Goal: Transaction & Acquisition: Subscribe to service/newsletter

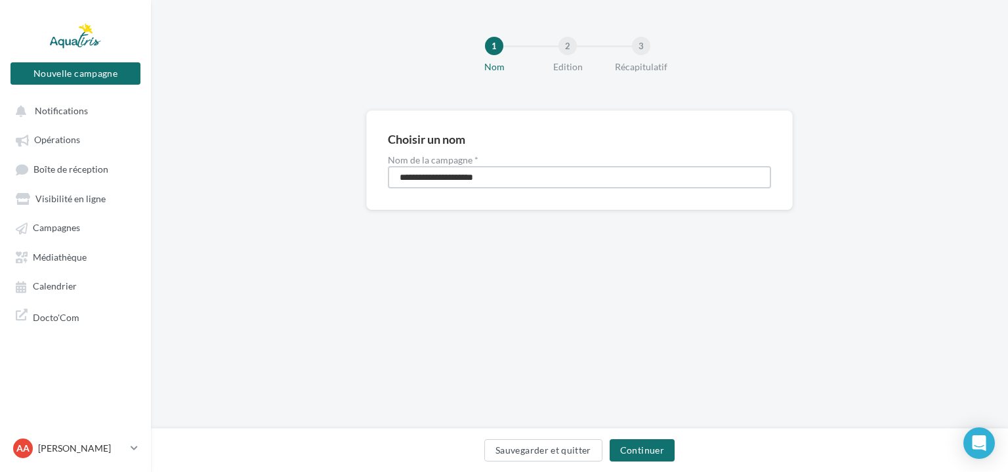
click at [557, 177] on input "**********" at bounding box center [579, 177] width 383 height 22
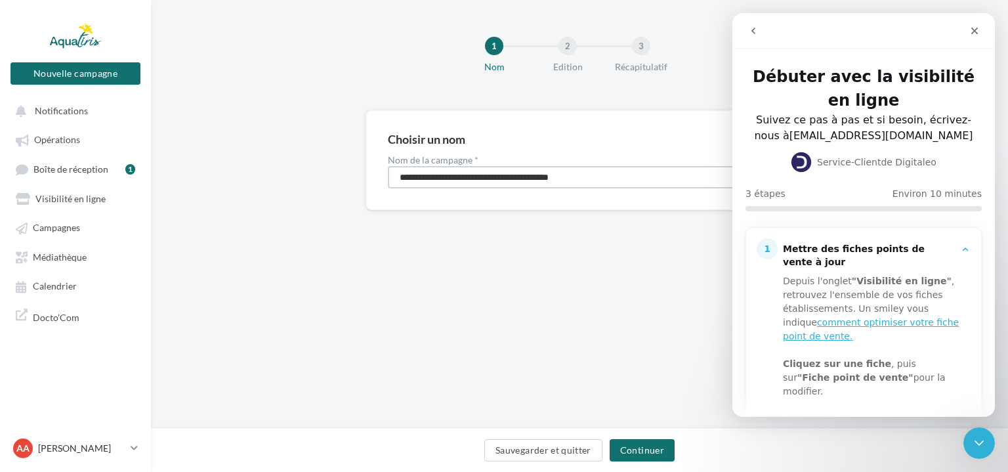
type input "**********"
click at [583, 270] on div "**********" at bounding box center [579, 214] width 857 height 429
click at [972, 38] on div "Fermer" at bounding box center [975, 31] width 24 height 24
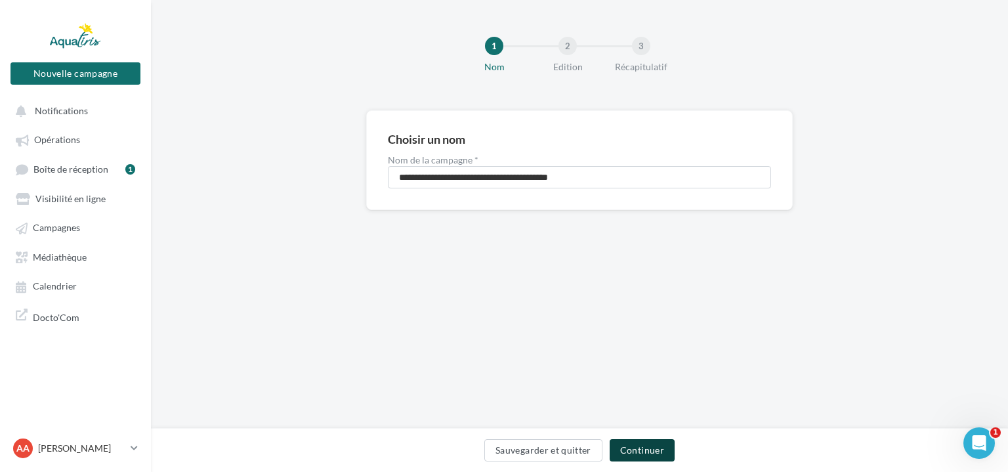
click at [653, 444] on button "Continuer" at bounding box center [642, 450] width 65 height 22
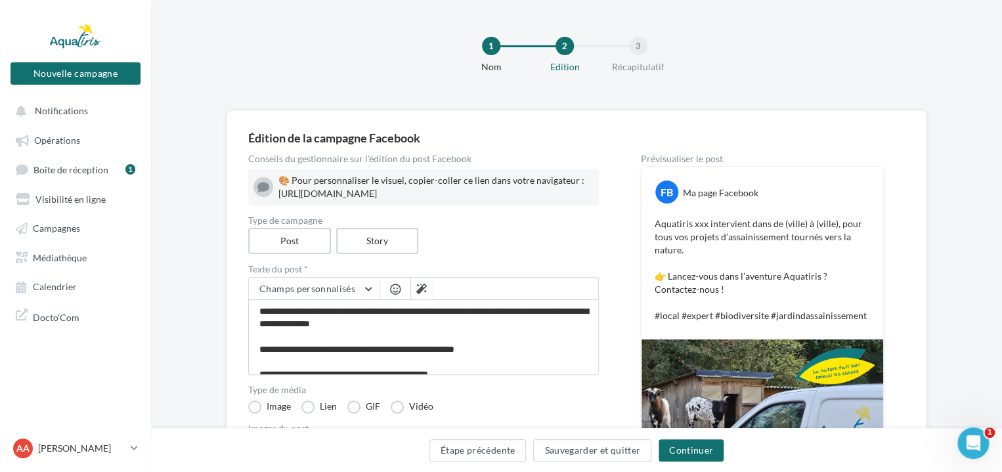
drag, startPoint x: 280, startPoint y: 195, endPoint x: 693, endPoint y: 215, distance: 413.4
click at [693, 215] on div "Conseils du gestionnaire sur l'édition du post Facebook 🎨 Pour personnaliser le…" at bounding box center [576, 456] width 656 height 605
copy div "ttps://www.canva.com/design/DAGdwNiawdU/dxpWm33KxQwJWACleGMHFA/edit?utm_content…"
click at [780, 261] on p "Aquatiris xxx intervient dans de (ville) à (ville), pour tous vos projets d’ass…" at bounding box center [762, 269] width 215 height 105
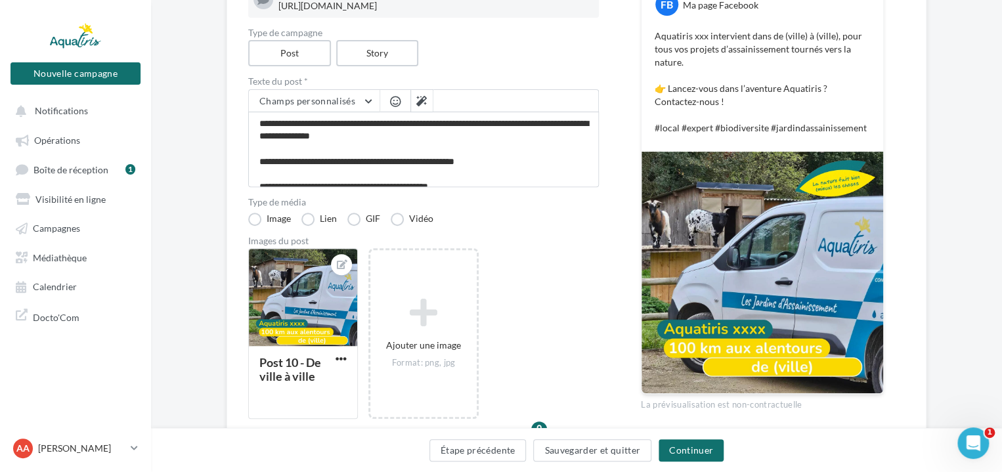
scroll to position [197, 0]
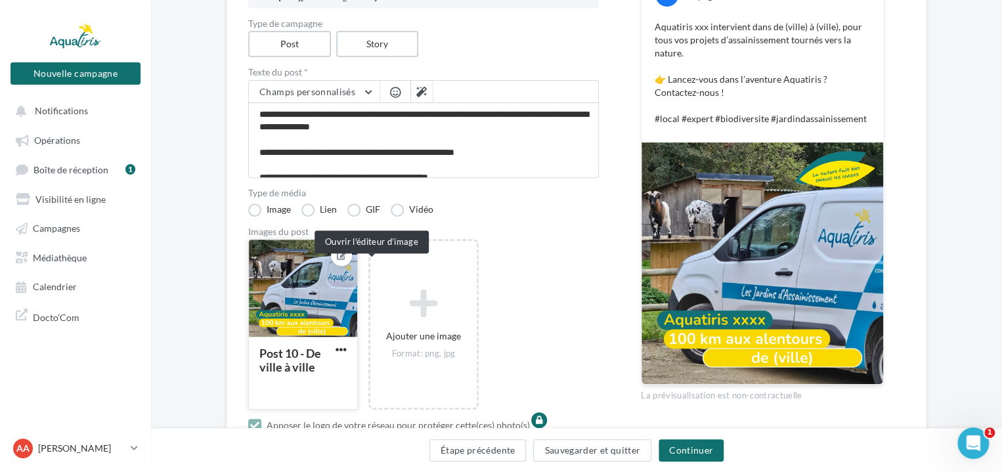
click at [347, 260] on icon at bounding box center [342, 255] width 11 height 9
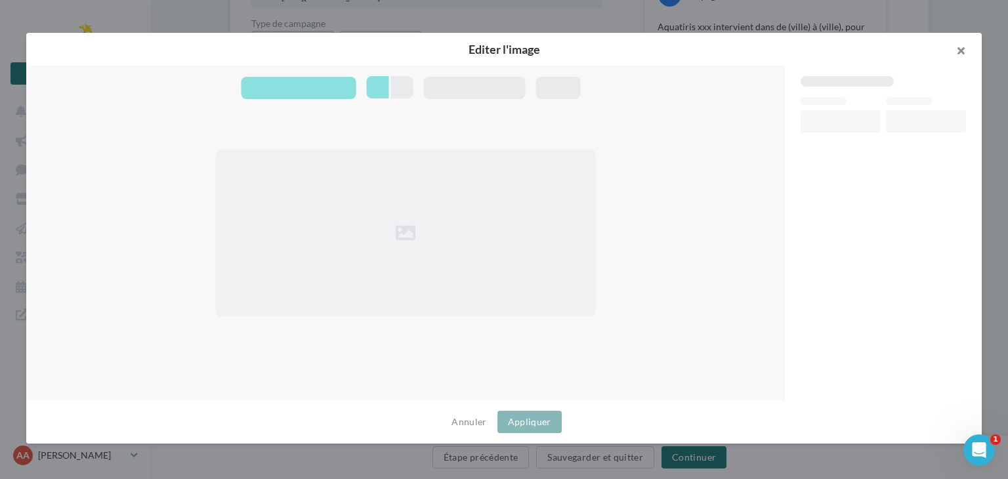
click at [963, 52] on button "button" at bounding box center [956, 52] width 53 height 39
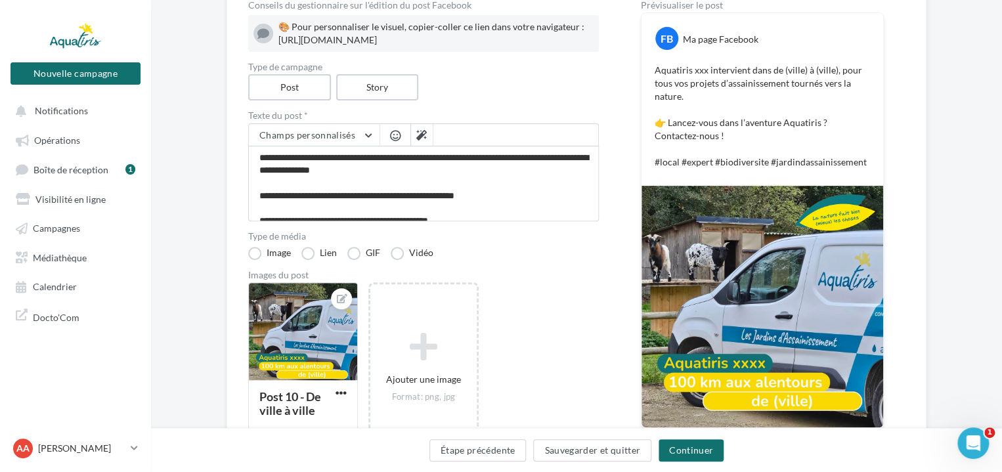
scroll to position [0, 0]
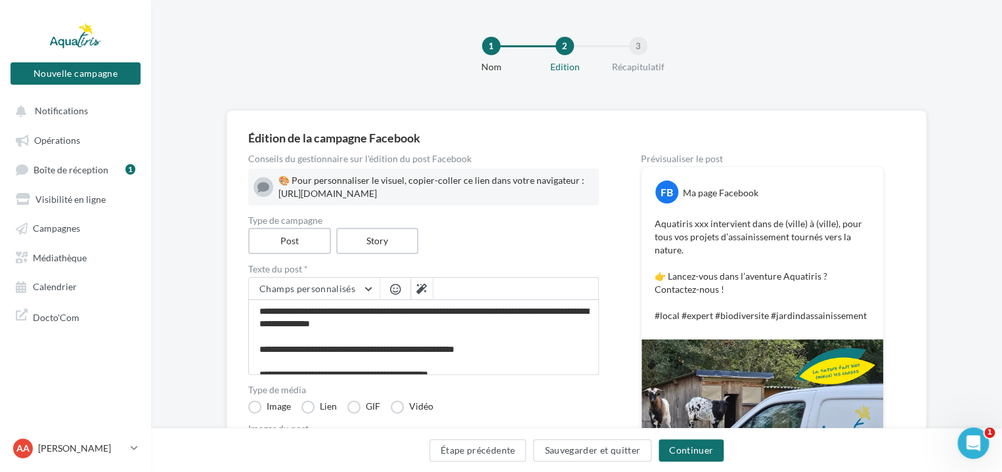
drag, startPoint x: 279, startPoint y: 195, endPoint x: 701, endPoint y: 213, distance: 422.5
click at [701, 213] on div "Conseils du gestionnaire sur l'édition du post Facebook 🎨 Pour personnaliser le…" at bounding box center [576, 456] width 656 height 605
copy div "ttps://www.canva.com/design/DAGdwNiawdU/dxpWm33KxQwJWACleGMHFA/edit?utm_content…"
click at [464, 162] on div "Conseils du gestionnaire sur l'édition du post Facebook" at bounding box center [423, 158] width 351 height 9
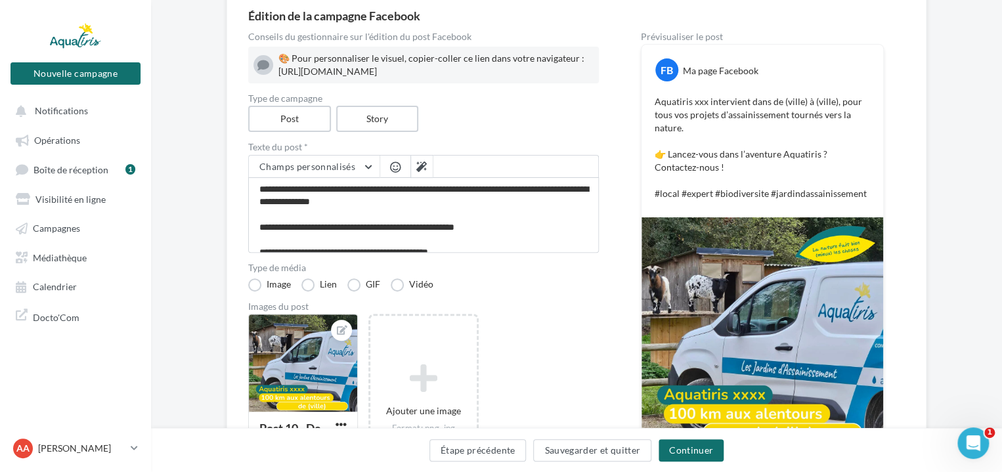
scroll to position [131, 0]
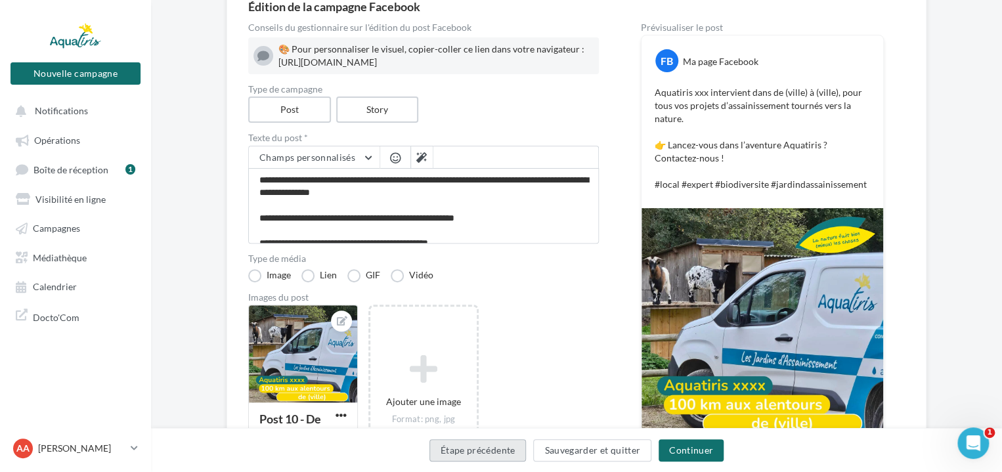
click at [473, 454] on button "Étape précédente" at bounding box center [477, 450] width 97 height 22
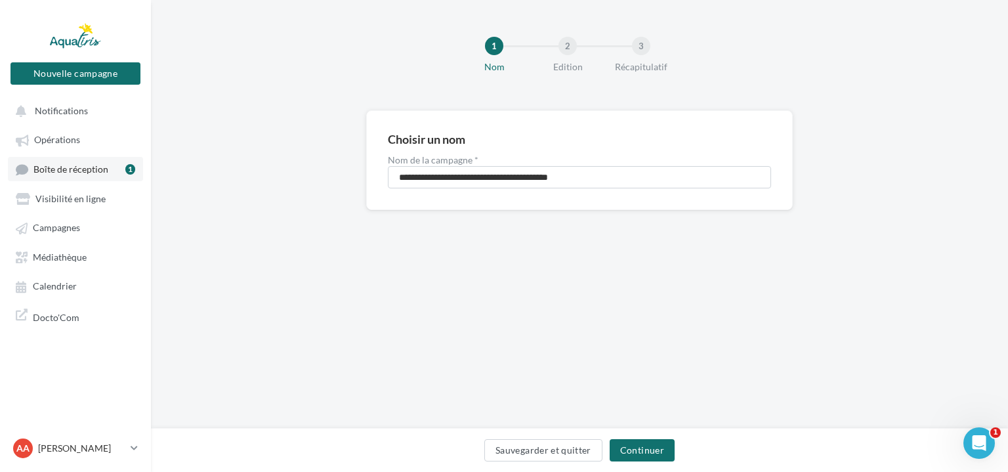
click at [93, 161] on link "Boîte de réception 1" at bounding box center [75, 169] width 135 height 24
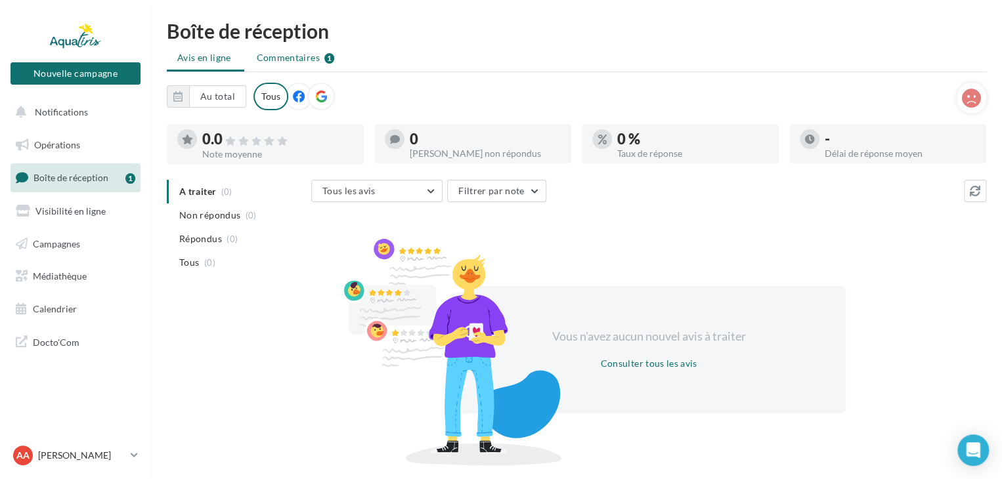
click at [311, 58] on span "Commentaires" at bounding box center [288, 57] width 63 height 13
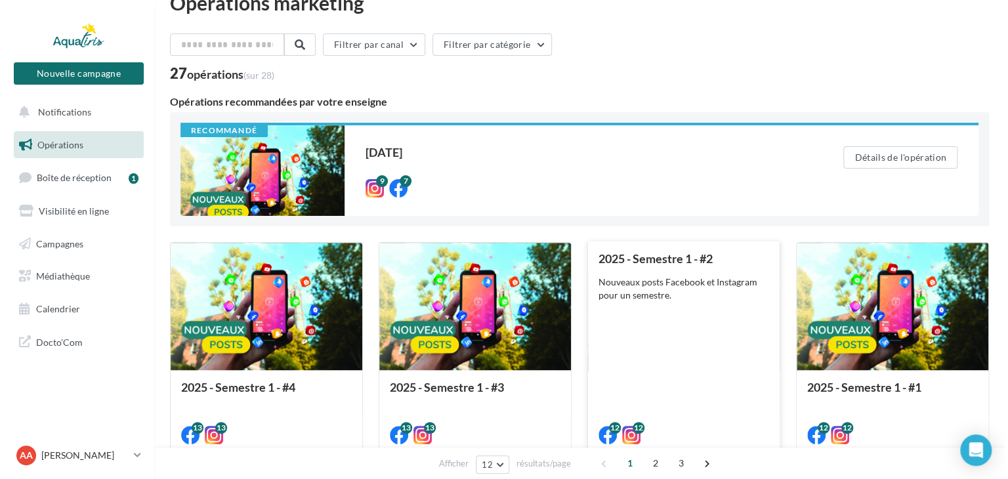
scroll to position [66, 0]
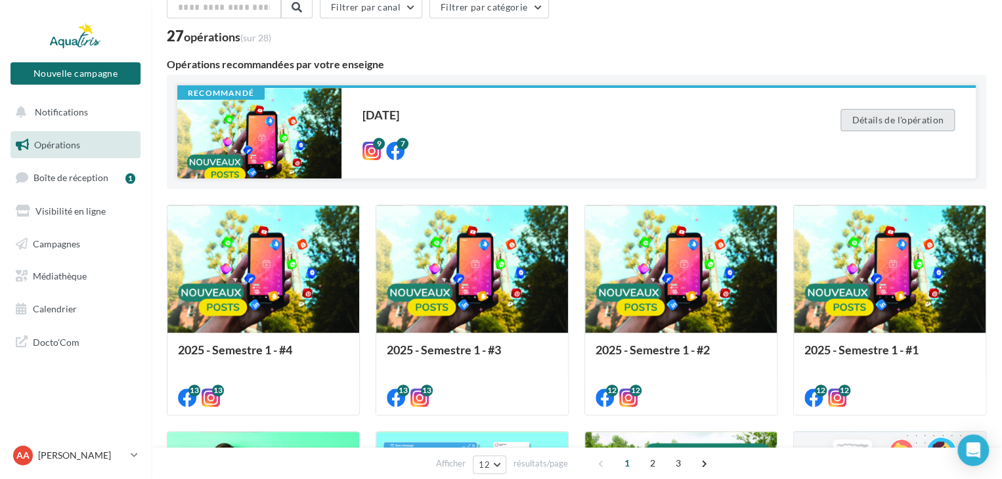
click at [886, 124] on button "Détails de l'opération" at bounding box center [897, 120] width 114 height 22
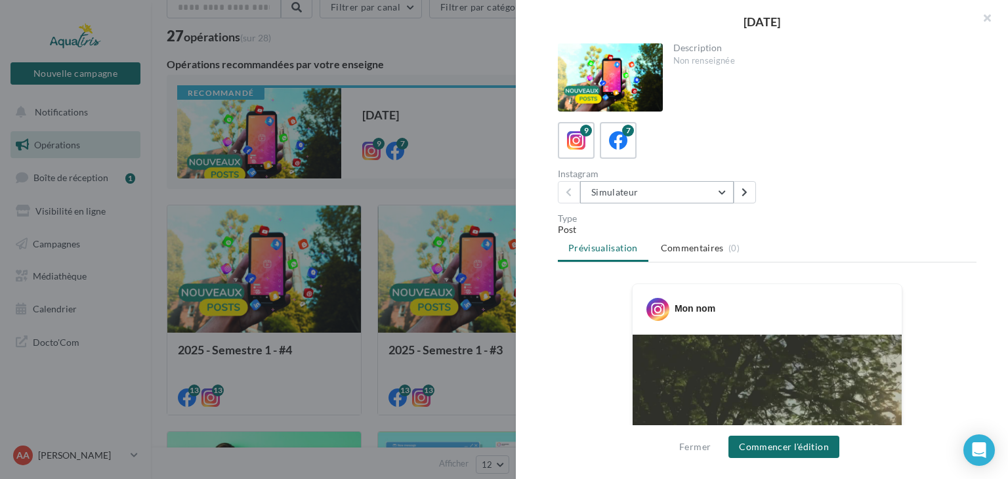
click at [700, 194] on button "Simulateur" at bounding box center [657, 192] width 154 height 22
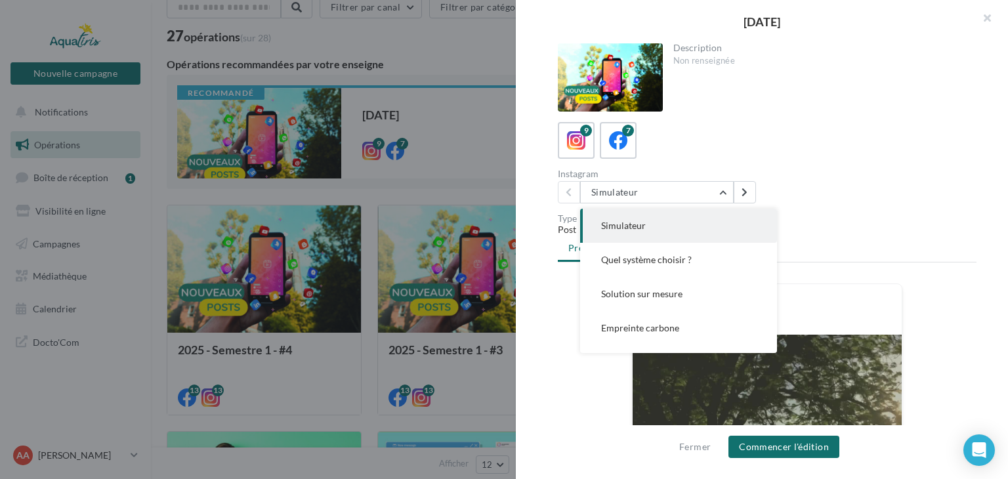
click at [882, 208] on div "Description Non renseignée 9 7 Instagram Simulateur Simulateur Quel système cho…" at bounding box center [767, 240] width 503 height 394
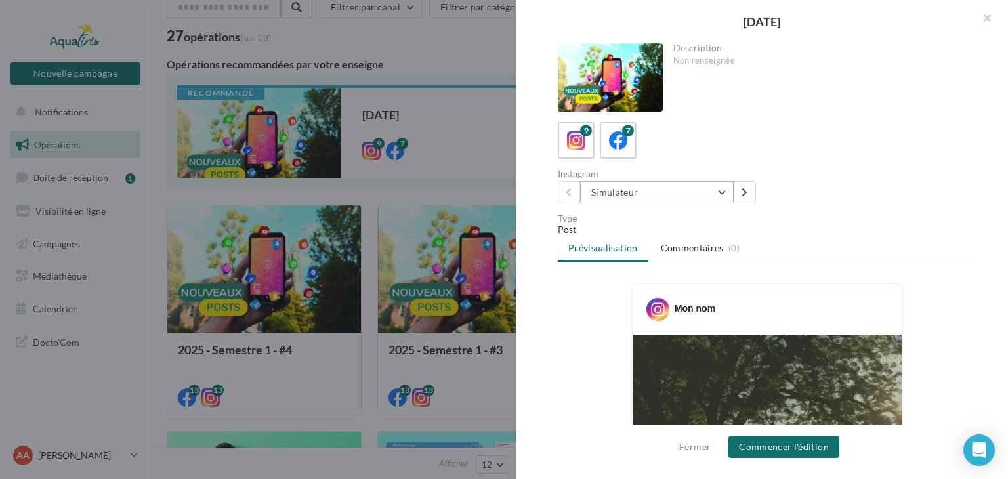
click at [691, 200] on button "Simulateur" at bounding box center [657, 192] width 154 height 22
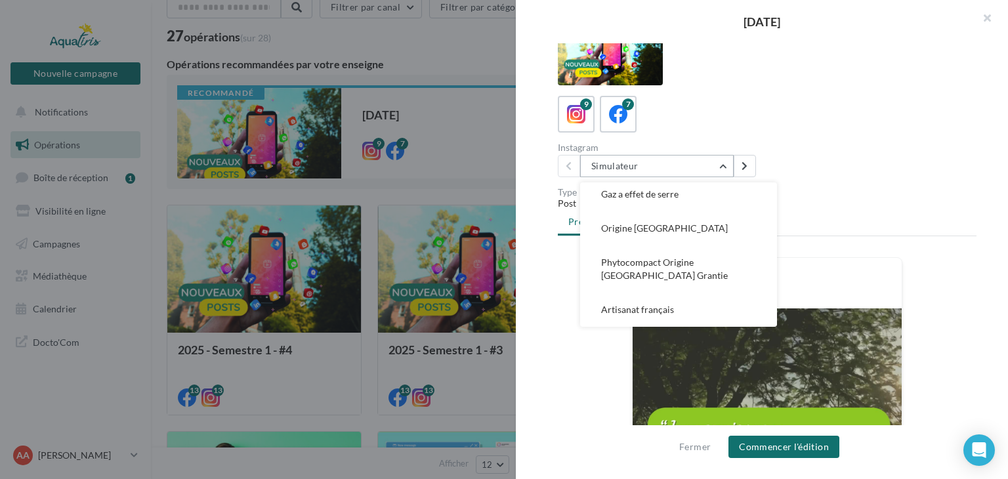
scroll to position [0, 0]
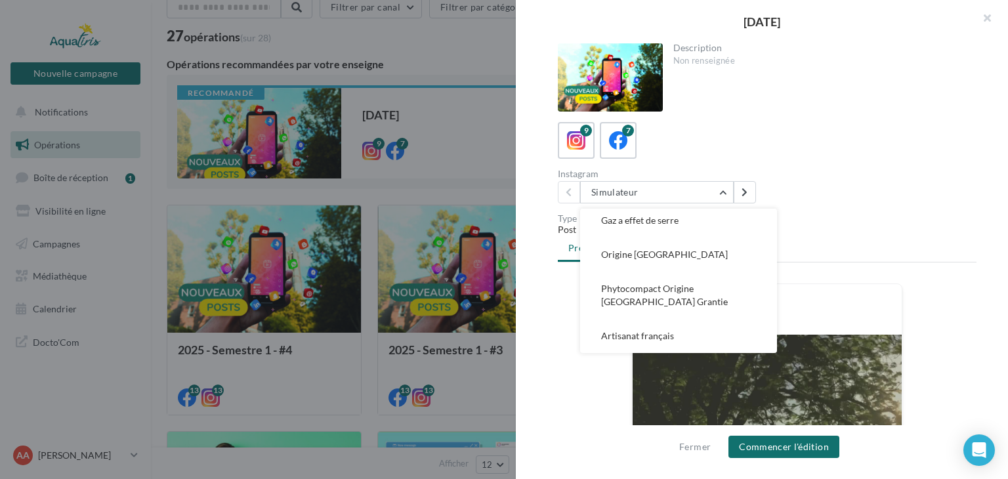
click at [877, 197] on div "Instagram Simulateur Simulateur Quel système choisir ? Solution sur mesure Empr…" at bounding box center [772, 186] width 429 height 34
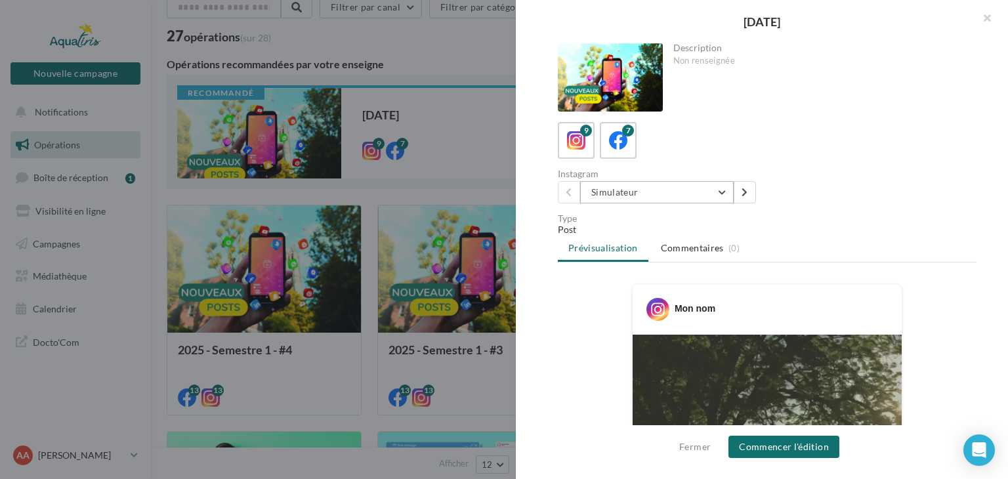
click at [725, 192] on button "Simulateur" at bounding box center [657, 192] width 154 height 22
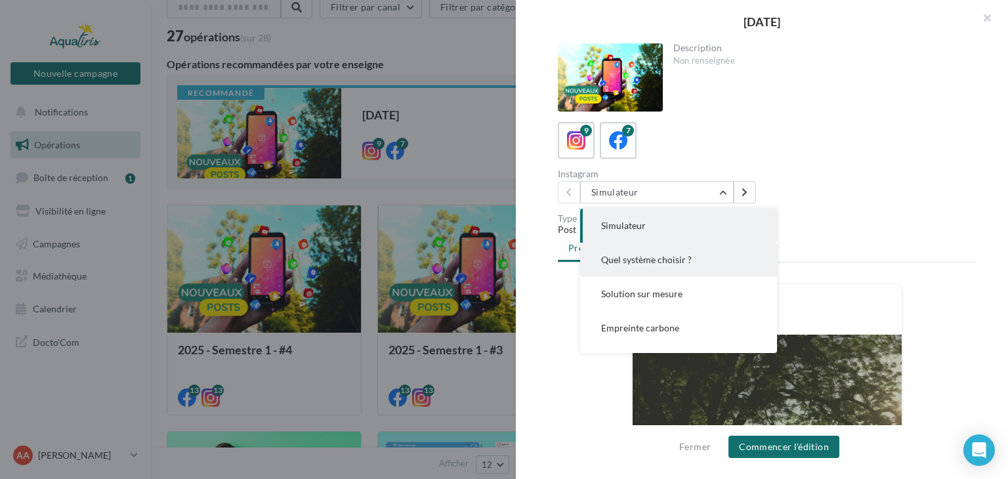
click at [683, 262] on span "Quel système choisir ?" at bounding box center [646, 259] width 91 height 11
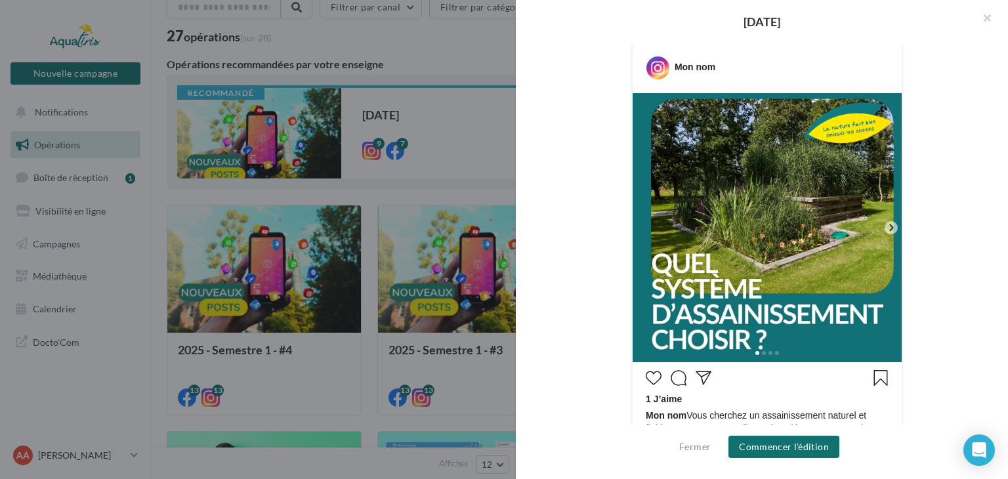
scroll to position [263, 0]
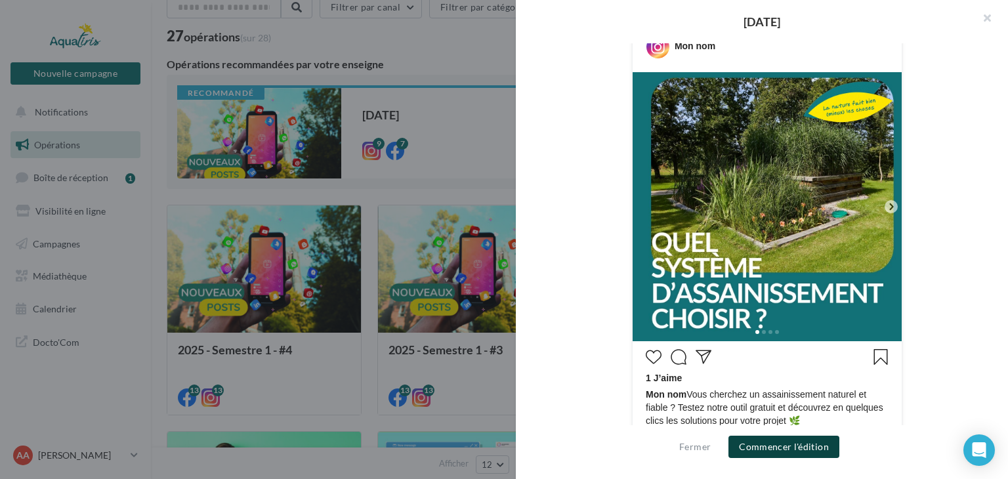
click at [781, 450] on button "Commencer l'édition" at bounding box center [784, 447] width 111 height 22
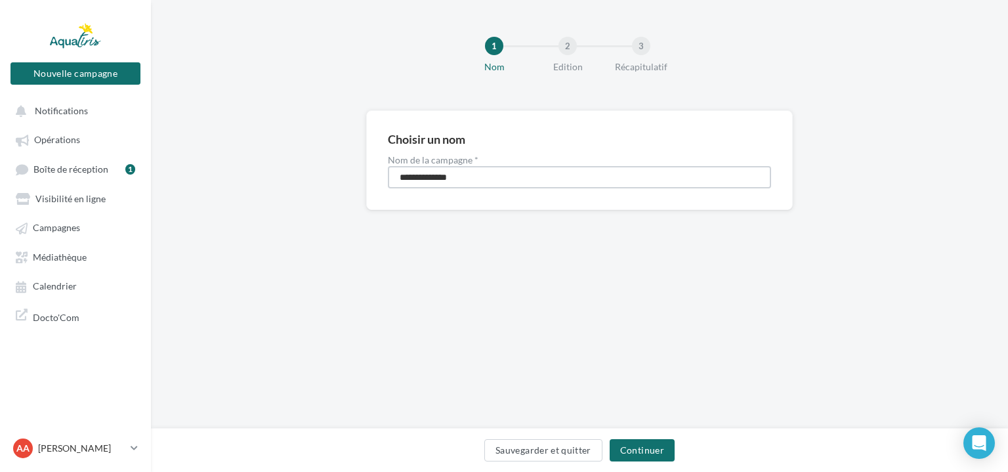
click at [504, 181] on input "**********" at bounding box center [579, 177] width 383 height 22
type input "**********"
click at [659, 451] on button "Continuer" at bounding box center [642, 450] width 65 height 22
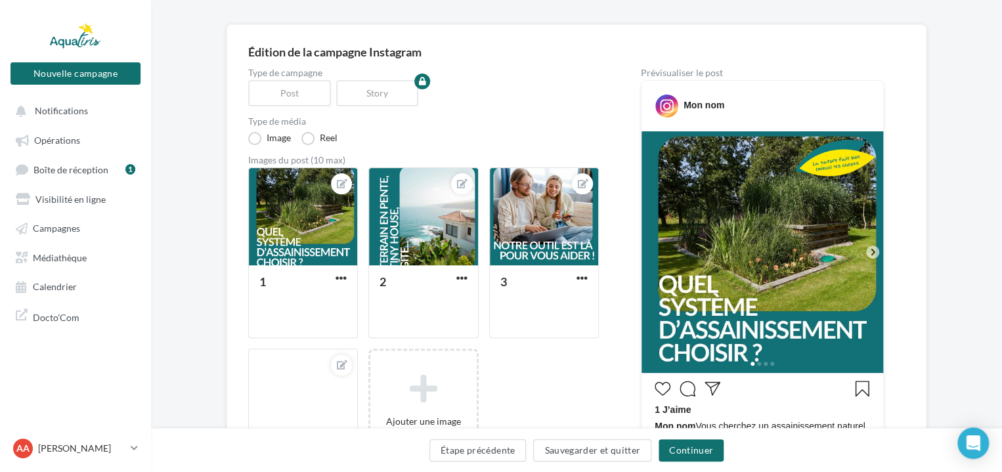
scroll to position [55, 0]
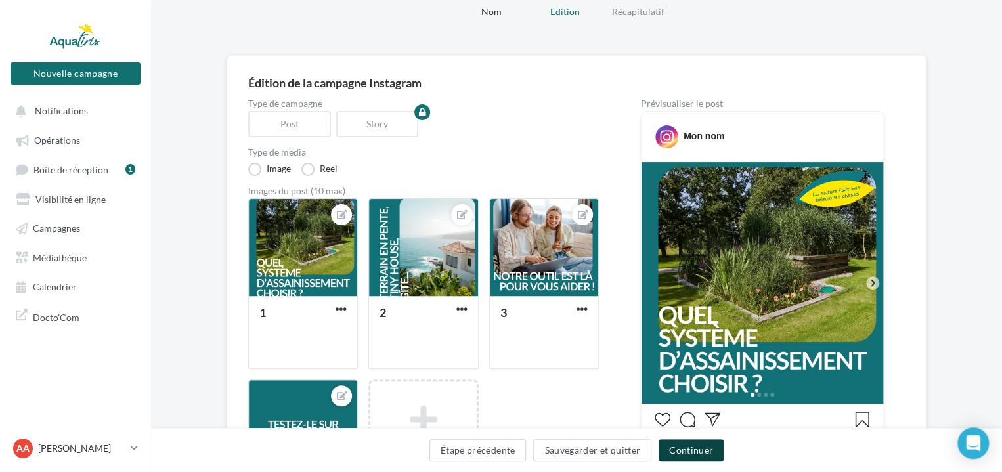
click at [695, 452] on button "Continuer" at bounding box center [690, 450] width 65 height 22
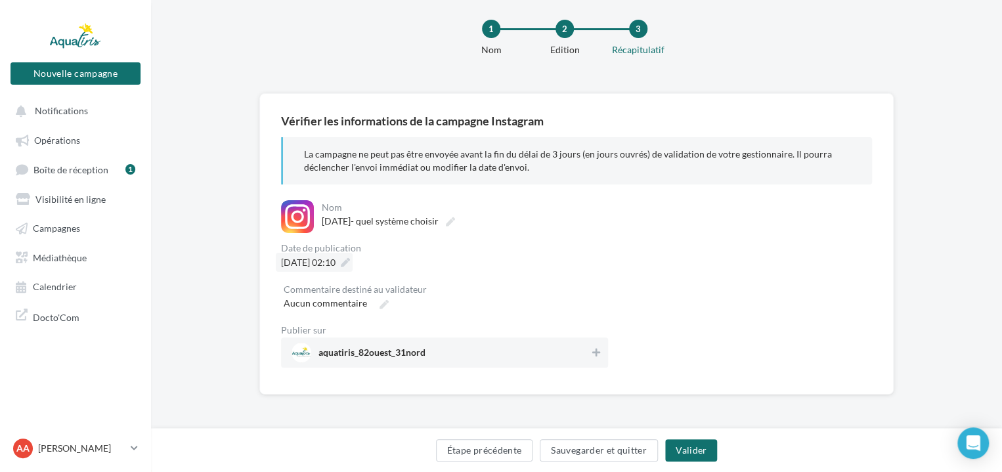
scroll to position [17, 0]
click at [368, 223] on span "Septembre 2025- quel système choisir" at bounding box center [380, 220] width 117 height 11
click at [368, 223] on input "**********" at bounding box center [380, 223] width 116 height 22
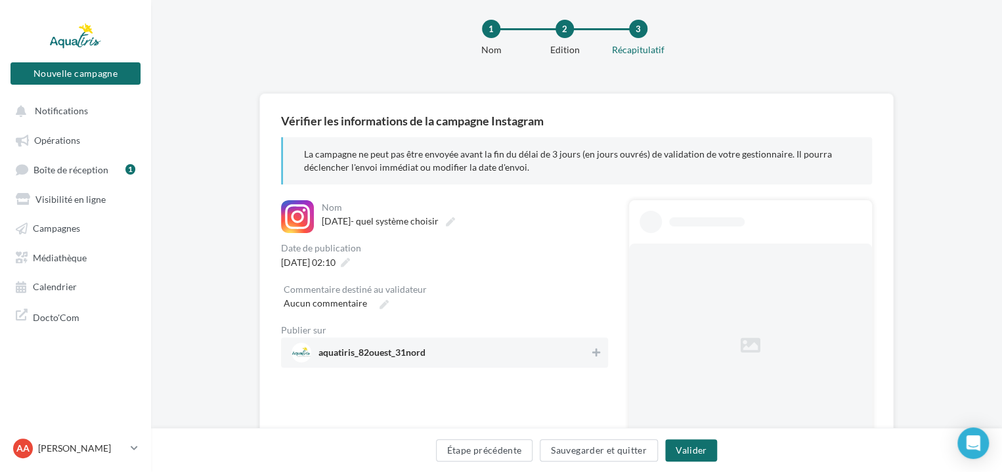
click at [481, 276] on div "**********" at bounding box center [444, 283] width 327 height 167
click at [350, 259] on icon at bounding box center [345, 262] width 9 height 9
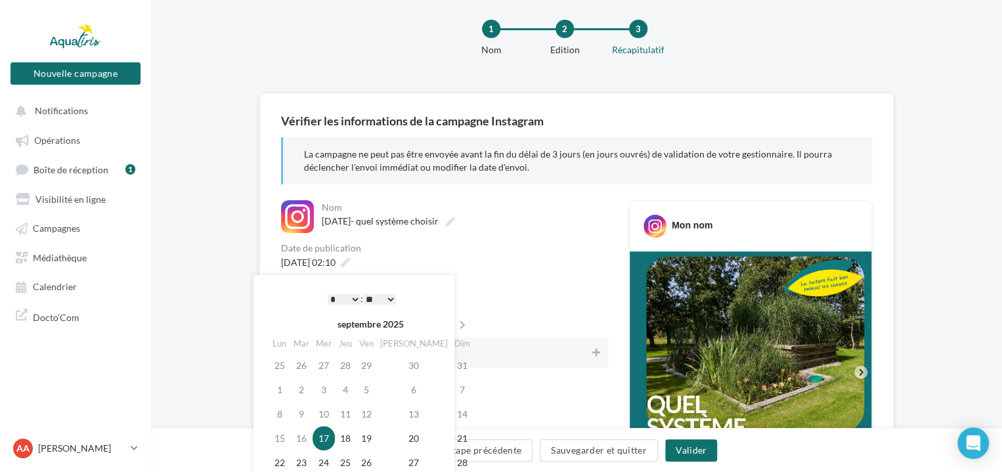
click at [355, 300] on select "* * * * * * * * * * ** ** ** ** ** ** ** ** ** ** ** ** ** **" at bounding box center [344, 299] width 33 height 11
click at [373, 299] on select "** ** ** ** ** **" at bounding box center [379, 299] width 33 height 11
click at [416, 310] on div "**********" at bounding box center [355, 395] width 177 height 213
click at [356, 302] on select "* * * * * * * * * * ** ** ** ** ** ** ** ** ** ** ** ** ** **" at bounding box center [344, 299] width 33 height 11
click at [328, 294] on select "* * * * * * * * * * ** ** ** ** ** ** ** ** ** ** ** ** ** **" at bounding box center [344, 299] width 33 height 11
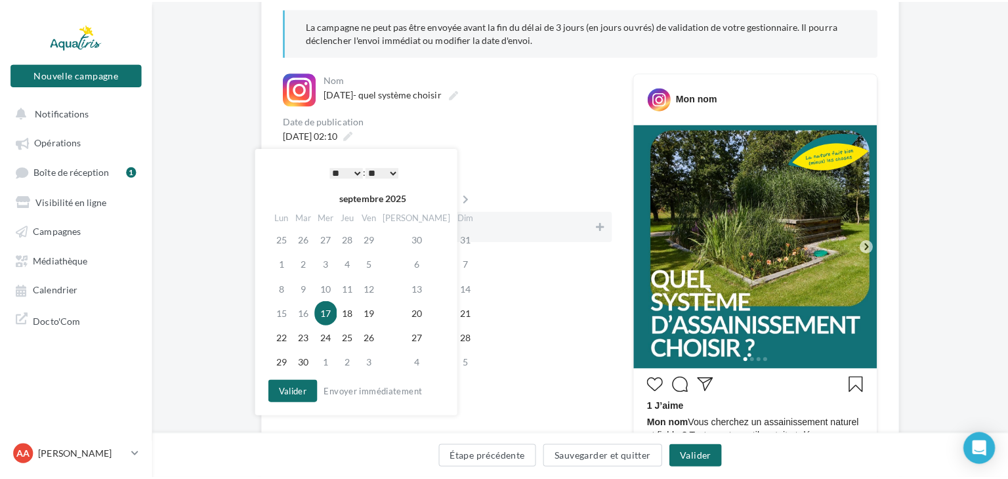
scroll to position [148, 0]
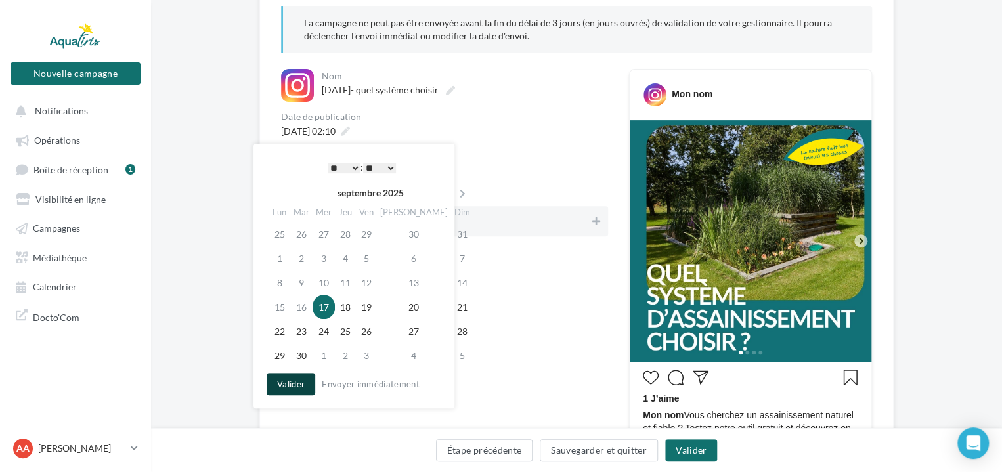
click at [296, 385] on button "Valider" at bounding box center [291, 384] width 49 height 22
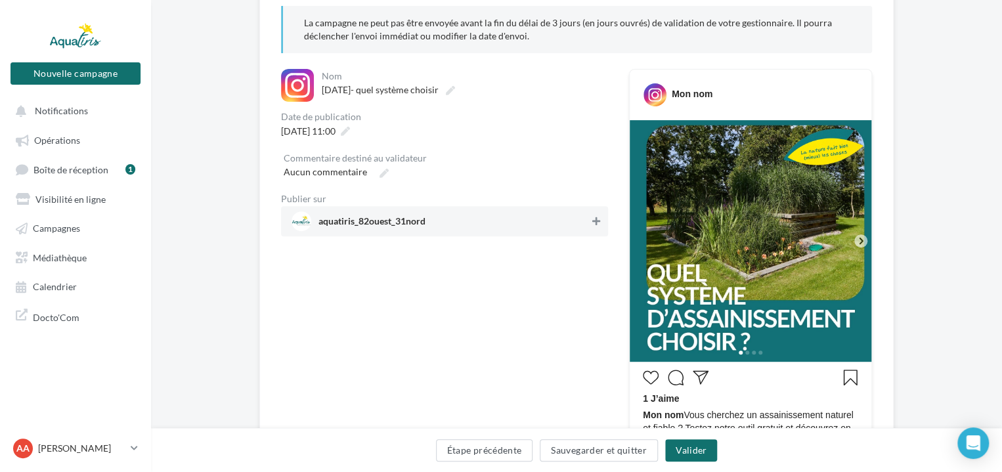
click at [592, 221] on icon at bounding box center [596, 221] width 8 height 9
click at [703, 450] on button "Valider" at bounding box center [691, 450] width 52 height 22
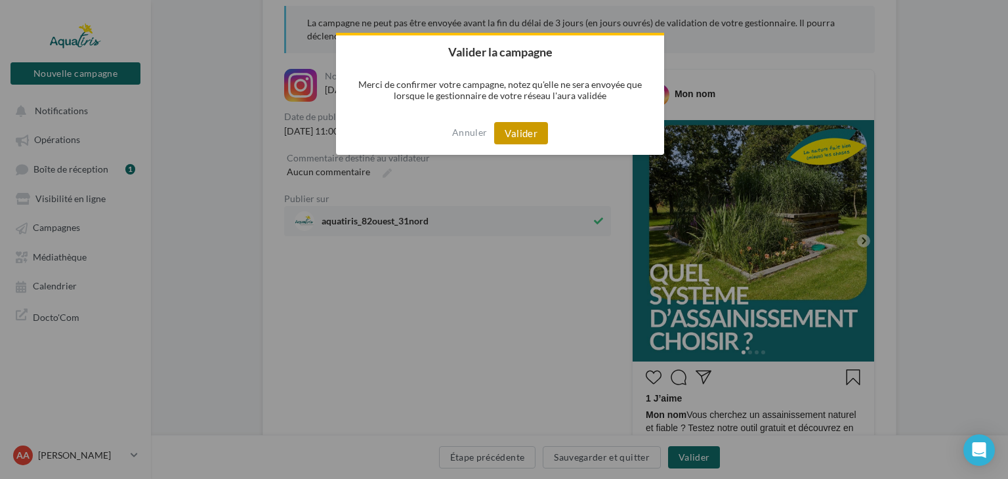
click at [520, 137] on button "Valider" at bounding box center [521, 133] width 54 height 22
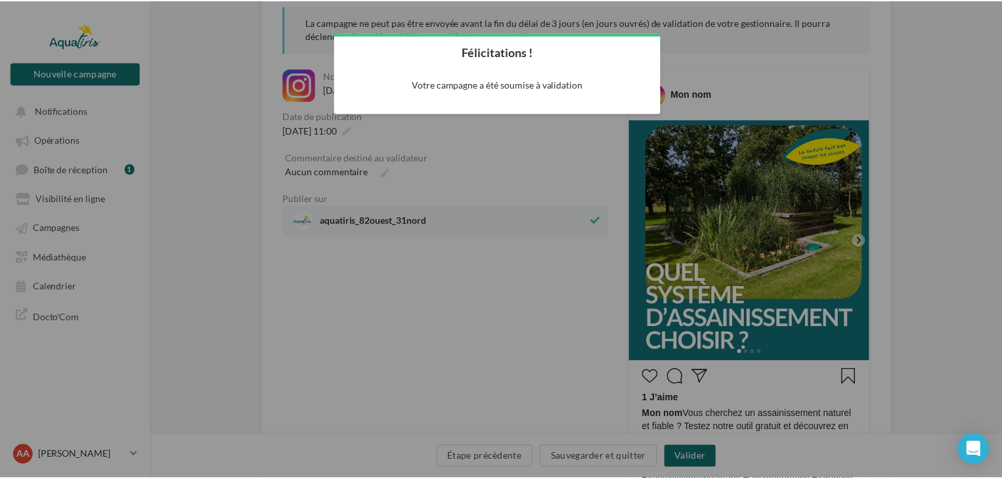
scroll to position [21, 0]
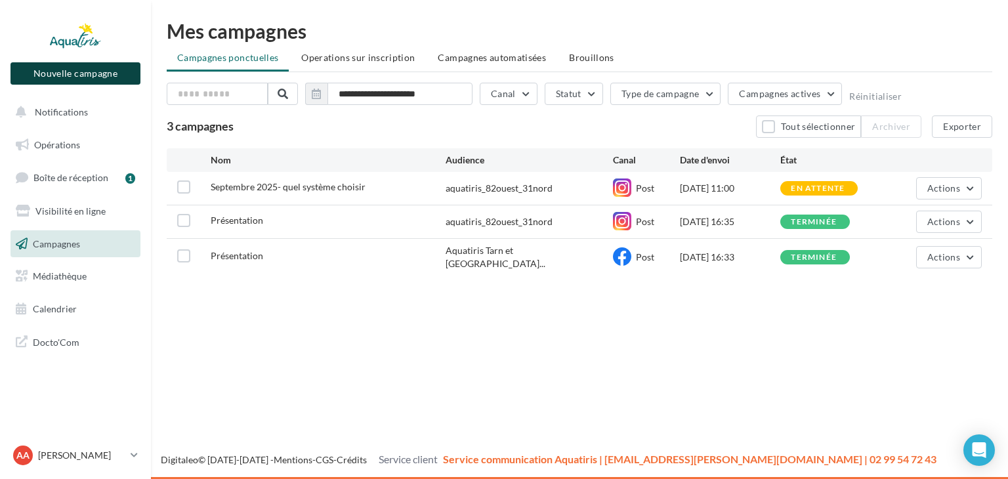
click at [74, 75] on button "Nouvelle campagne" at bounding box center [76, 73] width 130 height 22
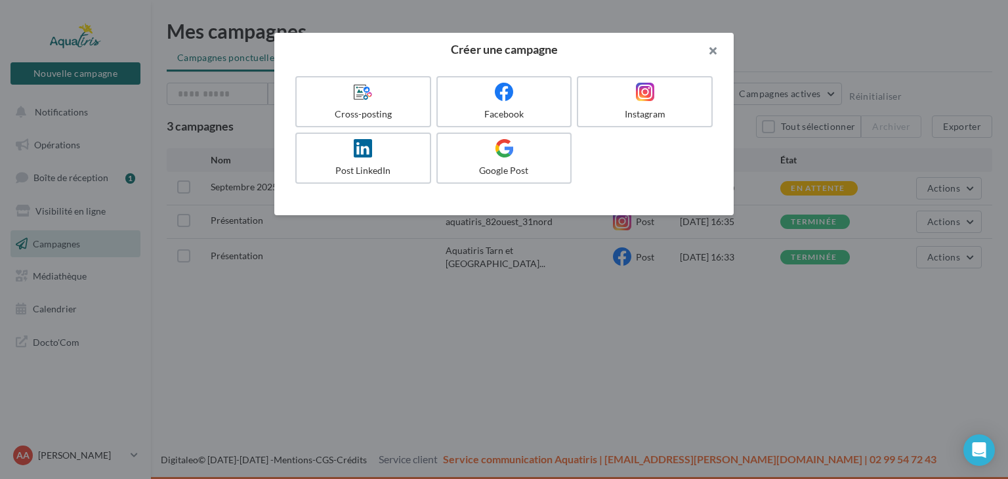
click at [713, 51] on button "button" at bounding box center [707, 52] width 53 height 39
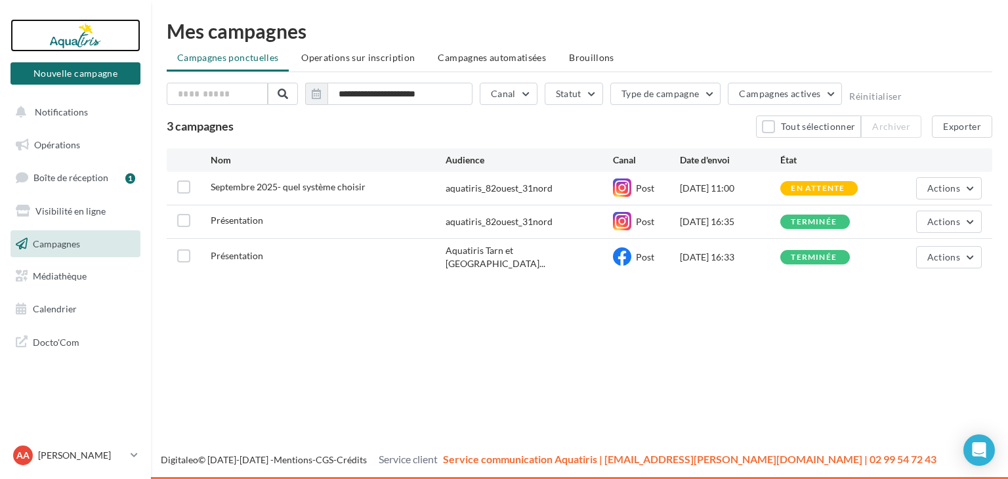
click at [81, 45] on div at bounding box center [75, 35] width 105 height 33
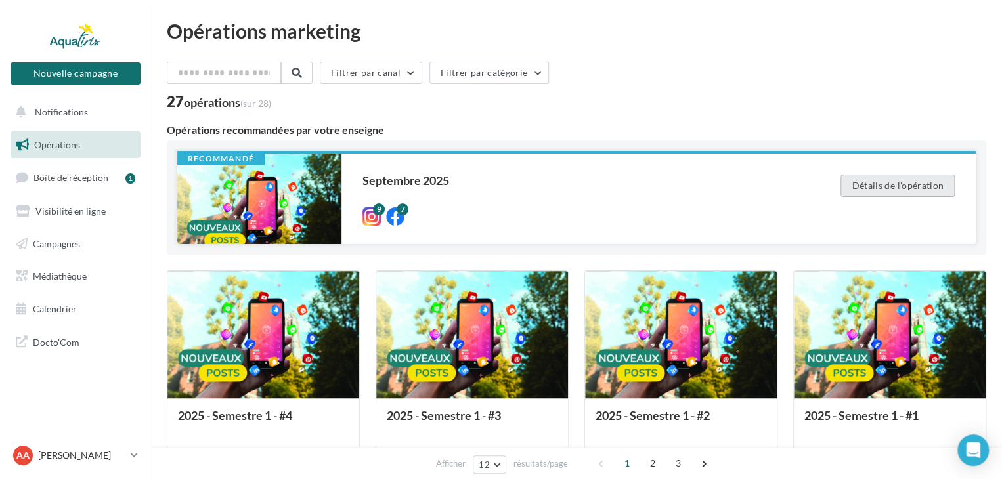
click at [890, 185] on button "Détails de l'opération" at bounding box center [897, 186] width 114 height 22
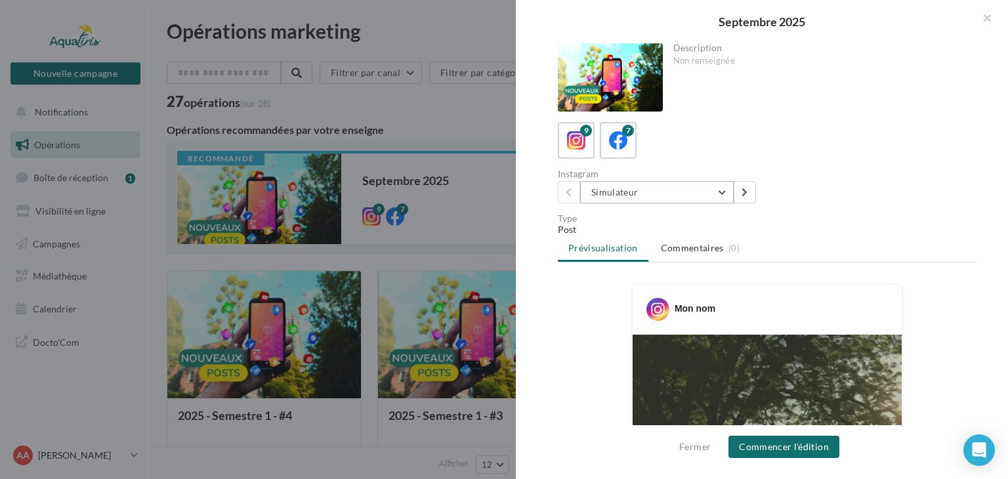
click at [707, 192] on button "Simulateur" at bounding box center [657, 192] width 154 height 22
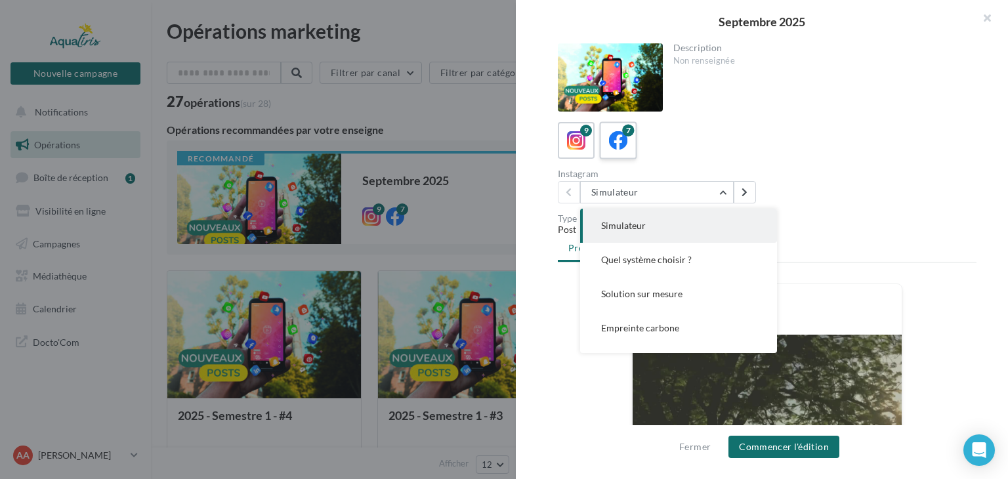
click at [620, 143] on icon at bounding box center [618, 140] width 19 height 19
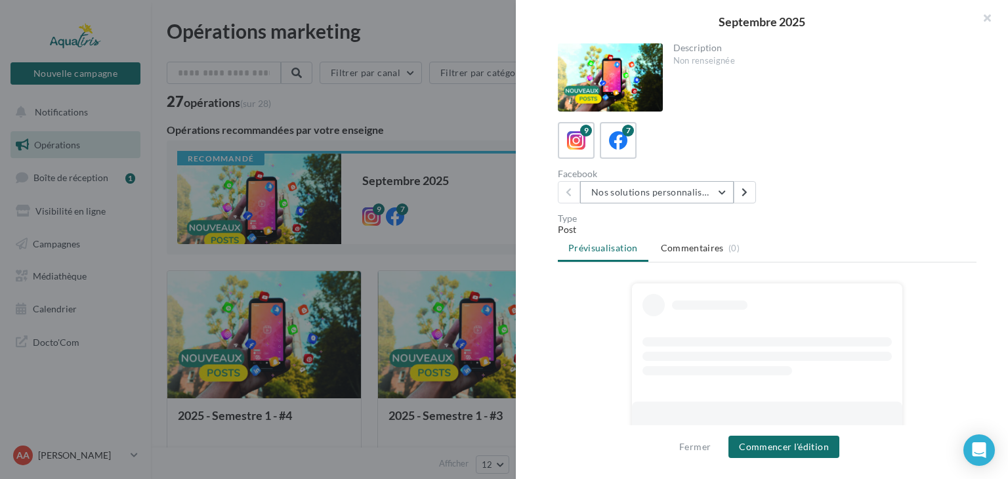
click at [641, 194] on button "Nos solutions personnalisées" at bounding box center [657, 192] width 154 height 22
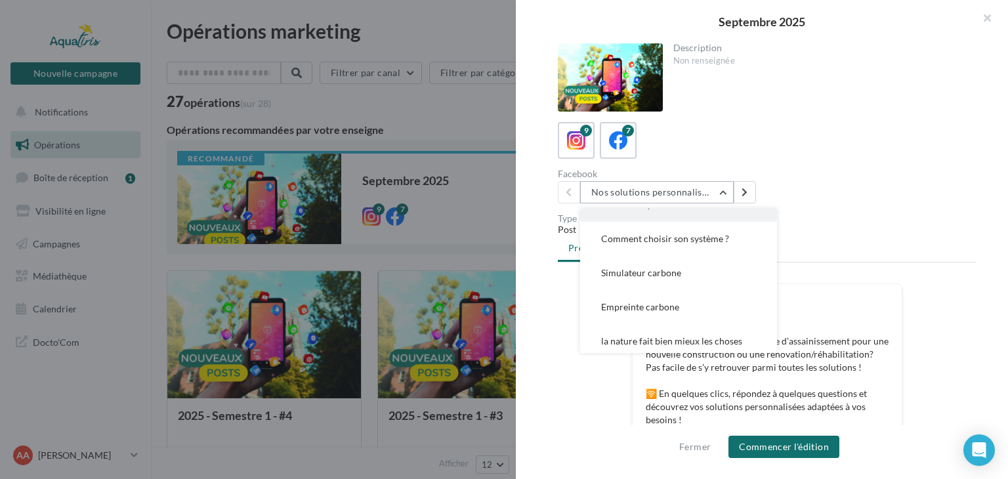
scroll to position [95, 0]
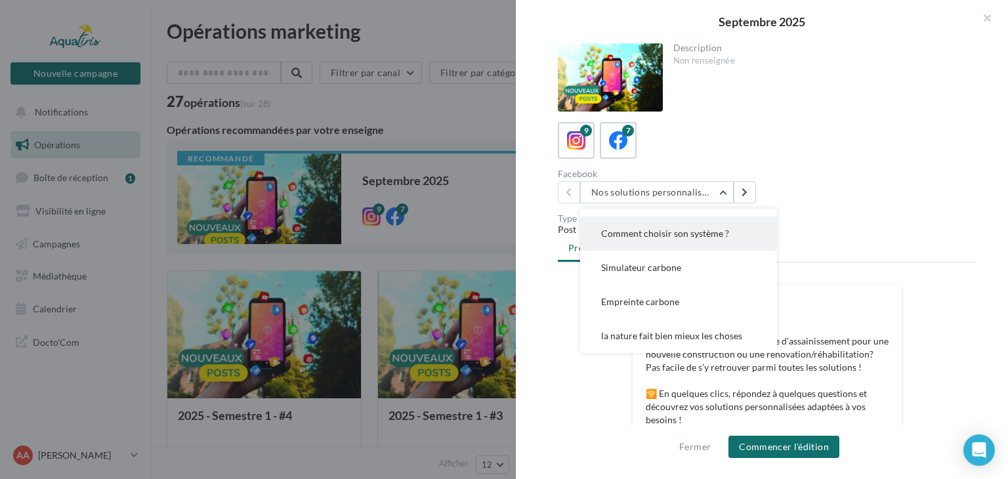
click at [693, 240] on button "Comment choisir son système ?" at bounding box center [678, 234] width 197 height 34
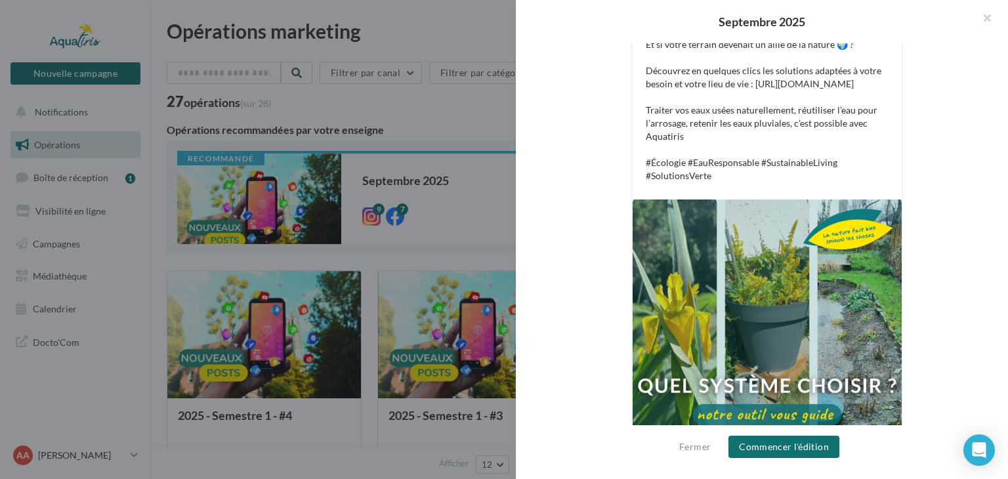
scroll to position [0, 0]
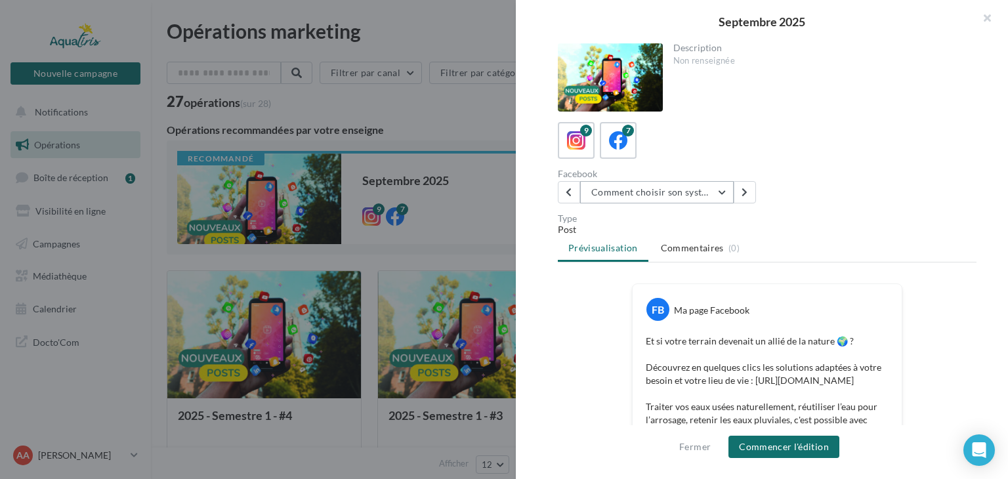
click at [692, 192] on button "Comment choisir son système ?" at bounding box center [657, 192] width 154 height 22
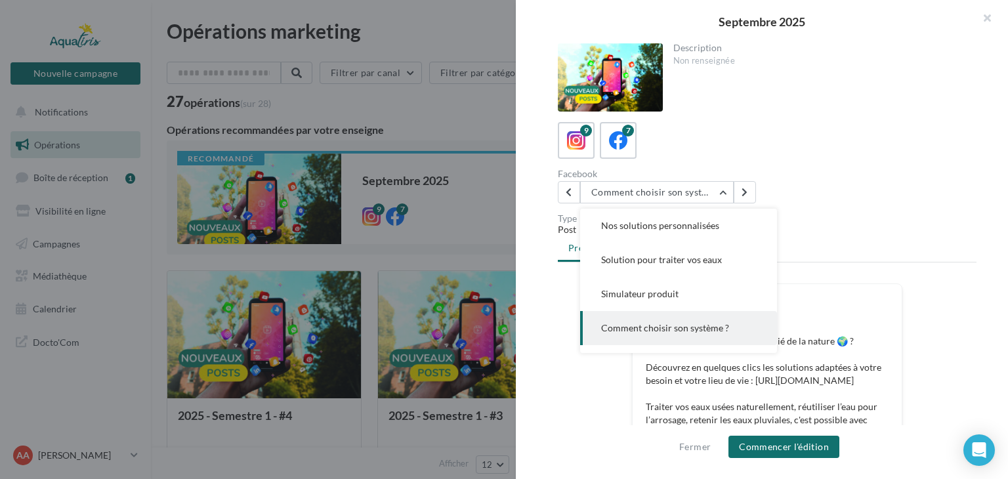
click at [684, 332] on span "Comment choisir son système ?" at bounding box center [665, 327] width 128 height 11
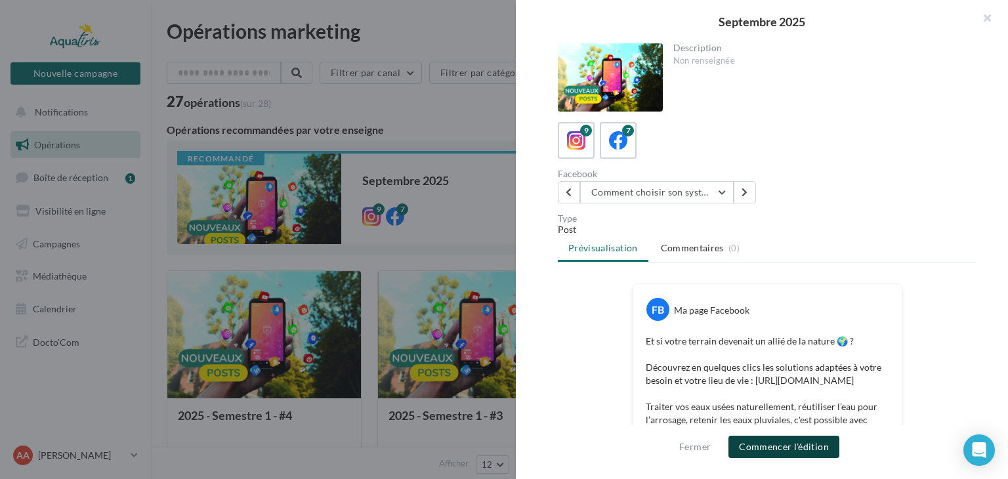
click at [775, 449] on button "Commencer l'édition" at bounding box center [784, 447] width 111 height 22
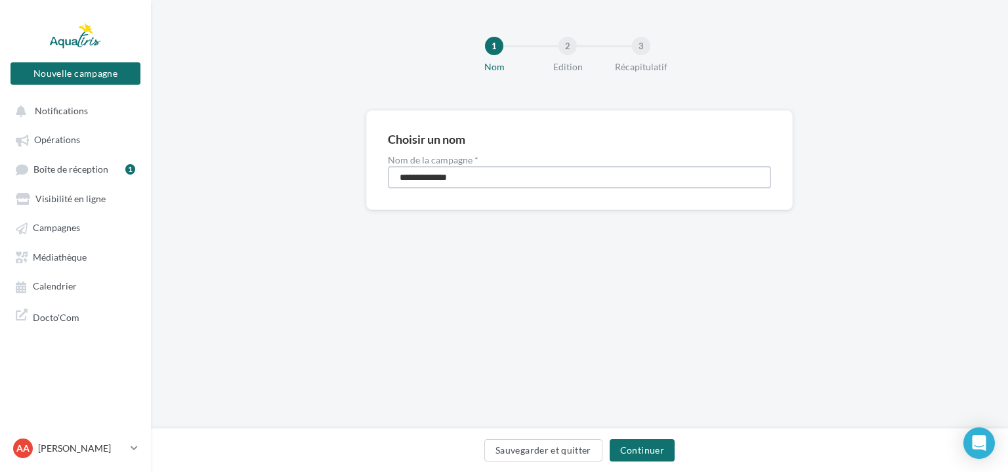
click at [492, 178] on input "**********" at bounding box center [579, 177] width 383 height 22
type input "**********"
click at [638, 455] on button "Continuer" at bounding box center [642, 450] width 65 height 22
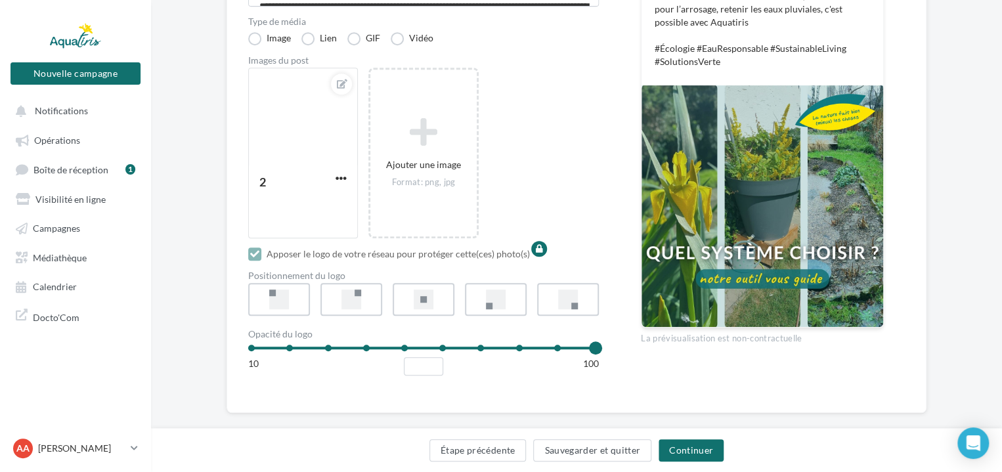
scroll to position [324, 0]
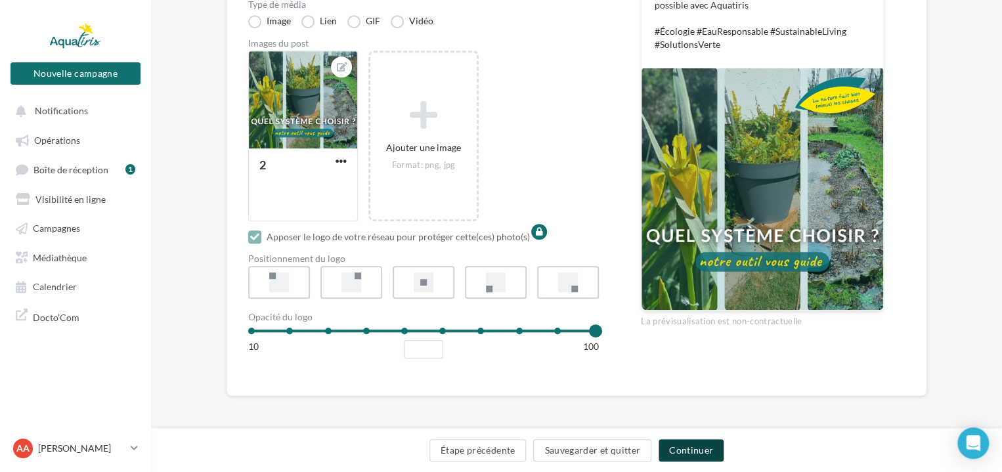
click at [708, 451] on button "Continuer" at bounding box center [690, 450] width 65 height 22
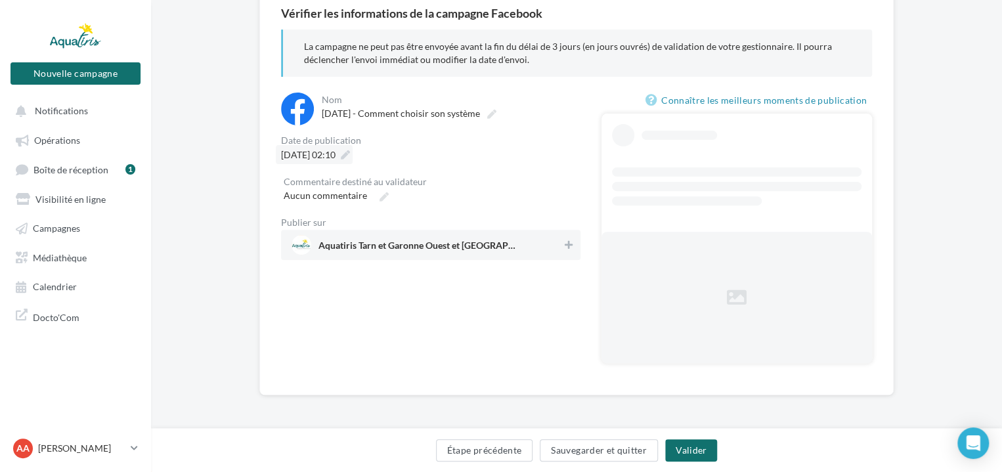
click at [370, 152] on div "**********" at bounding box center [576, 190] width 591 height 366
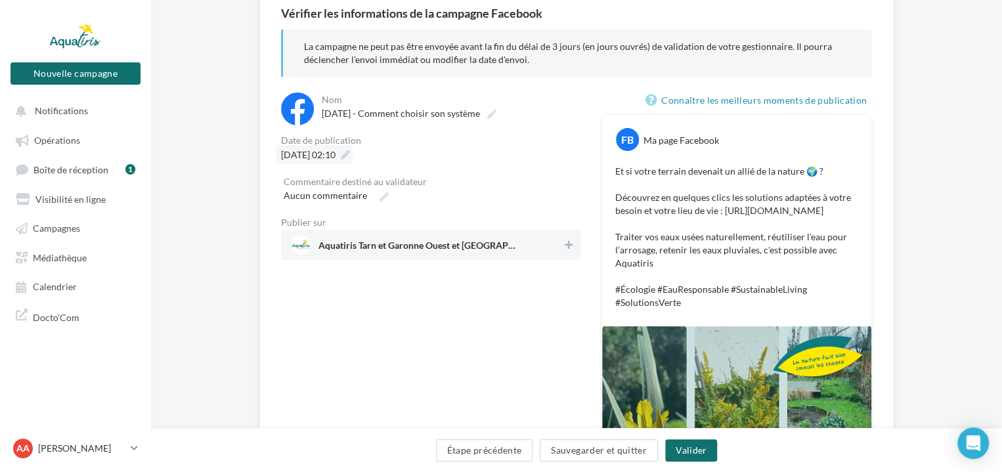
click at [350, 156] on icon at bounding box center [345, 154] width 9 height 9
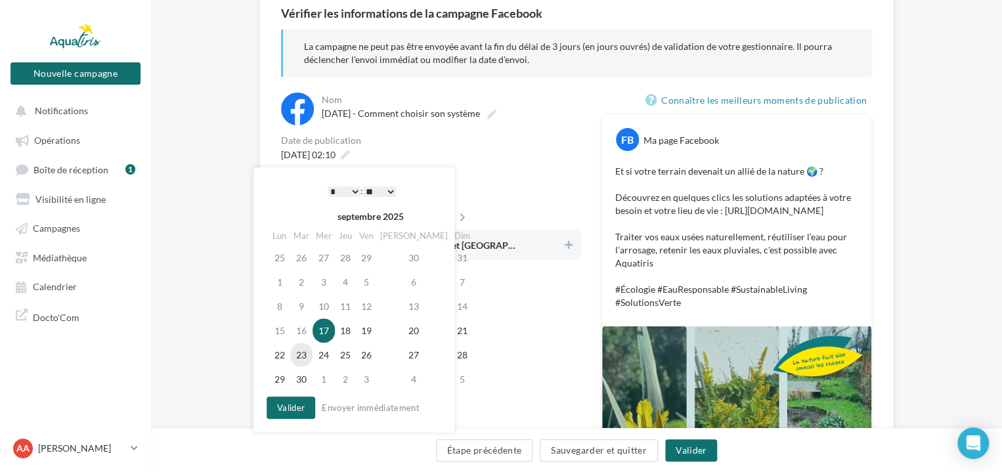
click at [307, 353] on td "23" at bounding box center [301, 355] width 22 height 24
click at [353, 193] on select "* * * * * * * * * * ** ** ** ** ** ** ** ** ** ** ** ** ** **" at bounding box center [344, 191] width 33 height 11
click at [382, 190] on select "** ** ** ** ** **" at bounding box center [379, 191] width 33 height 11
click at [353, 192] on select "* * * * * * * * * * ** ** ** ** ** ** ** ** ** ** ** ** ** **" at bounding box center [344, 191] width 33 height 11
click at [299, 407] on button "Valider" at bounding box center [291, 408] width 49 height 22
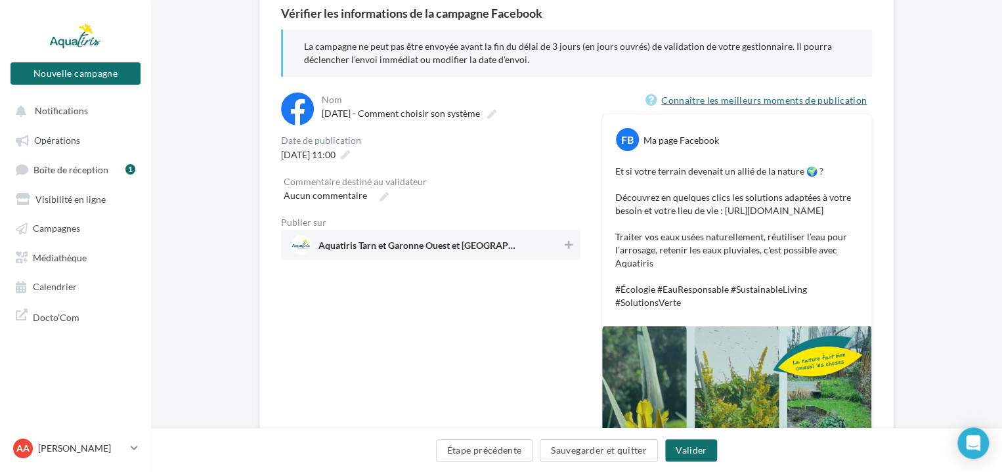
click at [676, 96] on link "Connaître les meilleurs moments de publication" at bounding box center [758, 101] width 226 height 16
click at [565, 242] on icon at bounding box center [569, 244] width 8 height 9
click at [704, 454] on button "Valider" at bounding box center [691, 450] width 52 height 22
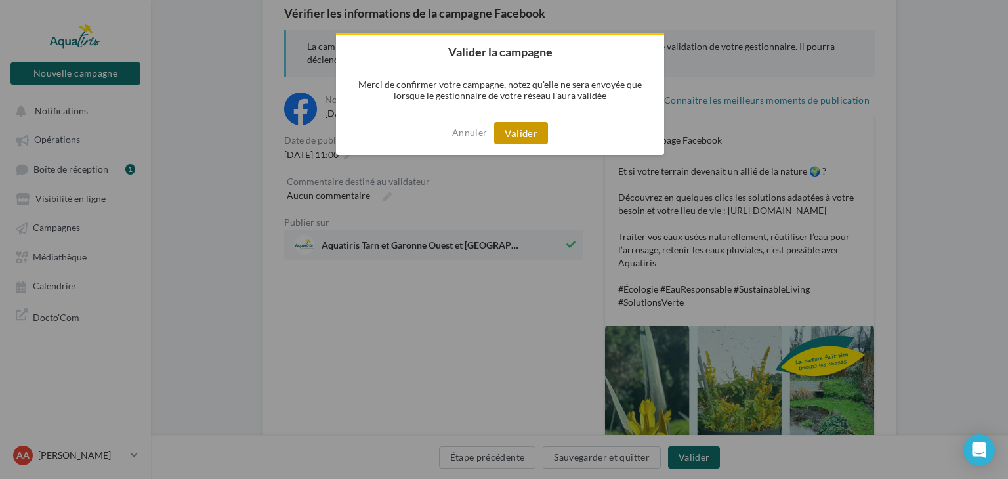
click at [515, 135] on button "Valider" at bounding box center [521, 133] width 54 height 22
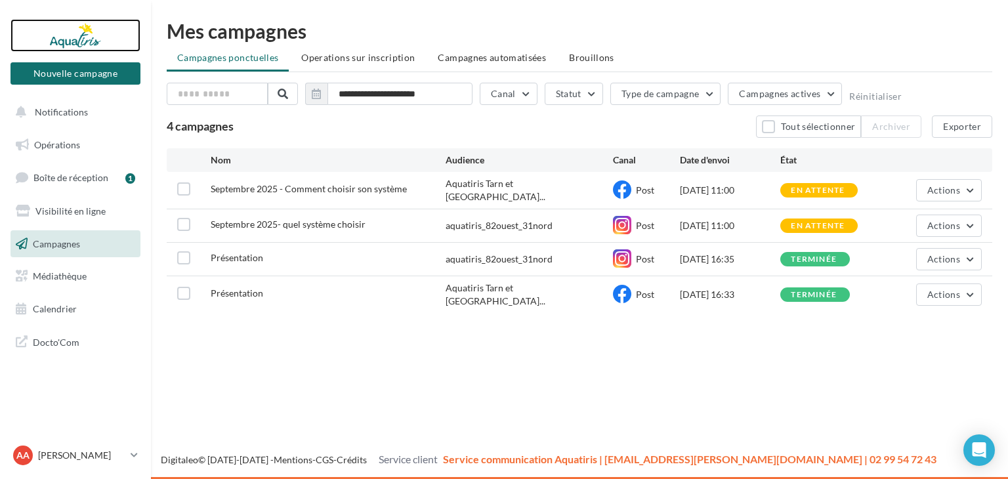
click at [90, 45] on div at bounding box center [75, 35] width 105 height 33
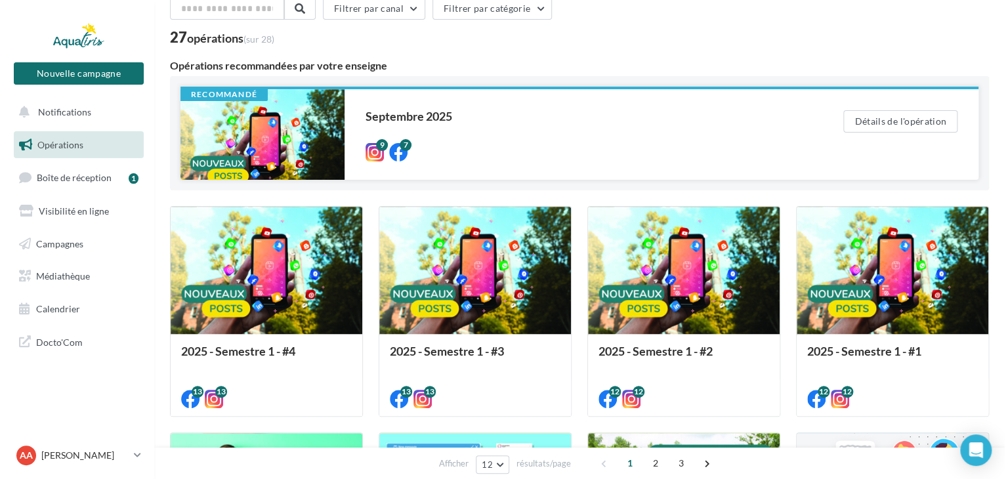
scroll to position [66, 0]
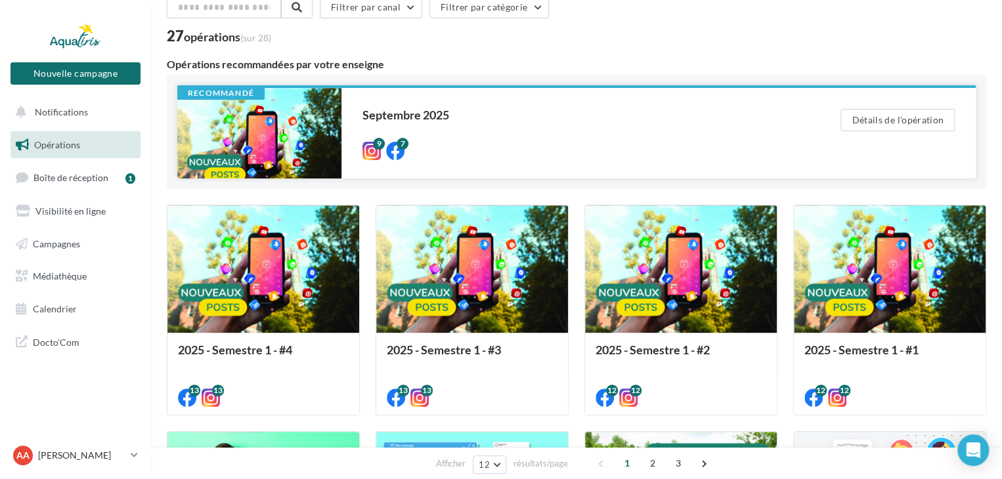
click at [290, 125] on div at bounding box center [259, 133] width 164 height 91
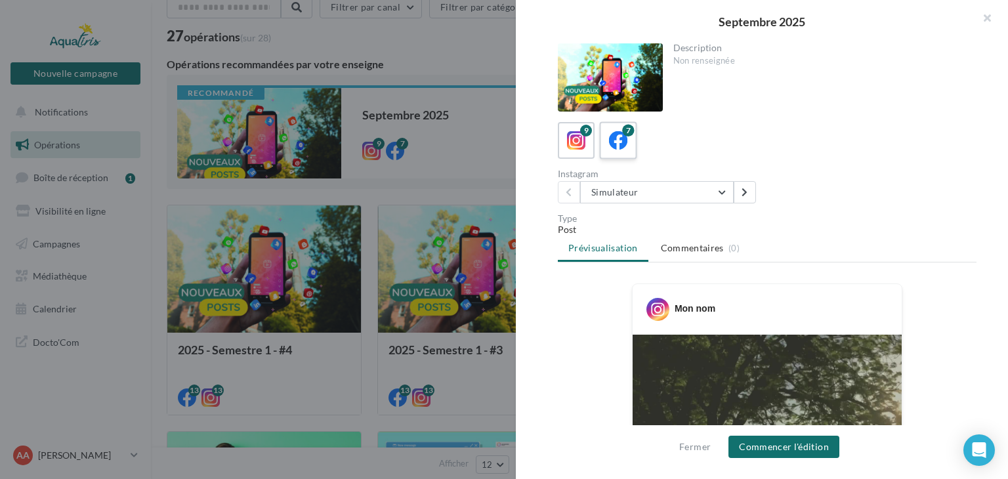
click at [626, 142] on icon at bounding box center [618, 140] width 19 height 19
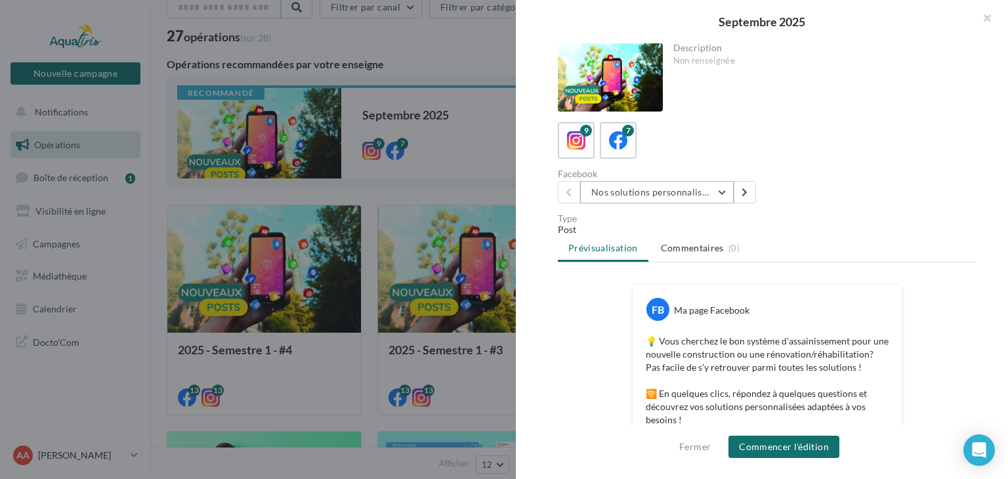
click at [716, 190] on button "Nos solutions personnalisées" at bounding box center [657, 192] width 154 height 22
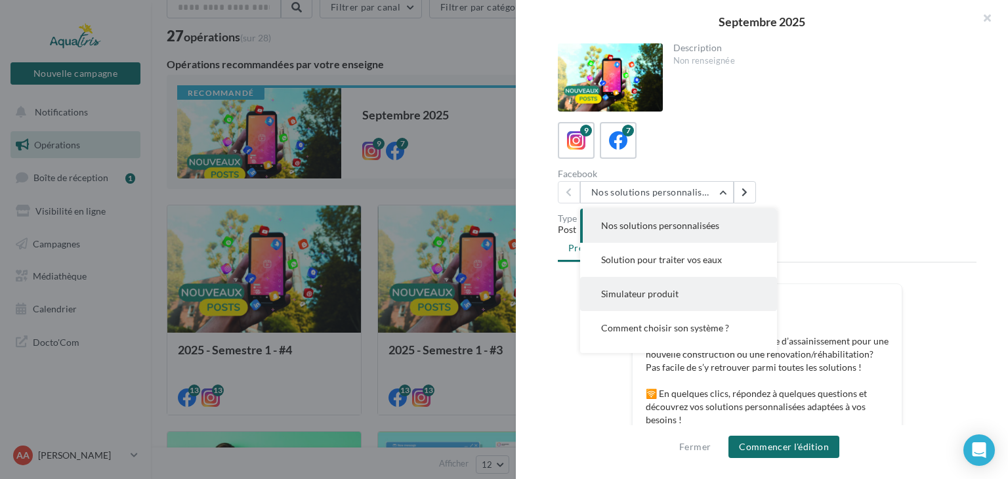
click at [684, 293] on button "Simulateur produit" at bounding box center [678, 294] width 197 height 34
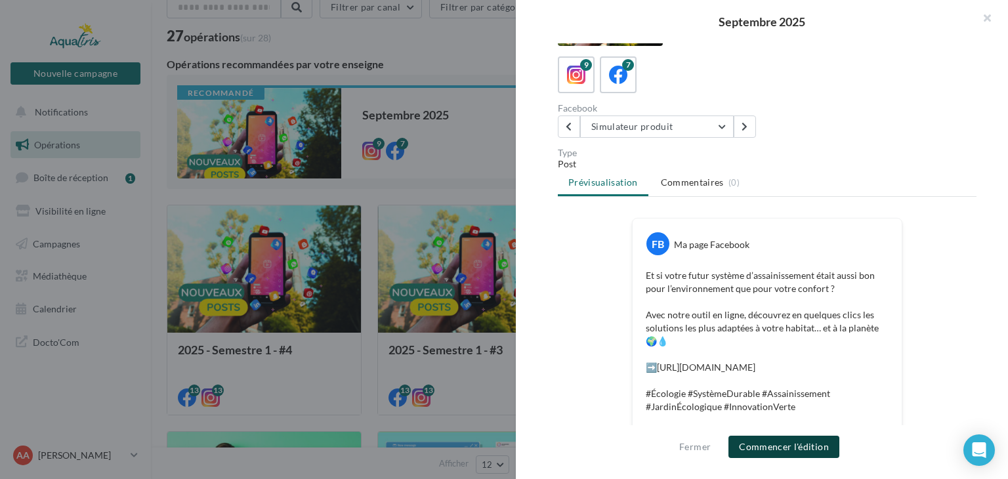
click at [795, 446] on button "Commencer l'édition" at bounding box center [784, 447] width 111 height 22
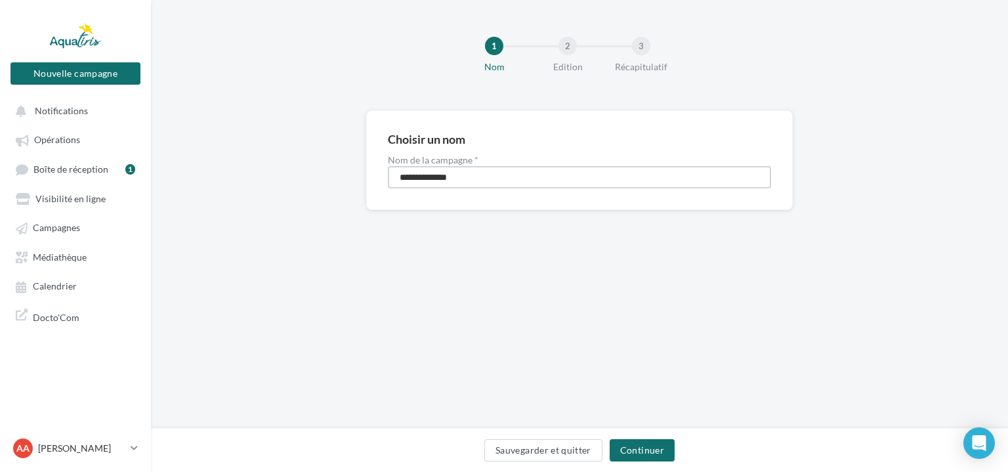
click at [533, 179] on input "**********" at bounding box center [579, 177] width 383 height 22
type input "**********"
click at [639, 448] on button "Continuer" at bounding box center [642, 450] width 65 height 22
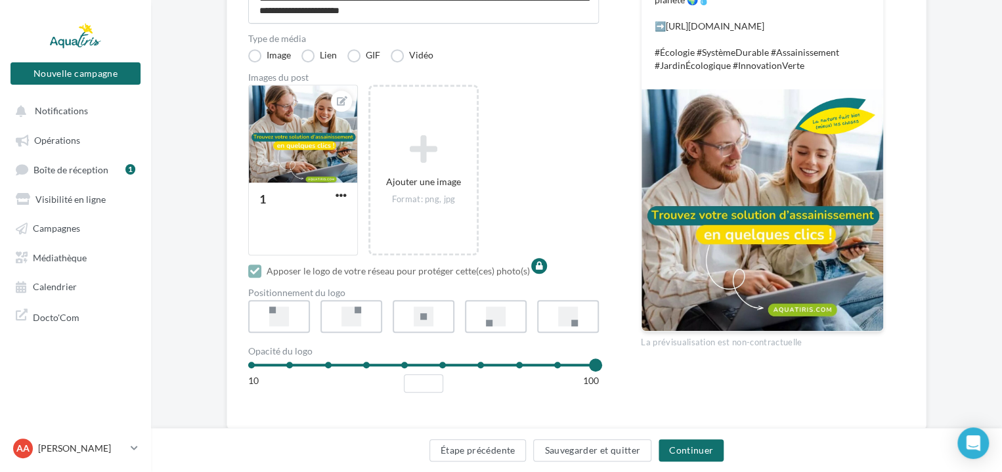
scroll to position [324, 0]
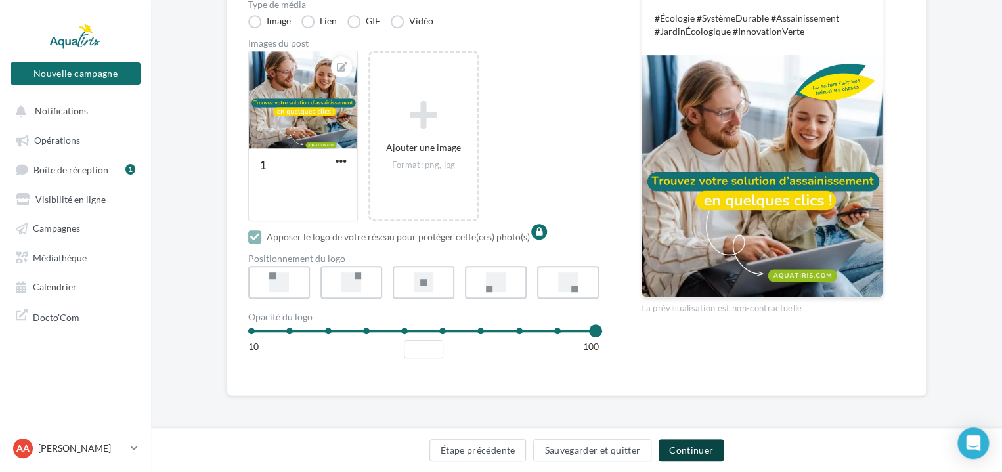
click at [683, 448] on button "Continuer" at bounding box center [690, 450] width 65 height 22
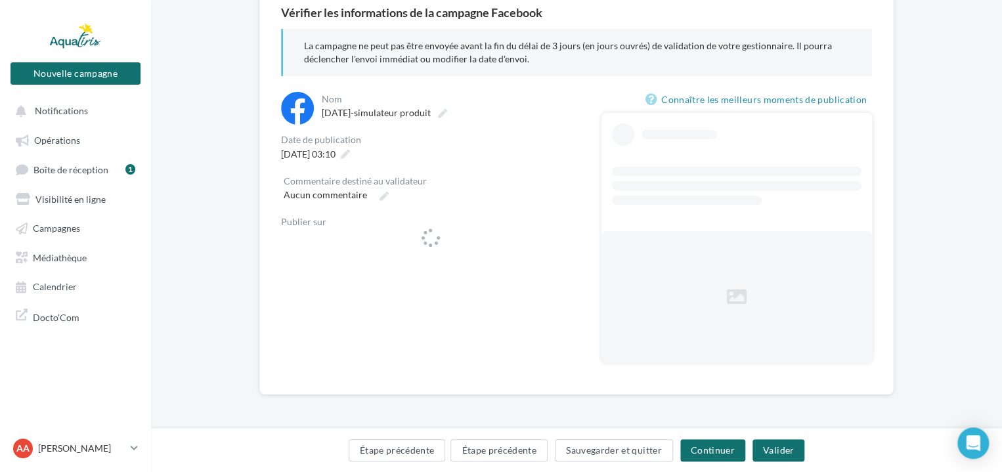
scroll to position [125, 0]
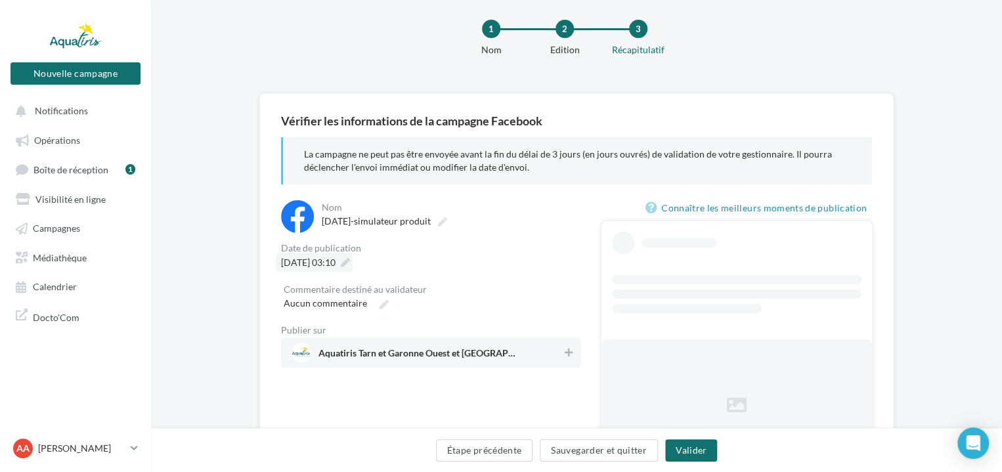
click at [371, 153] on div "La campagne ne peut pas être envoyée avant la fin du délai de 3 jours (en jours…" at bounding box center [576, 160] width 591 height 47
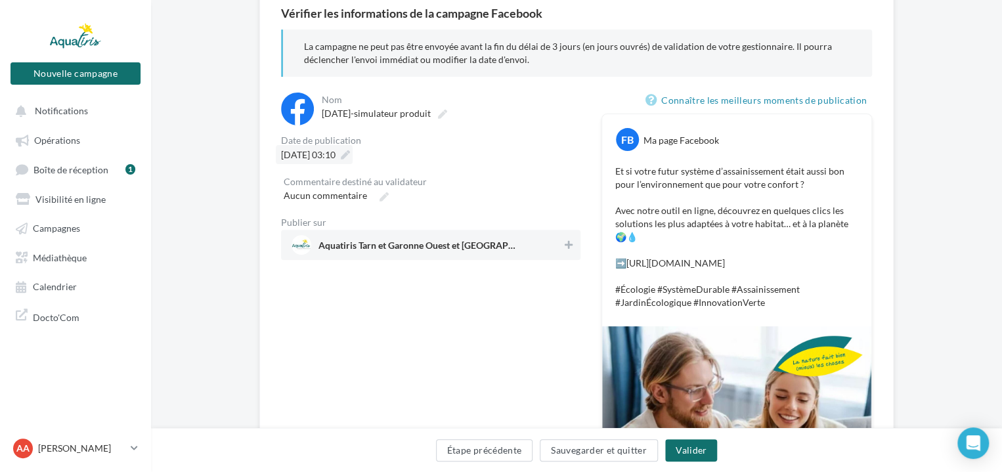
click at [350, 150] on icon at bounding box center [345, 154] width 9 height 9
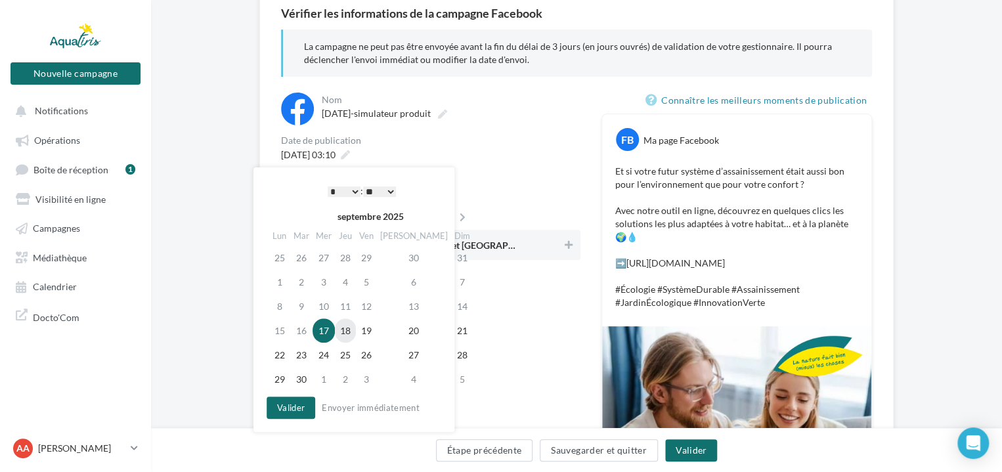
click at [351, 329] on td "18" at bounding box center [345, 330] width 21 height 24
click at [333, 328] on td "17" at bounding box center [323, 330] width 22 height 24
click at [350, 326] on td "18" at bounding box center [345, 330] width 21 height 24
click at [341, 188] on select "* * * * * * * * * * ** ** ** ** ** ** ** ** ** ** ** ** ** **" at bounding box center [344, 191] width 33 height 11
click at [378, 192] on select "** ** ** ** ** **" at bounding box center [379, 191] width 33 height 11
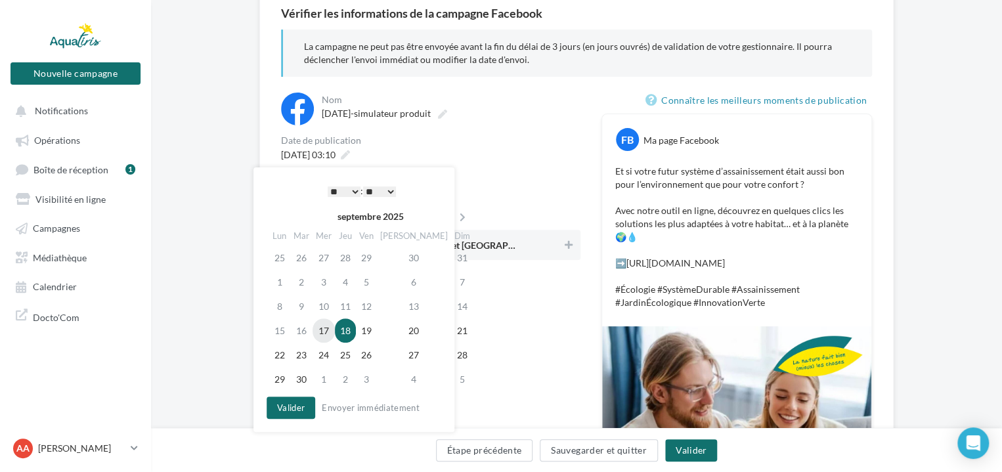
click at [328, 324] on td "17" at bounding box center [323, 330] width 22 height 24
click at [293, 400] on button "Valider" at bounding box center [291, 408] width 49 height 22
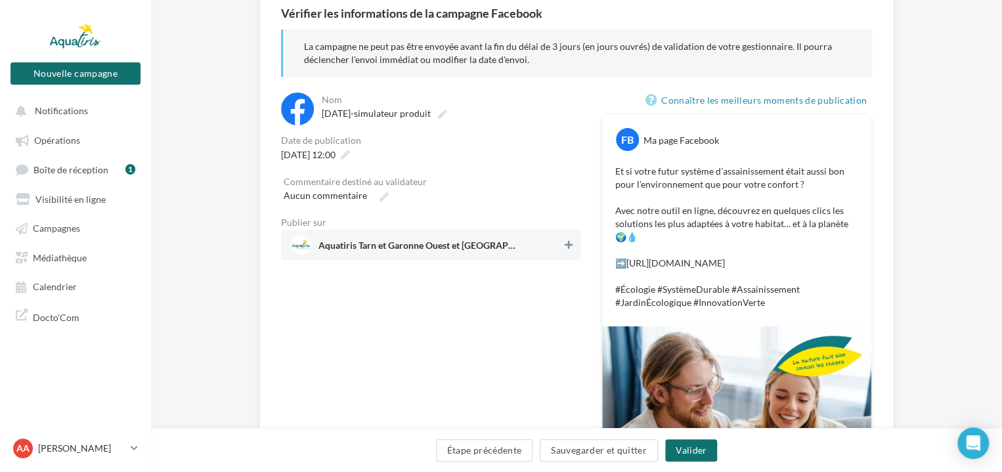
click at [565, 246] on icon at bounding box center [569, 244] width 8 height 9
click at [685, 454] on button "Valider" at bounding box center [691, 450] width 52 height 22
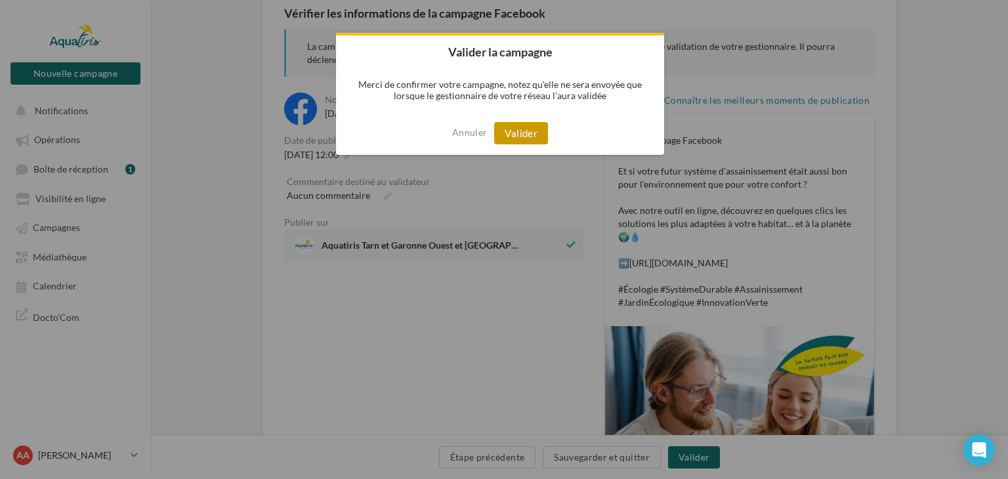
click at [528, 139] on button "Valider" at bounding box center [521, 133] width 54 height 22
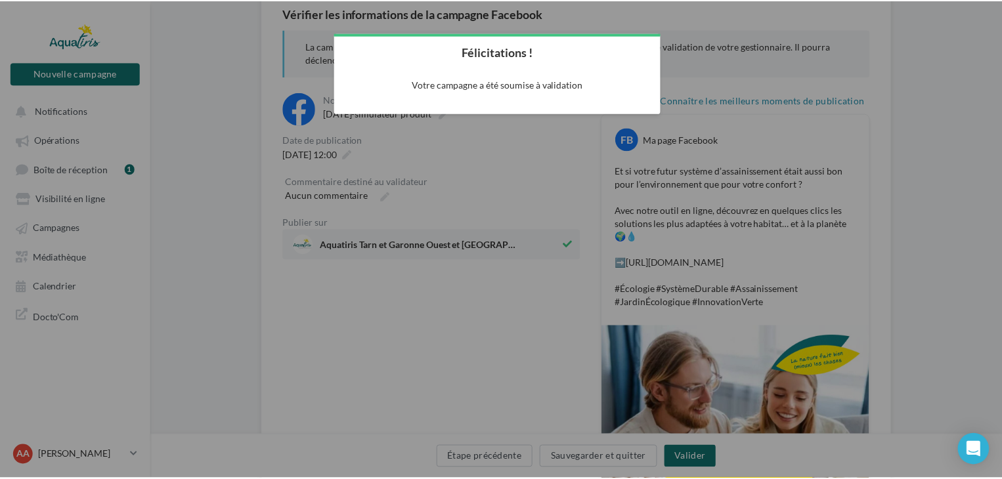
scroll to position [21, 0]
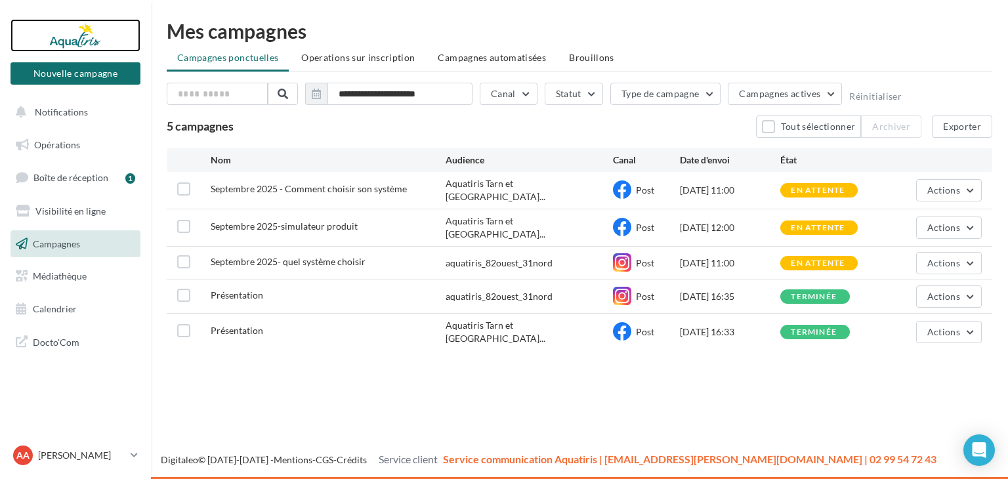
click at [91, 40] on div at bounding box center [75, 35] width 105 height 33
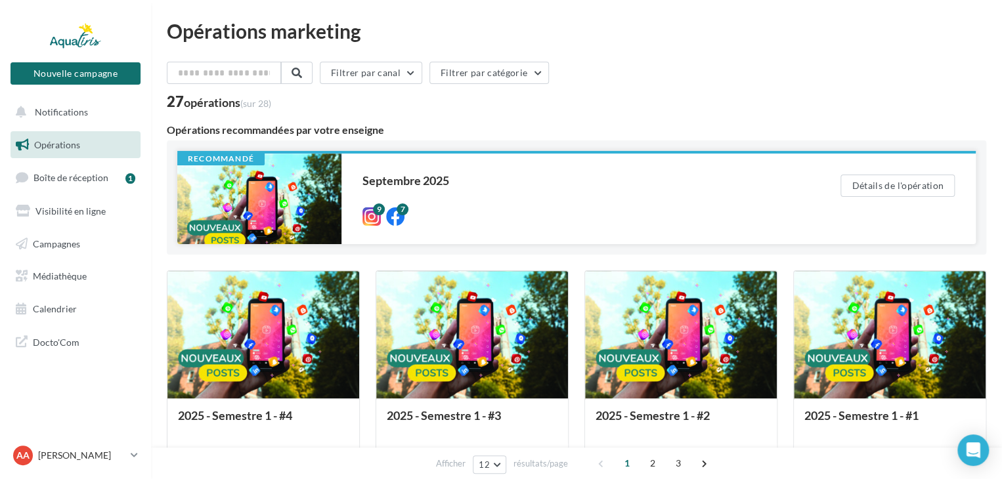
click at [339, 195] on div at bounding box center [259, 199] width 164 height 91
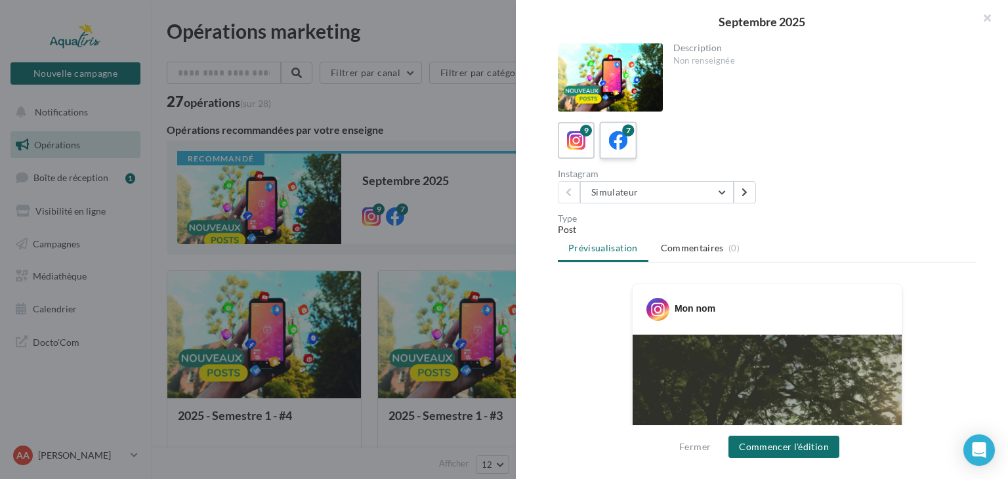
click at [627, 148] on icon at bounding box center [618, 140] width 19 height 19
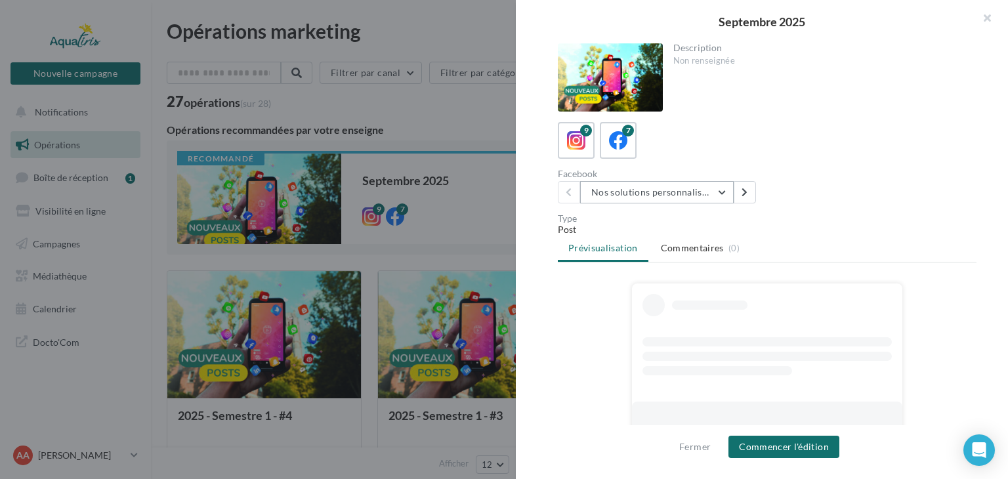
click at [723, 195] on button "Nos solutions personnalisées" at bounding box center [657, 192] width 154 height 22
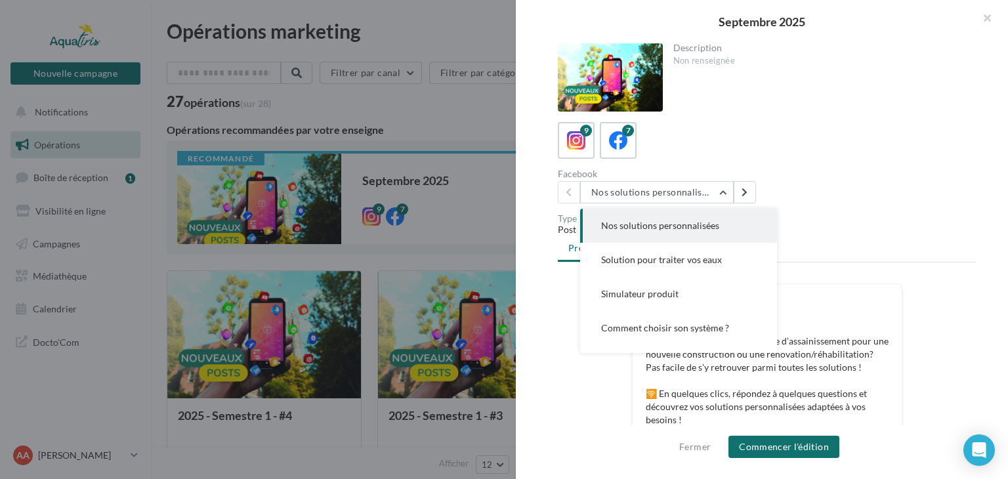
click at [775, 133] on div "9 7" at bounding box center [767, 140] width 419 height 37
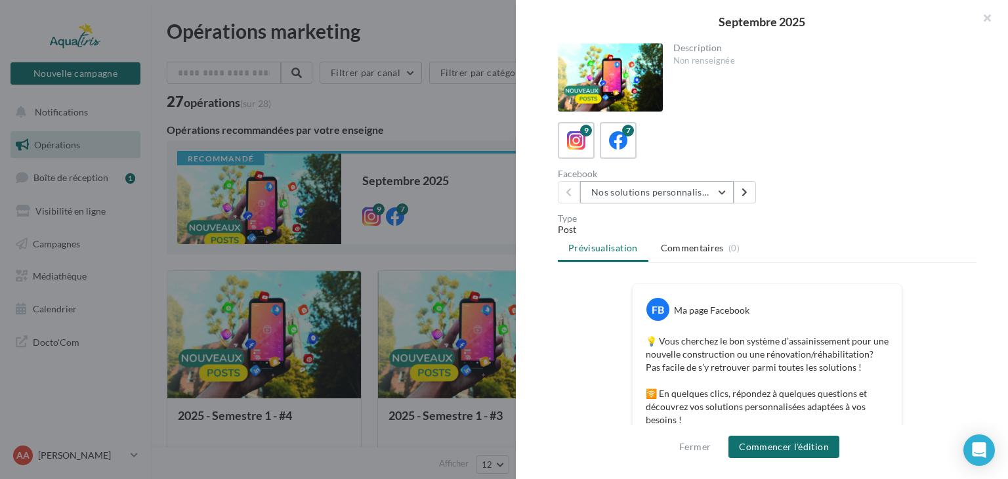
click at [654, 195] on button "Nos solutions personnalisées" at bounding box center [657, 192] width 154 height 22
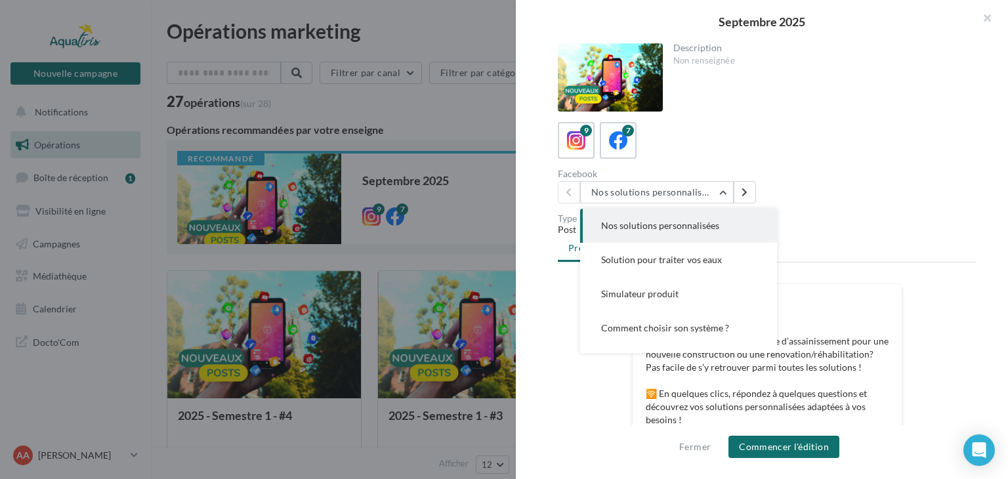
click at [881, 342] on p "💡 Vous cherchez le bon système d’assainissement pour une nouvelle construction …" at bounding box center [767, 407] width 243 height 144
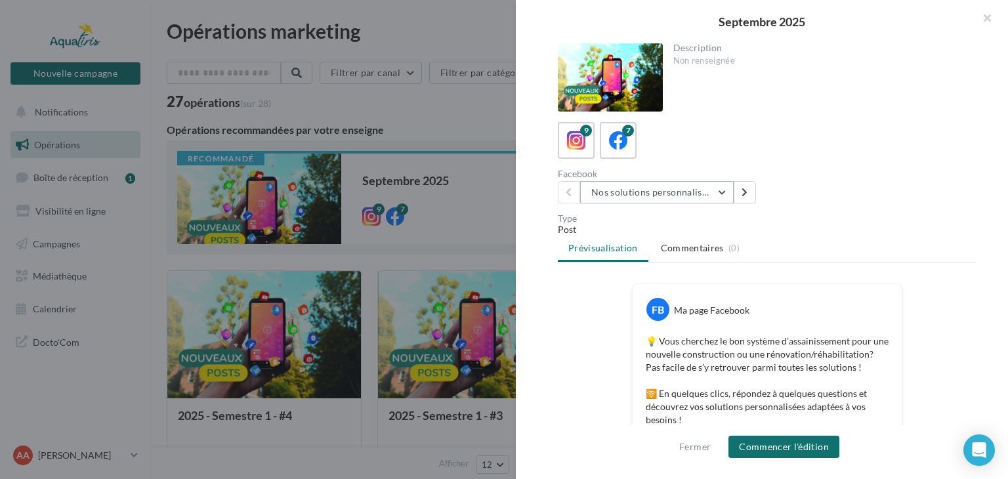
click at [714, 190] on button "Nos solutions personnalisées" at bounding box center [657, 192] width 154 height 22
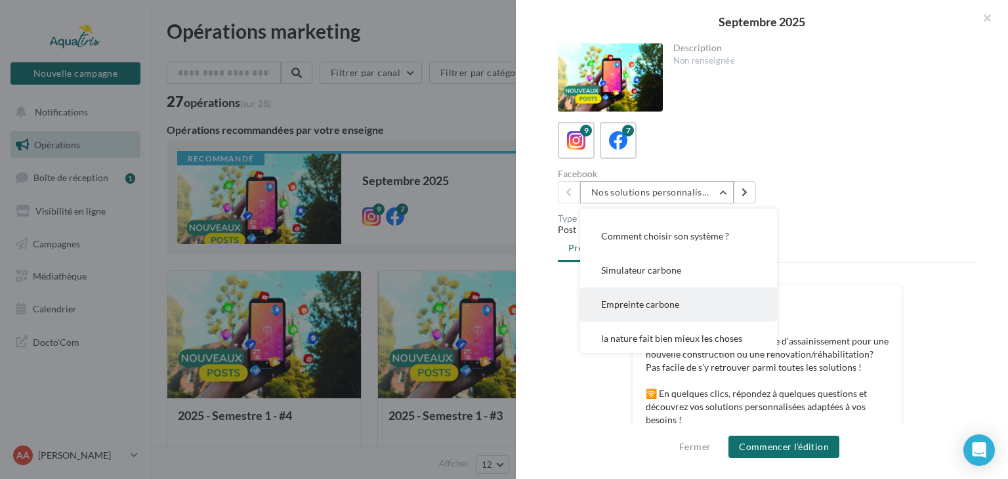
scroll to position [95, 0]
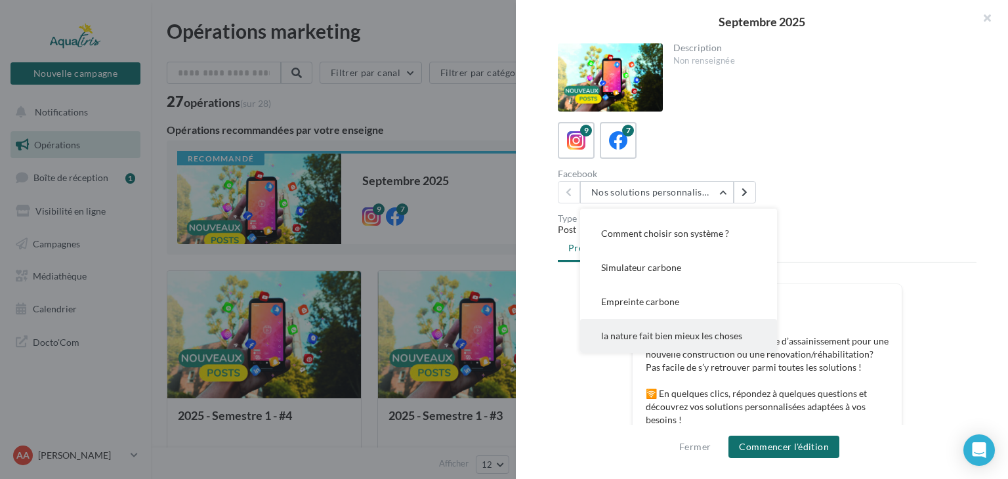
click at [733, 333] on span "la nature fait bien mieux les choses" at bounding box center [671, 335] width 141 height 11
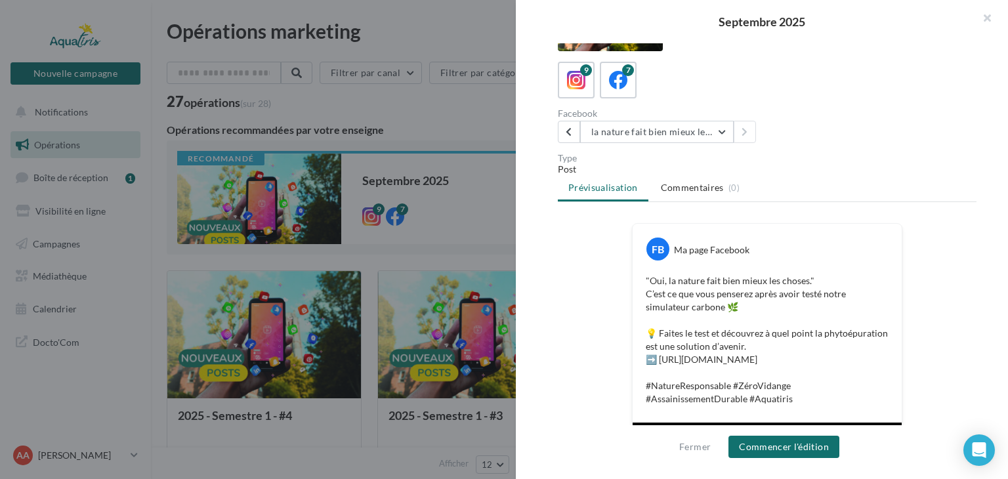
scroll to position [66, 0]
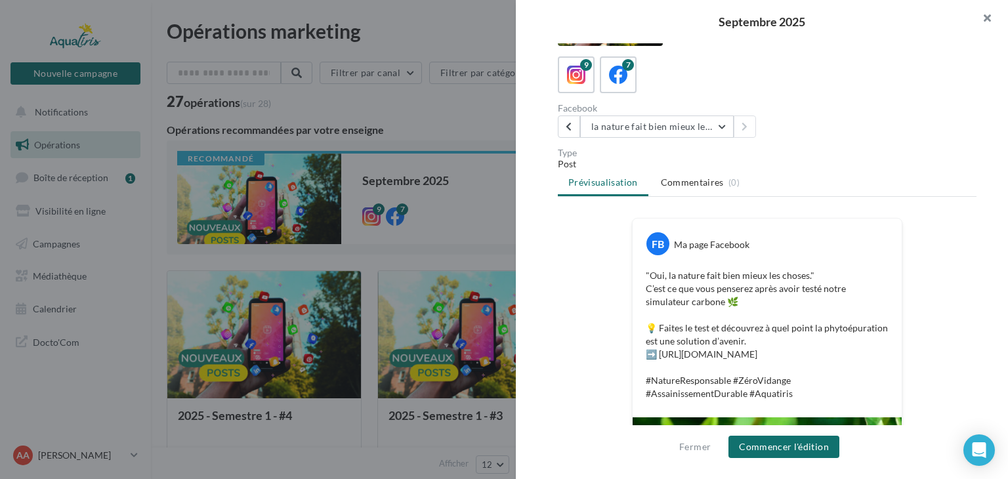
click at [987, 18] on button "button" at bounding box center [982, 19] width 53 height 39
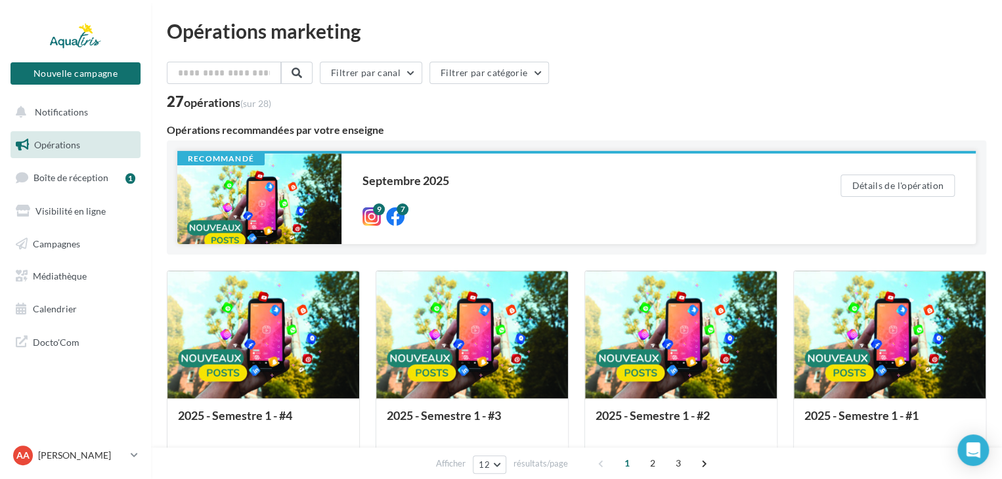
click at [241, 179] on div at bounding box center [259, 199] width 164 height 91
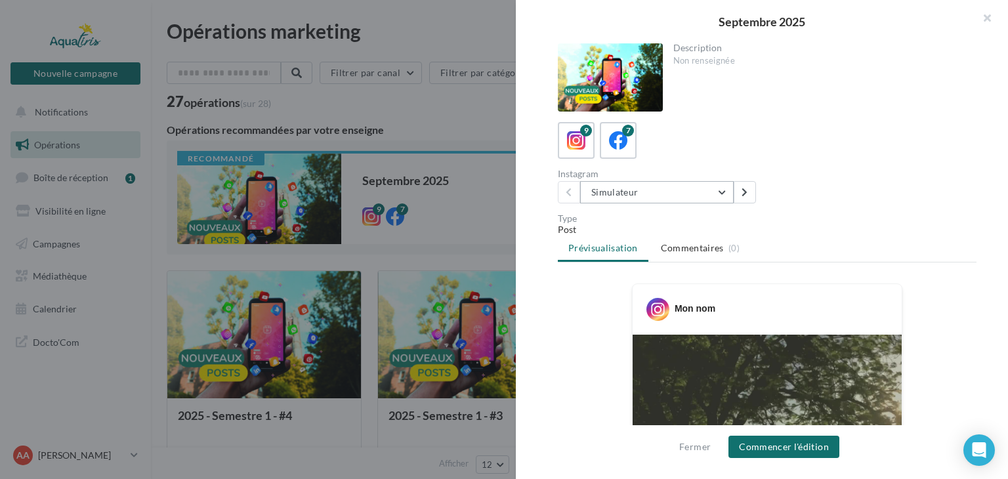
click at [715, 194] on button "Simulateur" at bounding box center [657, 192] width 154 height 22
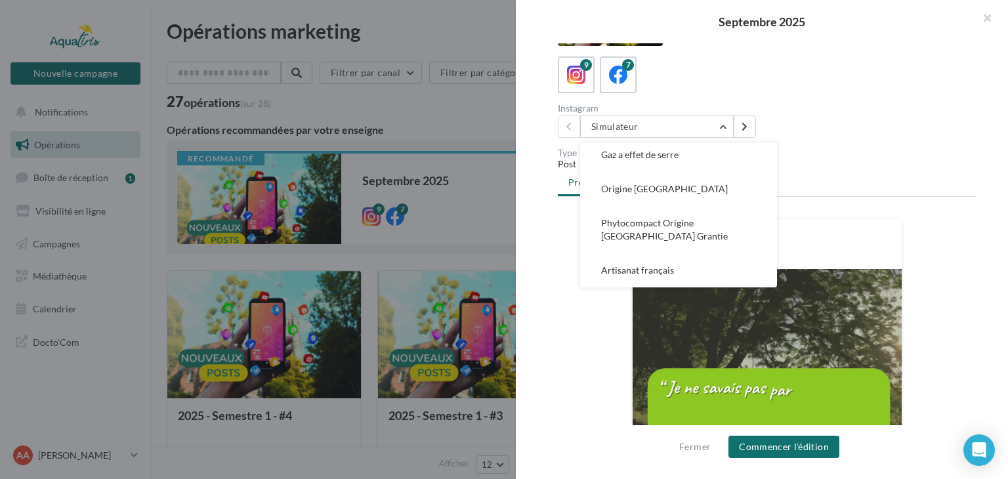
drag, startPoint x: 879, startPoint y: 121, endPoint x: 859, endPoint y: 131, distance: 22.3
click at [880, 121] on div "Instagram Simulateur Simulateur Quel système choisir ? Solution sur mesure Empr…" at bounding box center [772, 121] width 429 height 34
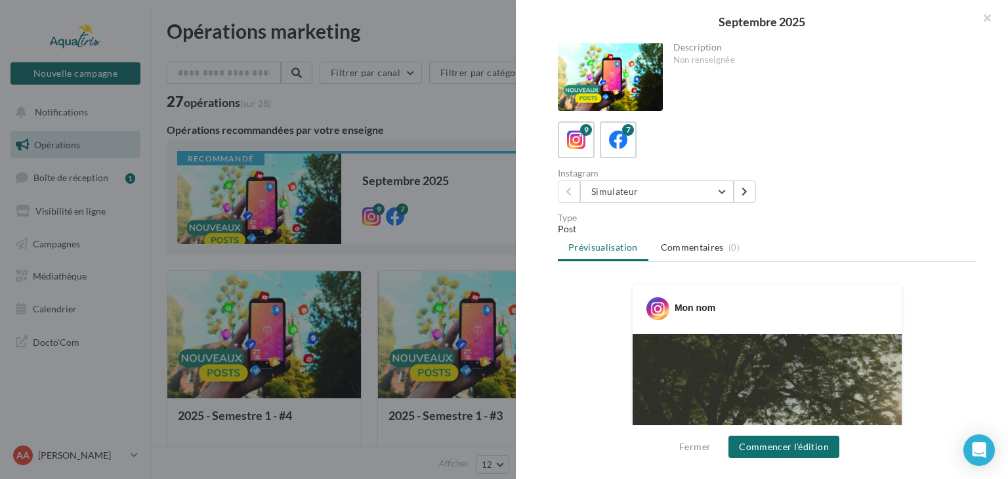
scroll to position [0, 0]
click at [709, 205] on div "Description Non renseignée 9 7 Instagram Simulateur Simulateur Quel système cho…" at bounding box center [767, 240] width 503 height 394
click at [697, 196] on button "Simulateur" at bounding box center [657, 192] width 154 height 22
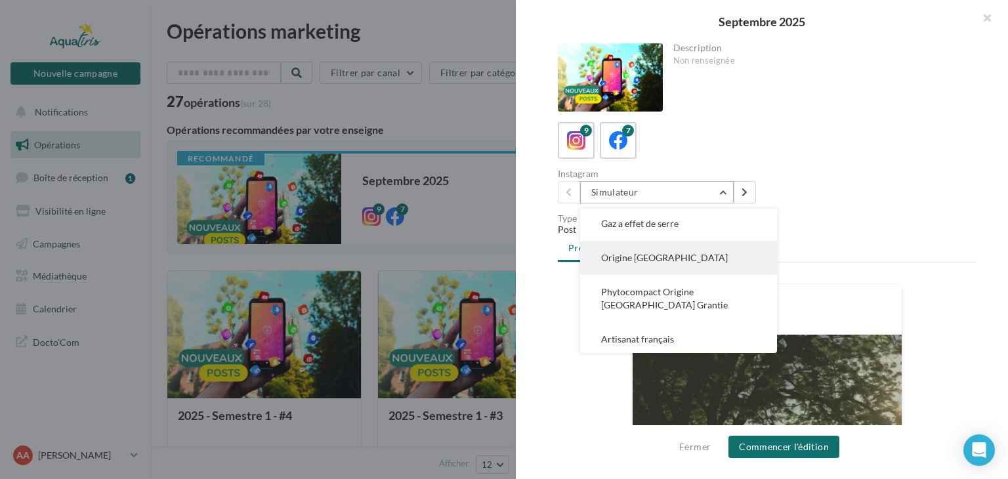
scroll to position [176, 0]
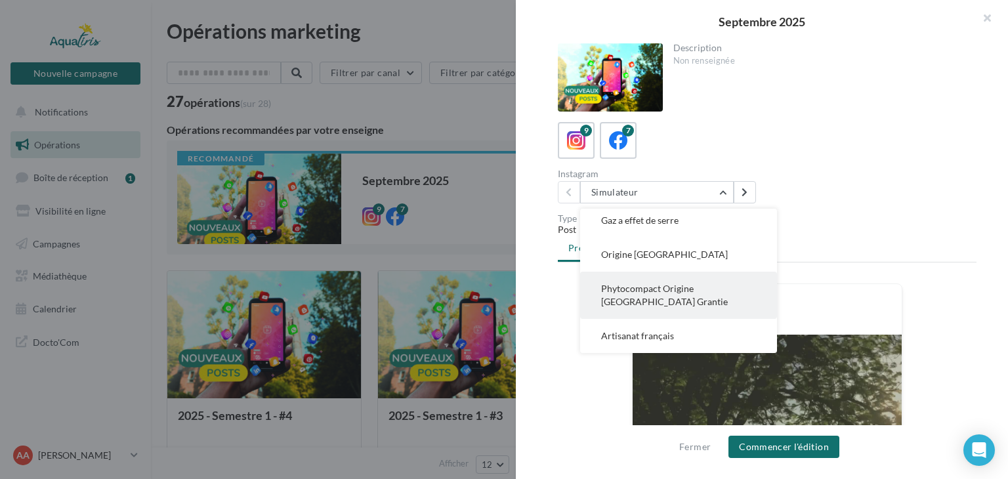
click at [720, 297] on button "Phytocompact Origine France Grantie" at bounding box center [678, 295] width 197 height 47
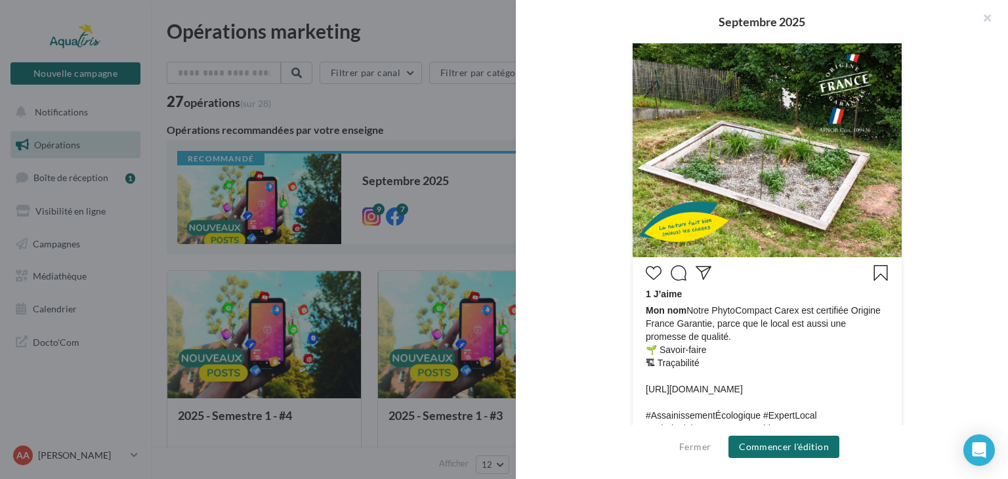
scroll to position [427, 0]
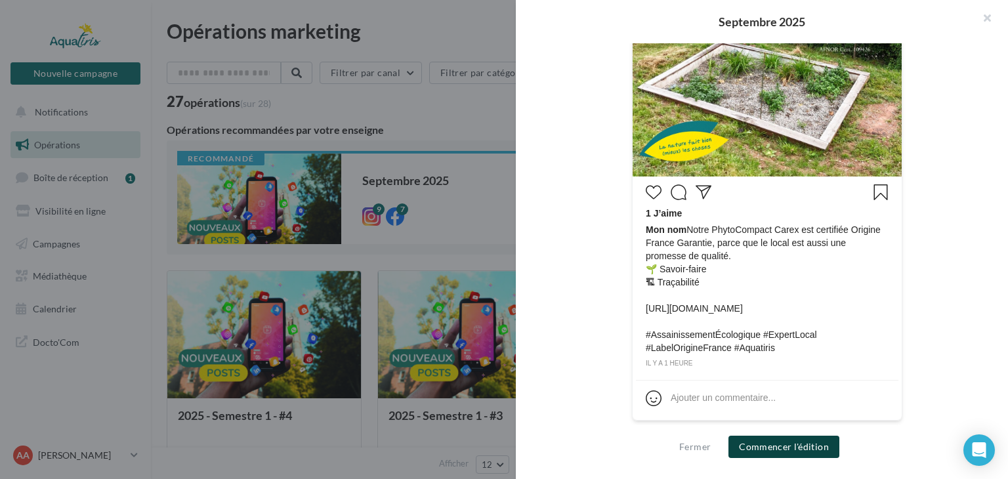
click at [766, 450] on button "Commencer l'édition" at bounding box center [784, 447] width 111 height 22
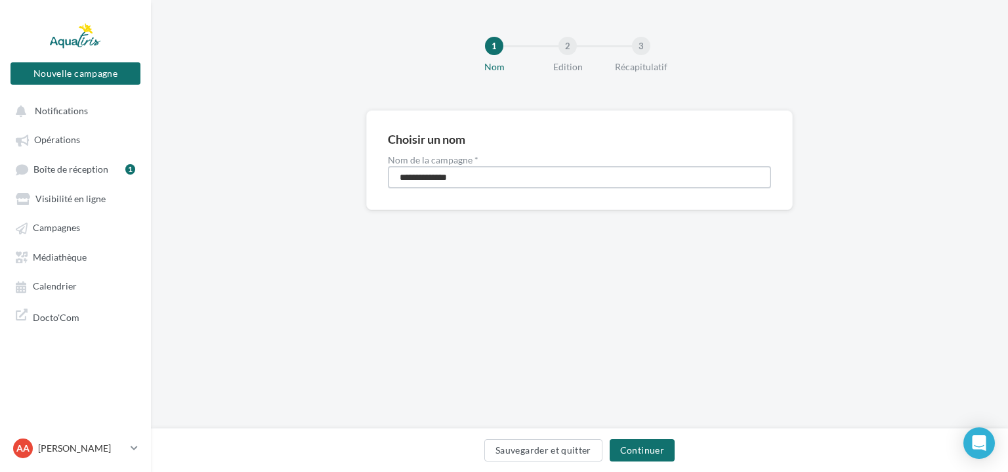
click at [465, 175] on input "**********" at bounding box center [579, 177] width 383 height 22
type input "**********"
click at [641, 452] on button "Continuer" at bounding box center [642, 450] width 65 height 22
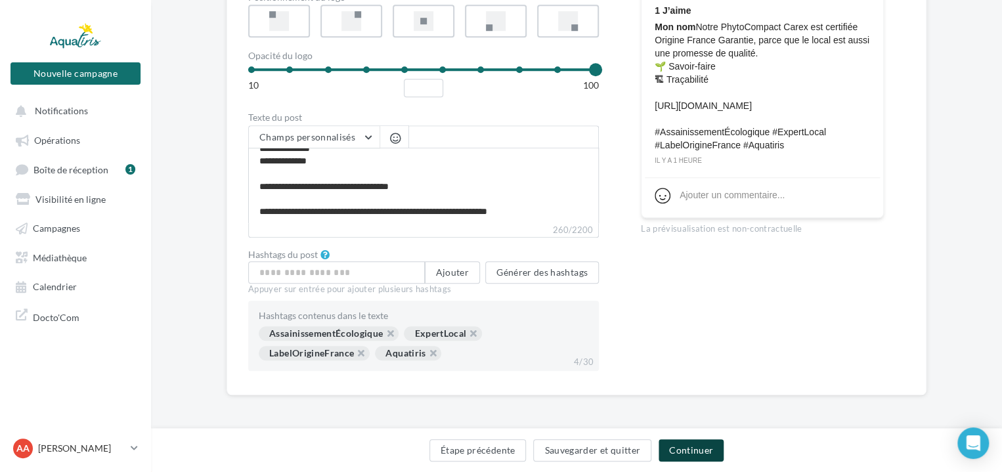
scroll to position [36, 0]
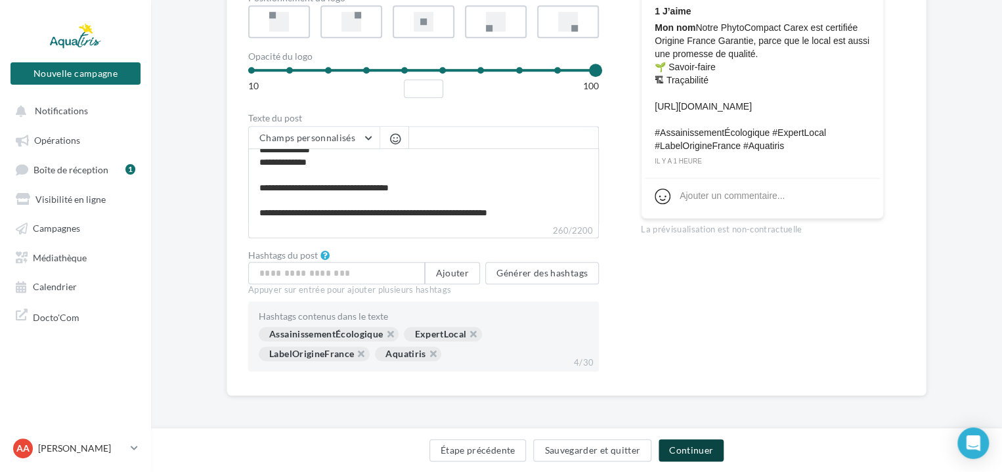
drag, startPoint x: 703, startPoint y: 451, endPoint x: 691, endPoint y: 429, distance: 25.6
click at [702, 452] on button "Continuer" at bounding box center [690, 450] width 65 height 22
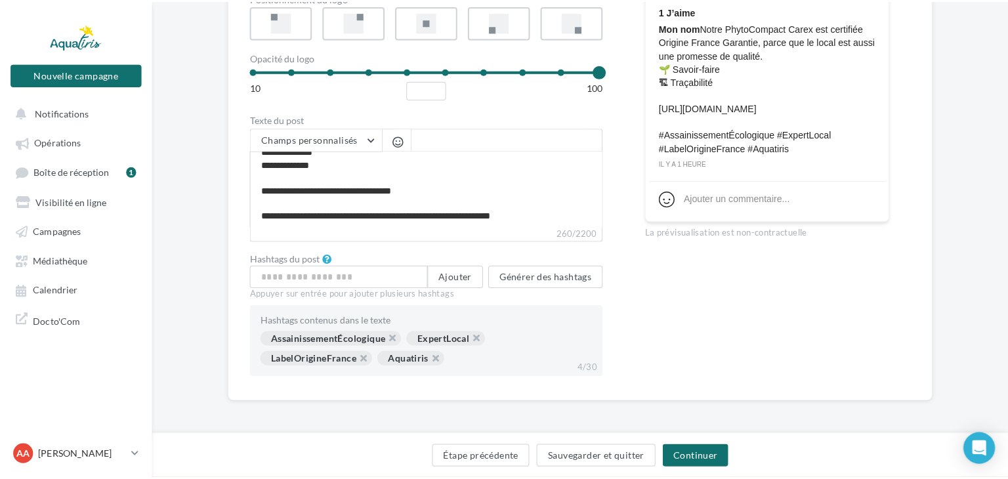
scroll to position [242, 0]
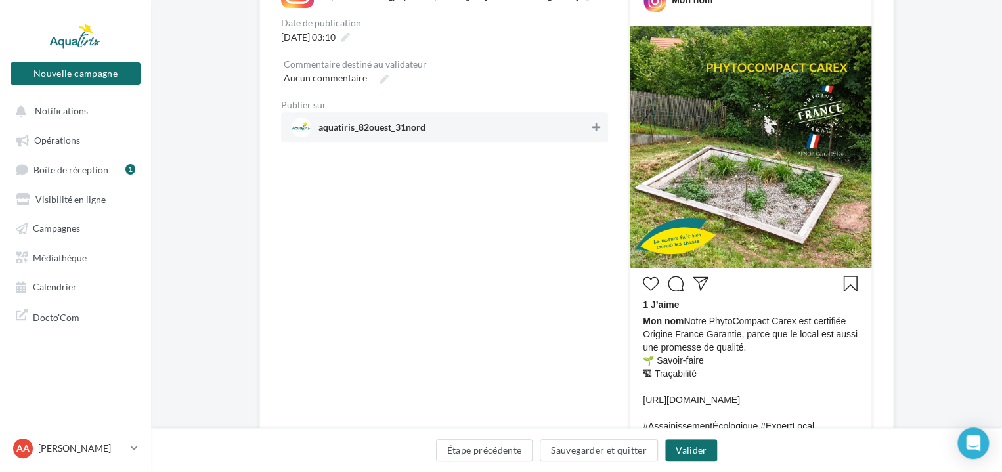
click at [593, 130] on icon at bounding box center [596, 127] width 8 height 9
click at [350, 38] on icon at bounding box center [345, 37] width 9 height 9
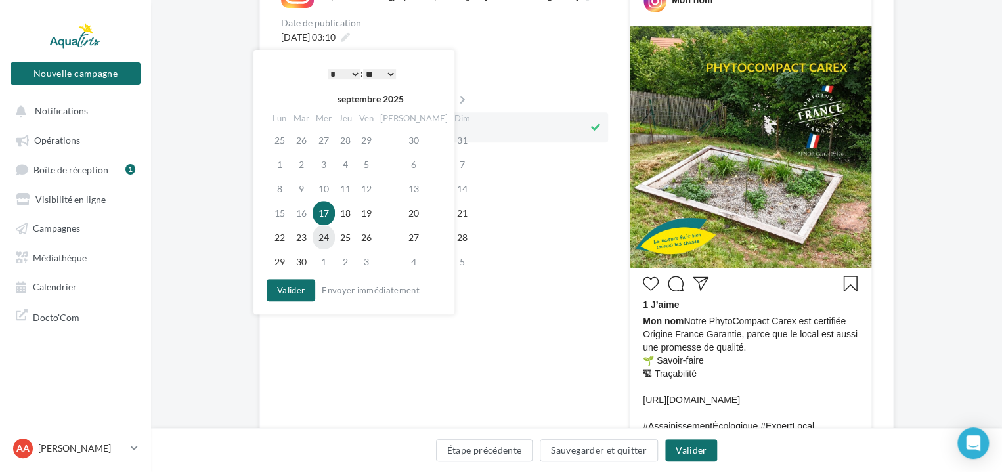
click at [325, 232] on td "24" at bounding box center [323, 237] width 22 height 24
click at [351, 74] on select "* * * * * * * * * * ** ** ** ** ** ** ** ** ** ** ** ** ** **" at bounding box center [344, 74] width 33 height 11
click at [376, 74] on select "** ** ** ** ** **" at bounding box center [379, 74] width 33 height 11
click at [308, 292] on button "Valider" at bounding box center [291, 290] width 49 height 22
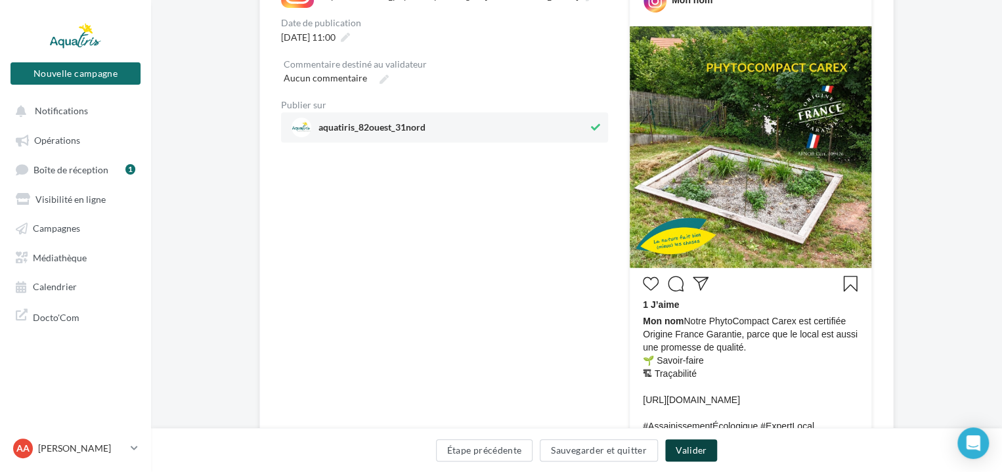
click at [691, 449] on button "Valider" at bounding box center [691, 450] width 52 height 22
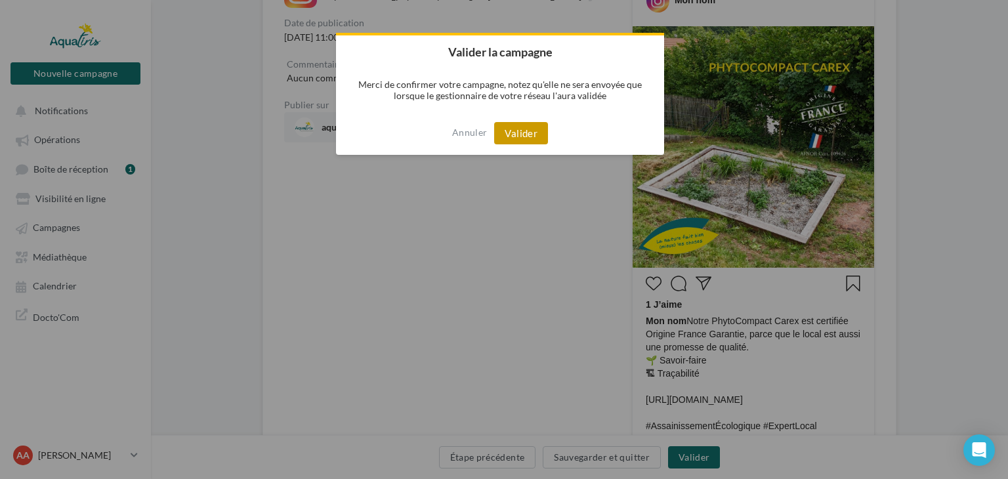
click at [519, 129] on button "Valider" at bounding box center [521, 133] width 54 height 22
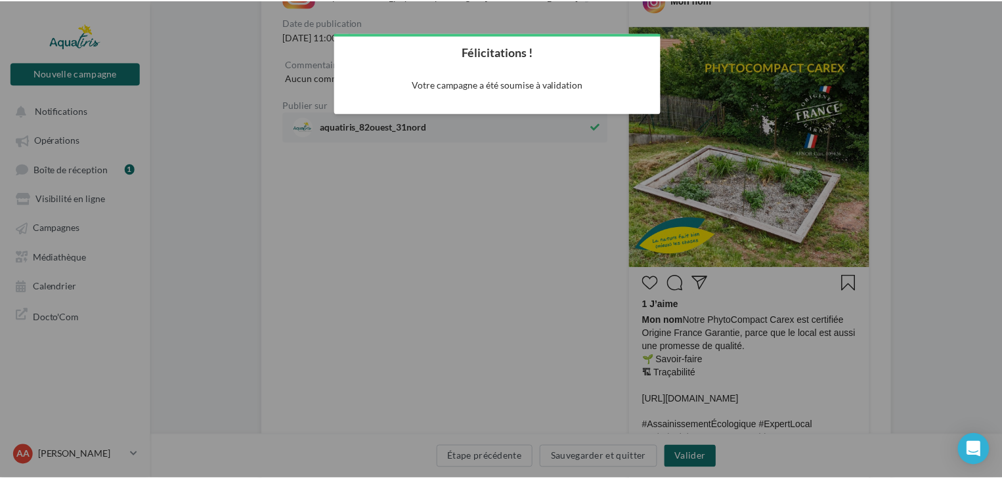
scroll to position [21, 0]
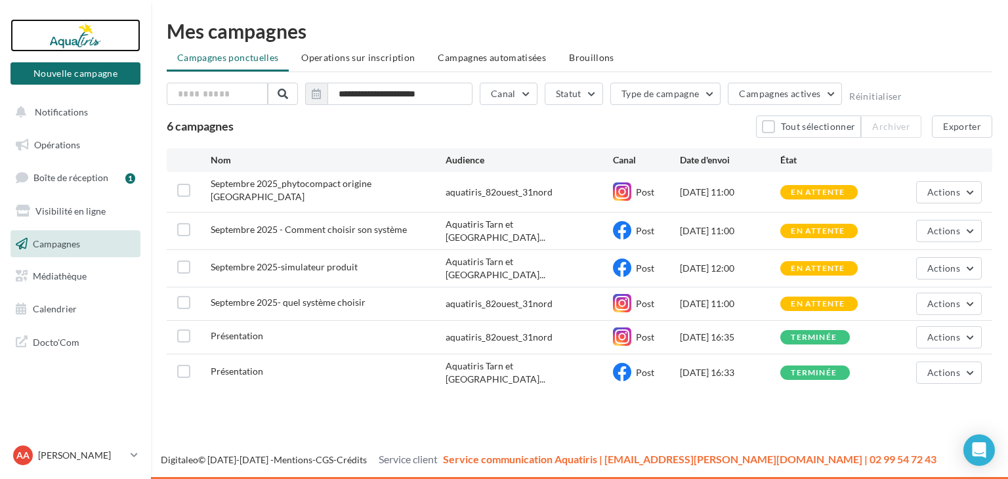
click at [72, 41] on div at bounding box center [75, 35] width 105 height 33
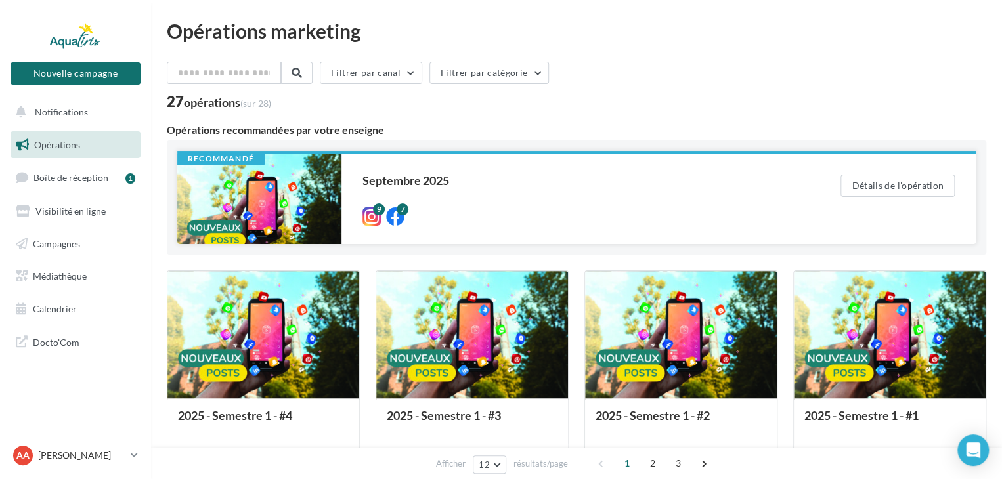
click at [291, 194] on div at bounding box center [259, 199] width 164 height 91
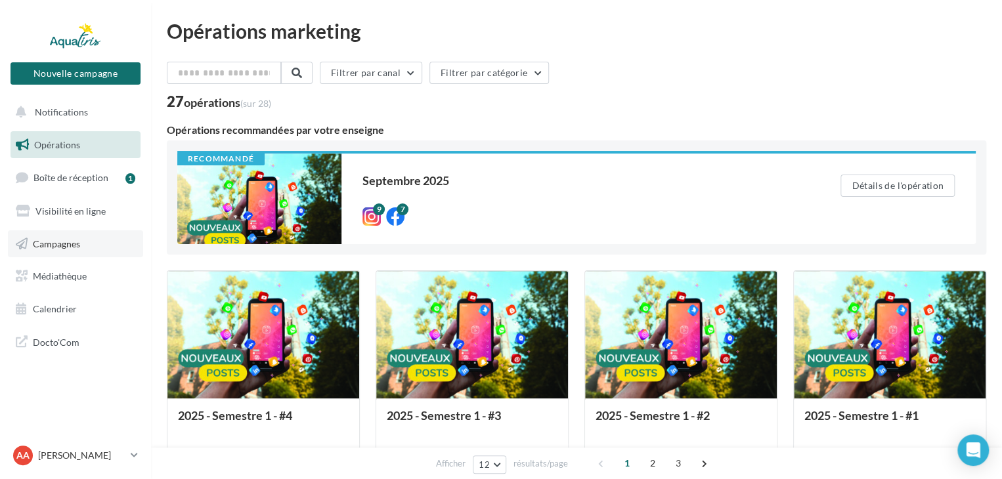
click at [91, 242] on link "Campagnes" at bounding box center [75, 244] width 135 height 28
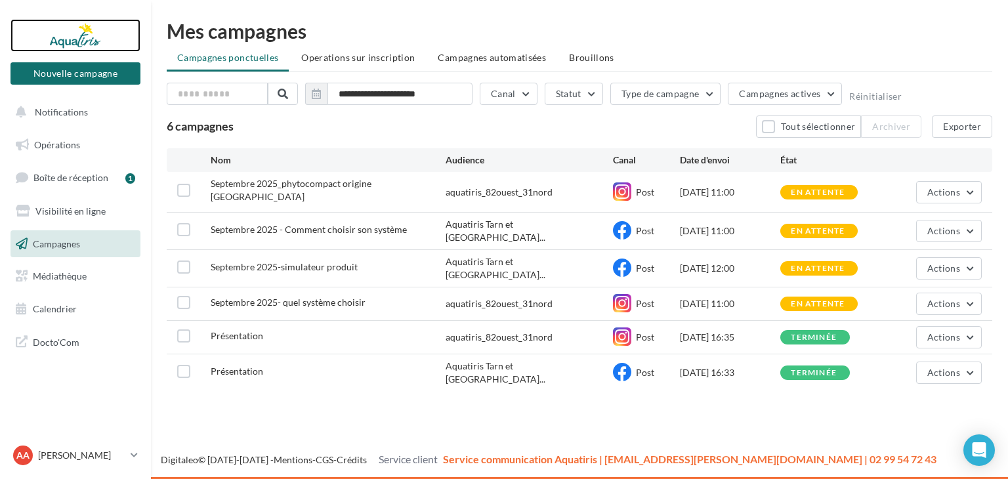
click at [72, 29] on div at bounding box center [75, 35] width 105 height 33
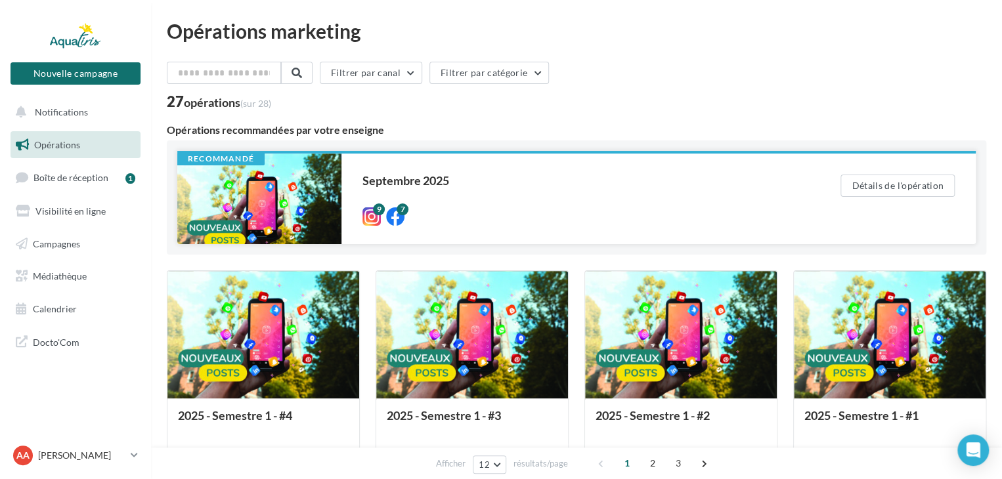
click at [435, 175] on div "Septembre 2025" at bounding box center [574, 181] width 425 height 12
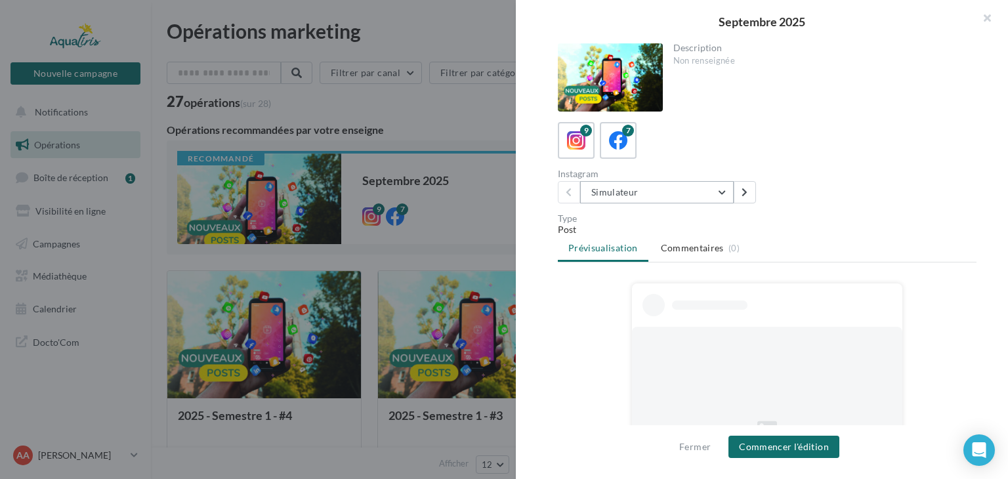
click at [653, 202] on button "Simulateur" at bounding box center [657, 192] width 154 height 22
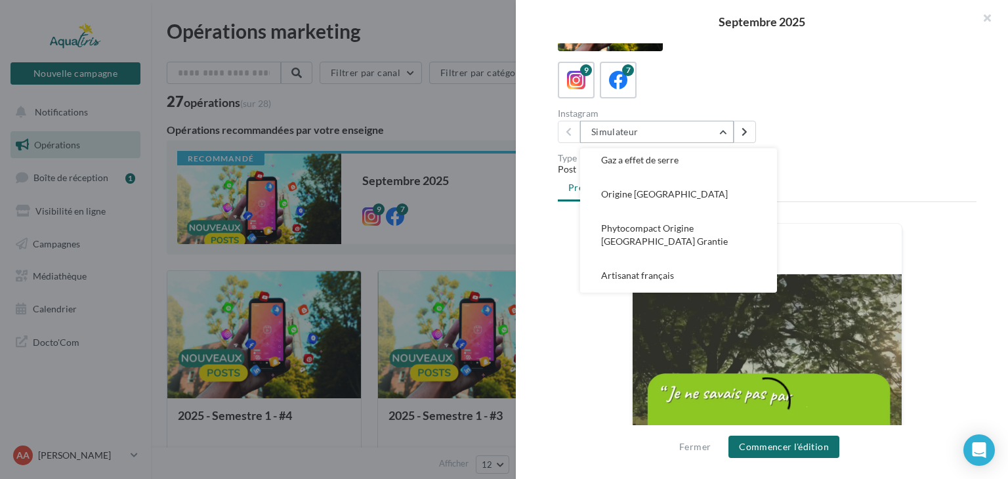
scroll to position [66, 0]
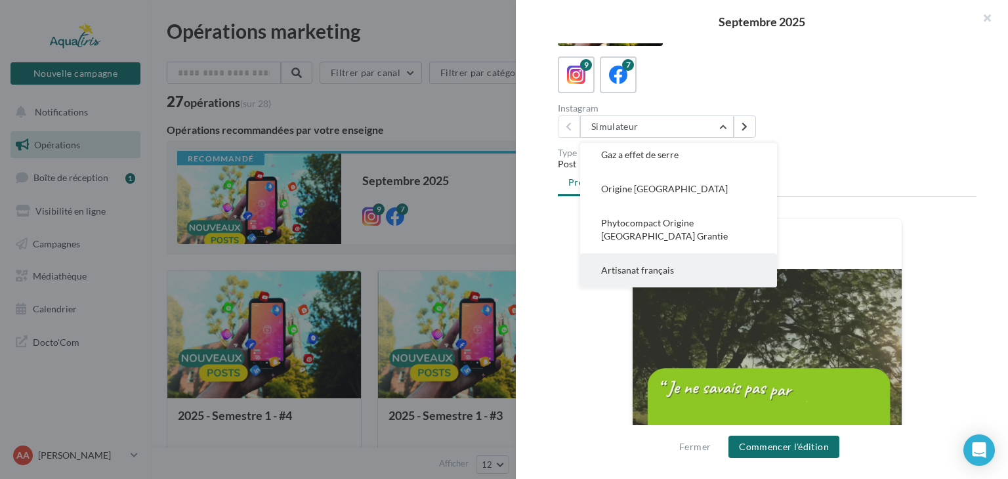
click at [720, 266] on button "Artisanat français" at bounding box center [678, 270] width 197 height 34
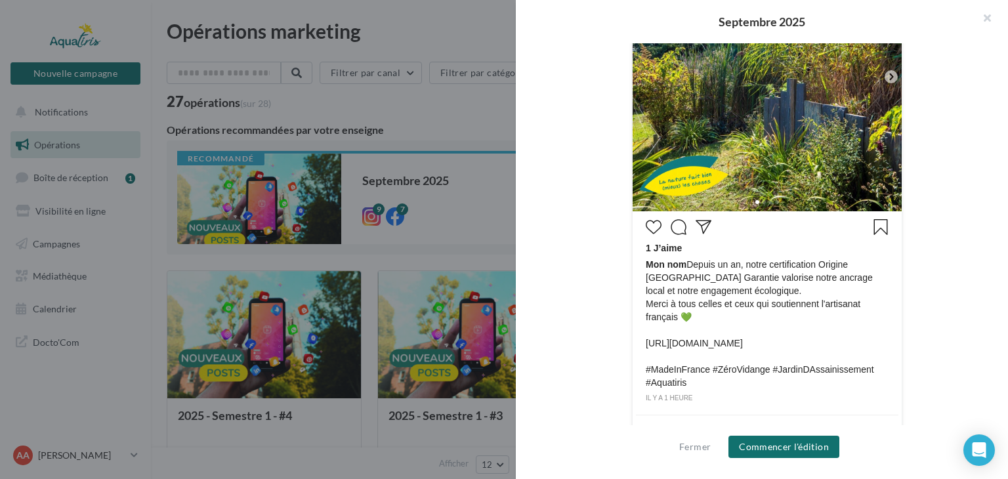
scroll to position [394, 0]
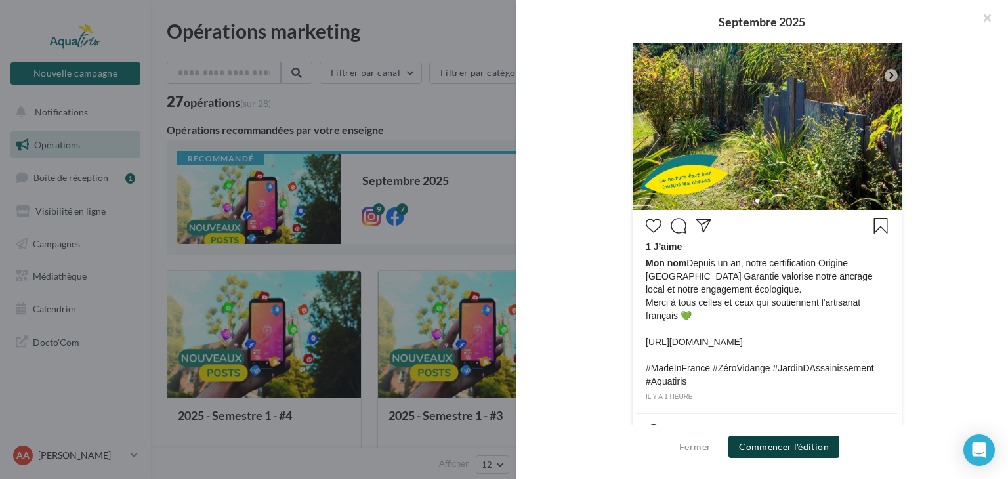
click at [798, 452] on button "Commencer l'édition" at bounding box center [784, 447] width 111 height 22
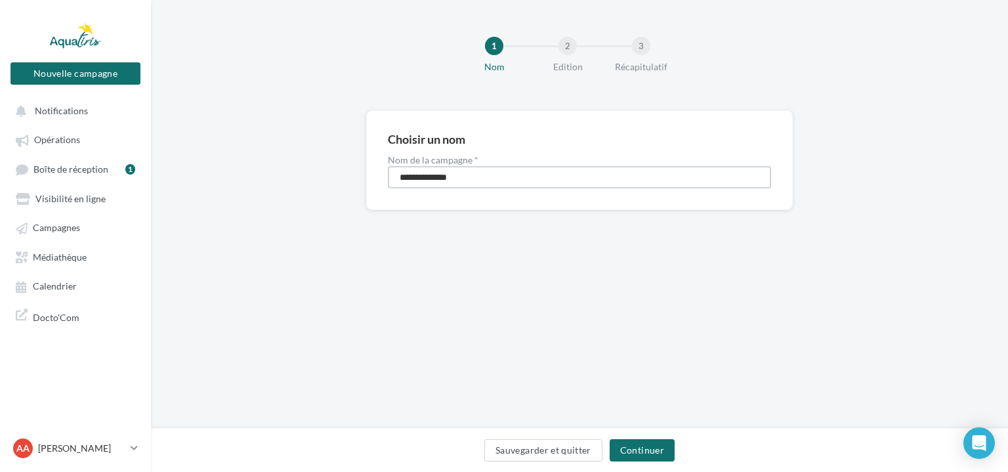
click at [479, 171] on input "**********" at bounding box center [579, 177] width 383 height 22
type input "**********"
click at [645, 446] on button "Continuer" at bounding box center [642, 450] width 65 height 22
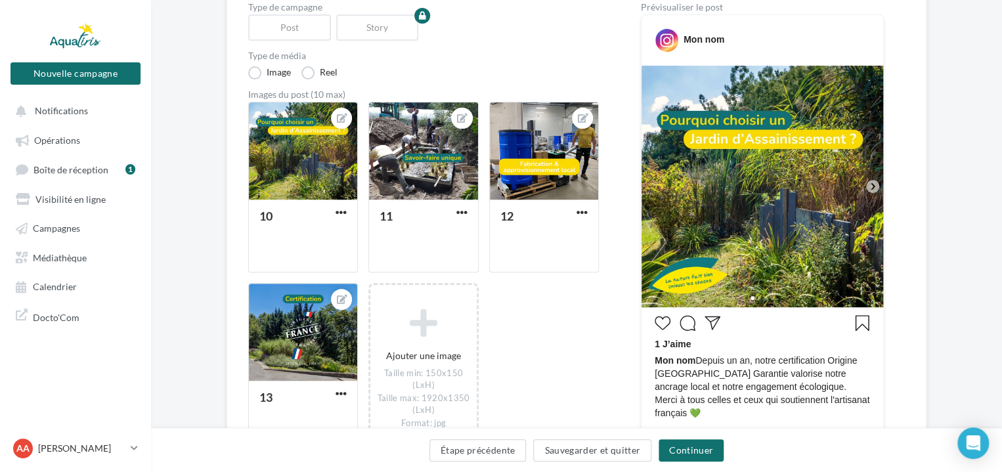
scroll to position [131, 0]
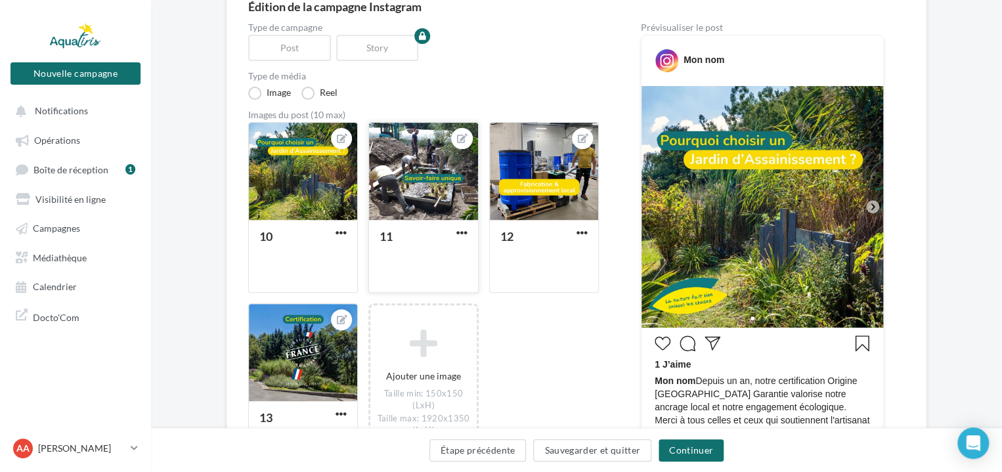
click at [436, 153] on div at bounding box center [423, 172] width 108 height 98
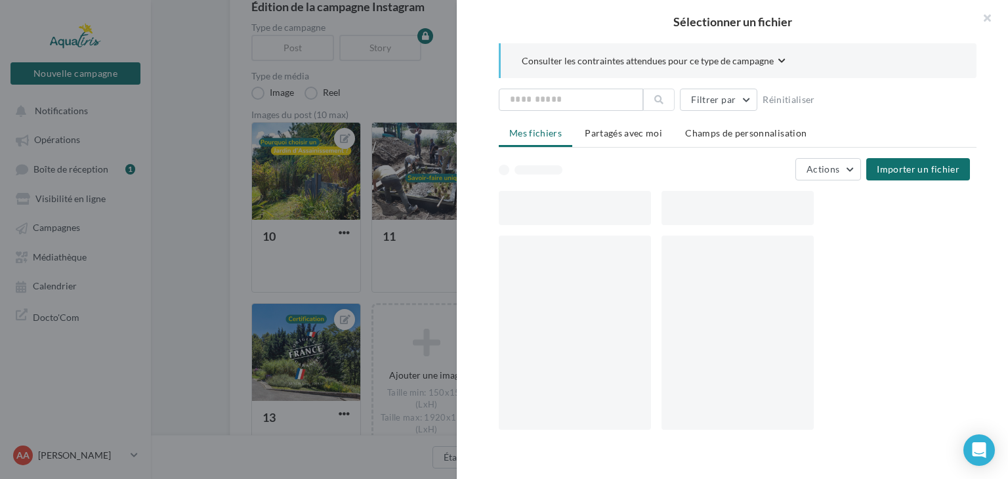
drag, startPoint x: 990, startPoint y: 16, endPoint x: 983, endPoint y: 18, distance: 7.5
click at [987, 16] on button "button" at bounding box center [982, 19] width 53 height 39
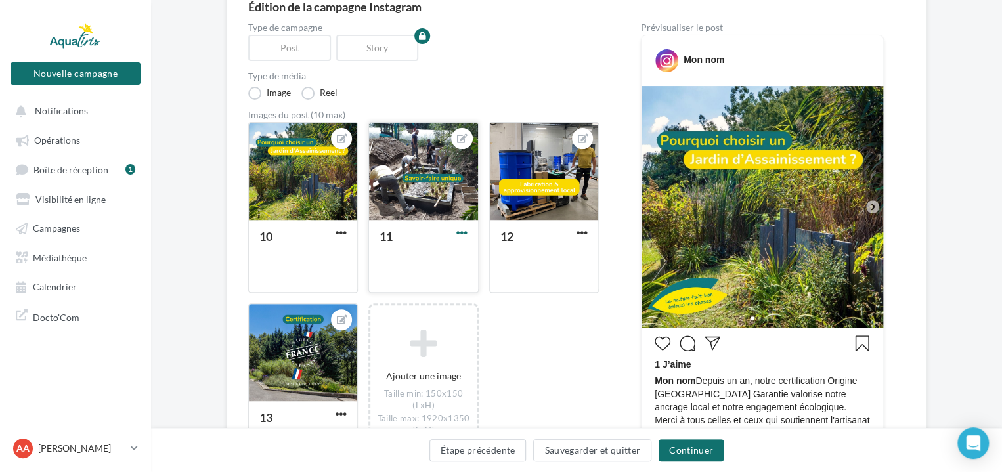
click at [460, 236] on span "button" at bounding box center [461, 232] width 11 height 11
click at [506, 290] on button "Ouvrir l'éditeur d'image" at bounding box center [523, 293] width 139 height 34
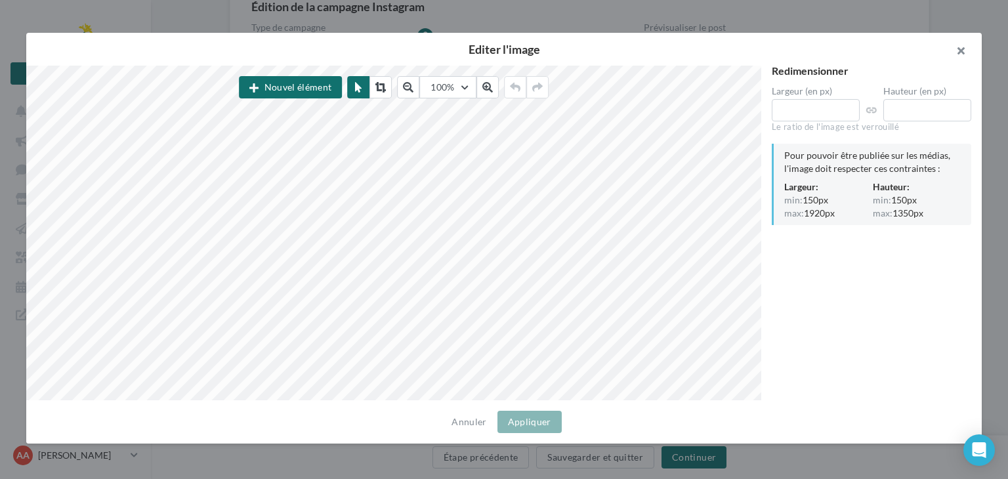
click at [964, 48] on button "button" at bounding box center [956, 52] width 53 height 39
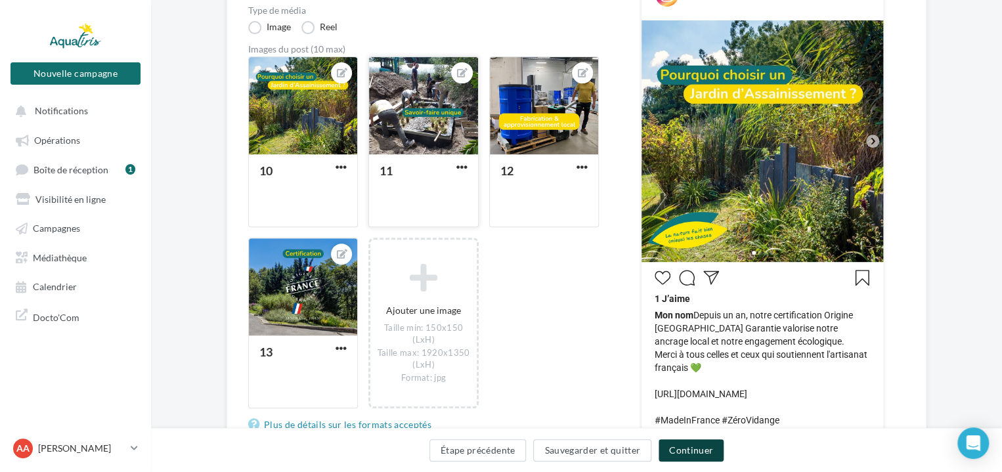
click at [690, 455] on button "Continuer" at bounding box center [690, 450] width 65 height 22
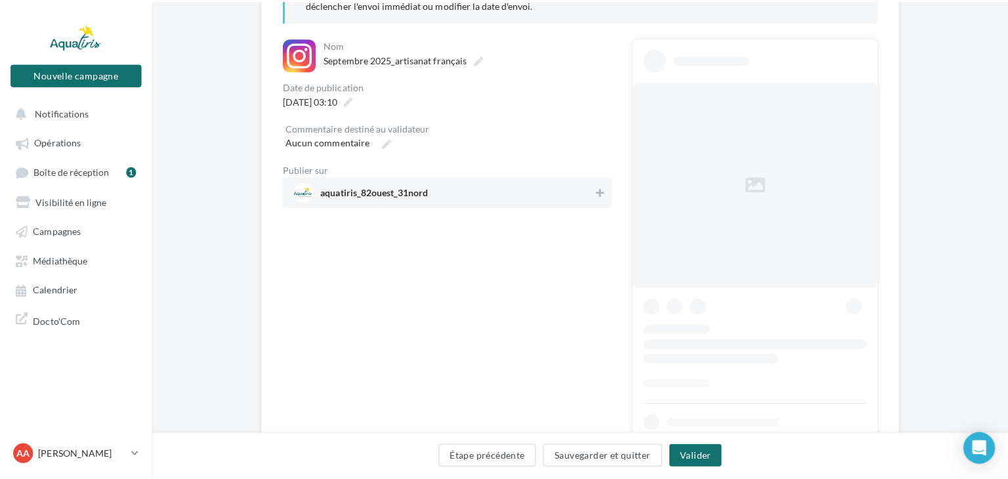
scroll to position [177, 0]
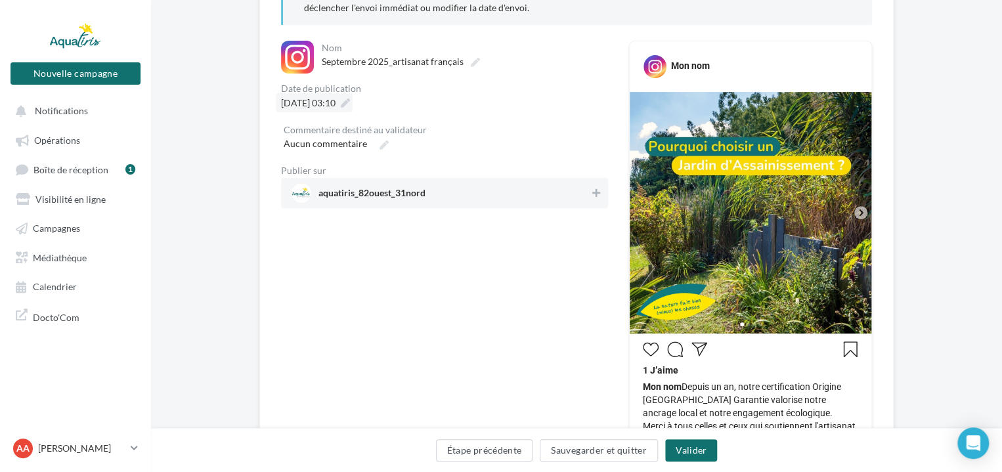
click at [350, 102] on icon at bounding box center [345, 102] width 9 height 9
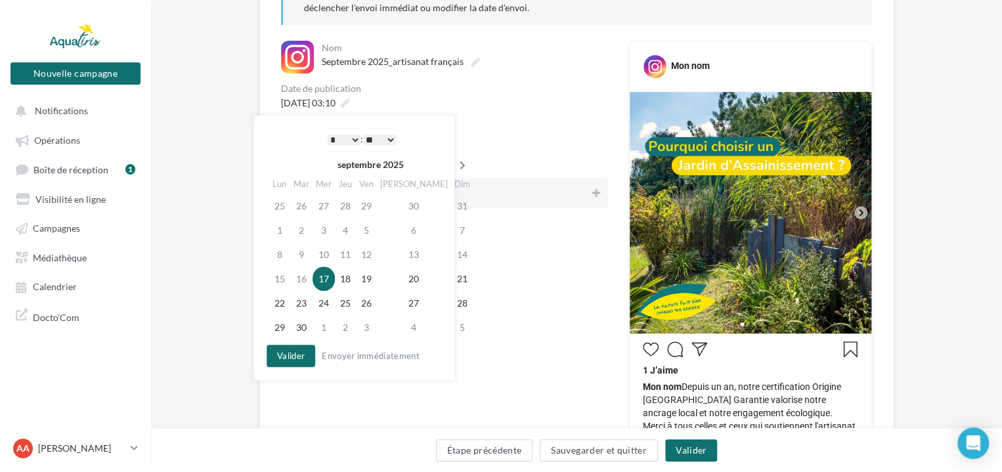
click at [454, 163] on icon at bounding box center [462, 165] width 16 height 9
click at [456, 163] on icon at bounding box center [464, 165] width 16 height 9
click at [330, 230] on td "5" at bounding box center [325, 230] width 22 height 24
click at [349, 138] on select "* * * * * * * * * * ** ** ** ** ** ** ** ** ** ** ** ** ** **" at bounding box center [344, 140] width 33 height 11
click at [383, 138] on select "** ** ** ** ** **" at bounding box center [379, 140] width 33 height 11
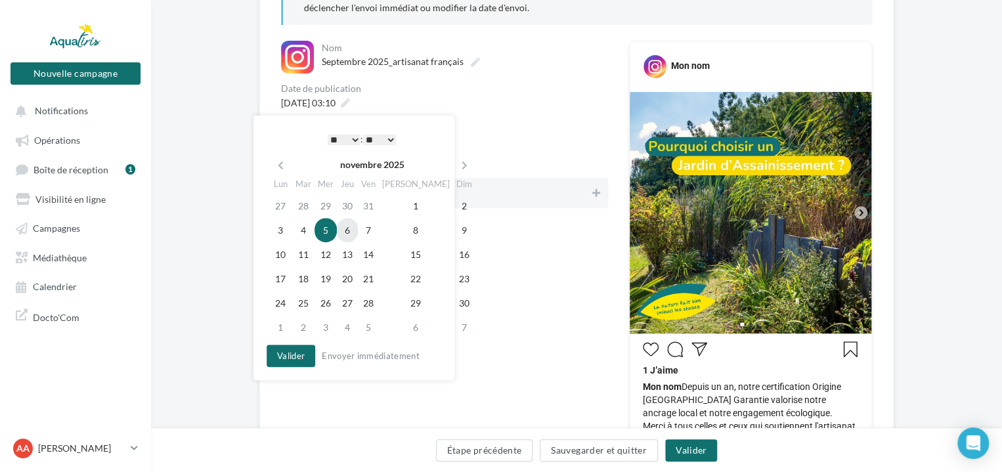
click at [356, 226] on td "6" at bounding box center [347, 230] width 21 height 24
click at [293, 351] on button "Valider" at bounding box center [291, 356] width 49 height 22
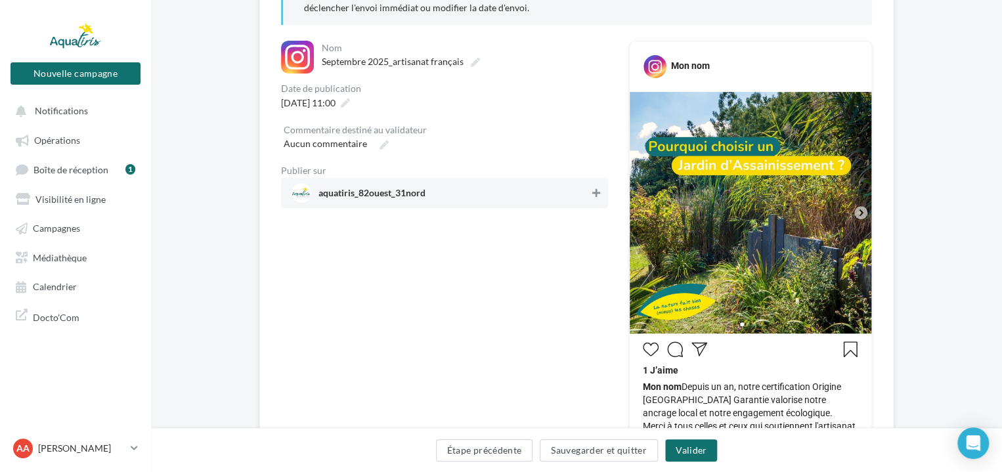
click at [595, 192] on icon at bounding box center [596, 192] width 8 height 9
click at [693, 449] on button "Valider" at bounding box center [691, 450] width 52 height 22
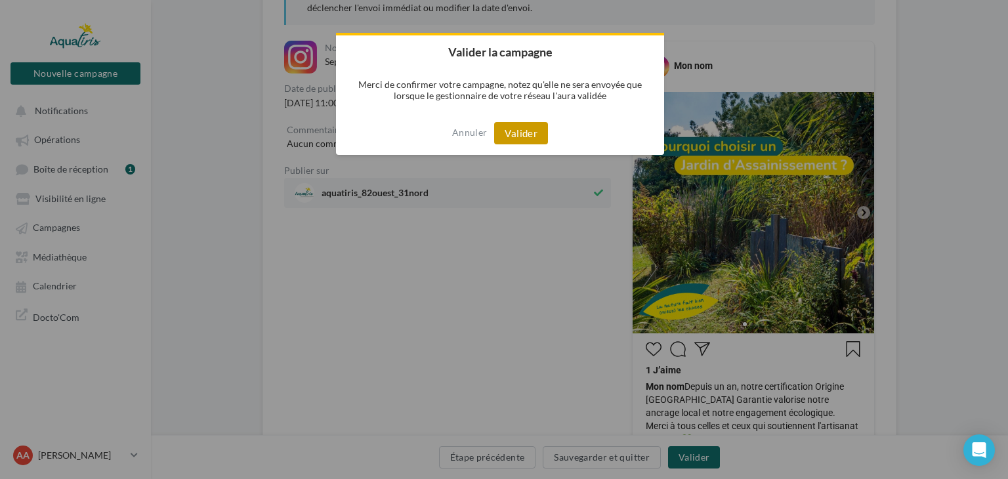
click at [525, 132] on button "Valider" at bounding box center [521, 133] width 54 height 22
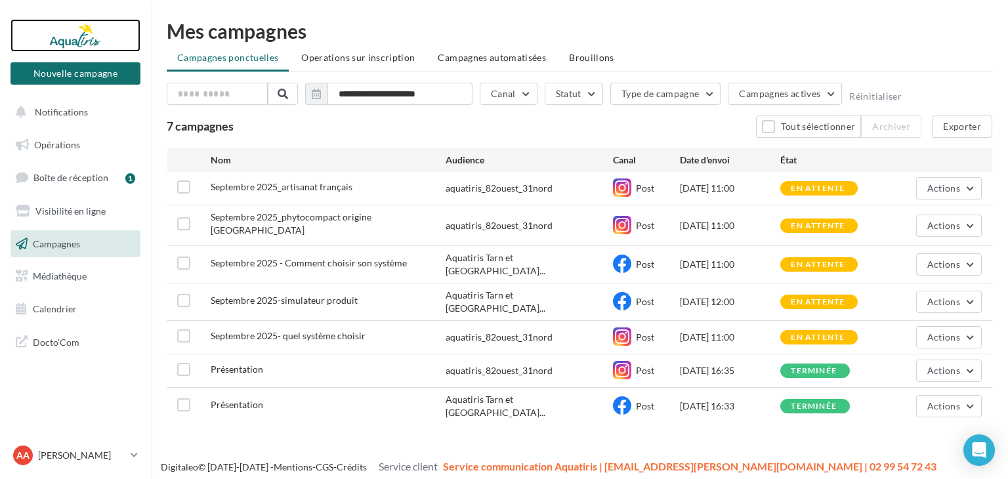
click at [72, 48] on div at bounding box center [75, 35] width 105 height 33
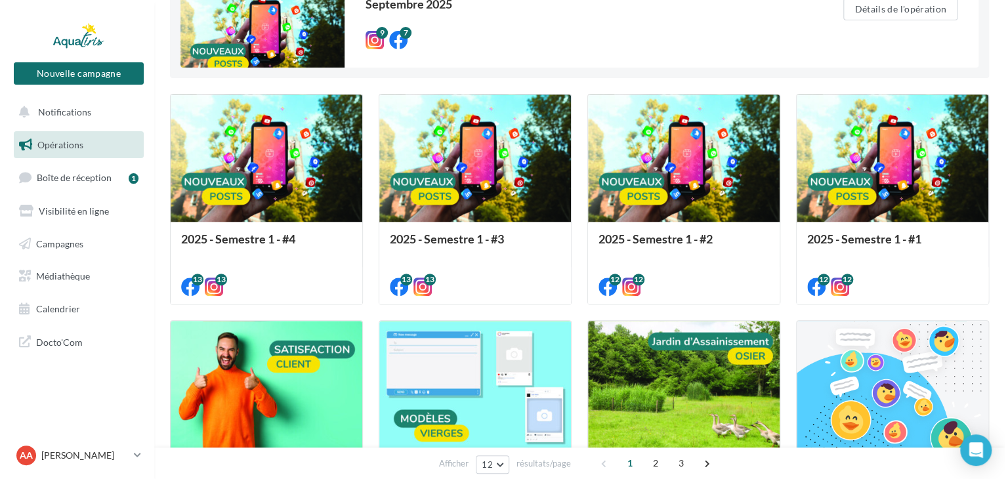
scroll to position [131, 0]
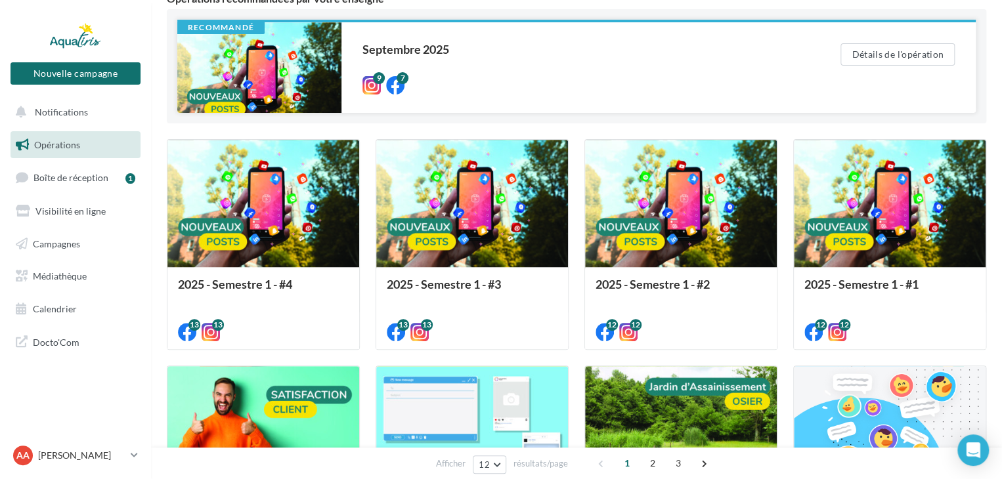
click at [290, 67] on div at bounding box center [259, 67] width 164 height 91
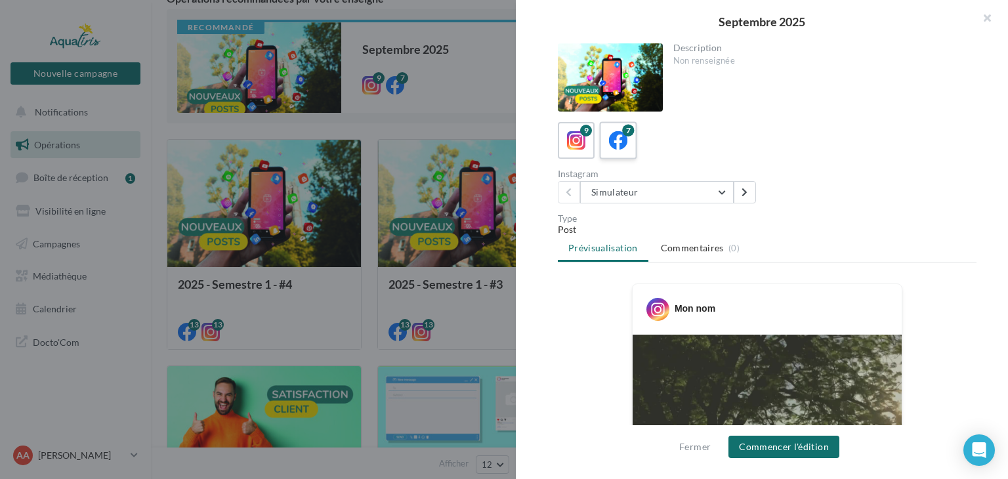
click at [623, 143] on icon at bounding box center [618, 140] width 19 height 19
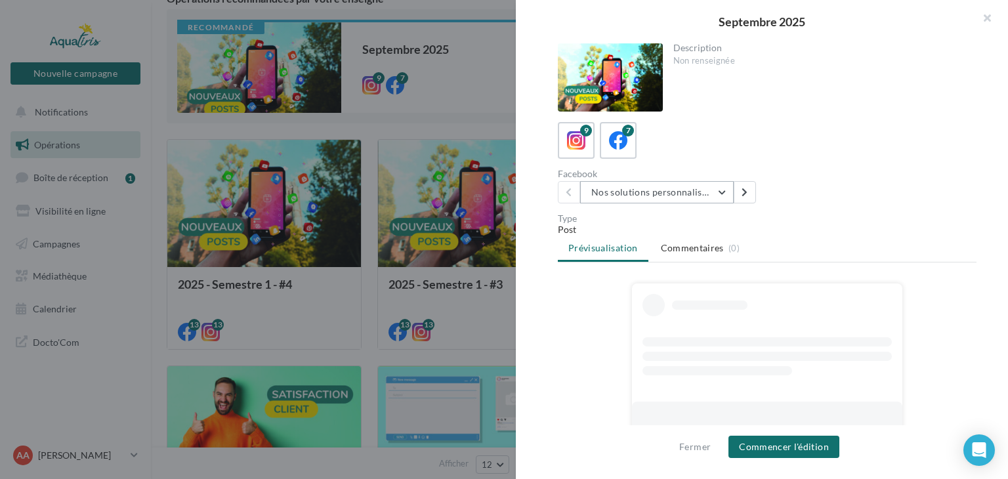
click at [641, 192] on button "Nos solutions personnalisées" at bounding box center [657, 192] width 154 height 22
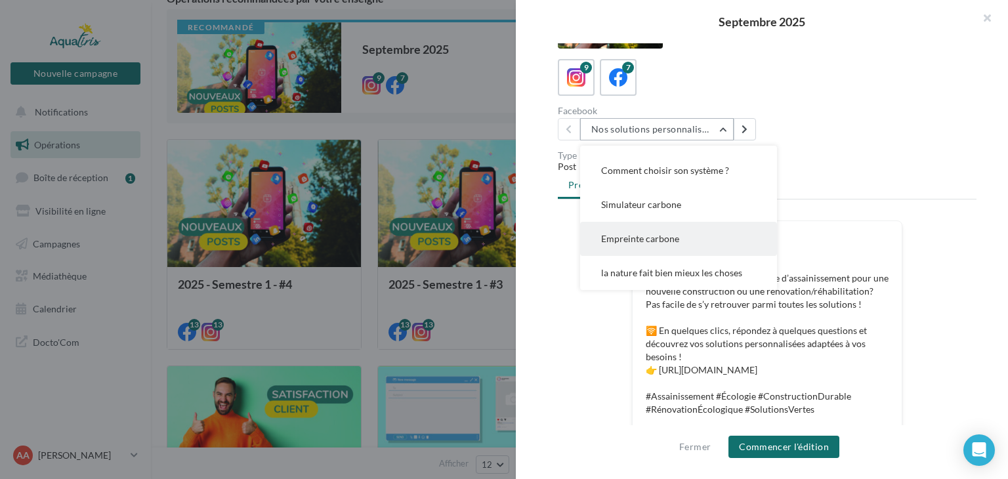
scroll to position [66, 0]
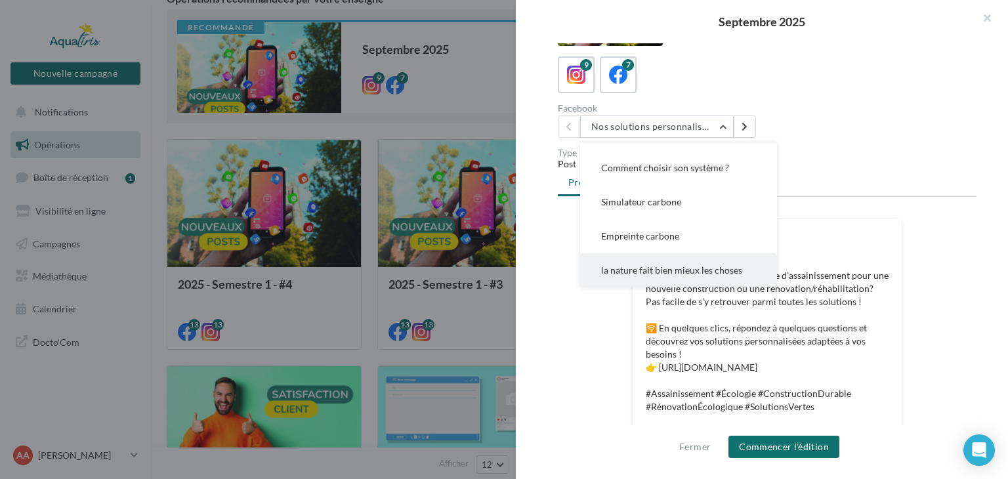
click at [699, 269] on span "la nature fait bien mieux les choses" at bounding box center [671, 270] width 141 height 11
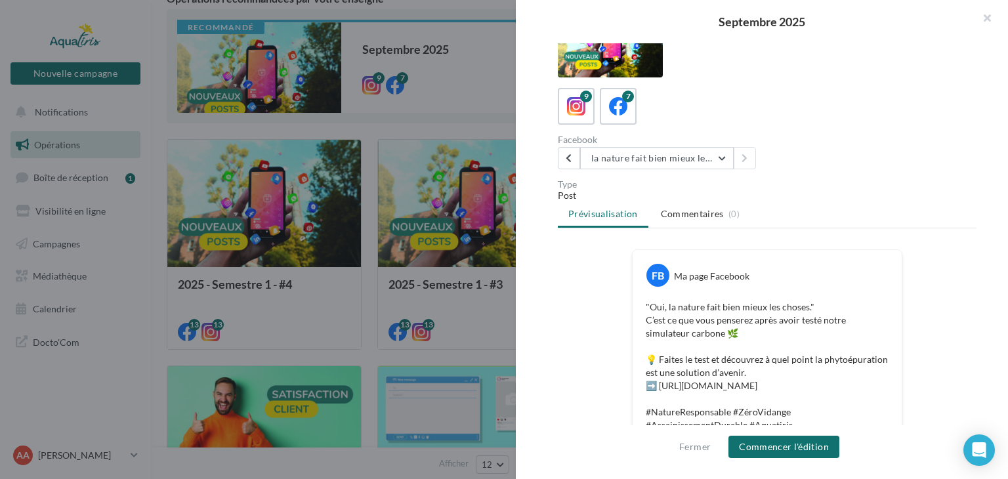
scroll to position [0, 0]
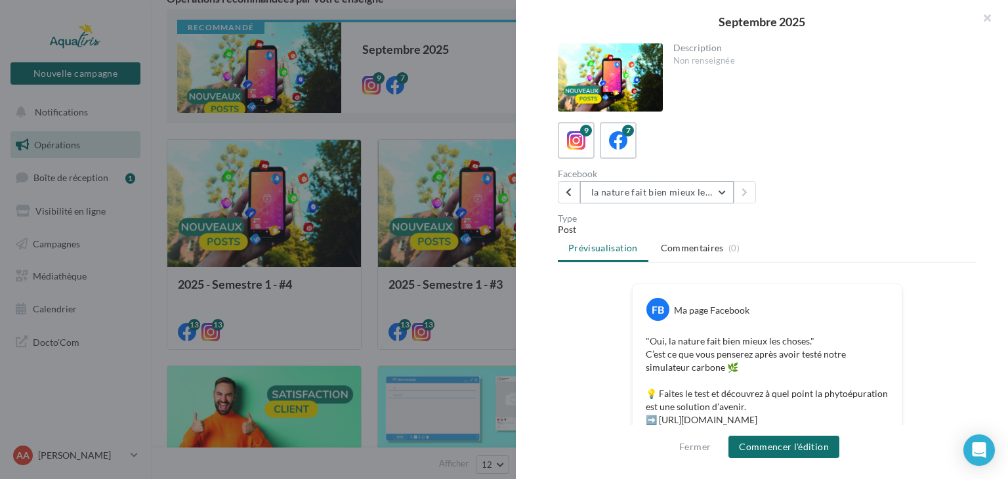
click at [691, 201] on button "la nature fait bien mieux les choses" at bounding box center [657, 192] width 154 height 22
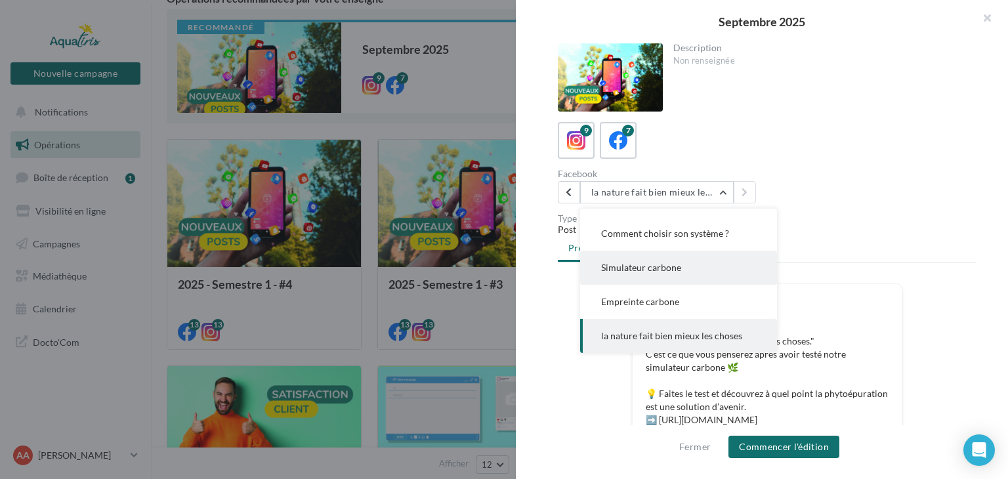
click at [696, 263] on button "Simulateur carbone" at bounding box center [678, 268] width 197 height 34
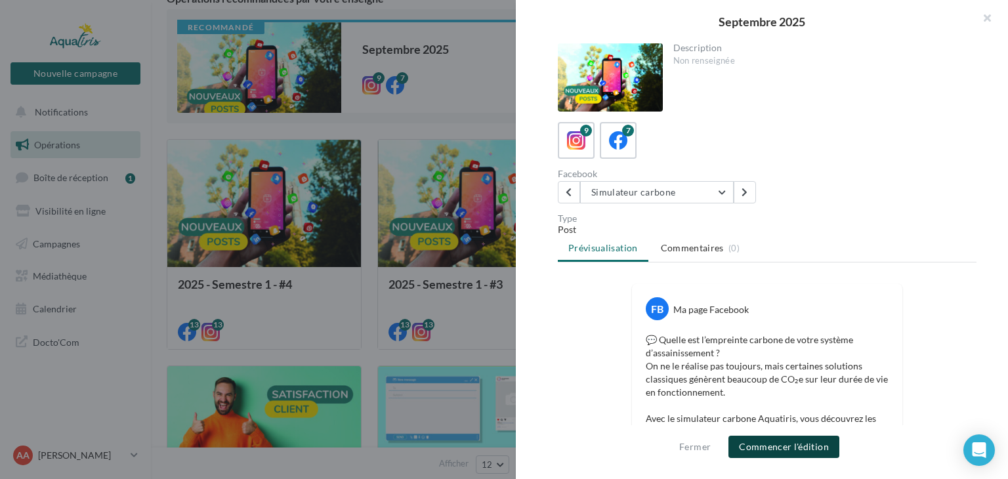
click at [767, 447] on button "Commencer l'édition" at bounding box center [784, 447] width 111 height 22
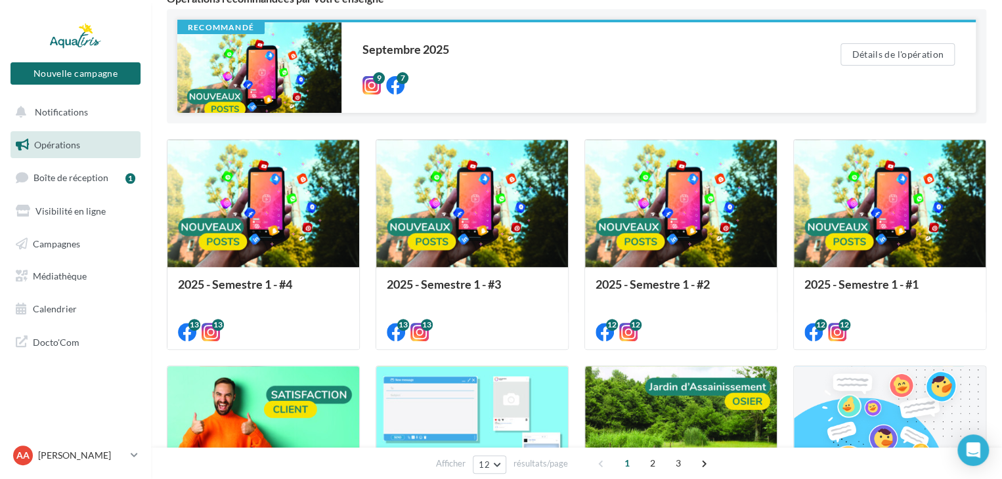
click at [259, 32] on div "Recommandé" at bounding box center [220, 28] width 87 height 12
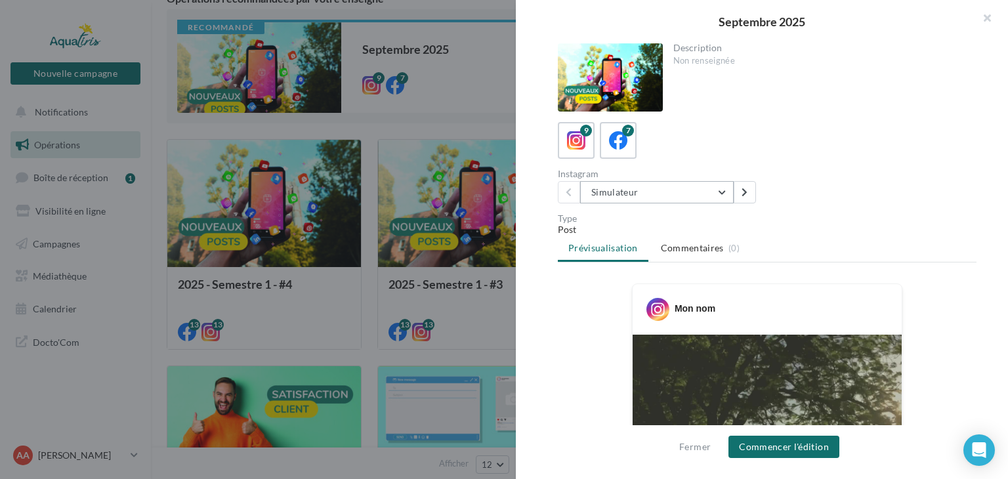
click at [618, 189] on button "Simulateur" at bounding box center [657, 192] width 154 height 22
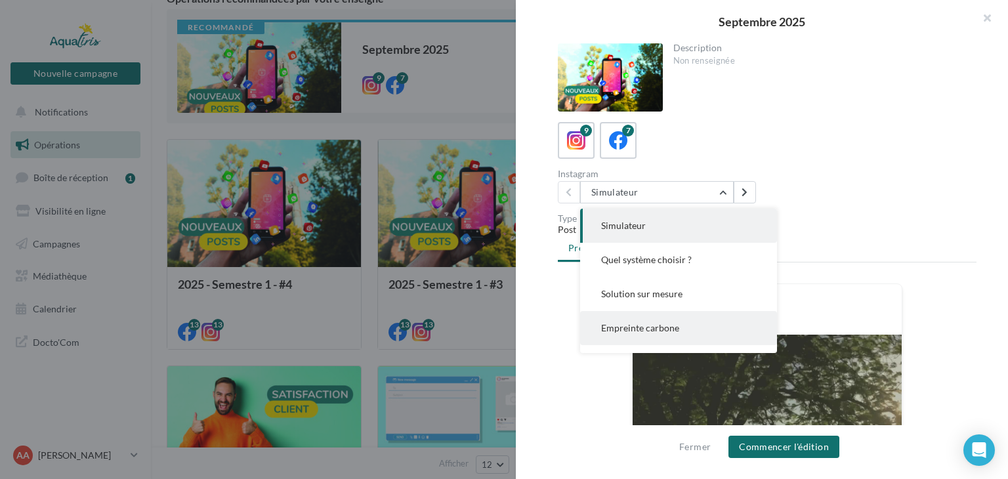
click at [650, 324] on span "Empreinte carbone" at bounding box center [640, 327] width 78 height 11
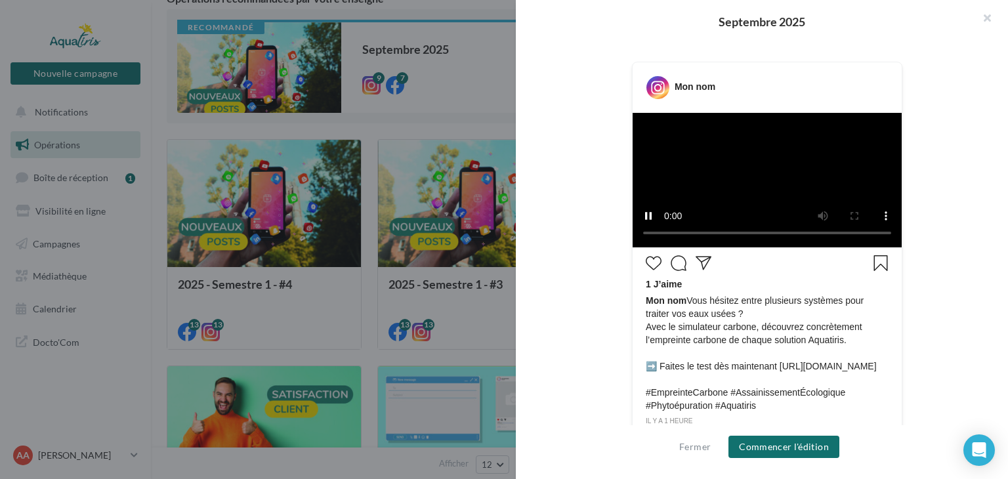
scroll to position [328, 0]
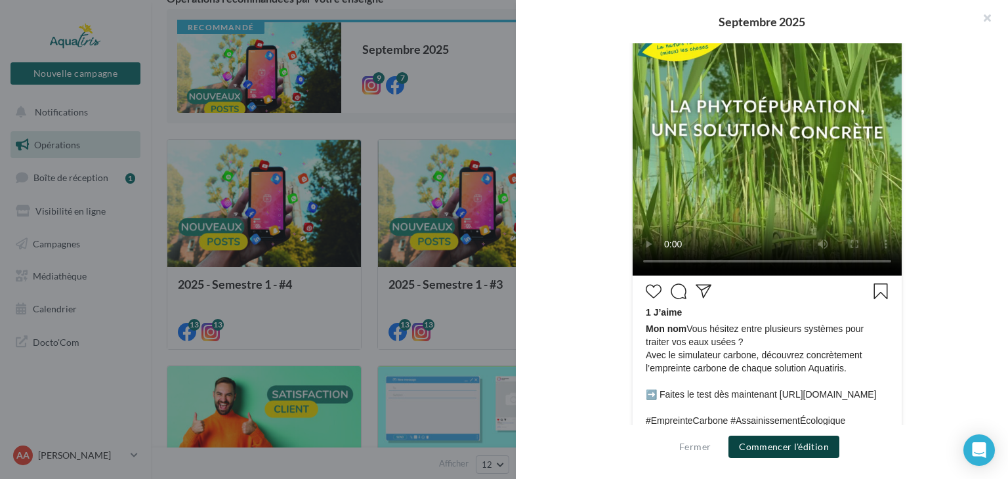
click at [809, 442] on button "Commencer l'édition" at bounding box center [784, 447] width 111 height 22
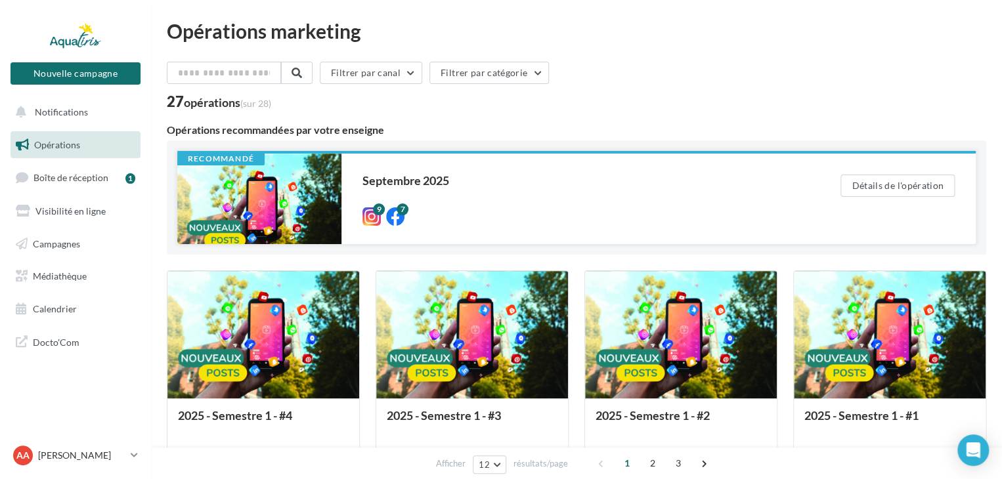
click at [308, 200] on div at bounding box center [259, 199] width 164 height 91
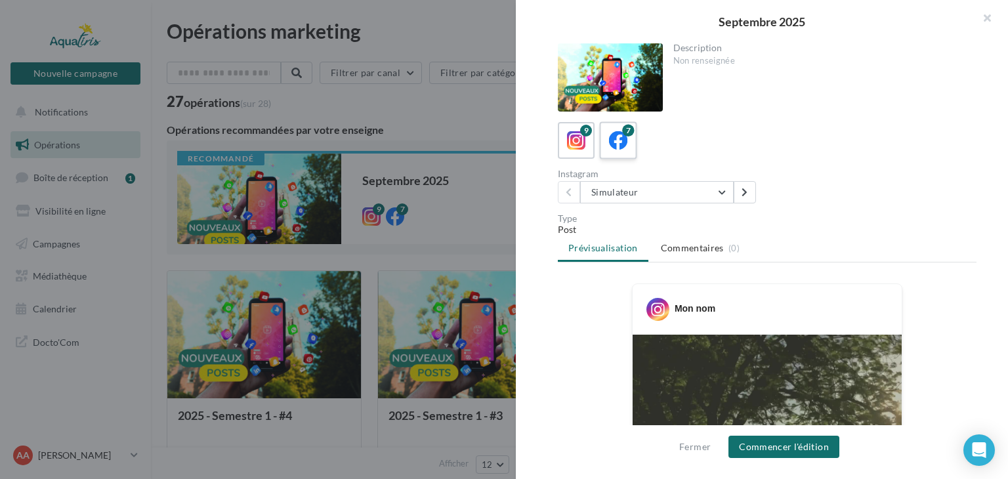
click at [613, 133] on icon at bounding box center [618, 140] width 19 height 19
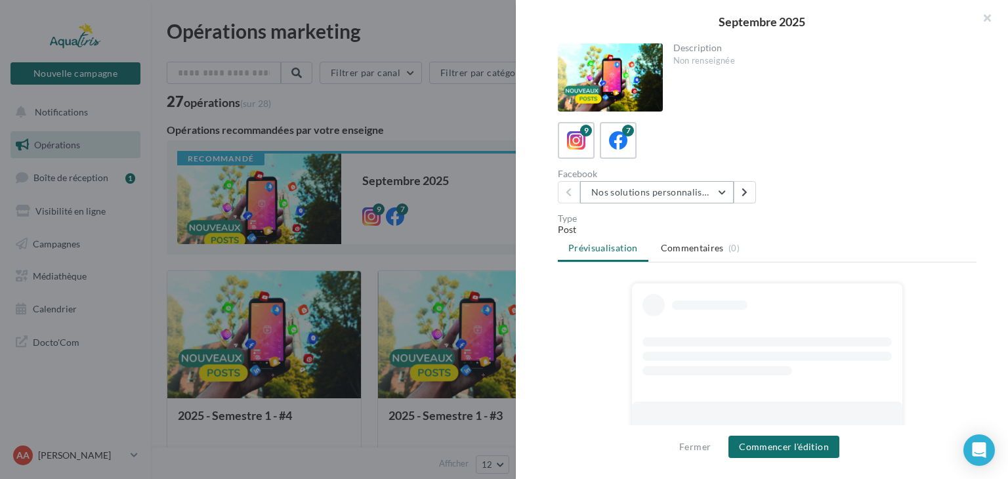
click at [662, 195] on button "Nos solutions personnalisées" at bounding box center [657, 192] width 154 height 22
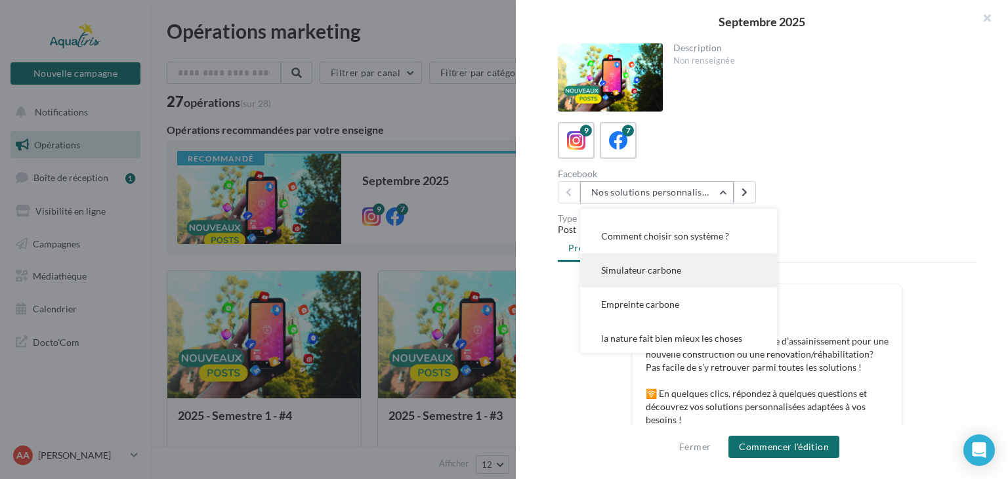
scroll to position [95, 0]
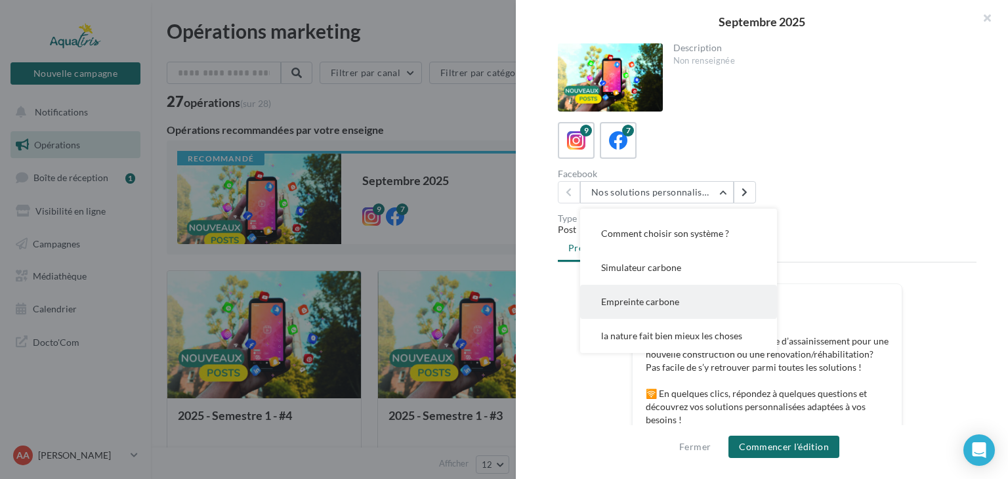
click at [718, 300] on button "Empreinte carbone" at bounding box center [678, 302] width 197 height 34
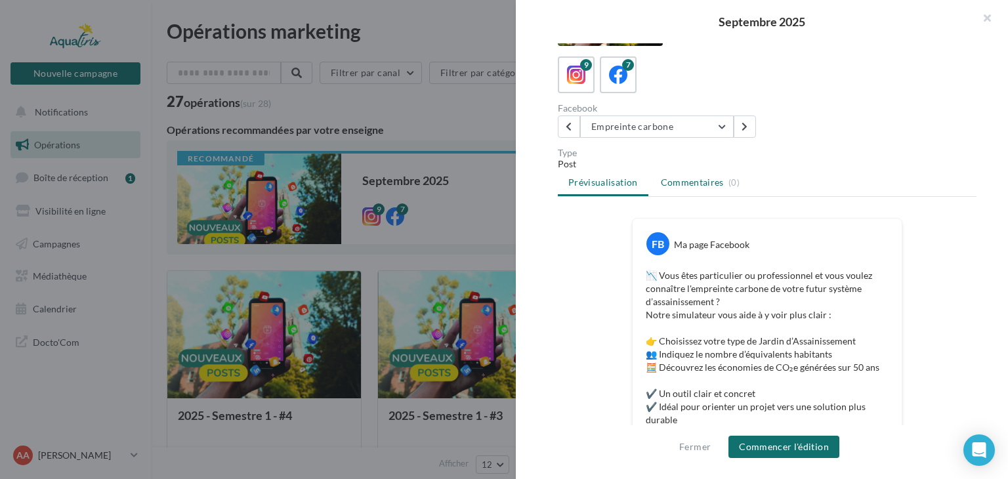
scroll to position [66, 0]
click at [655, 125] on button "Empreinte carbone" at bounding box center [657, 127] width 154 height 22
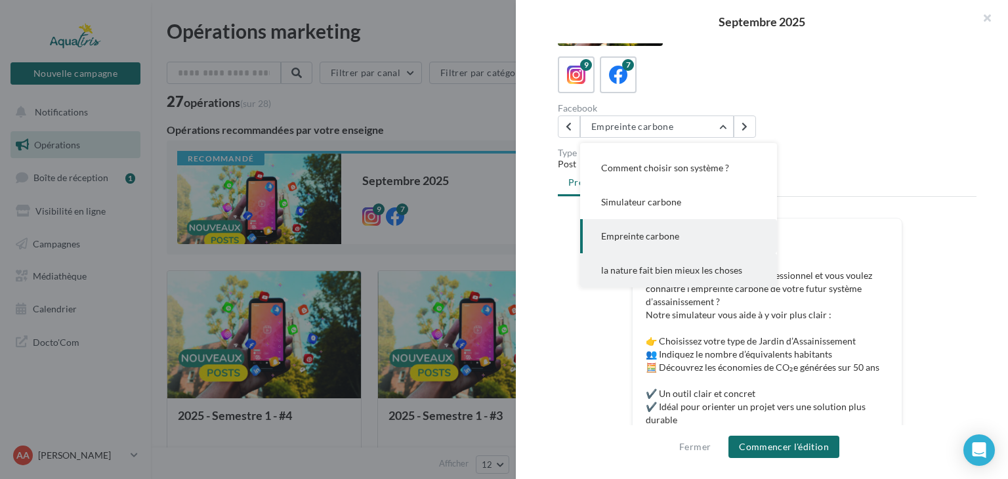
click at [688, 269] on span "la nature fait bien mieux les choses" at bounding box center [671, 270] width 141 height 11
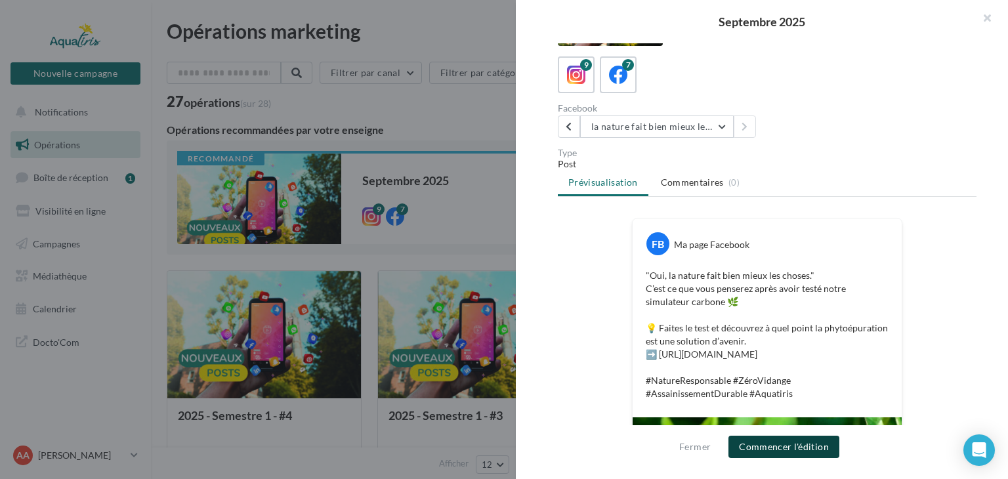
click at [806, 447] on button "Commencer l'édition" at bounding box center [784, 447] width 111 height 22
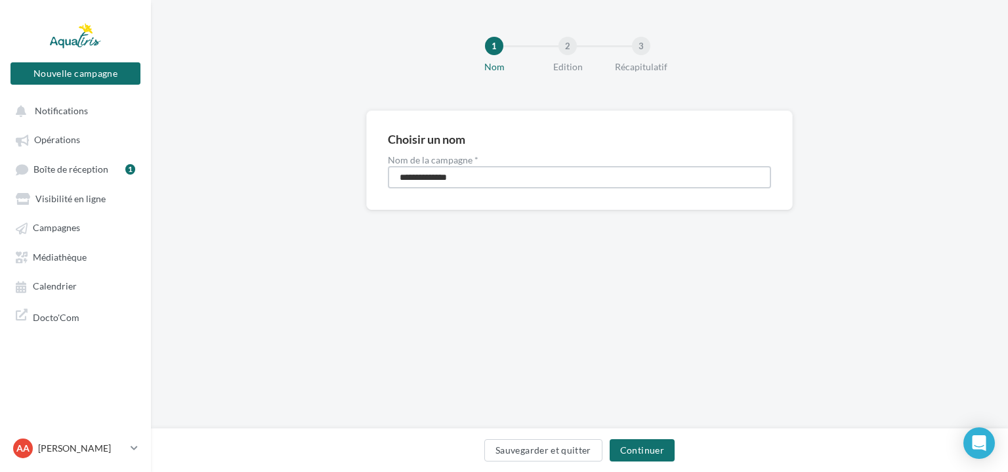
click at [478, 177] on input "**********" at bounding box center [579, 177] width 383 height 22
click at [546, 179] on input "**********" at bounding box center [579, 177] width 383 height 22
type input "**********"
click at [630, 447] on button "Continuer" at bounding box center [642, 450] width 65 height 22
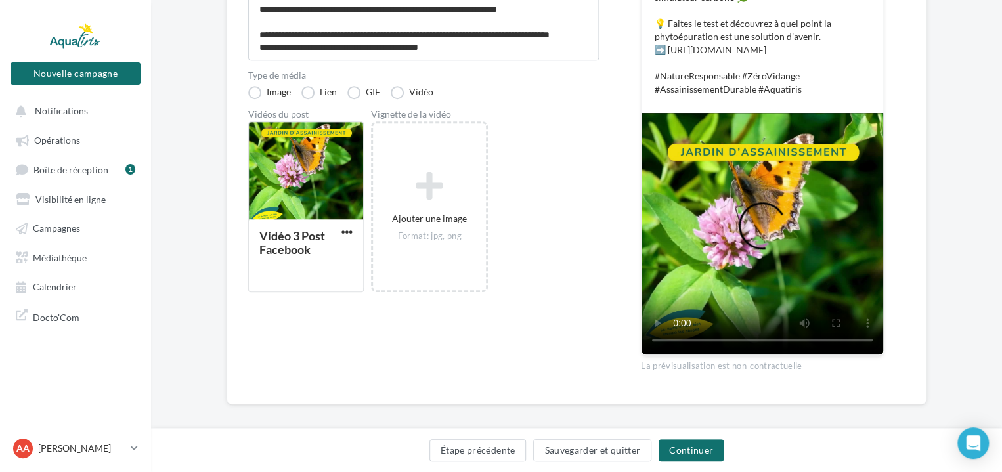
scroll to position [262, 0]
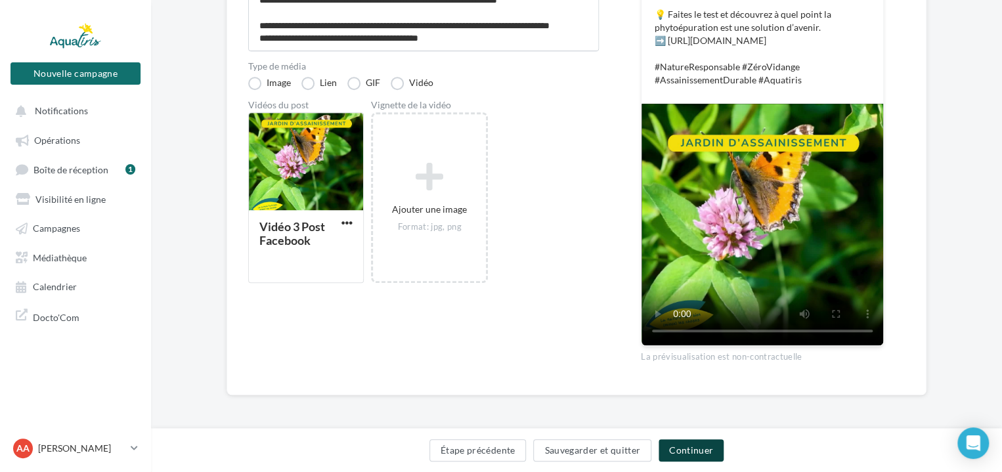
click at [700, 447] on button "Continuer" at bounding box center [690, 450] width 65 height 22
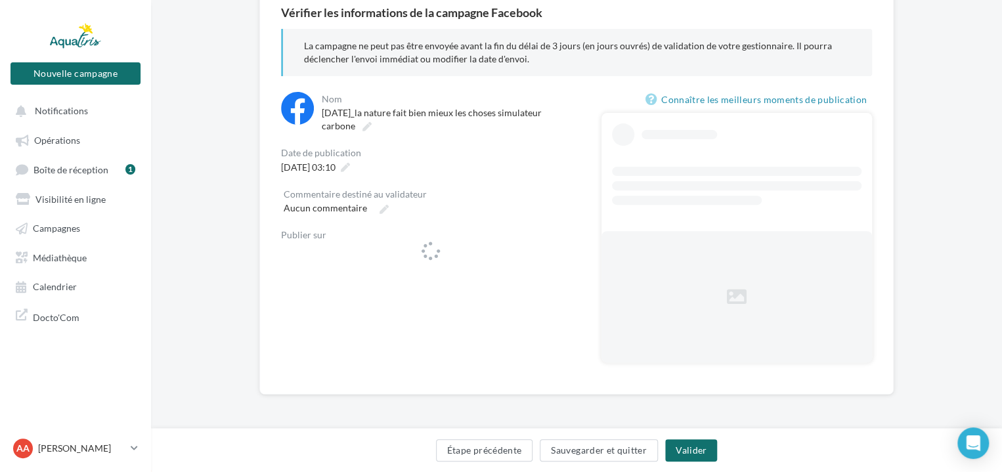
scroll to position [125, 0]
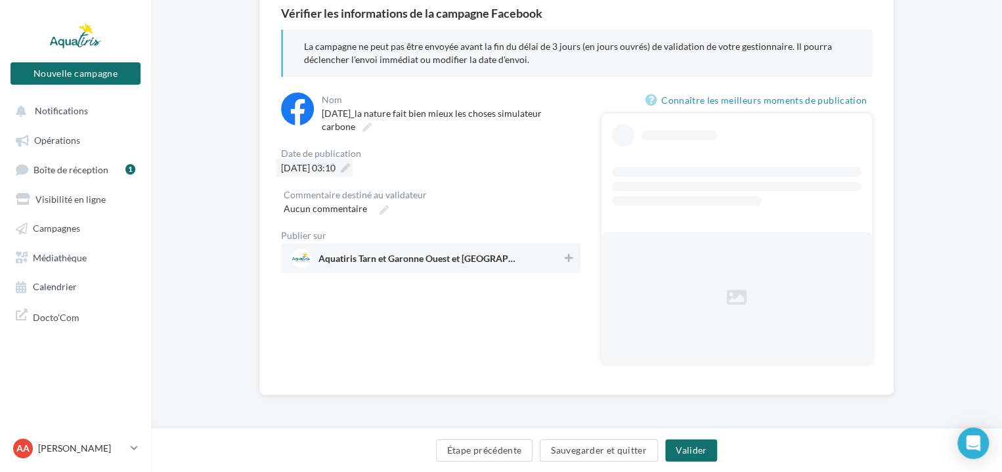
click at [372, 164] on div "**********" at bounding box center [576, 190] width 591 height 366
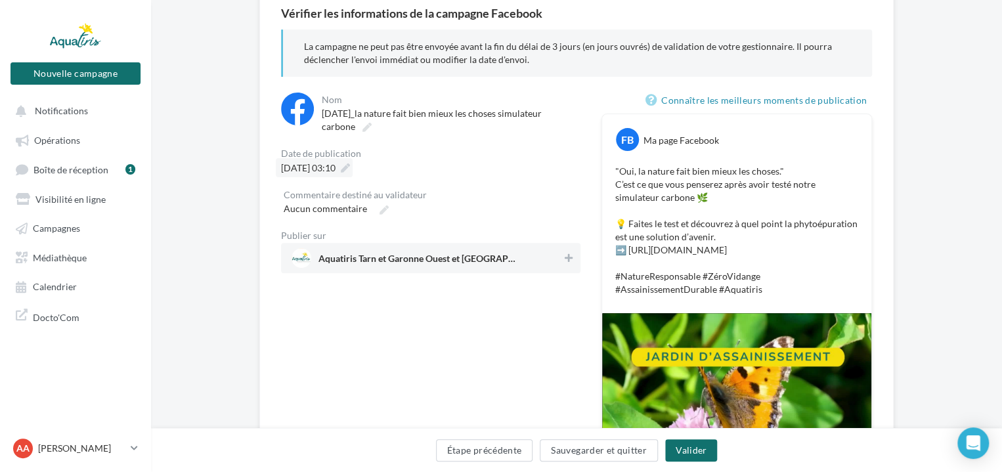
click at [350, 165] on icon at bounding box center [345, 167] width 9 height 9
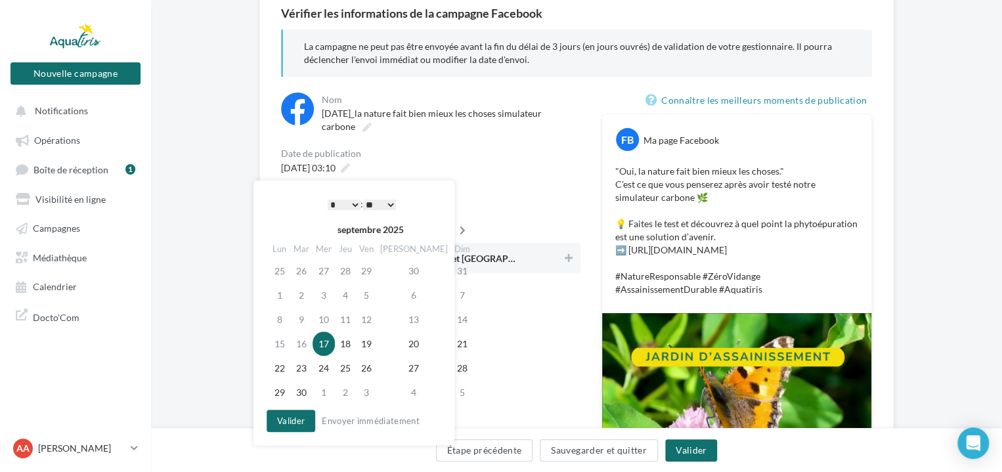
click at [454, 231] on icon at bounding box center [462, 230] width 16 height 9
click at [310, 316] on td "14" at bounding box center [303, 319] width 22 height 24
click at [349, 203] on select "* * * * * * * * * * ** ** ** ** ** ** ** ** ** ** ** ** ** **" at bounding box center [344, 205] width 33 height 11
click at [376, 202] on select "** ** ** ** ** **" at bounding box center [379, 205] width 33 height 11
click at [291, 416] on button "Valider" at bounding box center [291, 421] width 49 height 22
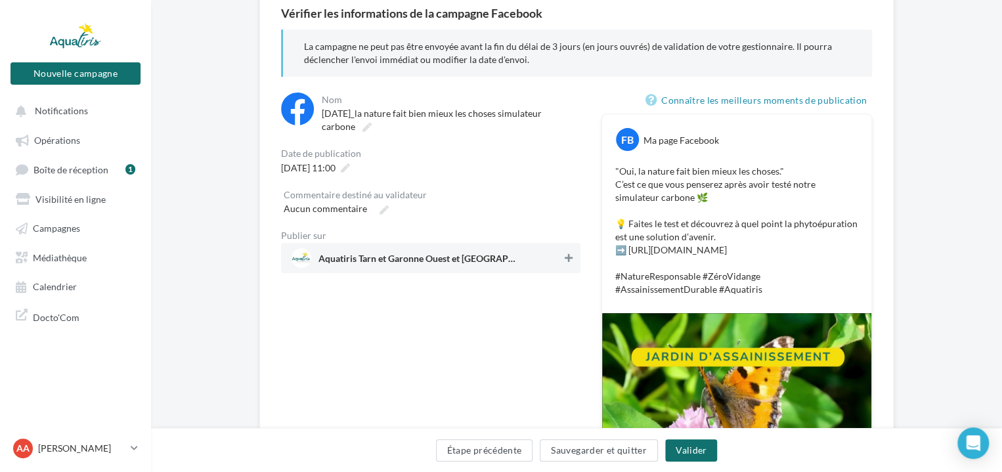
click at [567, 260] on icon at bounding box center [569, 257] width 8 height 9
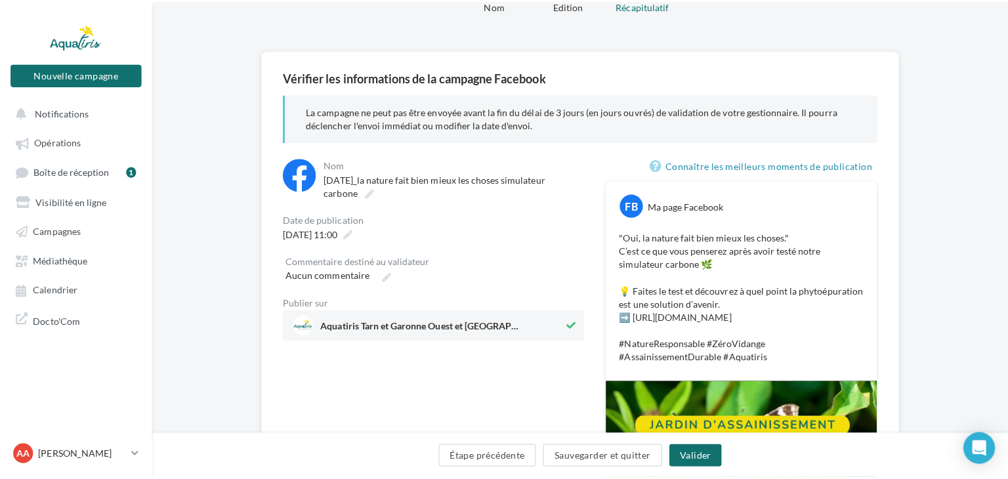
scroll to position [66, 0]
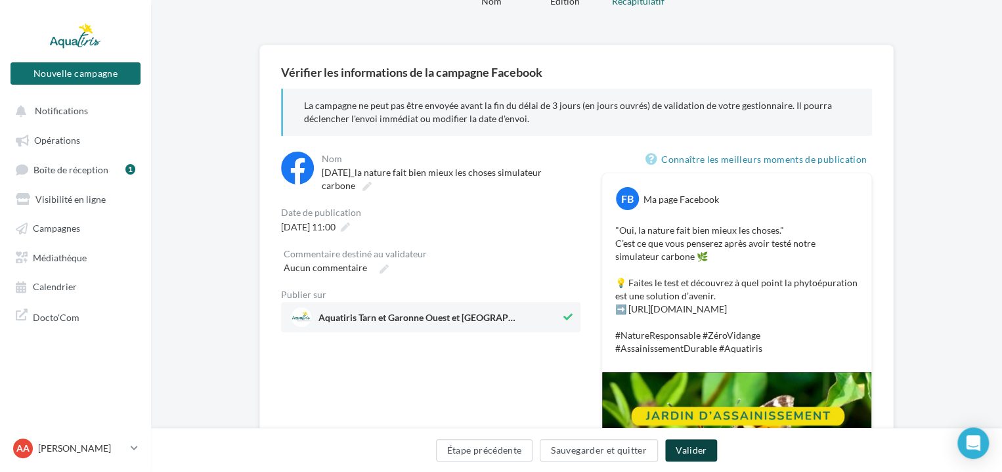
click at [696, 456] on button "Valider" at bounding box center [691, 450] width 52 height 22
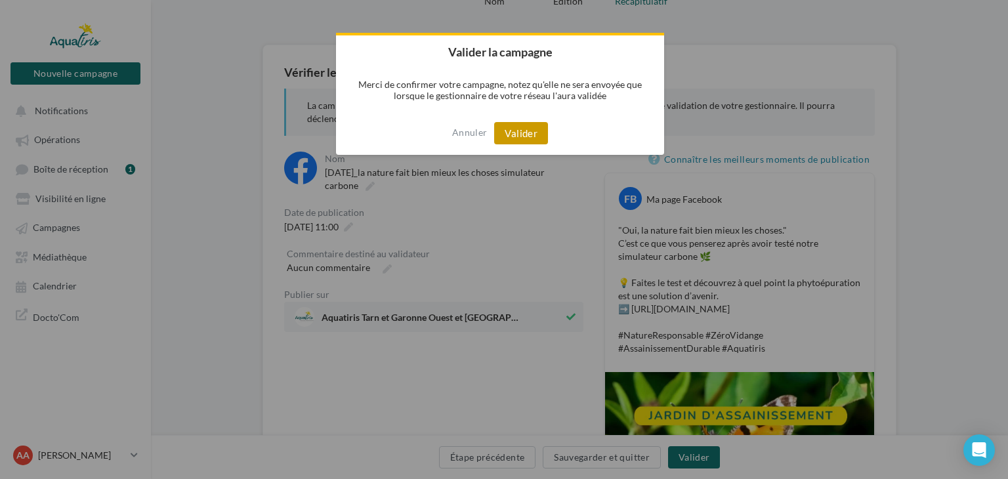
click at [528, 137] on button "Valider" at bounding box center [521, 133] width 54 height 22
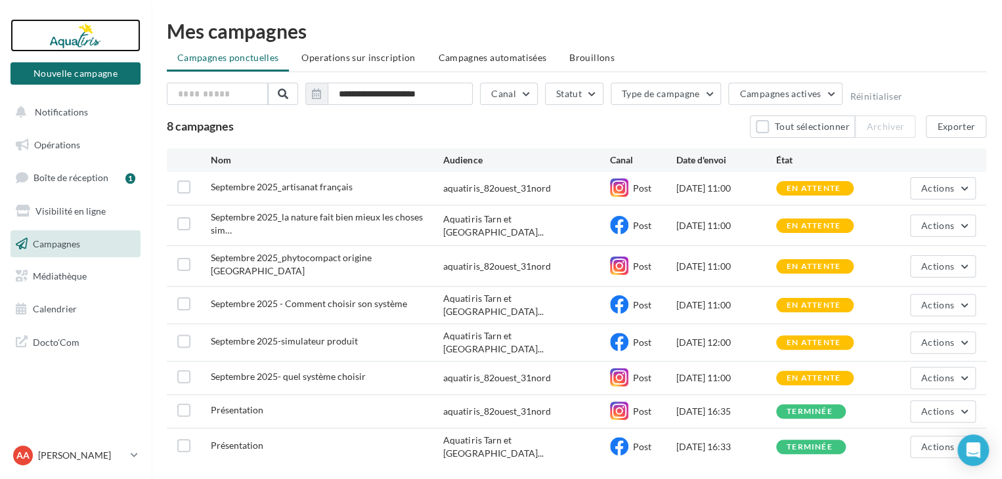
click at [77, 41] on div at bounding box center [75, 35] width 105 height 33
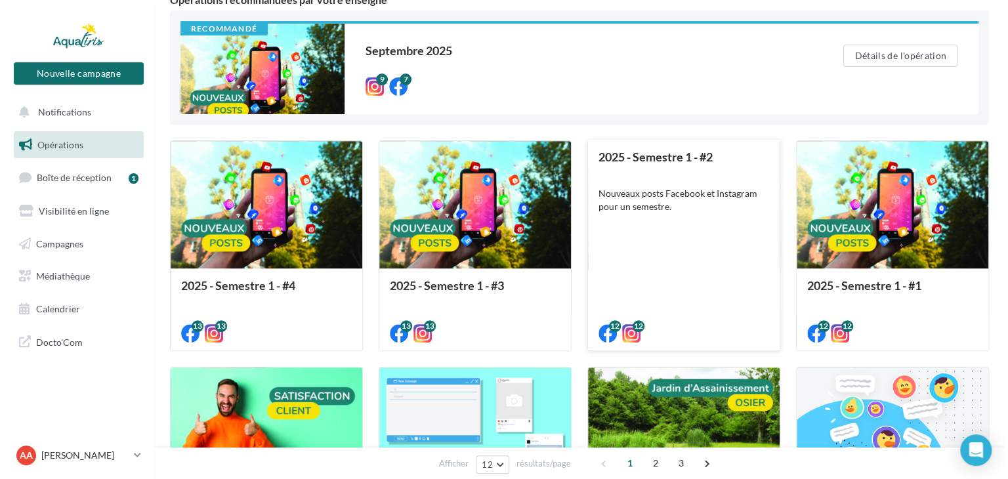
scroll to position [131, 0]
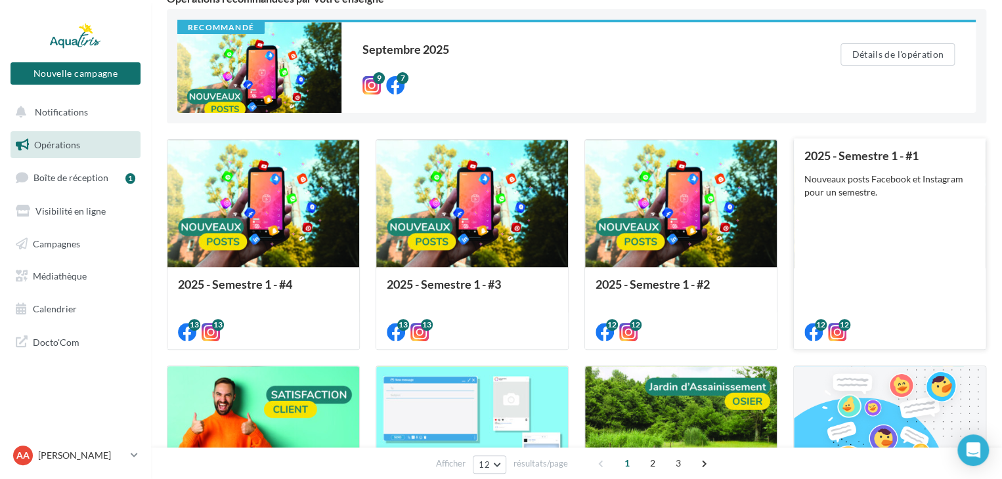
click at [878, 194] on div "Nouveaux posts Facebook et Instagram pour un semestre." at bounding box center [889, 186] width 171 height 26
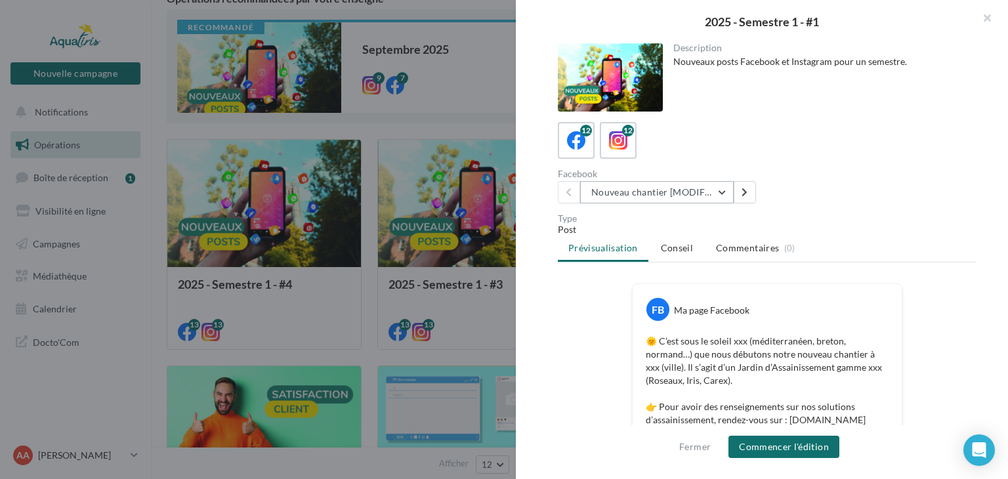
click at [718, 192] on button "Nouveau chantier [MODIFIABLE]" at bounding box center [657, 192] width 154 height 22
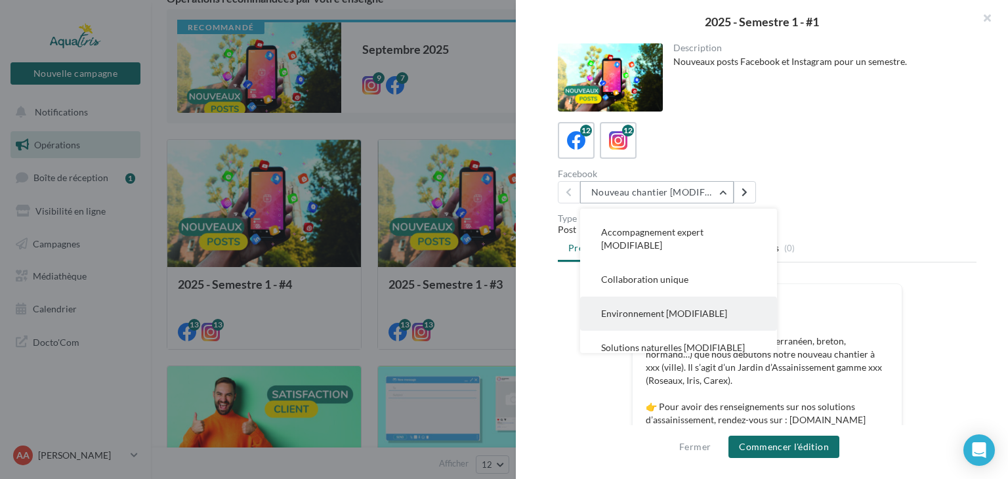
scroll to position [95, 0]
click at [709, 321] on button "Environnement [MODIFIABLE]" at bounding box center [678, 315] width 197 height 34
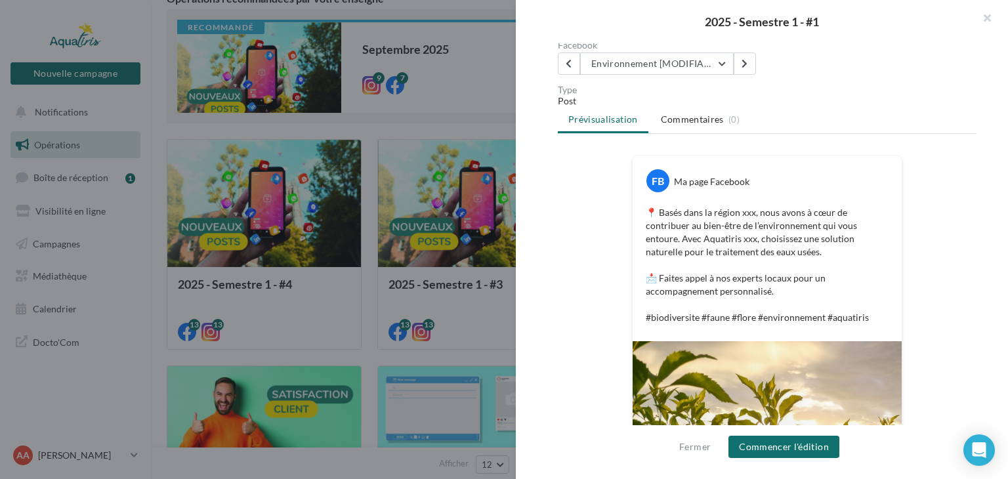
scroll to position [131, 0]
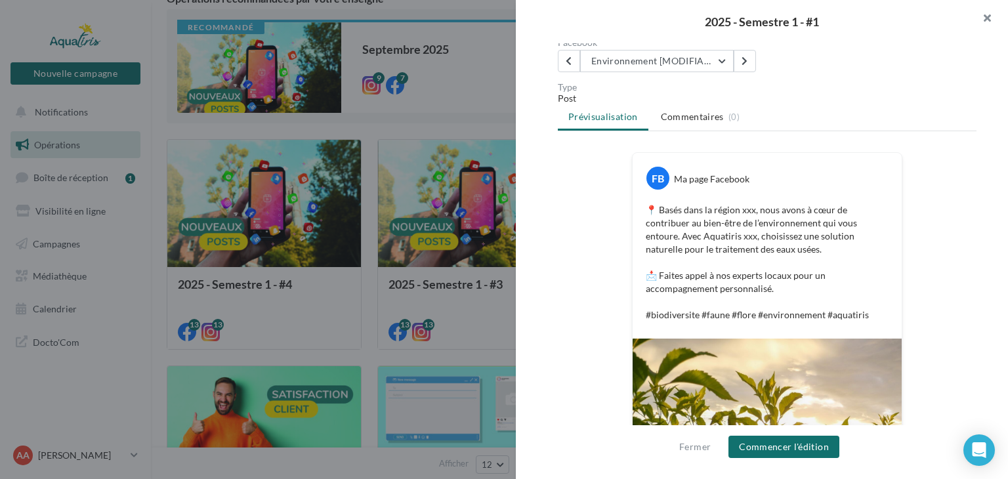
click at [993, 19] on button "button" at bounding box center [982, 19] width 53 height 39
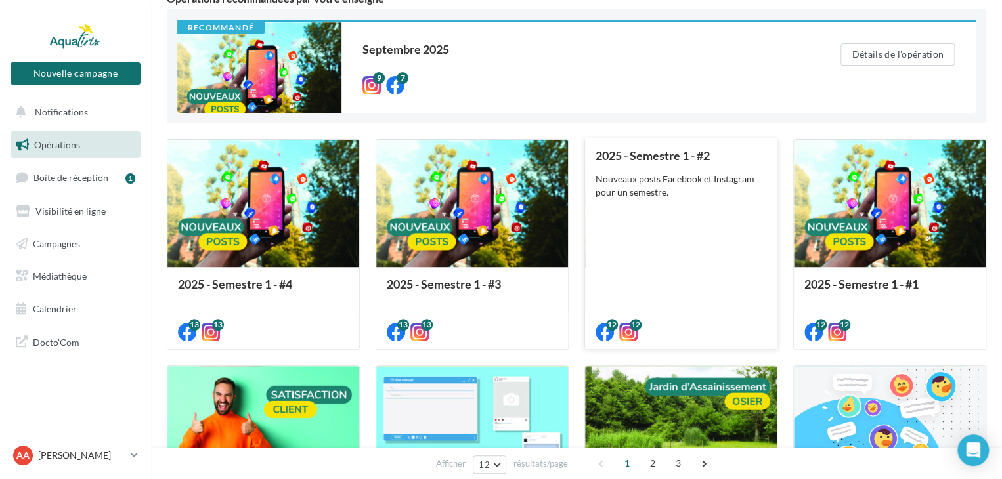
click at [683, 191] on div "Nouveaux posts Facebook et Instagram pour un semestre." at bounding box center [680, 186] width 171 height 26
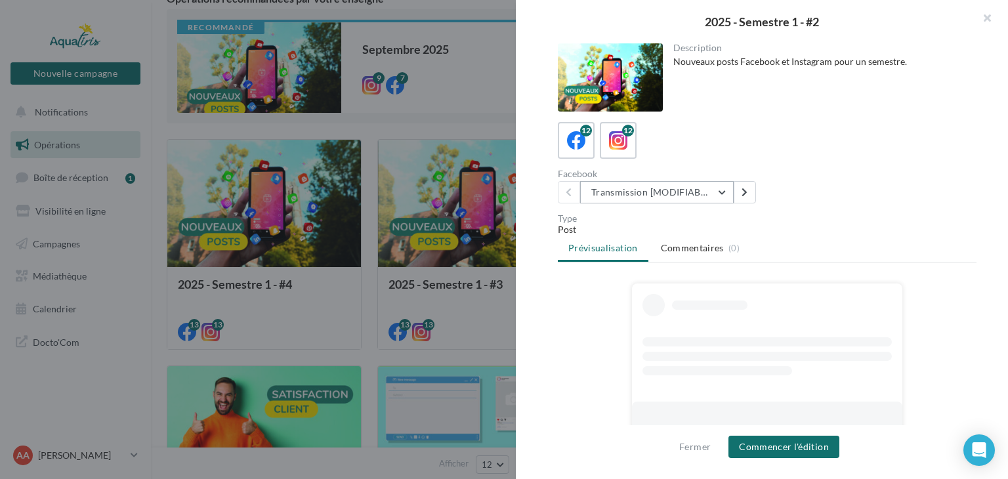
click at [702, 203] on div "Description Nouveaux posts Facebook et Instagram pour un semestre. 12 12 Facebo…" at bounding box center [767, 240] width 503 height 394
click at [723, 194] on button "Transmission [MODIFIABLE]" at bounding box center [657, 192] width 154 height 22
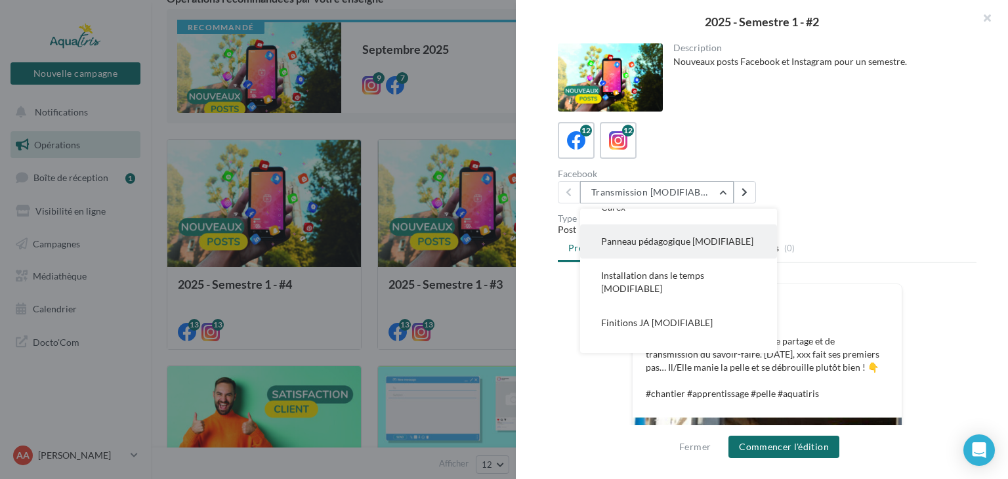
scroll to position [263, 0]
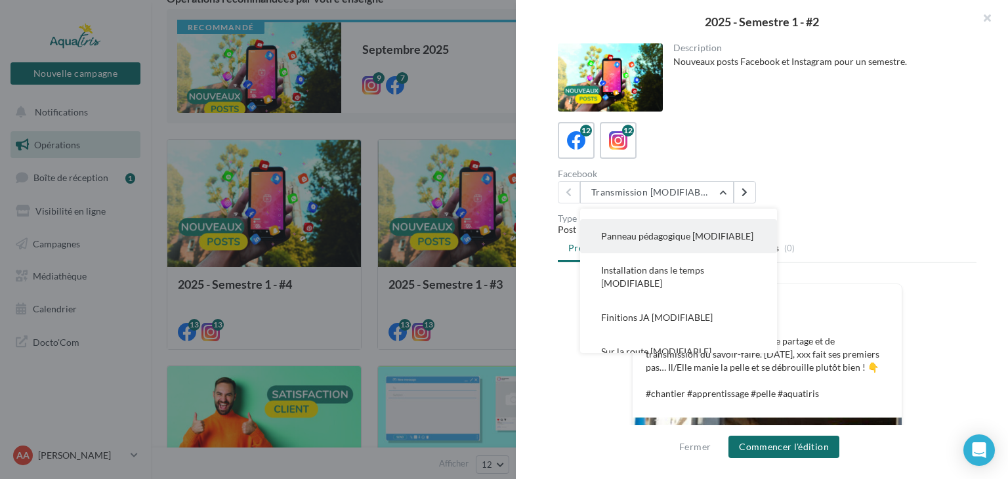
click at [709, 240] on button "Panneau pédagogique [MODIFIABLE]" at bounding box center [678, 236] width 197 height 34
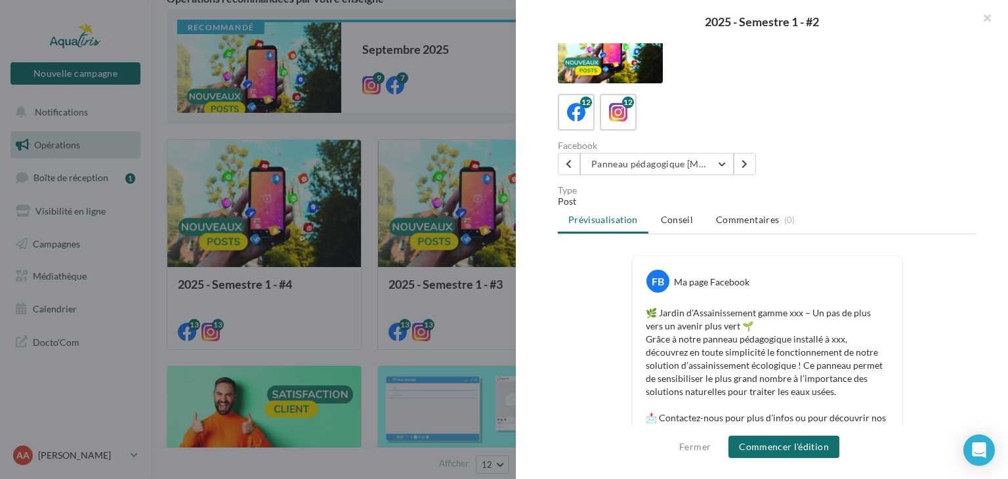
scroll to position [0, 0]
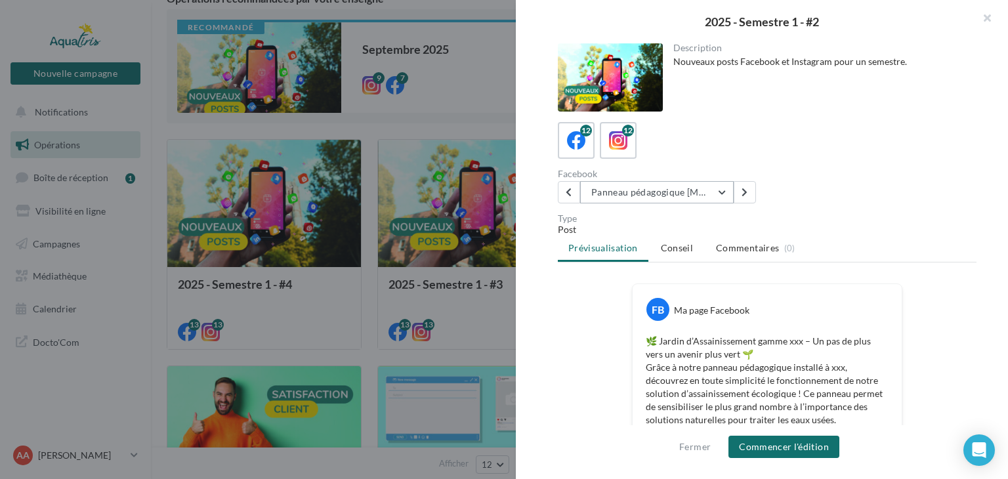
click at [723, 197] on button "Panneau pédagogique [MODIFIABLE]" at bounding box center [657, 192] width 154 height 22
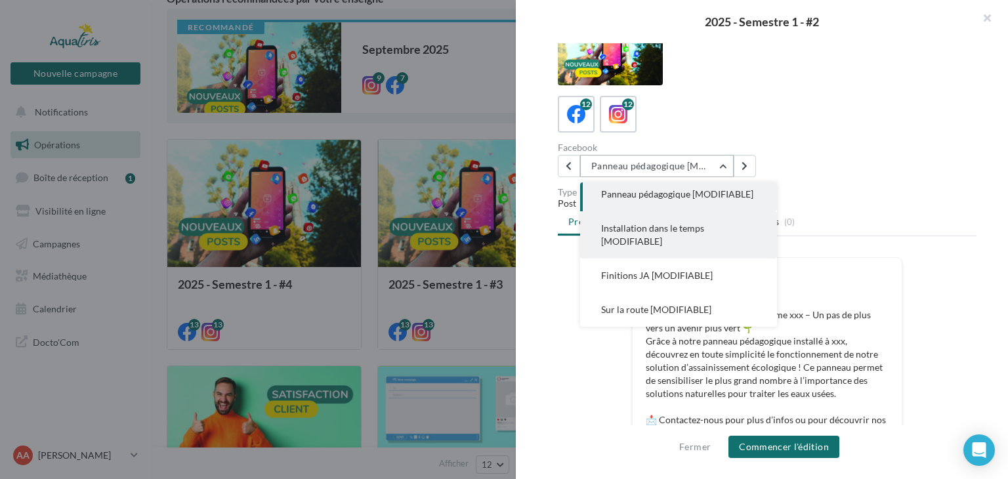
scroll to position [131, 0]
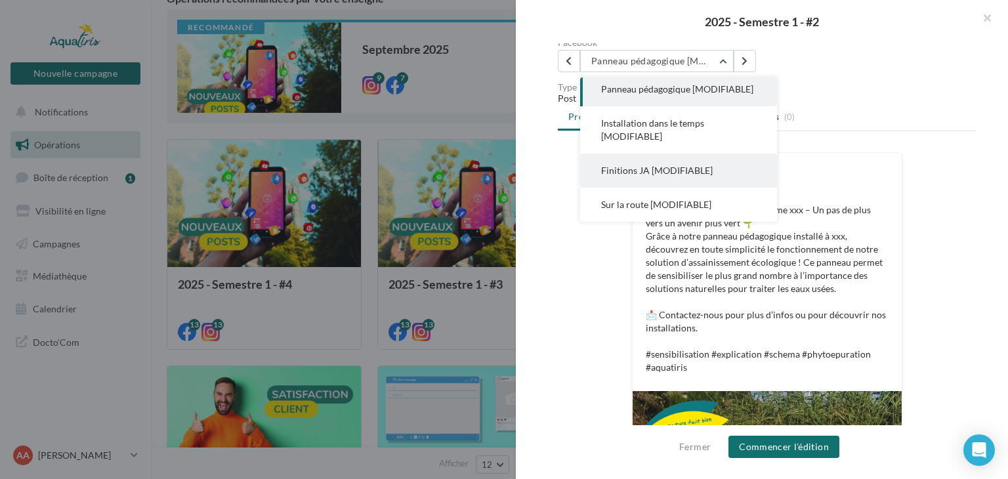
click at [678, 171] on span "Finitions JA [MODIFIABLE]" at bounding box center [657, 170] width 112 height 11
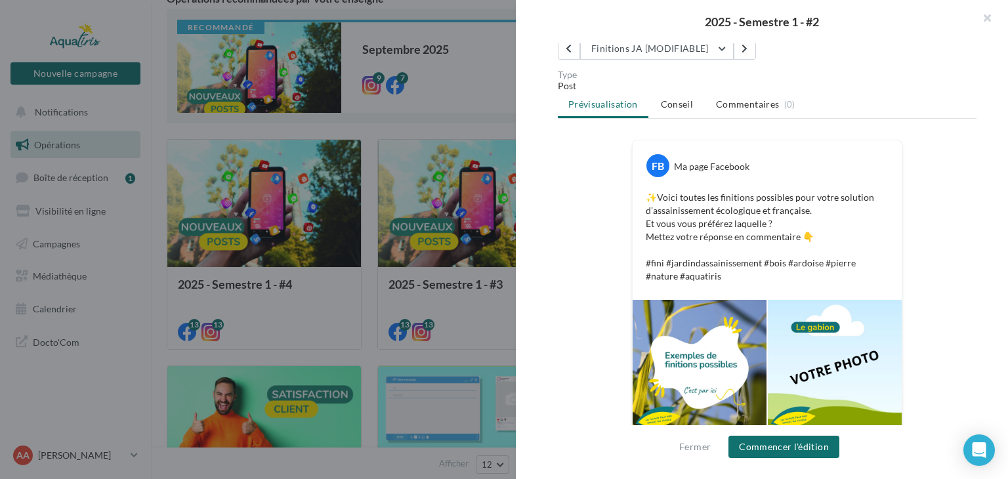
scroll to position [97, 0]
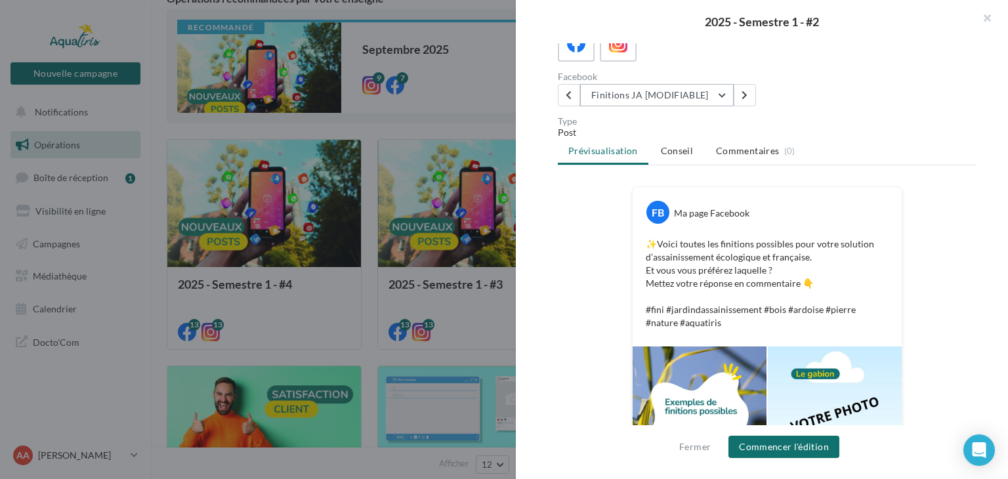
click at [668, 98] on button "Finitions JA [MODIFIABLE]" at bounding box center [657, 95] width 154 height 22
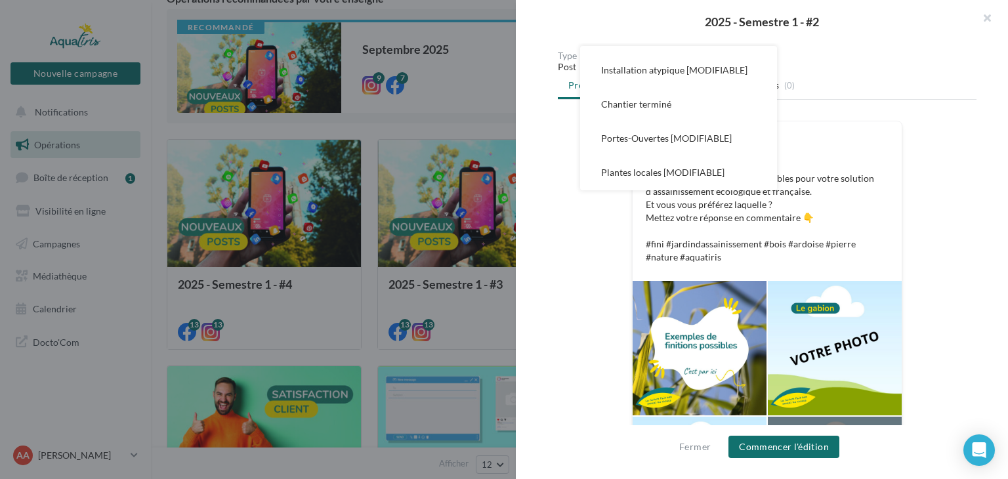
scroll to position [95, 0]
click at [830, 72] on div "Post" at bounding box center [767, 66] width 419 height 13
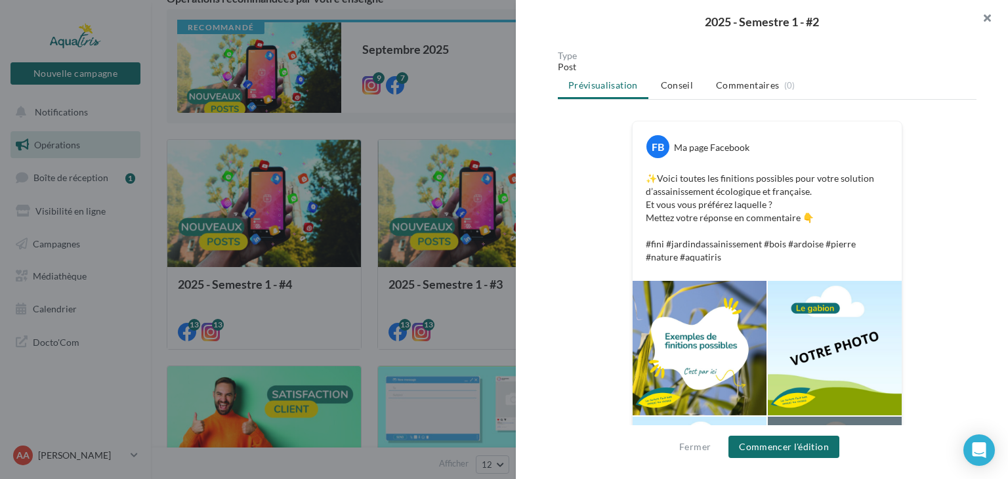
click at [985, 16] on button "button" at bounding box center [982, 19] width 53 height 39
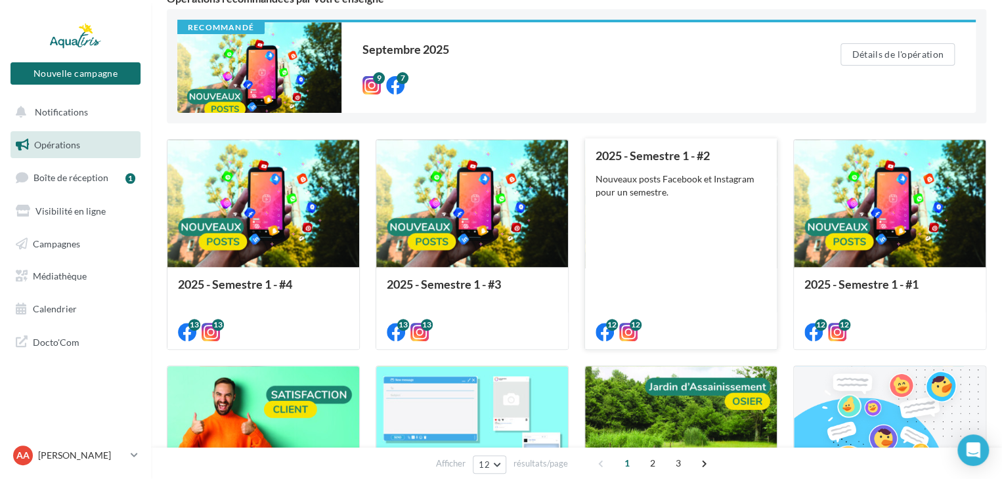
click at [704, 213] on div "2025 - Semestre 1 - #2 Nouveaux posts Facebook et Instagram pour un semestre." at bounding box center [680, 243] width 171 height 188
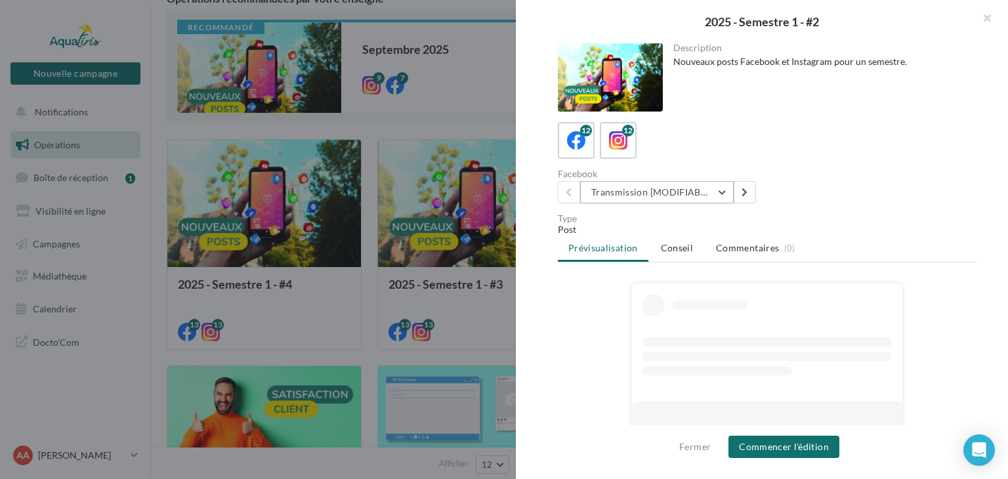
click at [657, 195] on button "Transmission [MODIFIABLE]" at bounding box center [657, 192] width 154 height 22
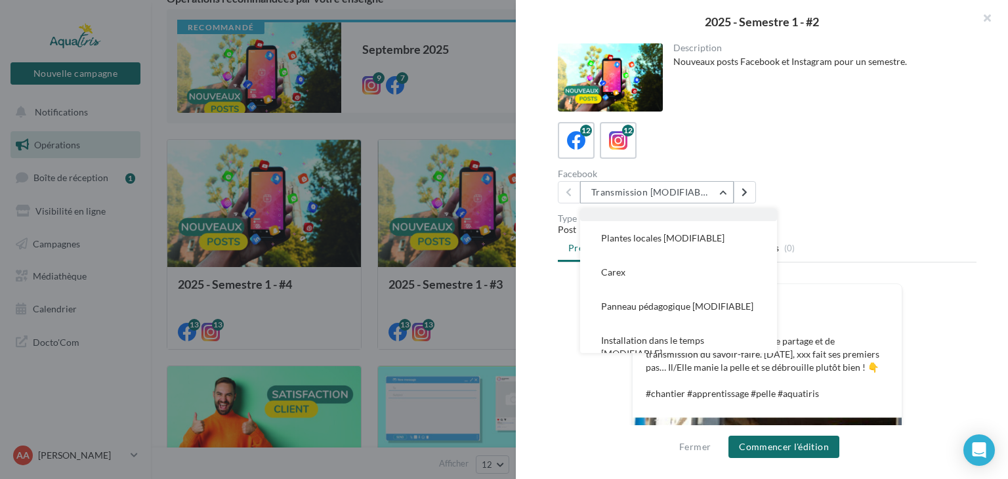
scroll to position [197, 0]
click at [671, 270] on button "Carex" at bounding box center [678, 268] width 197 height 34
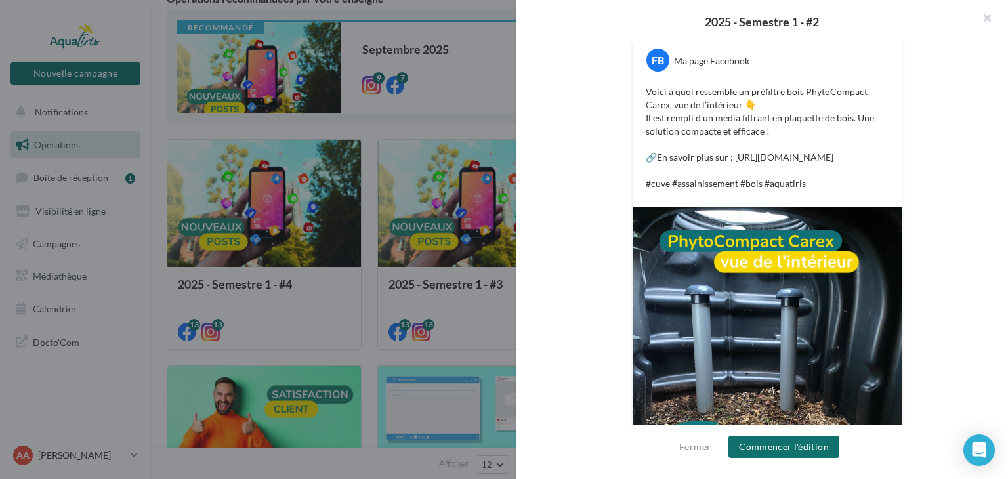
scroll to position [318, 0]
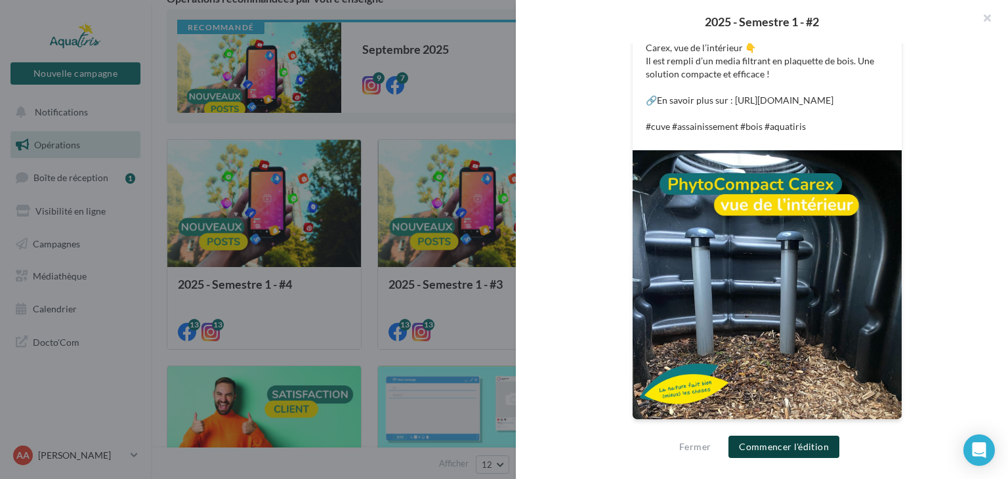
click at [782, 443] on button "Commencer l'édition" at bounding box center [784, 447] width 111 height 22
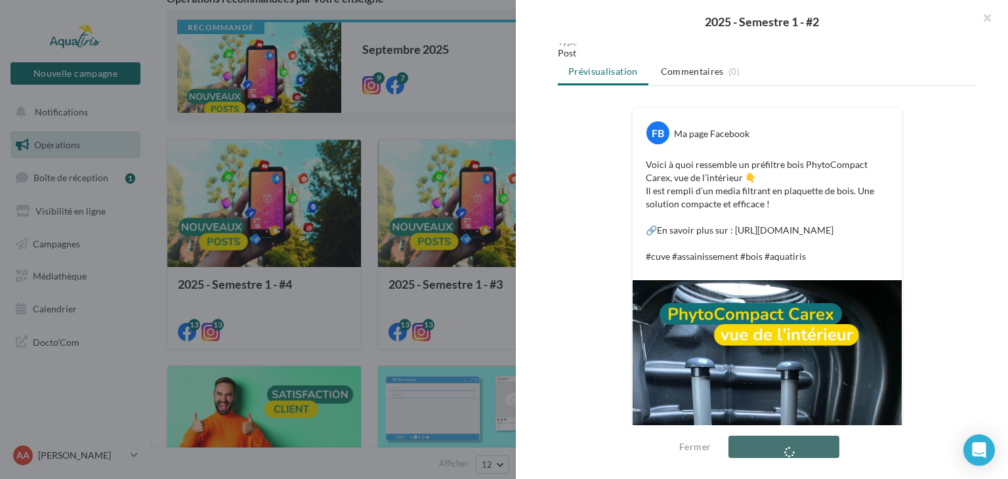
scroll to position [121, 0]
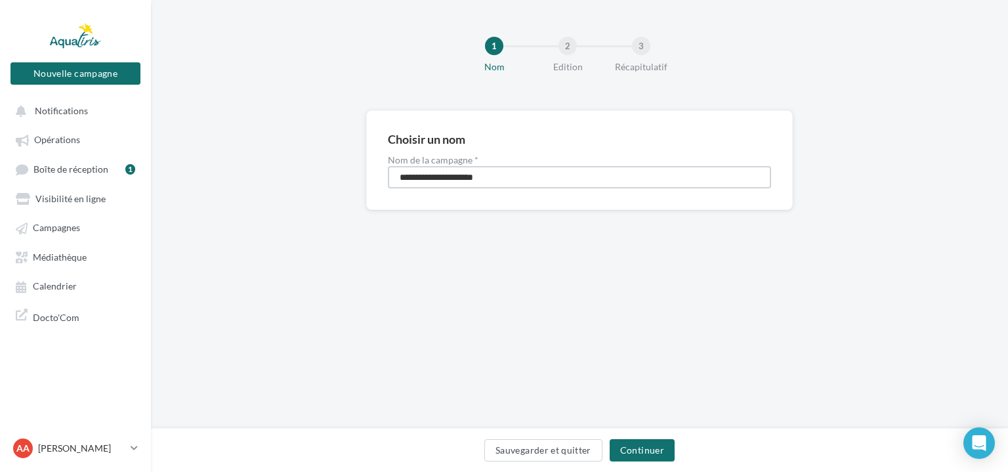
click at [538, 177] on input "**********" at bounding box center [579, 177] width 383 height 22
type input "**********"
click at [631, 439] on button "Continuer" at bounding box center [642, 450] width 65 height 22
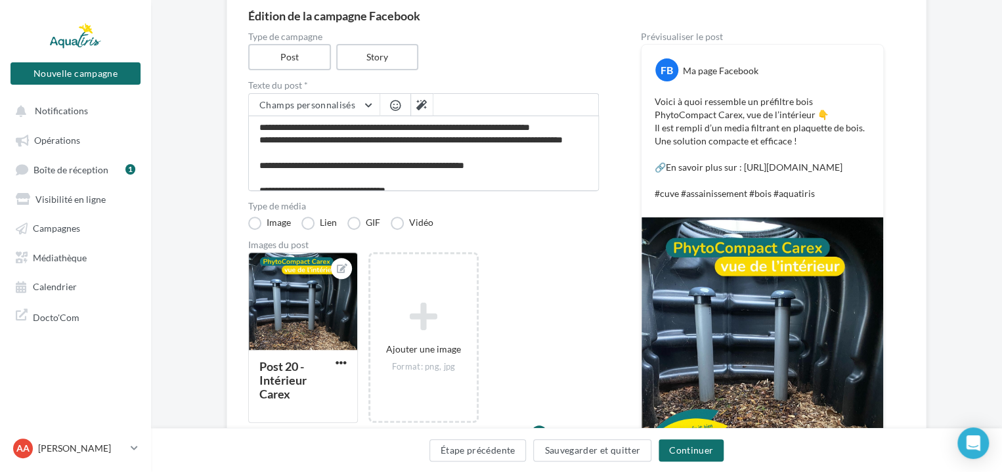
scroll to position [131, 0]
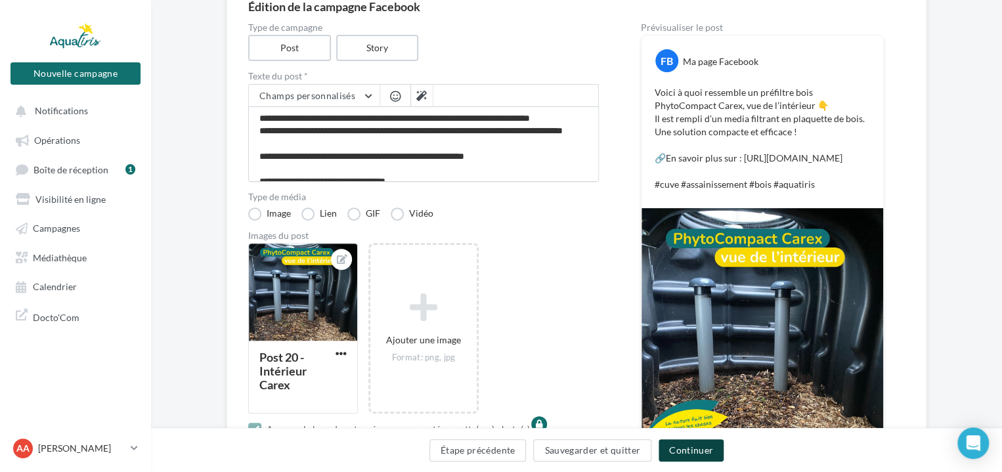
click at [715, 458] on button "Continuer" at bounding box center [690, 450] width 65 height 22
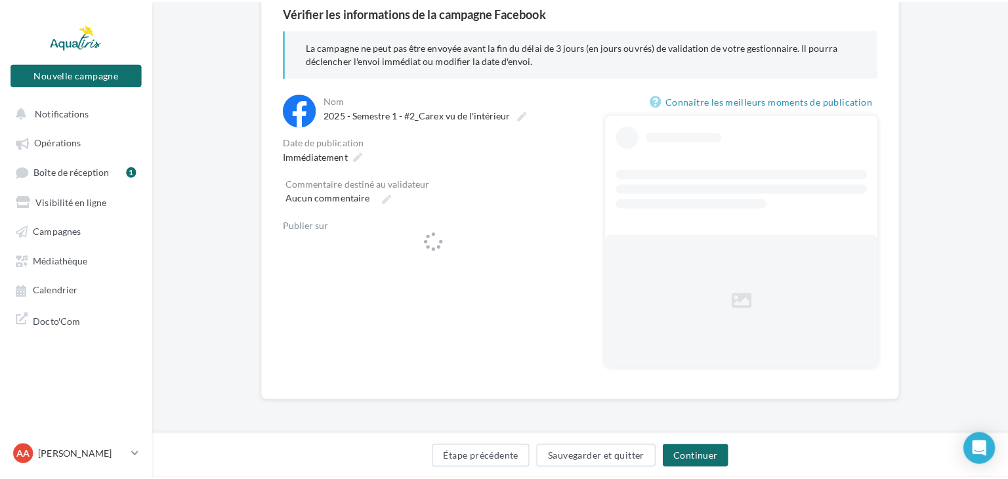
scroll to position [125, 0]
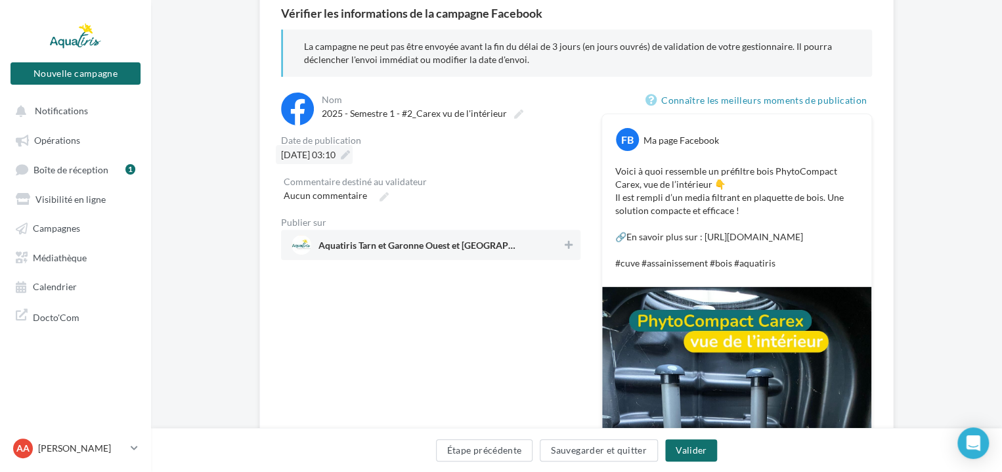
click at [350, 152] on icon at bounding box center [345, 154] width 9 height 9
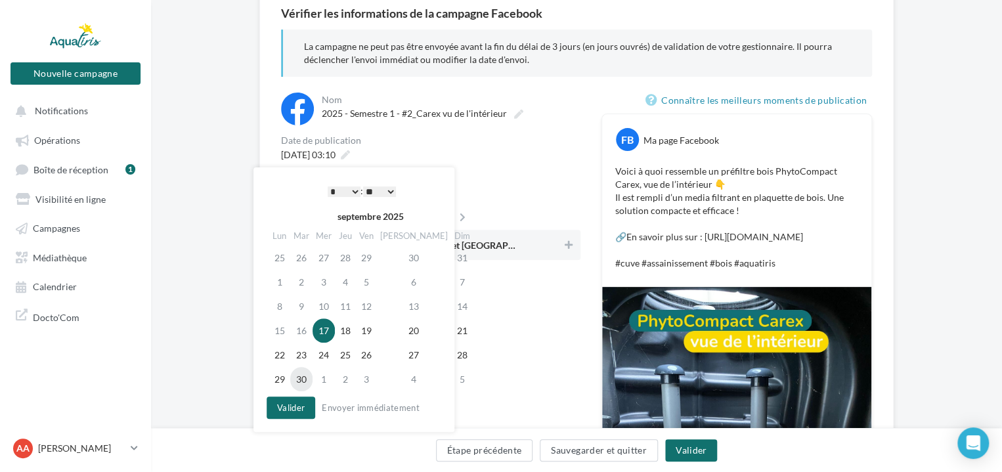
click at [307, 374] on td "30" at bounding box center [301, 379] width 22 height 24
click at [349, 190] on select "* * * * * * * * * * ** ** ** ** ** ** ** ** ** ** ** ** ** **" at bounding box center [344, 191] width 33 height 11
click at [377, 193] on select "** ** ** ** ** **" at bounding box center [379, 191] width 33 height 11
click at [302, 408] on button "Valider" at bounding box center [291, 408] width 49 height 22
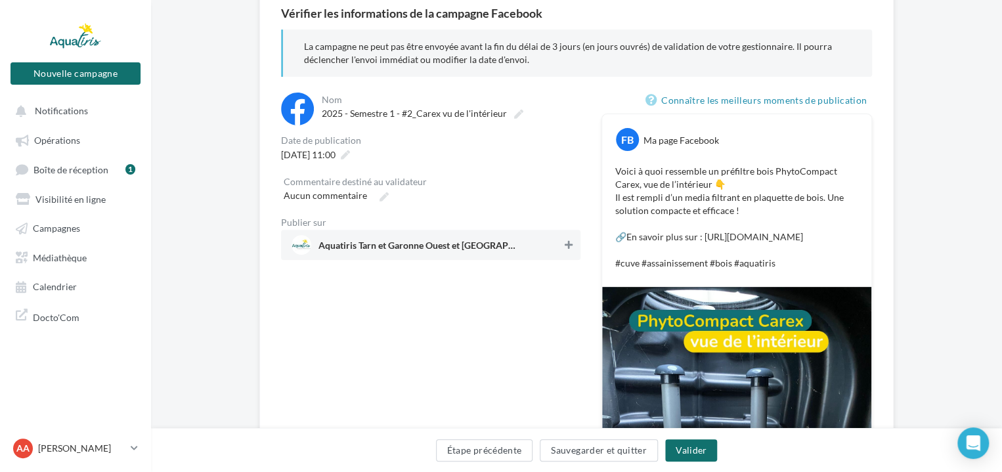
click at [567, 242] on icon at bounding box center [569, 244] width 8 height 9
click at [704, 447] on button "Valider" at bounding box center [691, 450] width 52 height 22
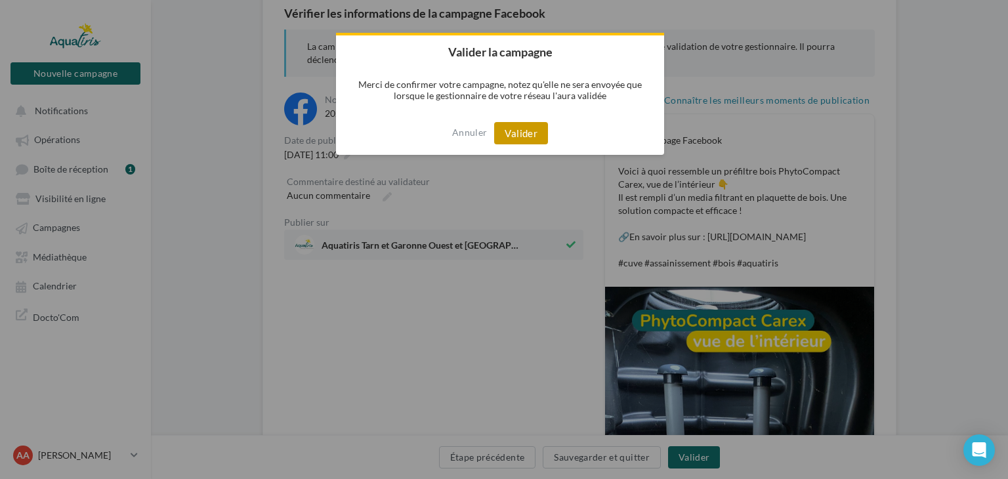
click at [524, 132] on button "Valider" at bounding box center [521, 133] width 54 height 22
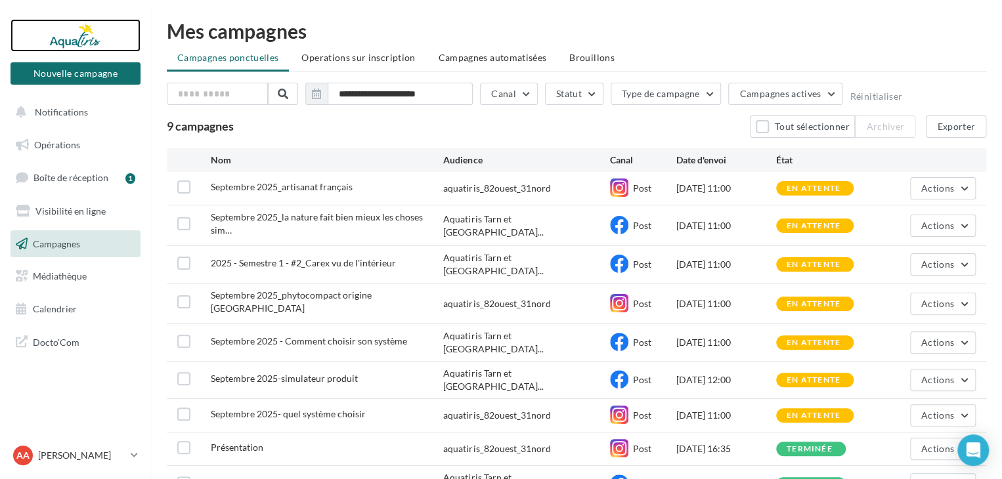
click at [84, 43] on div at bounding box center [75, 35] width 105 height 33
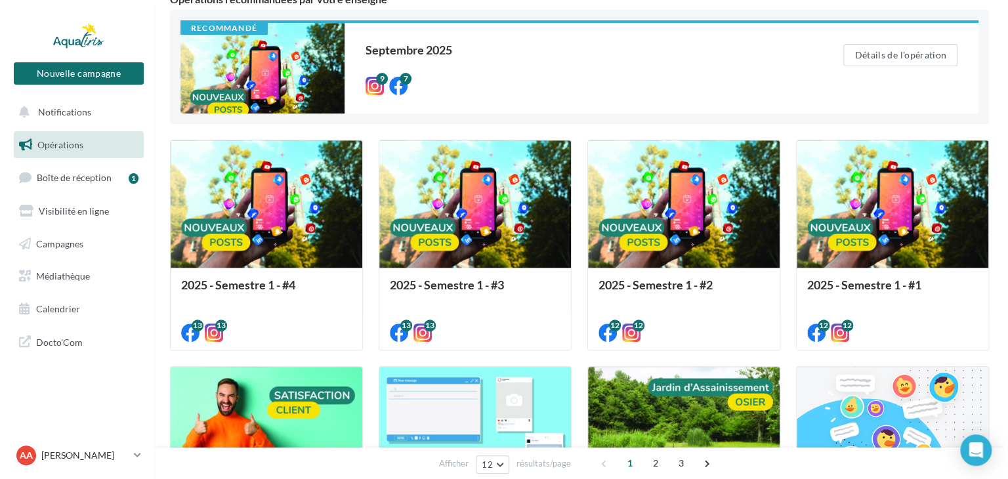
scroll to position [131, 0]
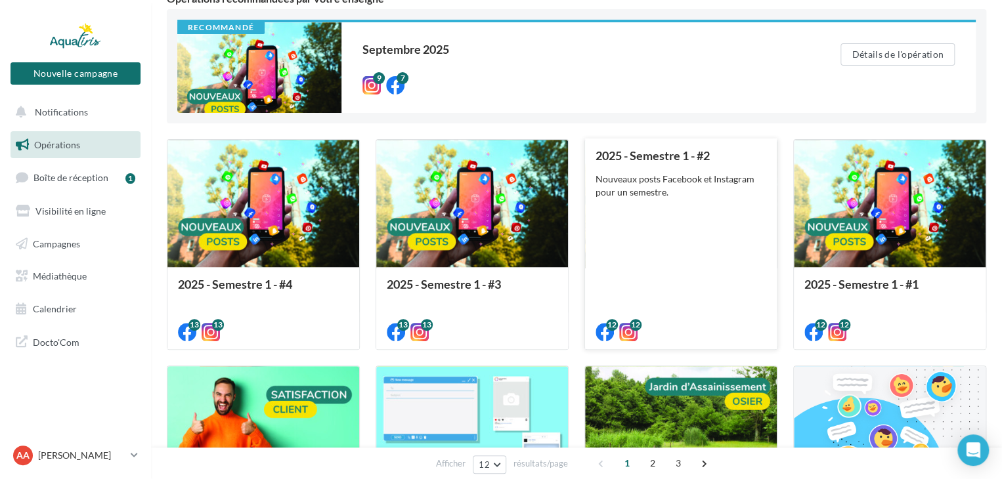
click at [672, 192] on div "Nouveaux posts Facebook et Instagram pour un semestre." at bounding box center [680, 186] width 171 height 26
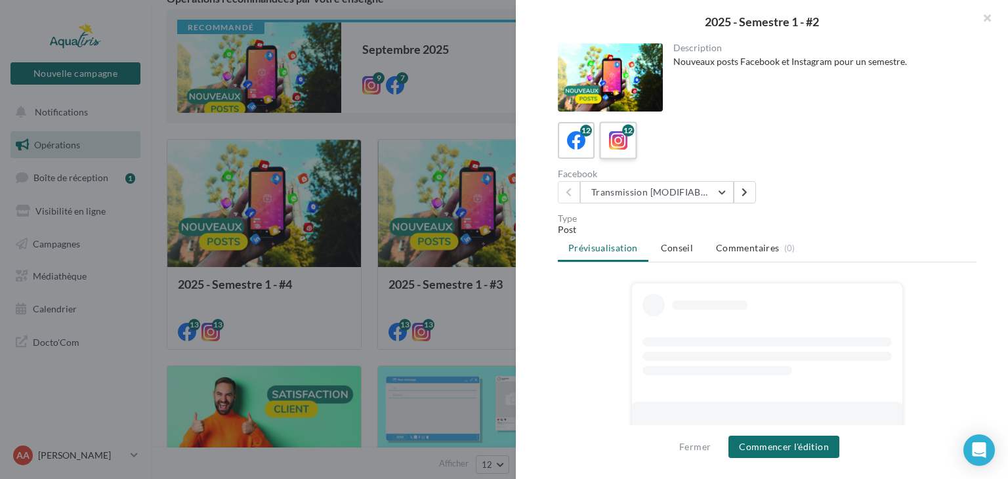
click at [618, 146] on icon at bounding box center [618, 140] width 19 height 19
click at [679, 196] on button "Transmission [MODIFIABLE]" at bounding box center [657, 192] width 154 height 22
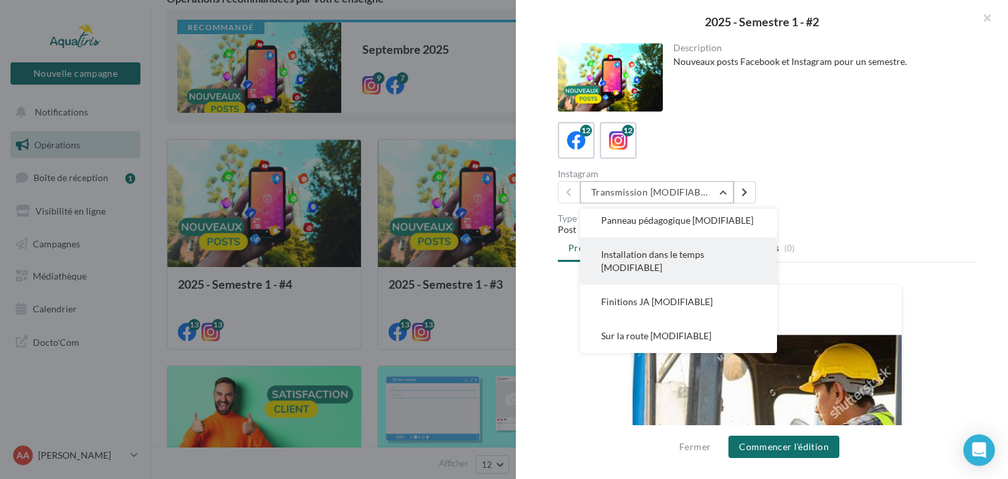
scroll to position [291, 0]
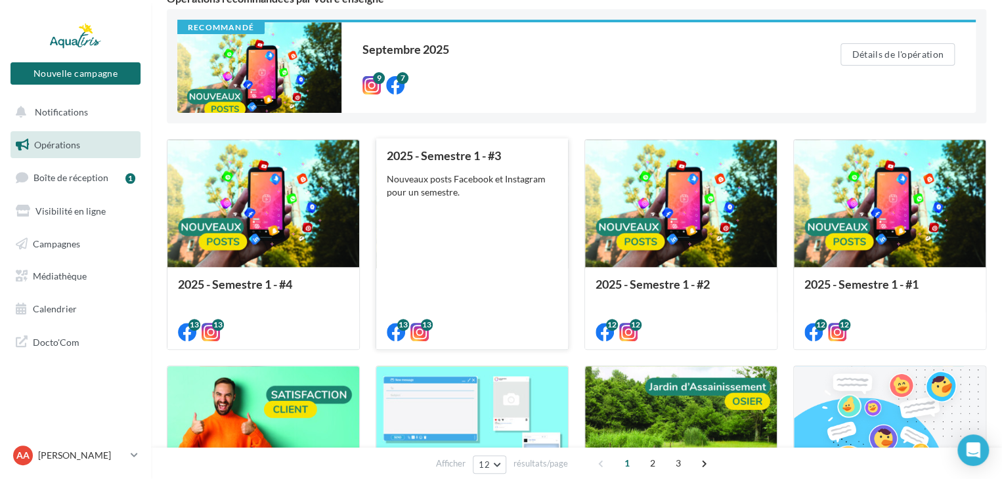
click at [484, 177] on div "Nouveaux posts Facebook et Instagram pour un semestre." at bounding box center [472, 186] width 171 height 26
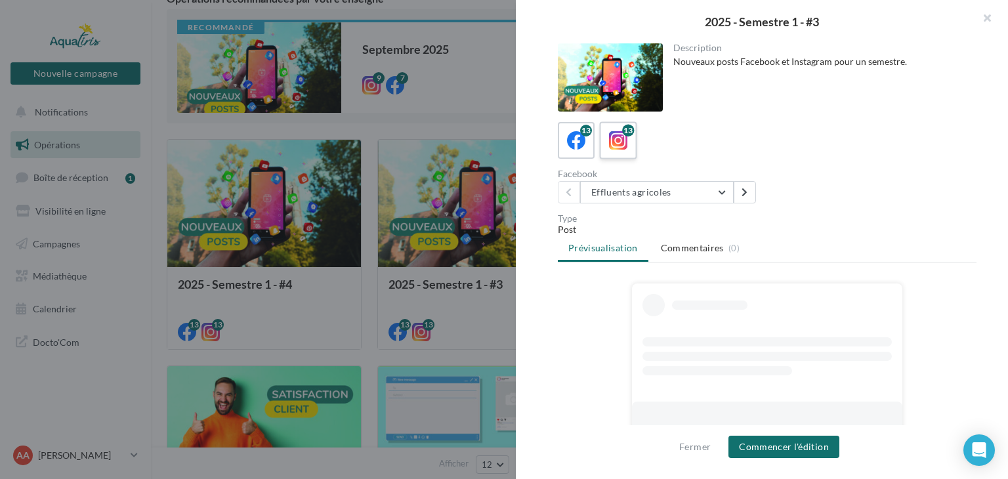
click at [621, 146] on icon at bounding box center [618, 140] width 19 height 19
click at [691, 198] on button "Effluents agricoles" at bounding box center [657, 192] width 154 height 22
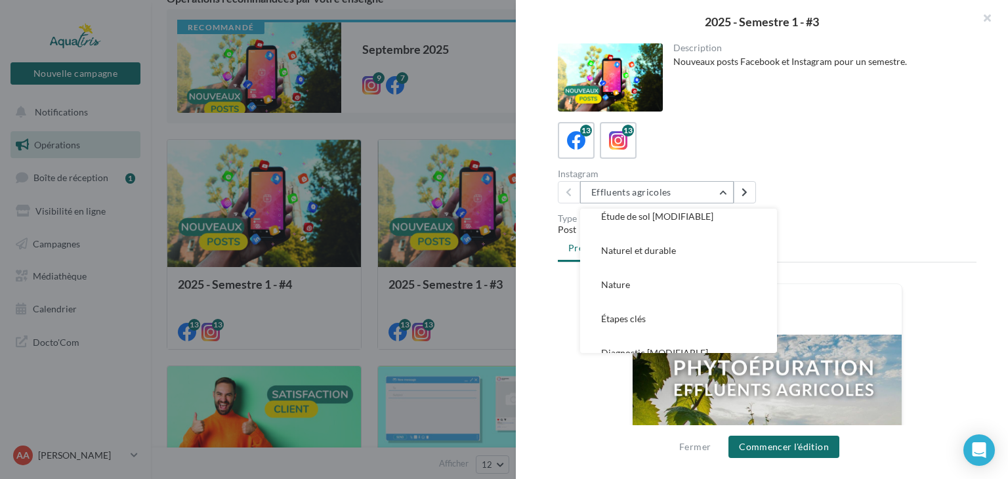
scroll to position [269, 0]
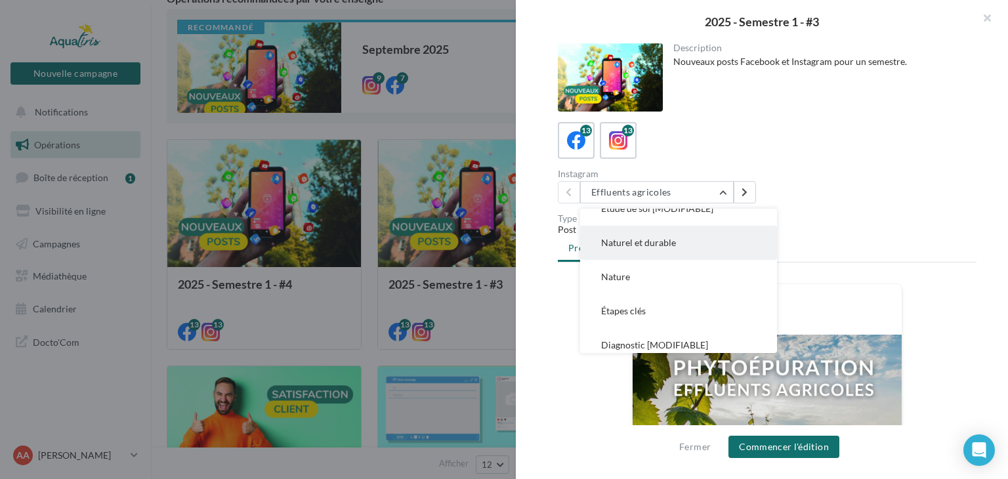
click at [670, 247] on button "Naturel et durable" at bounding box center [678, 243] width 197 height 34
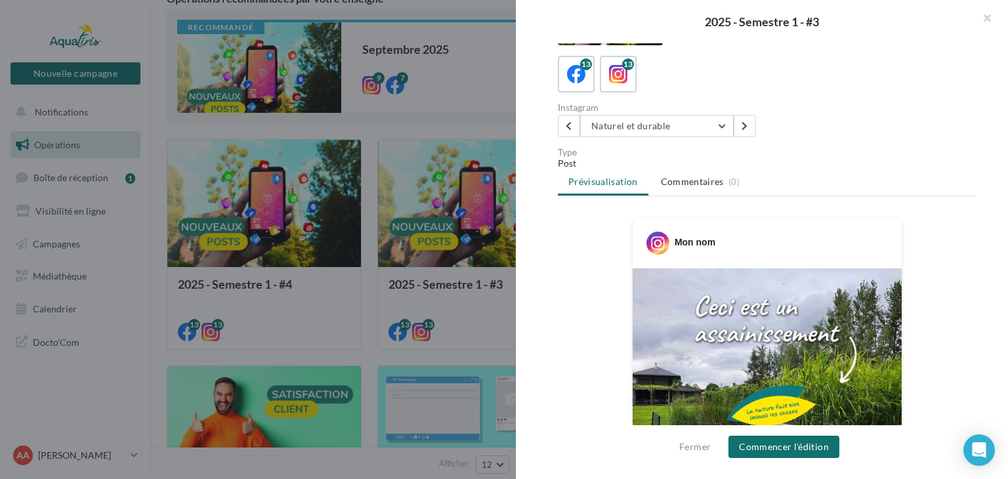
scroll to position [66, 0]
click at [706, 136] on button "Naturel et durable" at bounding box center [657, 127] width 154 height 22
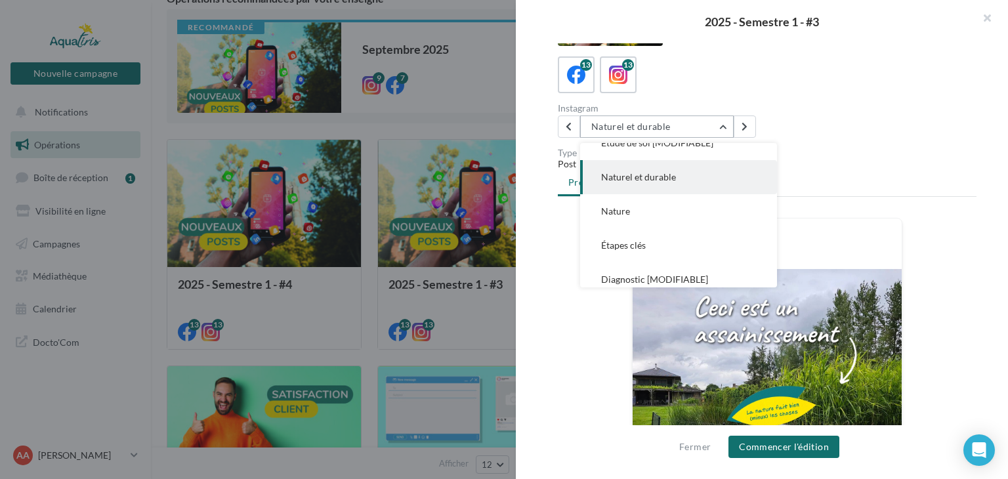
scroll to position [239, 0]
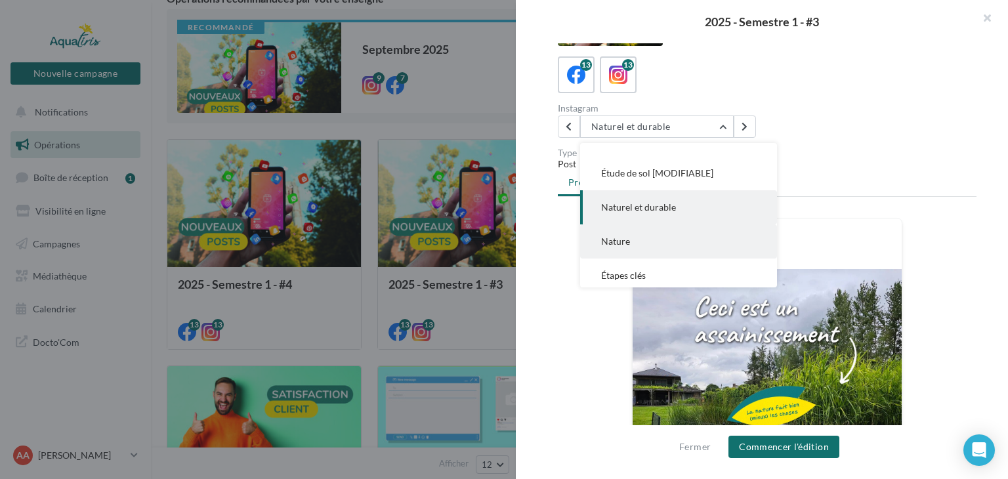
click at [660, 236] on button "Nature" at bounding box center [678, 242] width 197 height 34
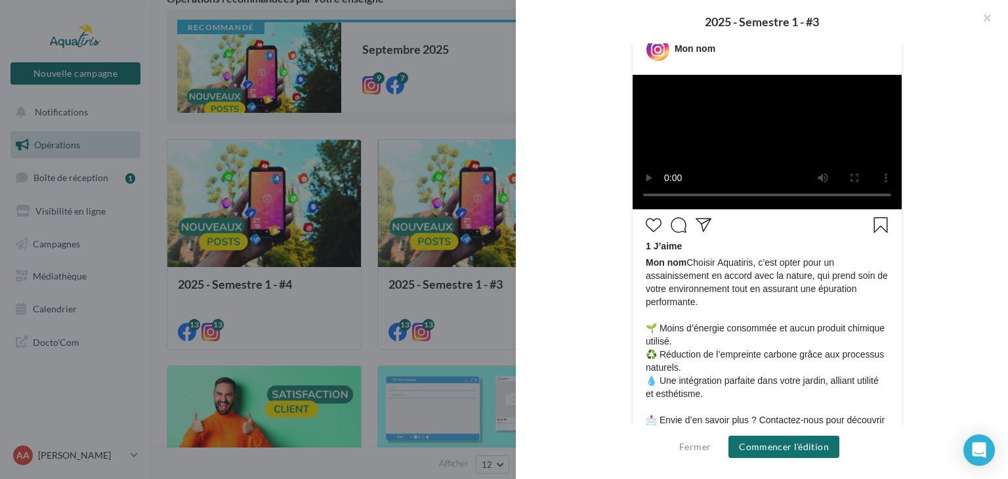
scroll to position [263, 0]
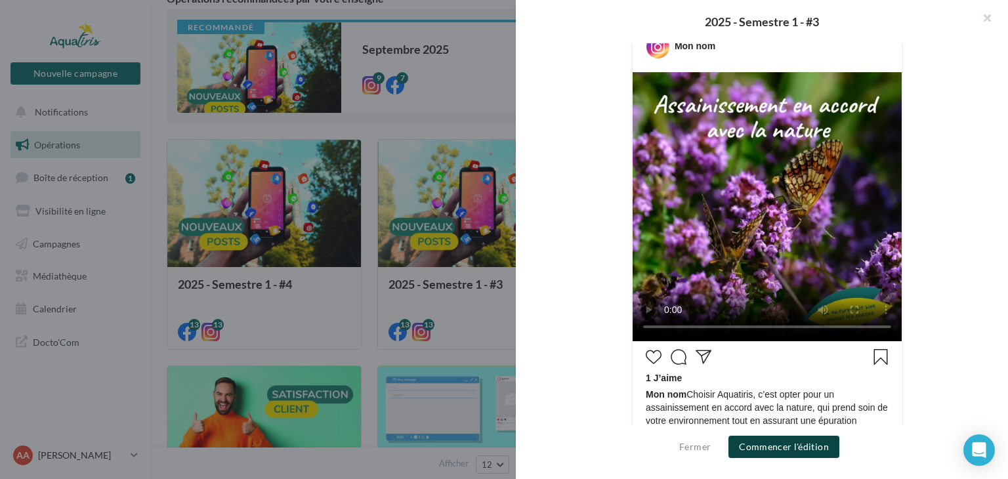
click at [796, 445] on button "Commencer l'édition" at bounding box center [784, 447] width 111 height 22
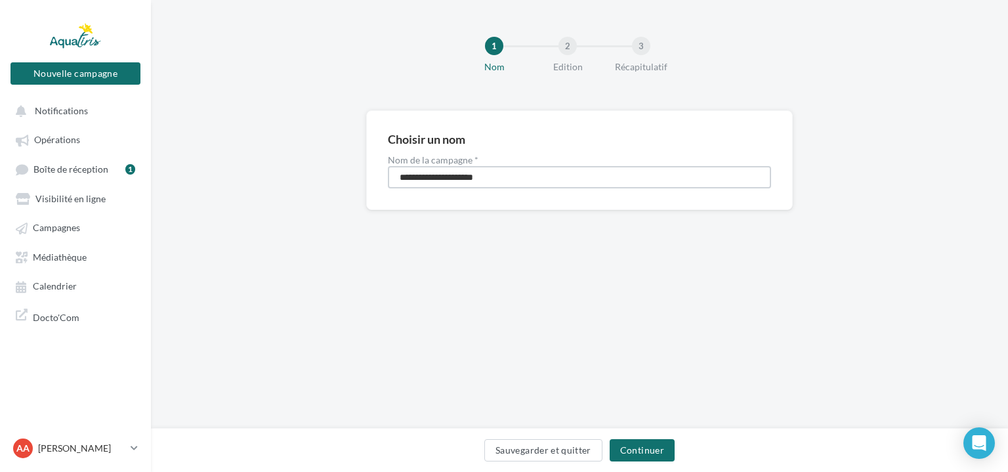
click at [507, 171] on input "**********" at bounding box center [579, 177] width 383 height 22
type input "**********"
click at [656, 448] on button "Continuer" at bounding box center [642, 450] width 65 height 22
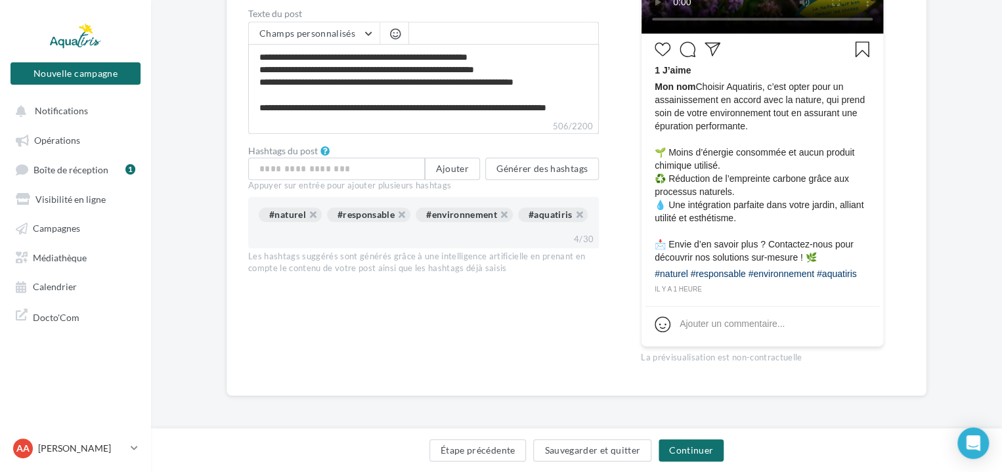
scroll to position [427, 0]
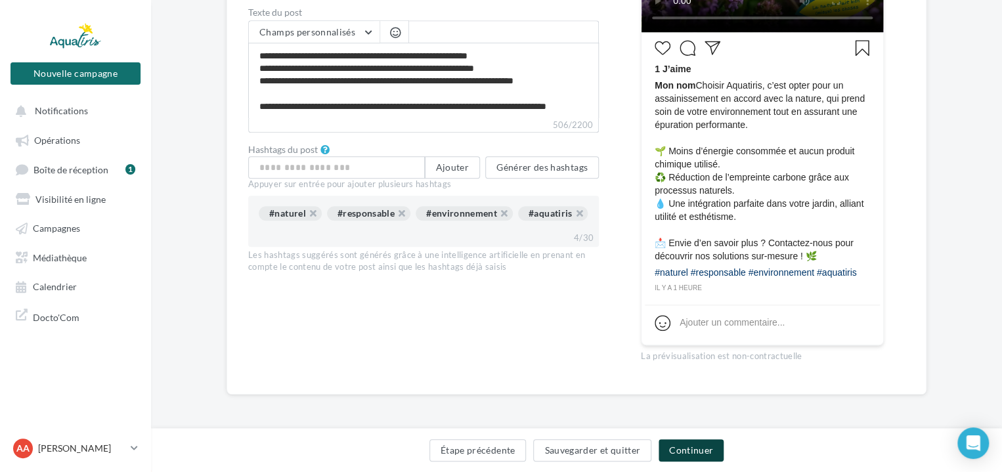
click at [689, 448] on button "Continuer" at bounding box center [690, 450] width 65 height 22
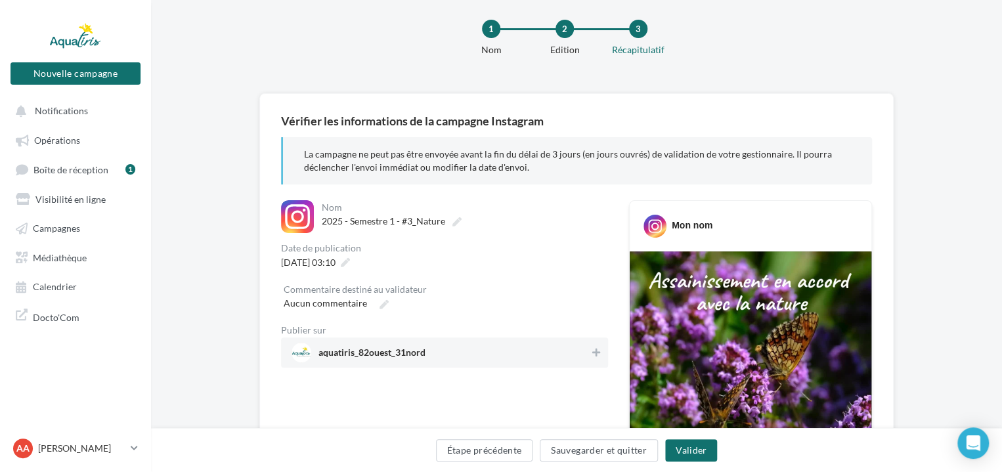
scroll to position [242, 0]
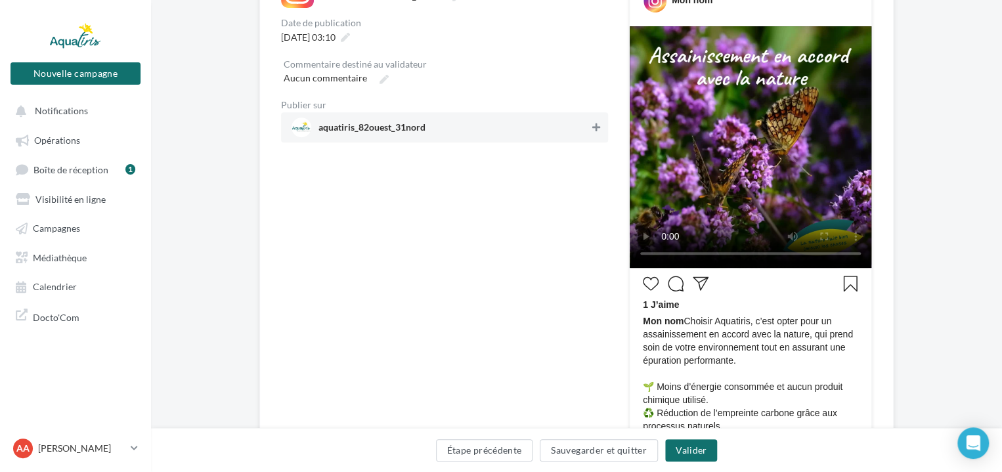
click at [599, 127] on icon at bounding box center [596, 127] width 8 height 9
click at [350, 35] on icon at bounding box center [345, 37] width 9 height 9
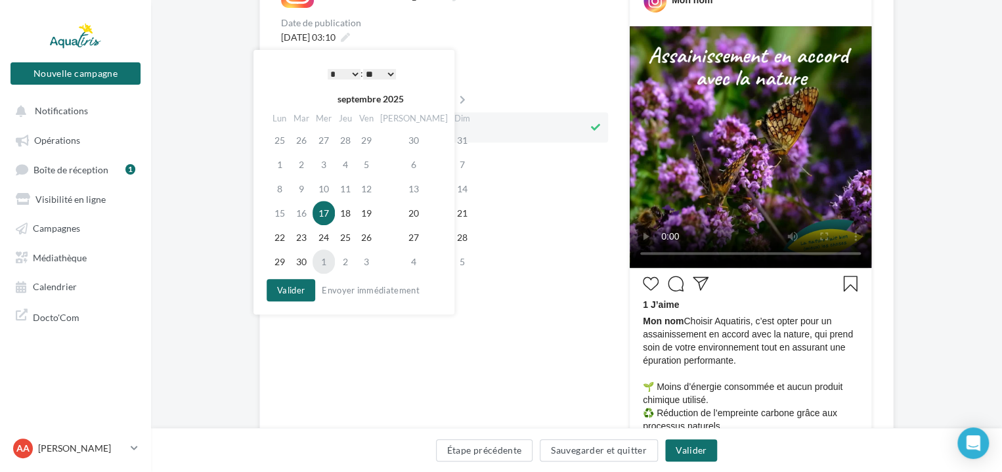
click at [329, 258] on td "1" at bounding box center [323, 261] width 22 height 24
click at [345, 70] on select "* * * * * * * * * * ** ** ** ** ** ** ** ** ** ** ** ** ** **" at bounding box center [344, 74] width 33 height 11
click at [379, 70] on select "** ** ** ** ** **" at bounding box center [379, 74] width 33 height 11
click at [305, 284] on button "Valider" at bounding box center [291, 290] width 49 height 22
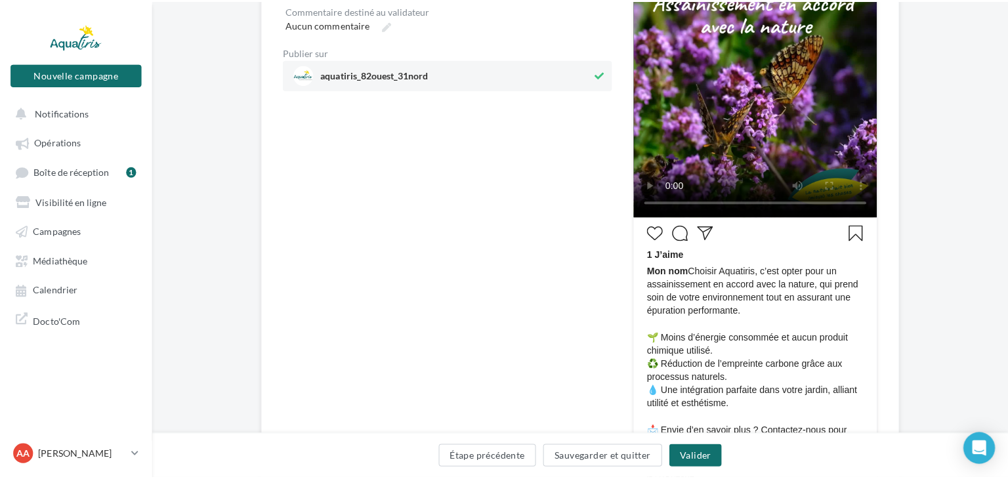
scroll to position [308, 0]
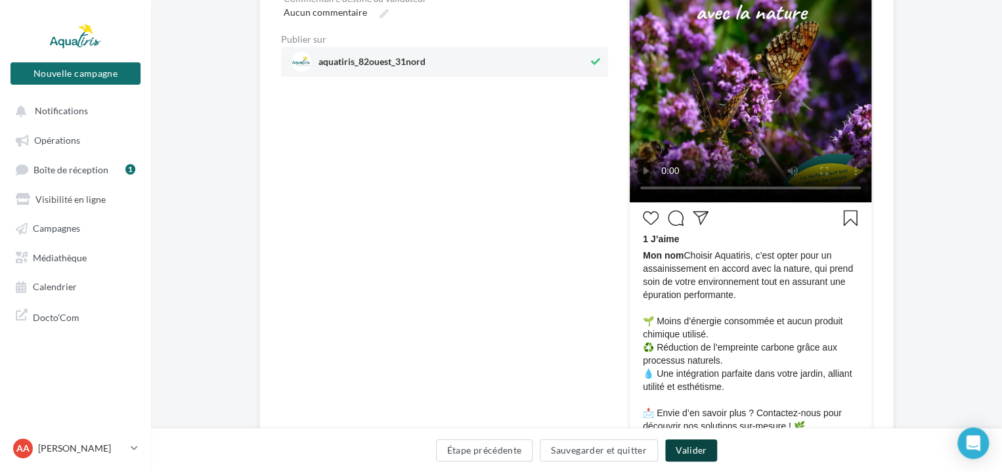
click at [686, 445] on button "Valider" at bounding box center [691, 450] width 52 height 22
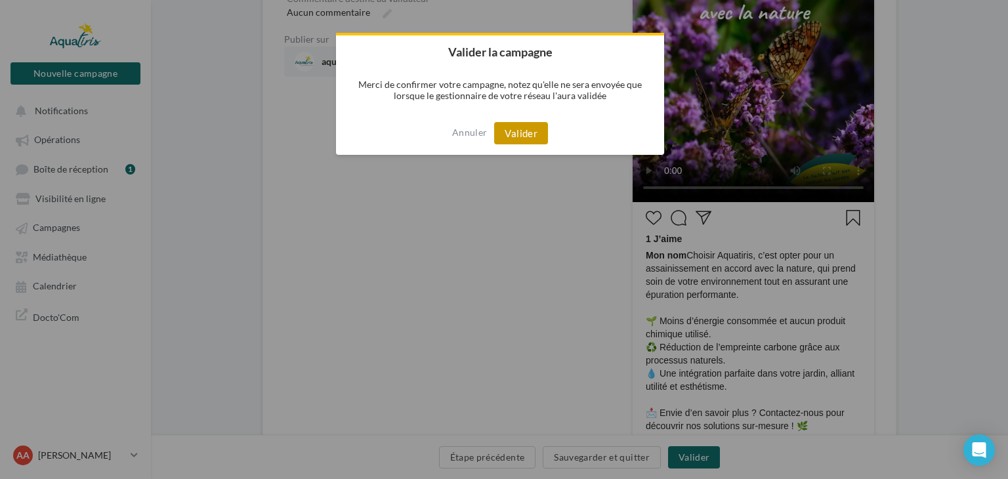
click at [520, 127] on button "Valider" at bounding box center [521, 133] width 54 height 22
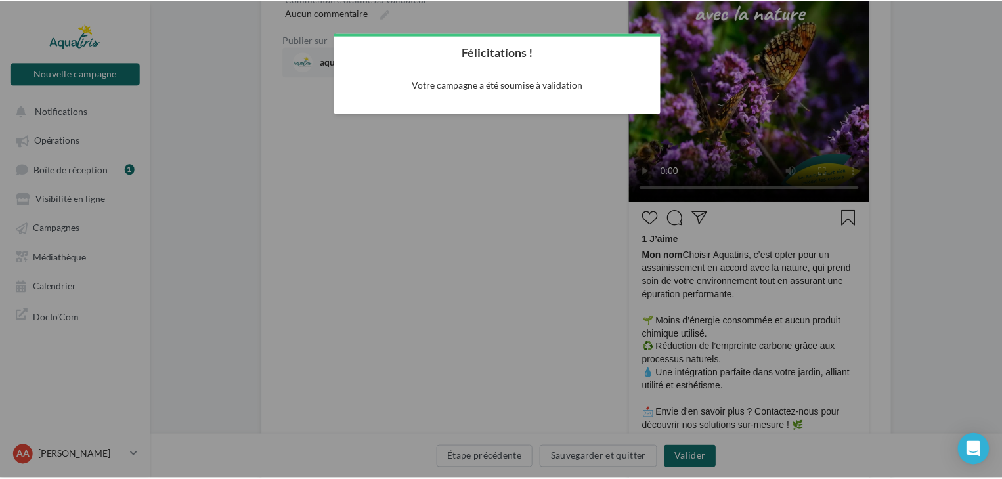
scroll to position [21, 0]
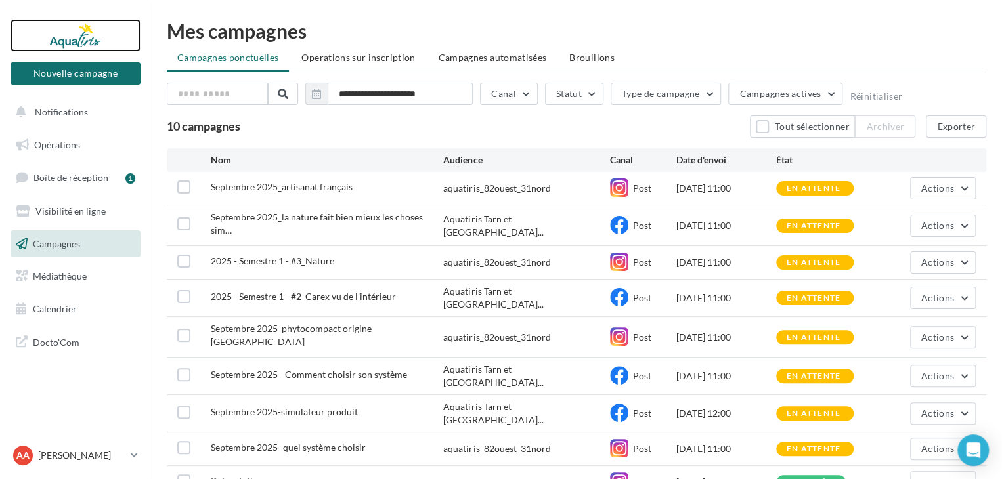
click at [76, 32] on div at bounding box center [75, 35] width 105 height 33
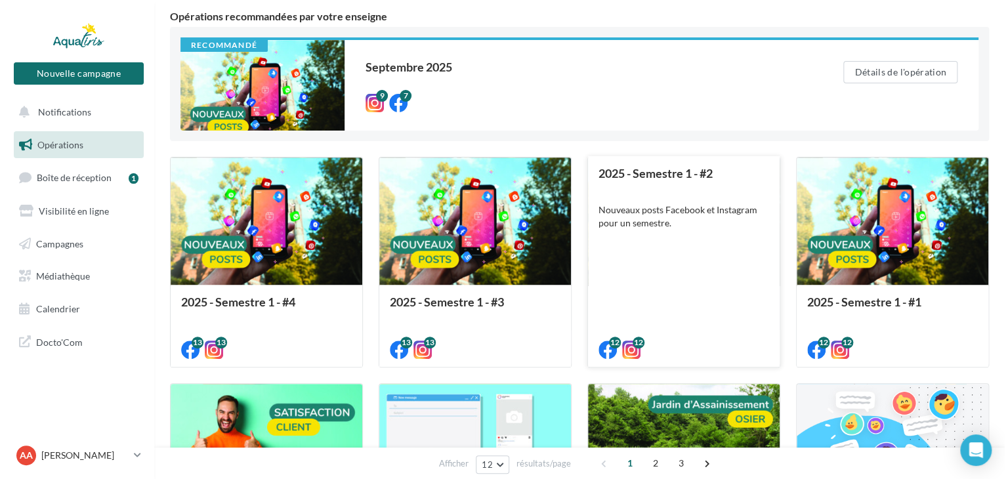
scroll to position [197, 0]
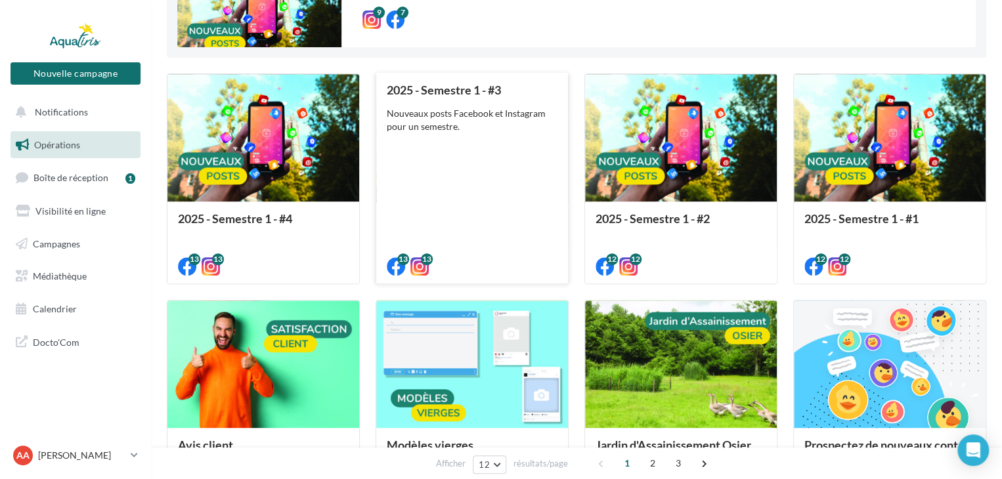
click at [497, 156] on div "2025 - Semestre 1 - #3 Nouveaux posts Facebook et Instagram pour un semestre." at bounding box center [472, 177] width 171 height 188
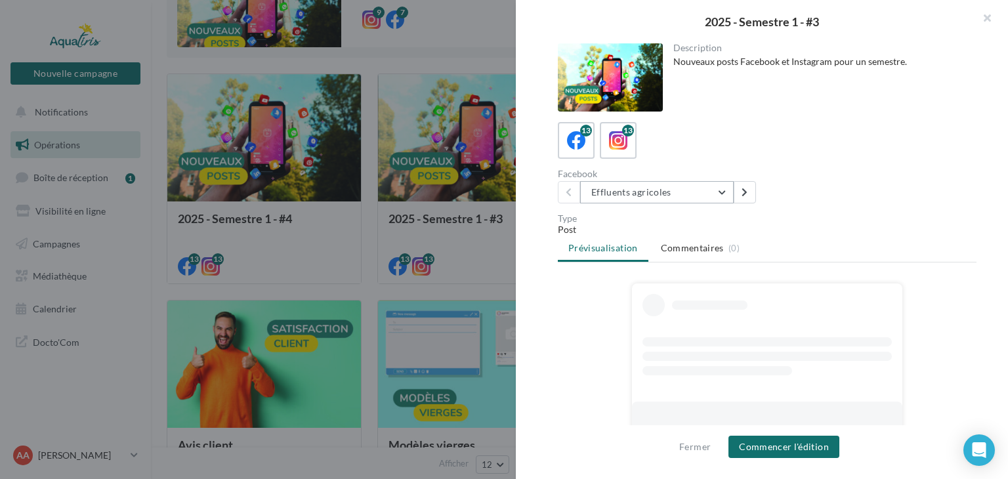
click at [648, 195] on button "Effluents agricoles" at bounding box center [657, 192] width 154 height 22
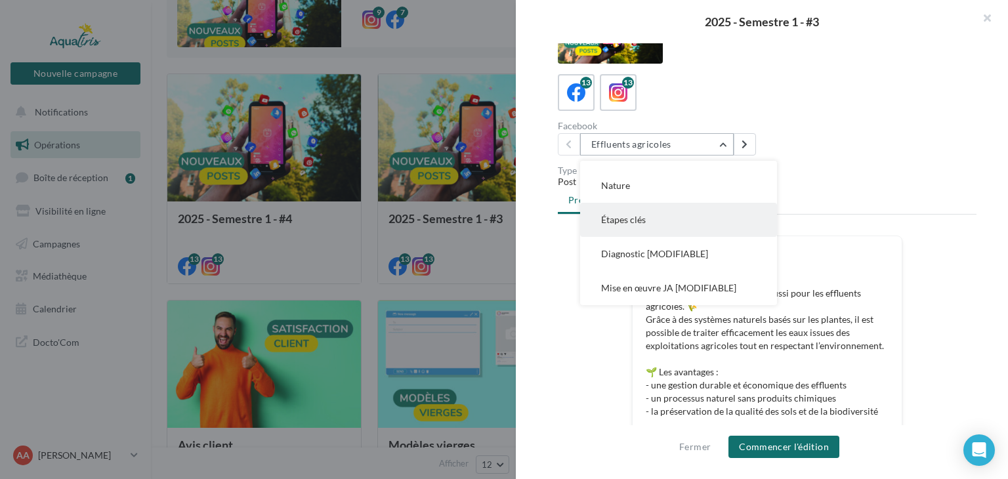
scroll to position [66, 0]
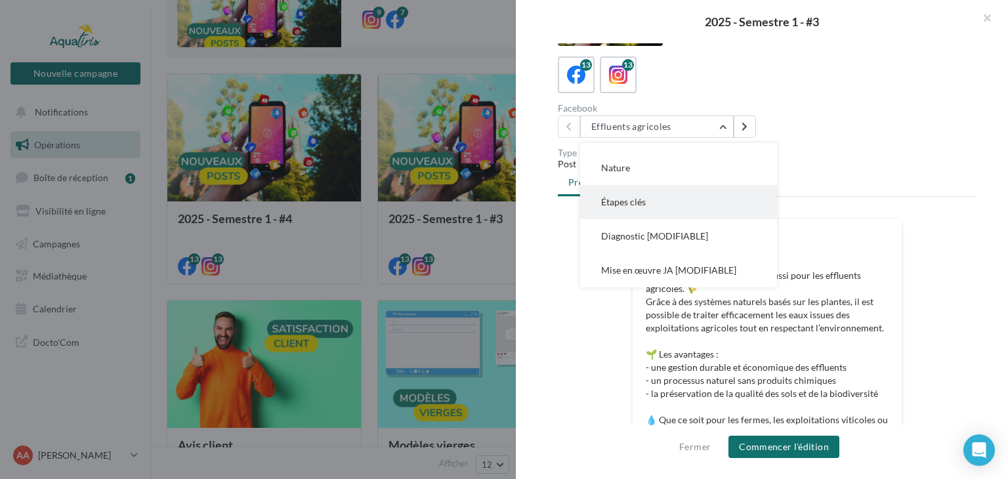
click at [666, 206] on button "Étapes clés" at bounding box center [678, 202] width 197 height 34
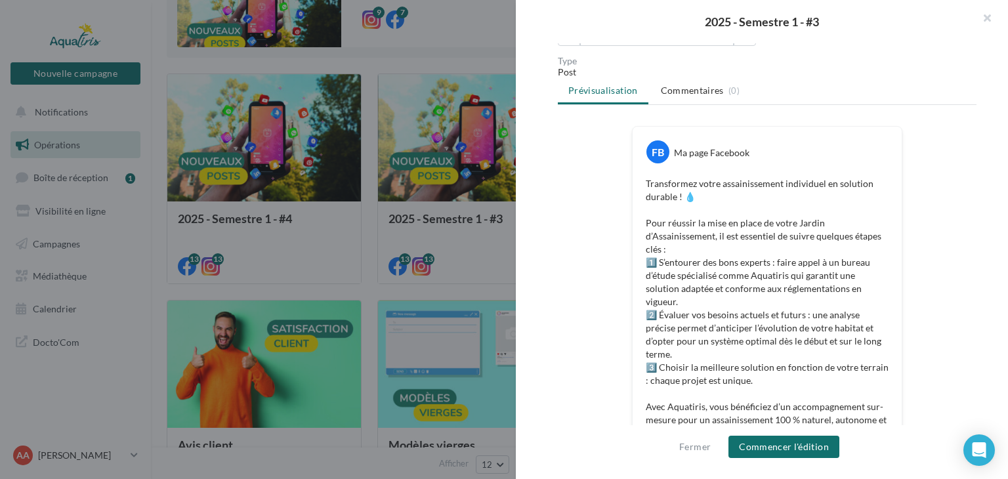
scroll to position [0, 0]
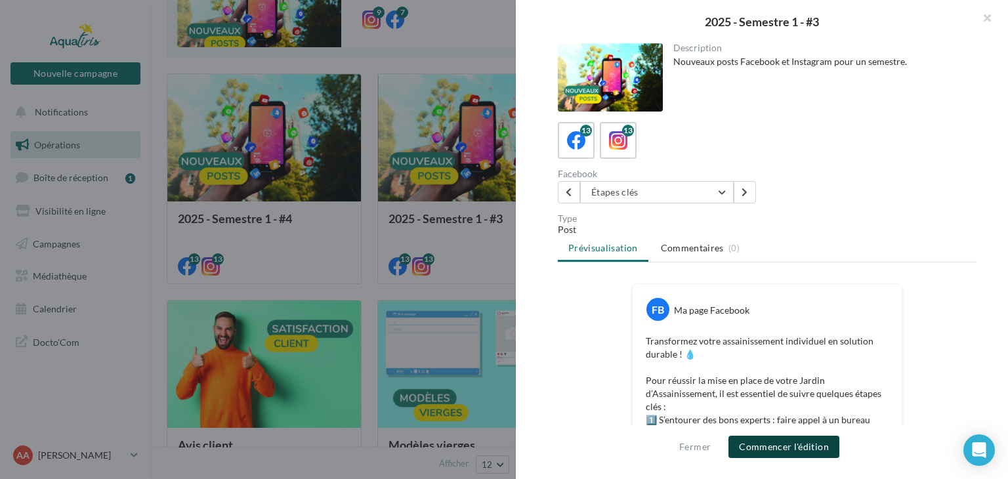
click at [754, 448] on button "Commencer l'édition" at bounding box center [784, 447] width 111 height 22
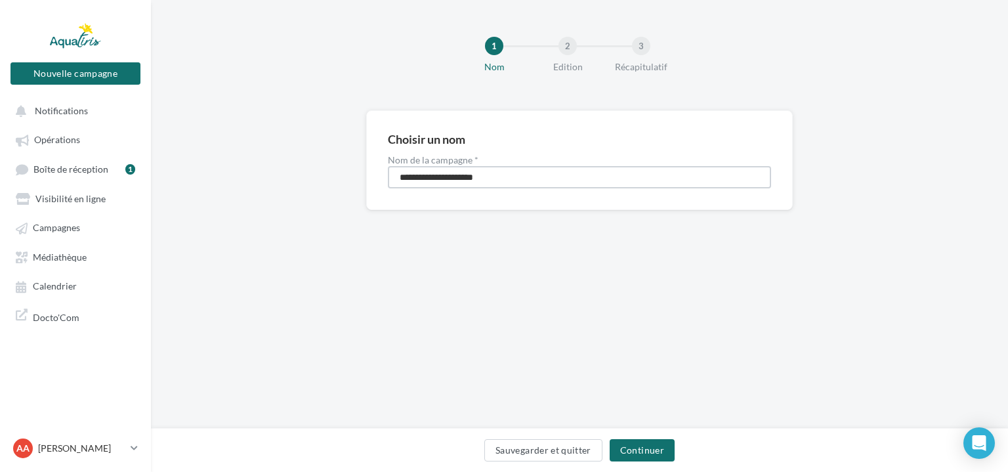
click at [522, 177] on input "**********" at bounding box center [579, 177] width 383 height 22
type input "**********"
click at [662, 447] on button "Continuer" at bounding box center [642, 450] width 65 height 22
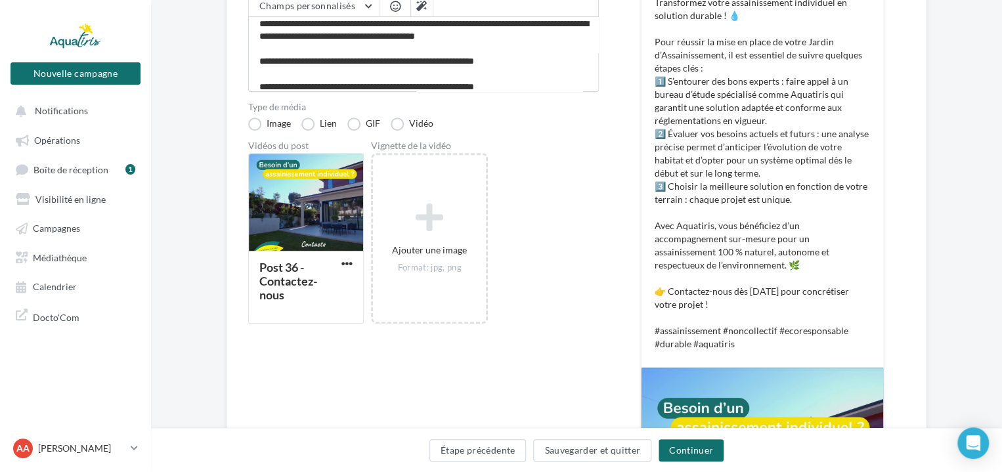
scroll to position [328, 0]
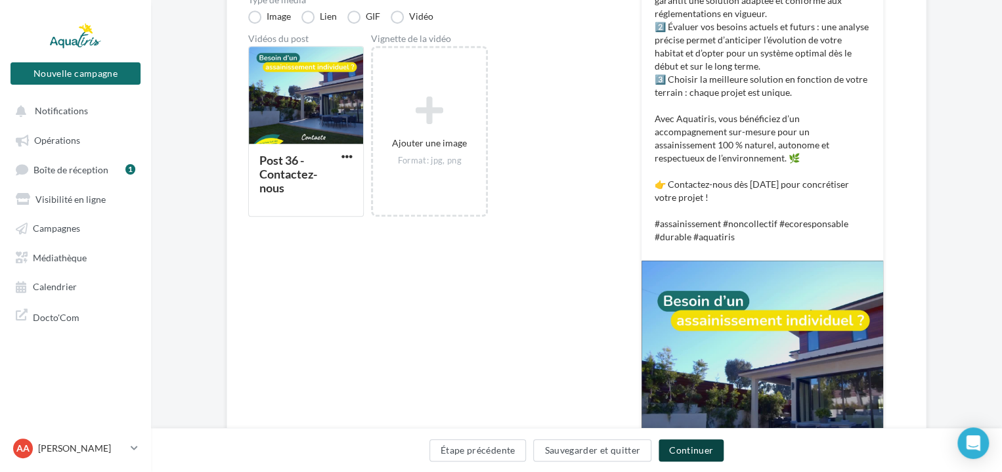
click at [700, 450] on button "Continuer" at bounding box center [690, 450] width 65 height 22
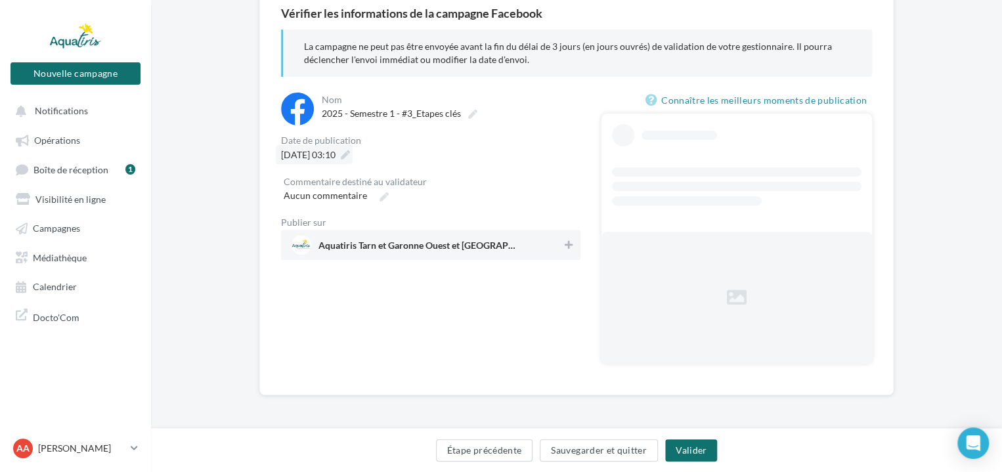
click at [350, 154] on icon at bounding box center [345, 154] width 9 height 9
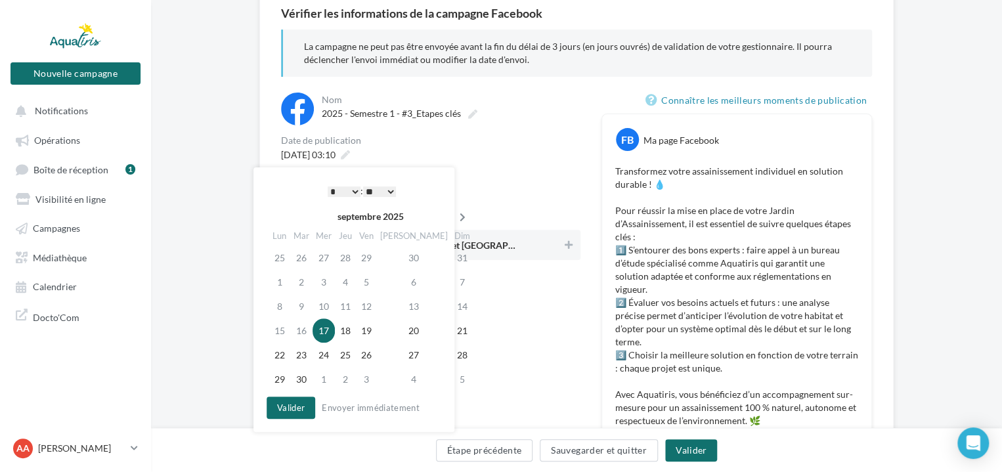
click at [454, 220] on icon at bounding box center [462, 217] width 16 height 9
click at [308, 282] on td "7" at bounding box center [303, 282] width 22 height 24
click at [347, 194] on select "* * * * * * * * * * ** ** ** ** ** ** ** ** ** ** ** ** ** **" at bounding box center [344, 191] width 33 height 11
click at [378, 196] on select "** ** ** ** ** **" at bounding box center [379, 191] width 33 height 11
click at [293, 402] on button "Valider" at bounding box center [291, 408] width 49 height 22
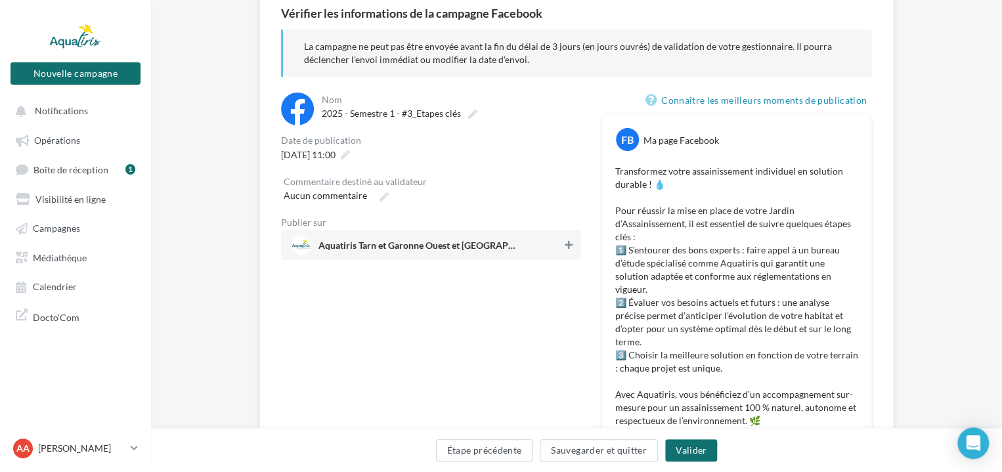
click at [567, 245] on icon at bounding box center [569, 244] width 8 height 9
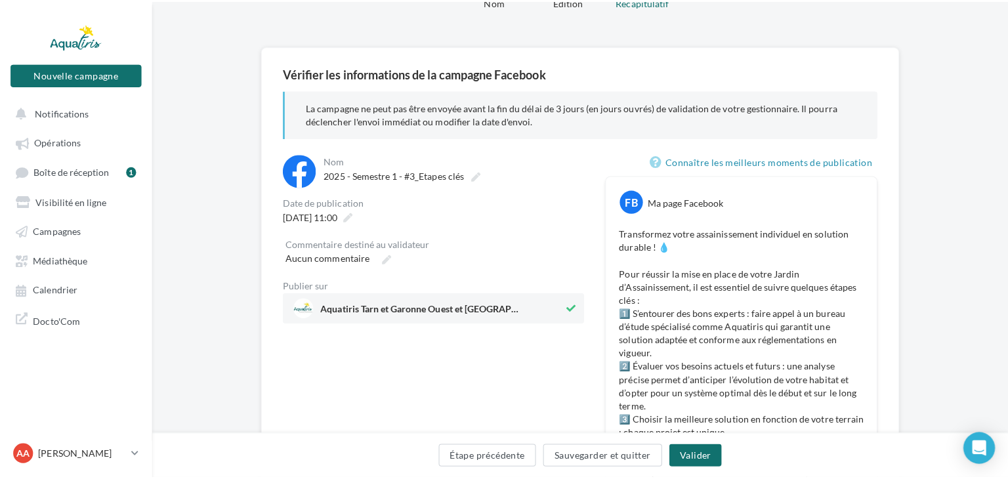
scroll to position [66, 0]
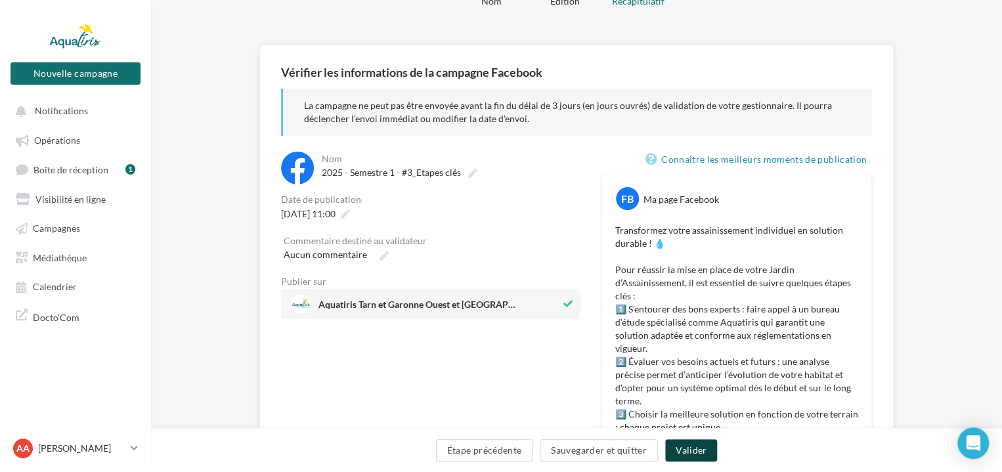
click at [693, 450] on button "Valider" at bounding box center [691, 450] width 52 height 22
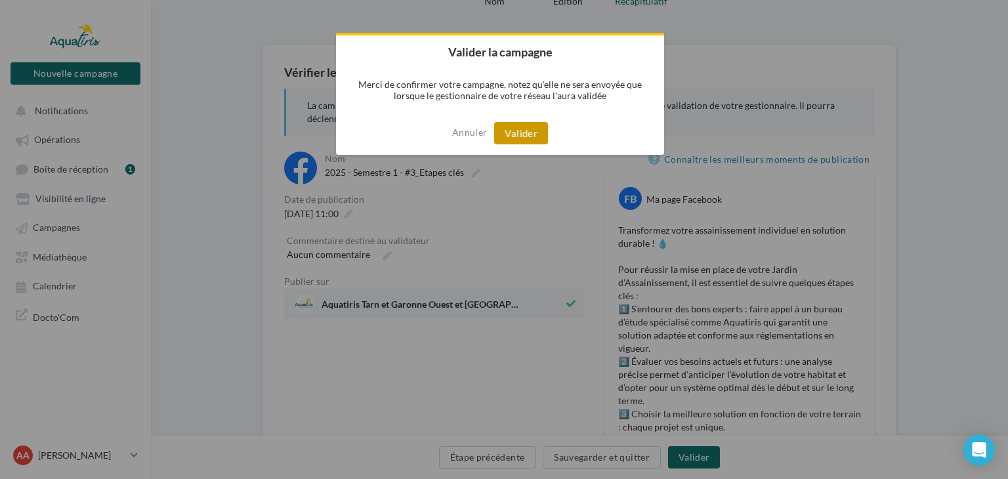
click at [519, 133] on button "Valider" at bounding box center [521, 133] width 54 height 22
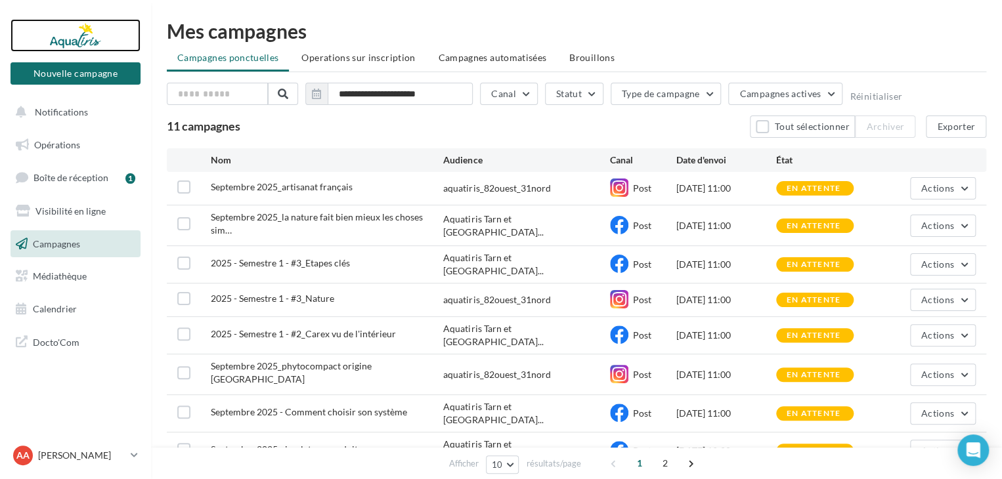
click at [100, 38] on div at bounding box center [75, 35] width 105 height 33
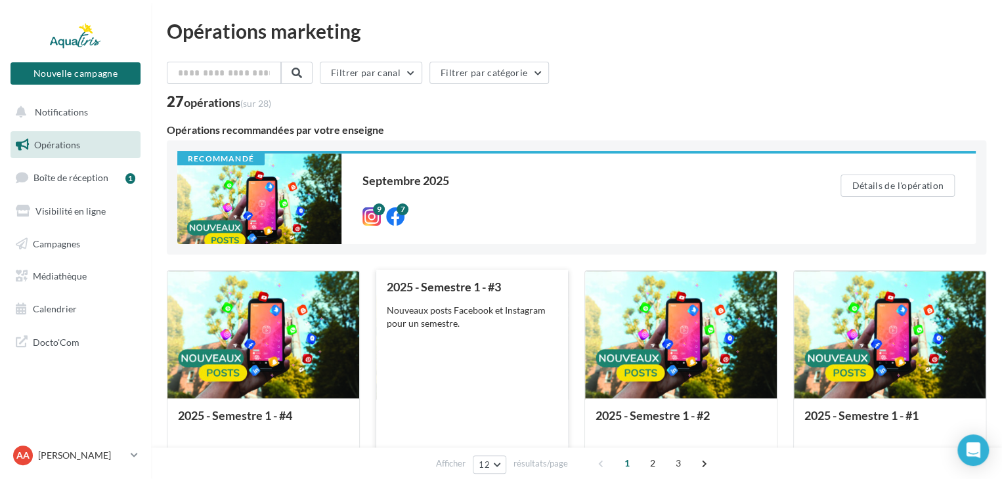
click at [495, 303] on div "2025 - Semestre 1 - #3 Nouveaux posts Facebook et Instagram pour un semestre." at bounding box center [472, 374] width 171 height 188
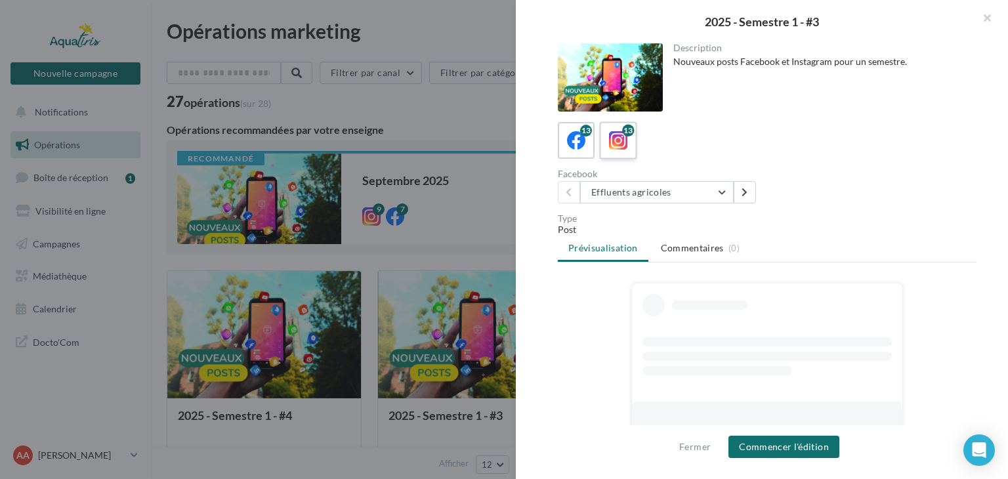
click at [626, 144] on icon at bounding box center [618, 140] width 19 height 19
click at [722, 196] on button "Effluents agricoles" at bounding box center [657, 192] width 154 height 22
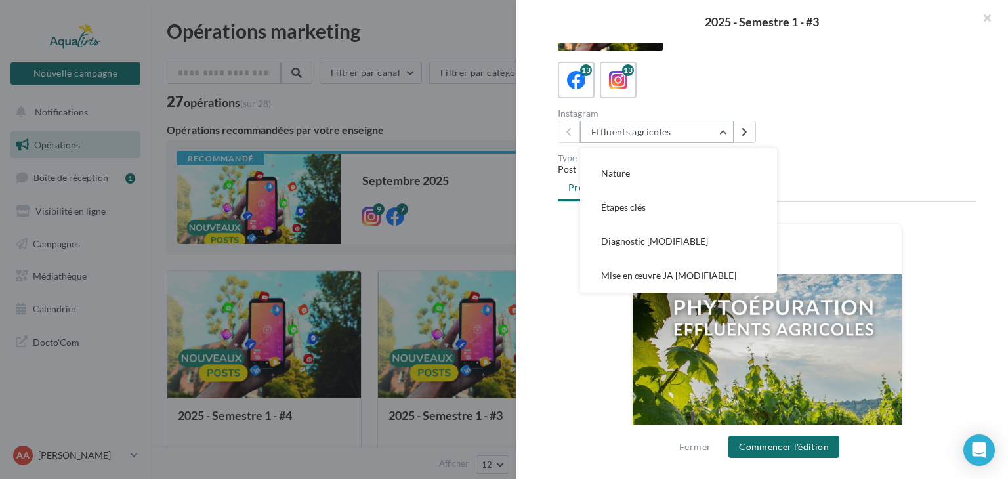
scroll to position [66, 0]
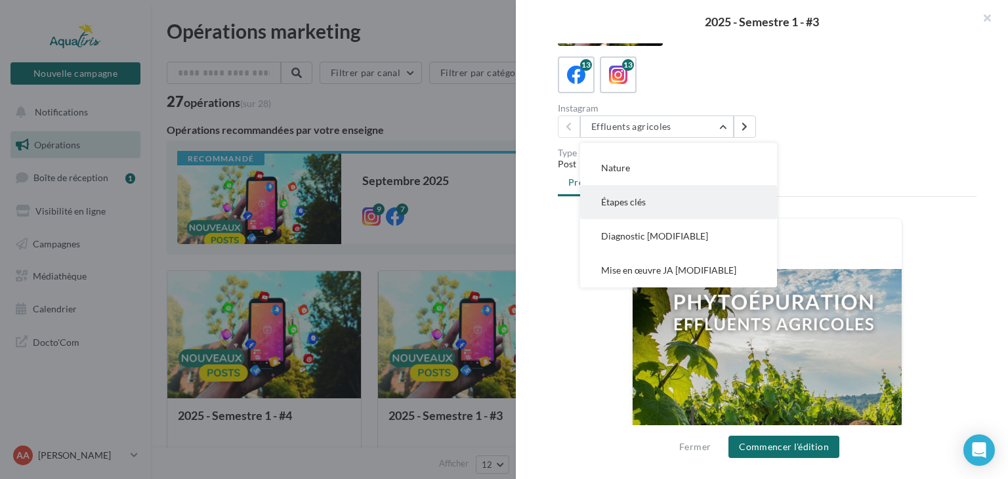
click at [693, 207] on button "Étapes clés" at bounding box center [678, 202] width 197 height 34
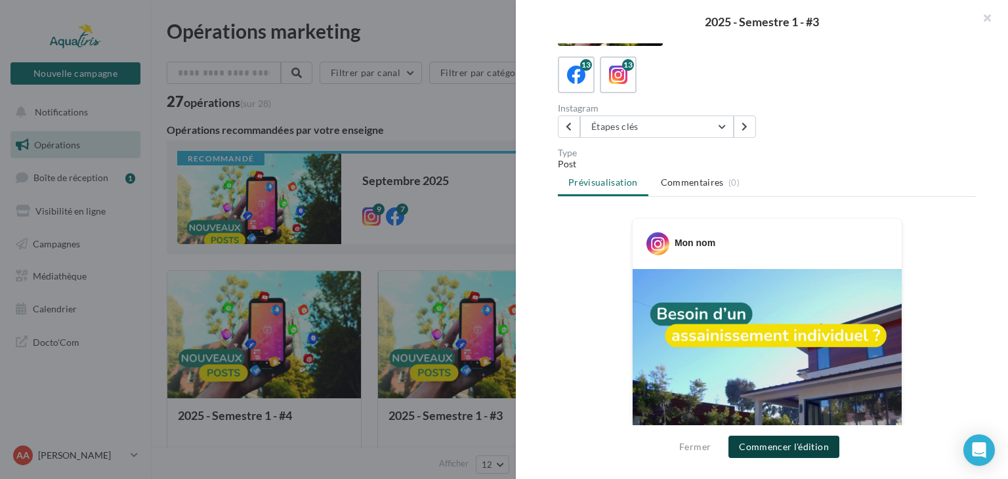
click at [804, 450] on button "Commencer l'édition" at bounding box center [784, 447] width 111 height 22
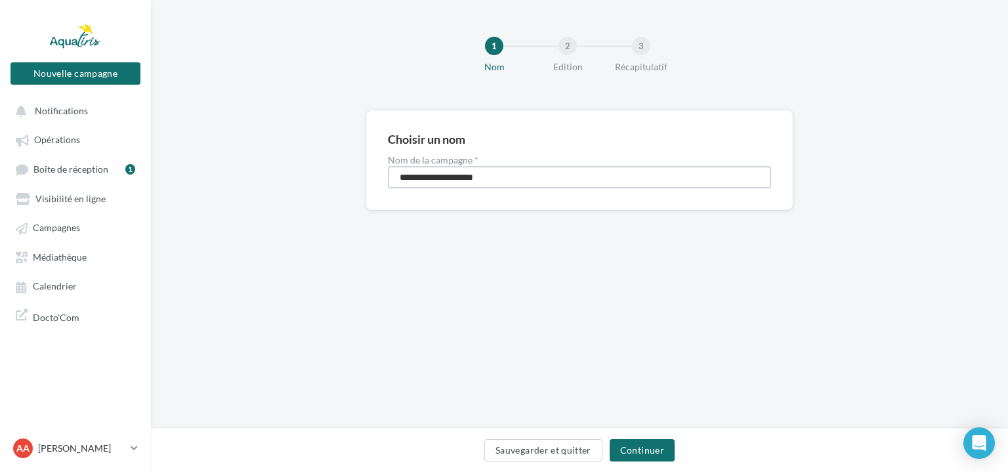
click at [523, 176] on input "**********" at bounding box center [579, 177] width 383 height 22
type input "**********"
click at [645, 443] on button "Continuer" at bounding box center [642, 450] width 65 height 22
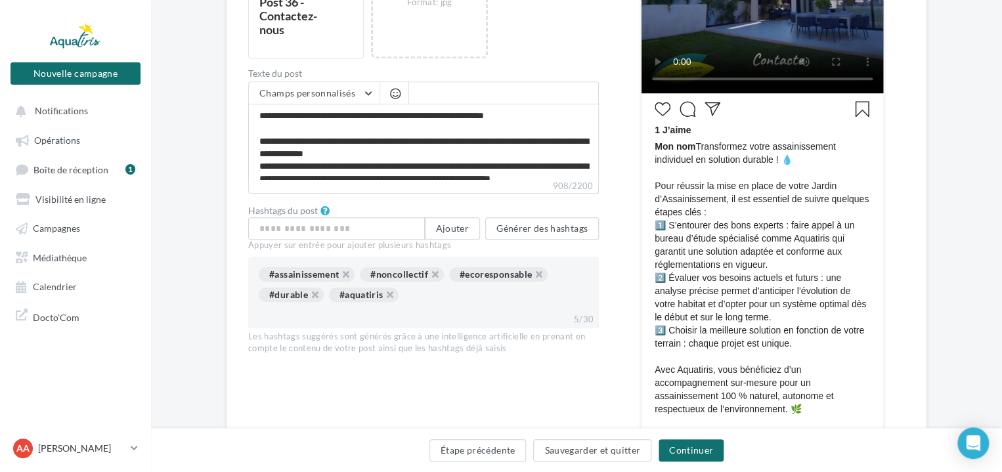
scroll to position [394, 0]
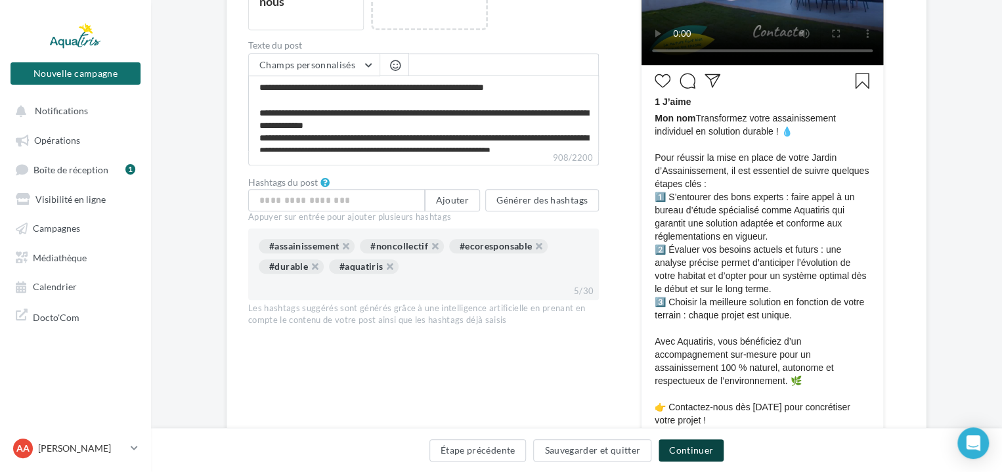
click at [695, 452] on button "Continuer" at bounding box center [690, 450] width 65 height 22
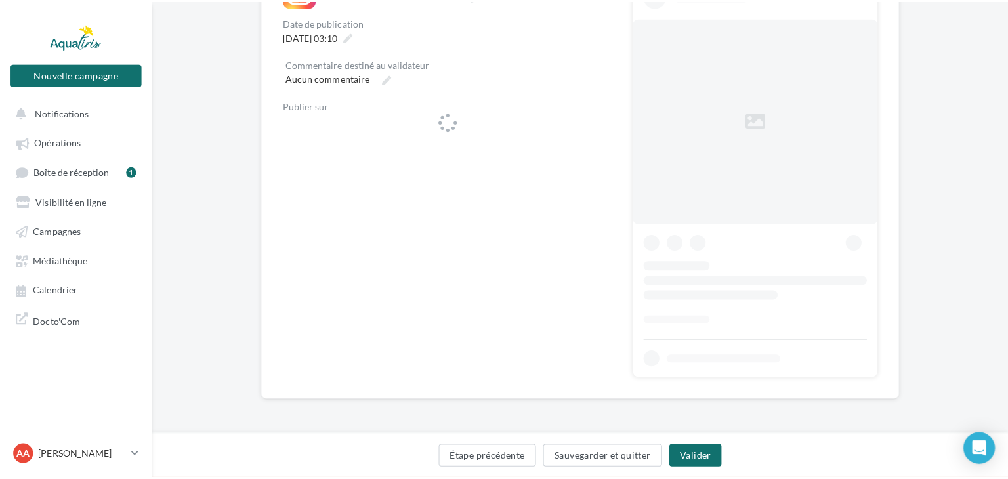
scroll to position [242, 0]
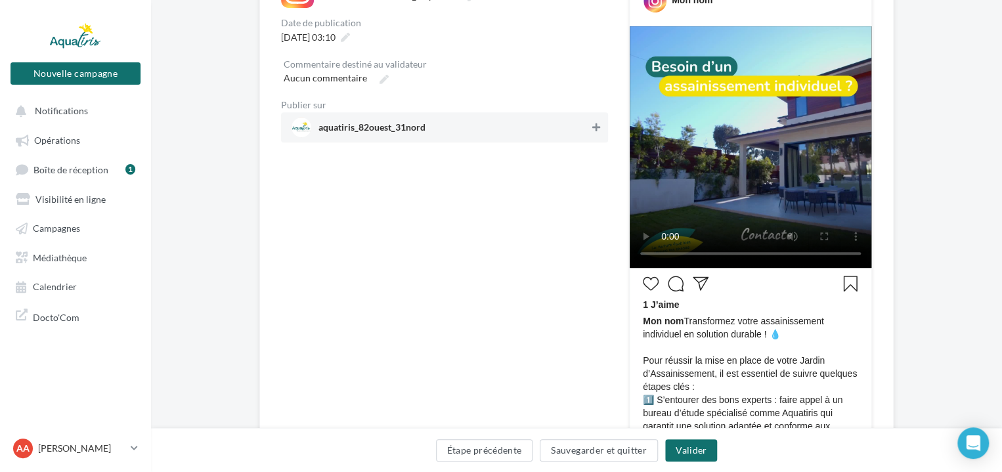
click at [597, 127] on icon at bounding box center [596, 127] width 8 height 9
click at [350, 33] on icon at bounding box center [345, 37] width 9 height 9
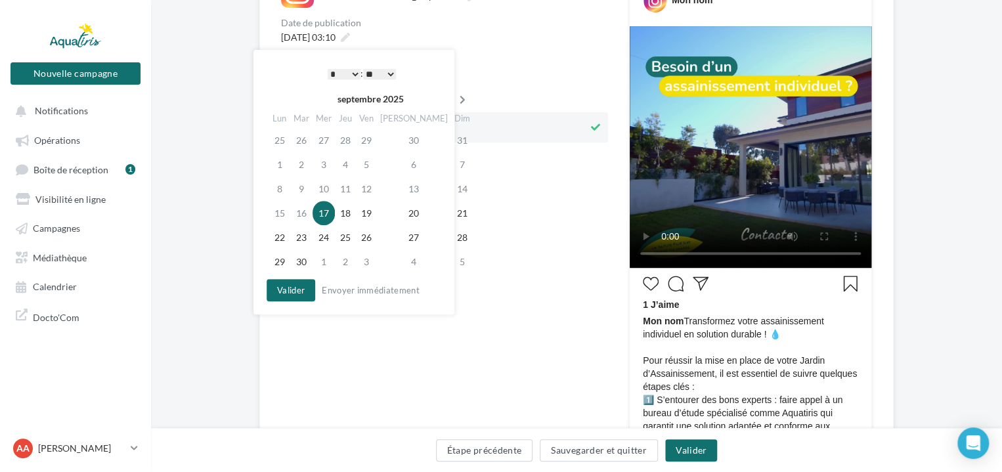
click at [454, 100] on icon at bounding box center [462, 99] width 16 height 9
click at [456, 100] on icon at bounding box center [464, 99] width 16 height 9
click at [332, 166] on td "3" at bounding box center [325, 164] width 22 height 24
click at [347, 76] on select "* * * * * * * * * * ** ** ** ** ** ** ** ** ** ** ** ** ** **" at bounding box center [344, 74] width 33 height 11
click at [379, 72] on select "** ** ** ** ** **" at bounding box center [379, 74] width 33 height 11
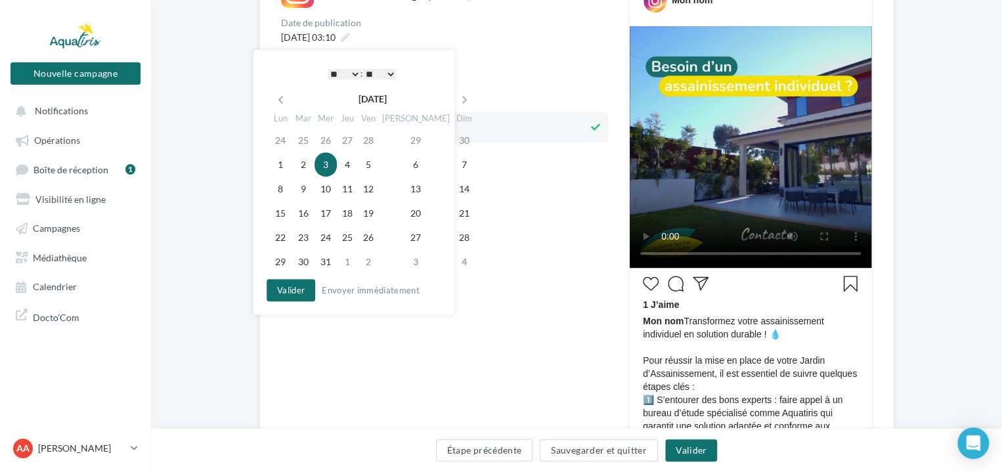
click at [353, 74] on select "* * * * * * * * * * ** ** ** ** ** ** ** ** ** ** ** ** ** **" at bounding box center [344, 74] width 33 height 11
click at [297, 289] on button "Valider" at bounding box center [291, 290] width 49 height 22
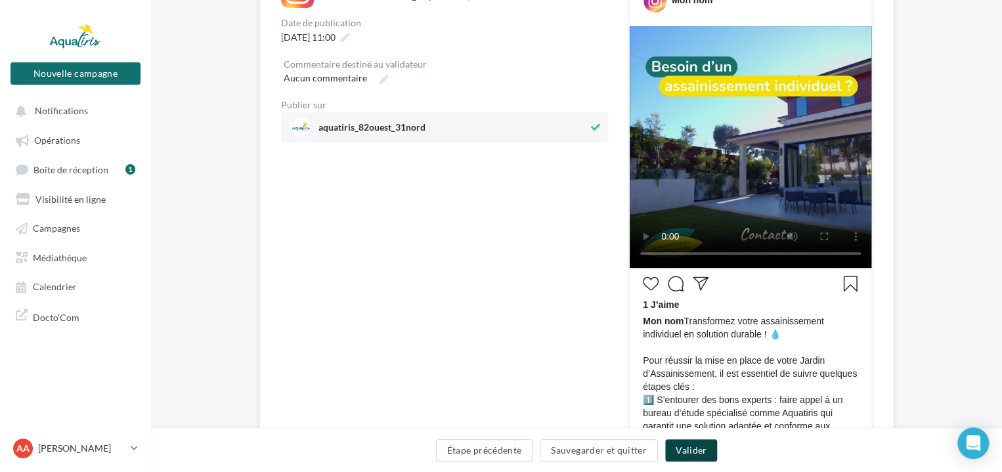
click at [678, 448] on button "Valider" at bounding box center [691, 450] width 52 height 22
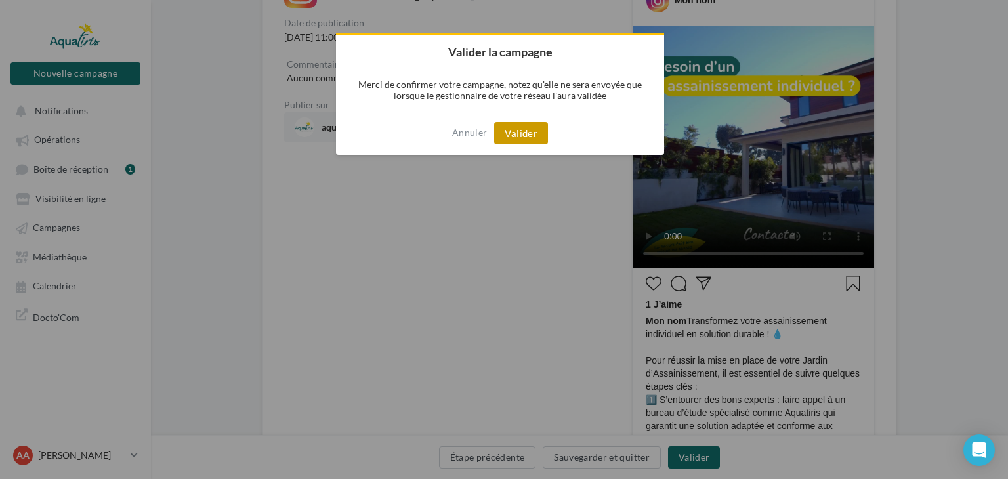
click at [530, 140] on button "Valider" at bounding box center [521, 133] width 54 height 22
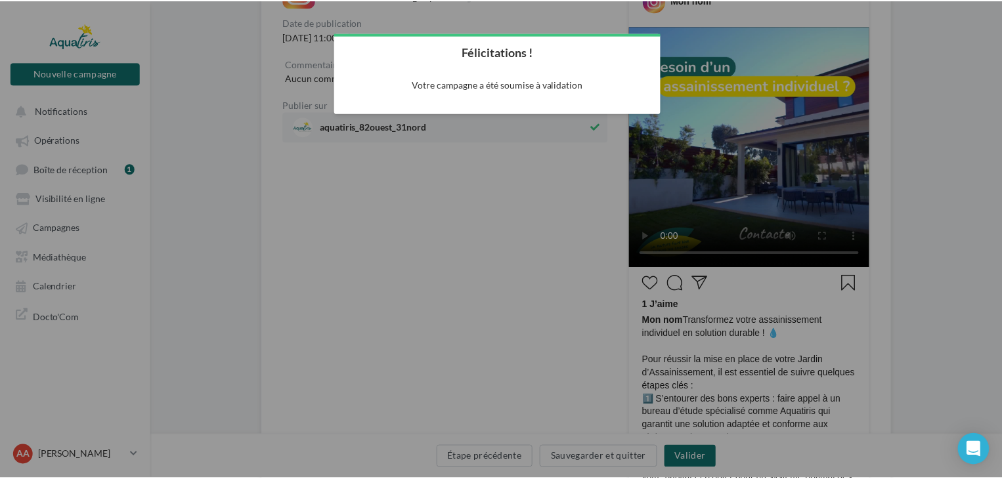
scroll to position [21, 0]
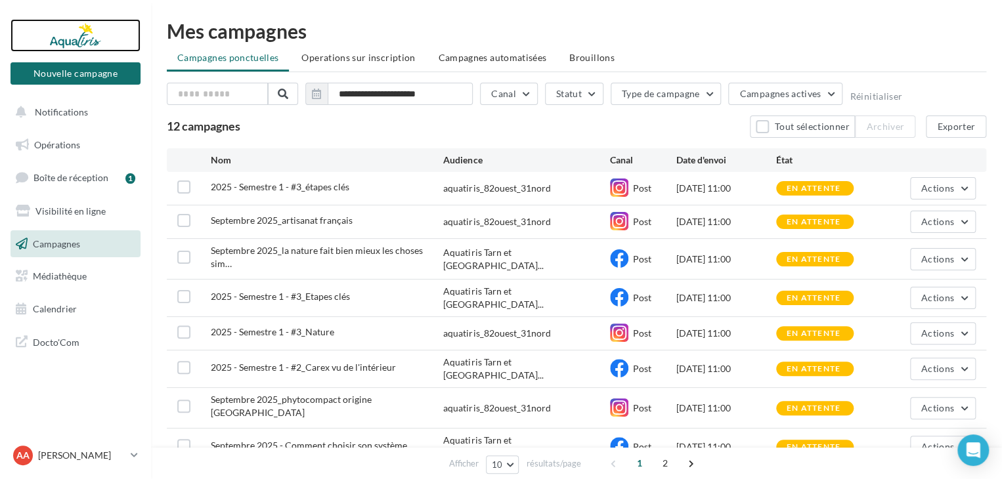
click at [83, 37] on div at bounding box center [75, 35] width 105 height 33
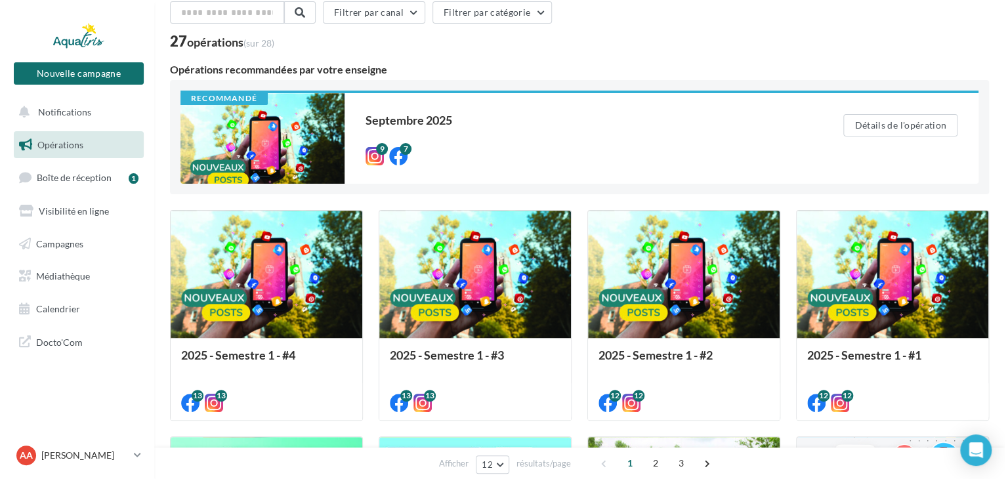
scroll to position [66, 0]
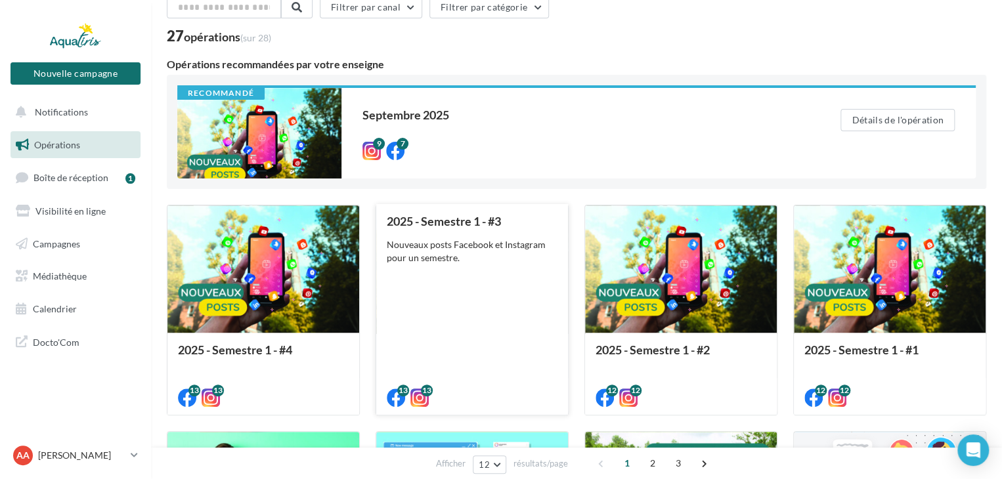
click at [496, 245] on div "Nouveaux posts Facebook et Instagram pour un semestre." at bounding box center [472, 251] width 171 height 26
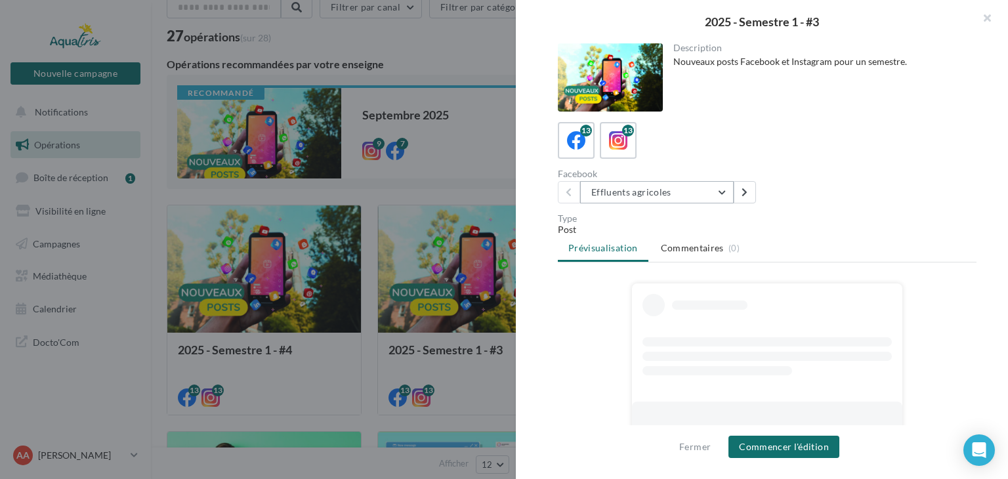
click at [727, 192] on button "Effluents agricoles" at bounding box center [657, 192] width 154 height 22
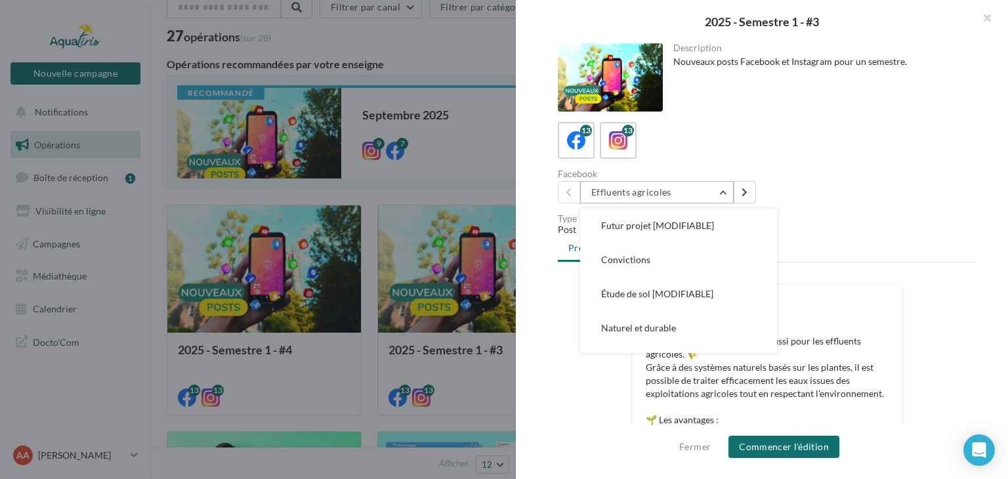
scroll to position [181, 0]
click at [693, 269] on button "Convictions" at bounding box center [678, 263] width 197 height 34
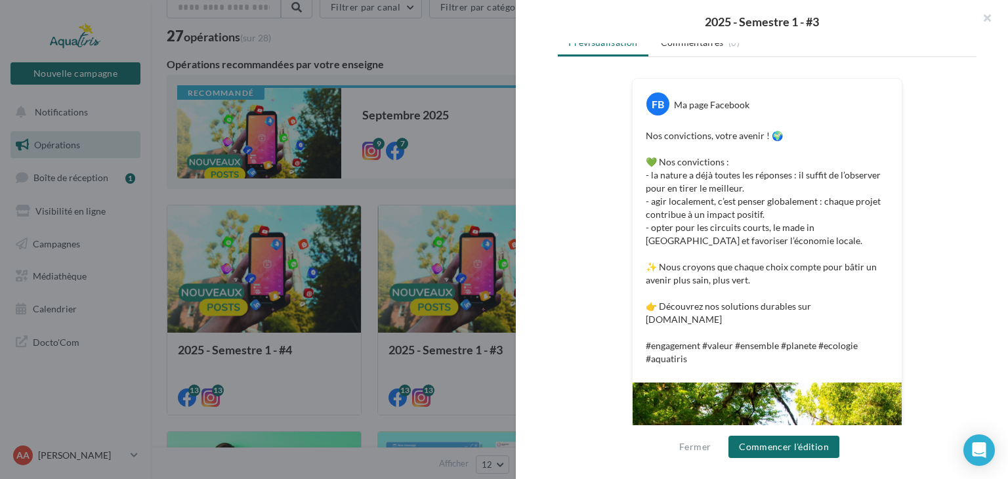
scroll to position [95, 0]
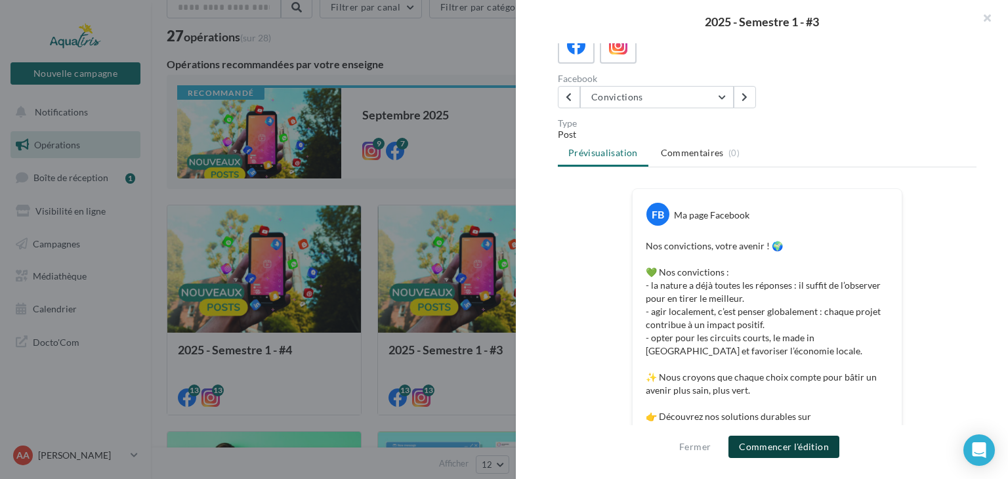
click at [790, 448] on button "Commencer l'édition" at bounding box center [784, 447] width 111 height 22
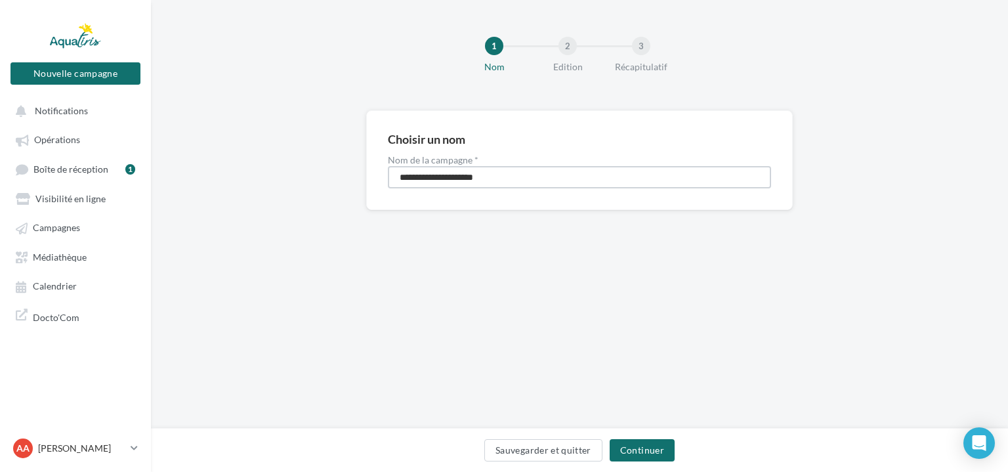
click at [512, 184] on input "**********" at bounding box center [579, 177] width 383 height 22
type input "**********"
click at [627, 451] on button "Continuer" at bounding box center [642, 450] width 65 height 22
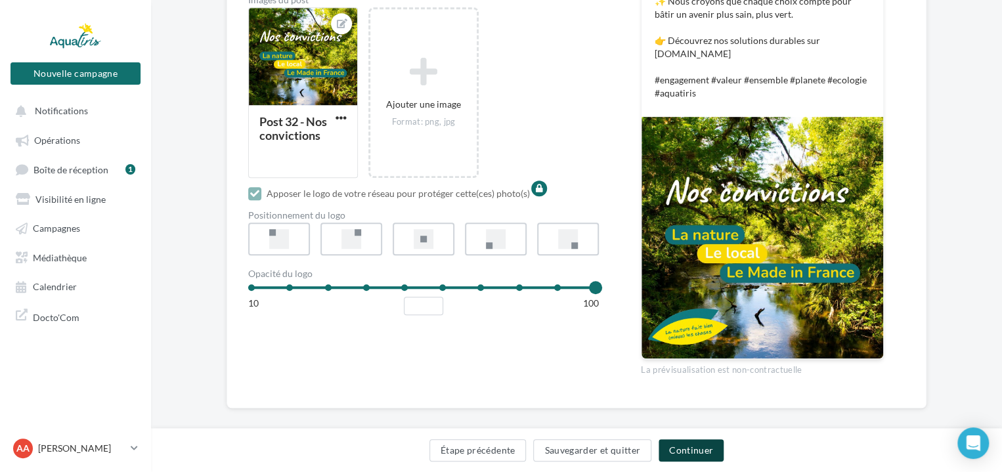
click at [681, 450] on button "Continuer" at bounding box center [690, 450] width 65 height 22
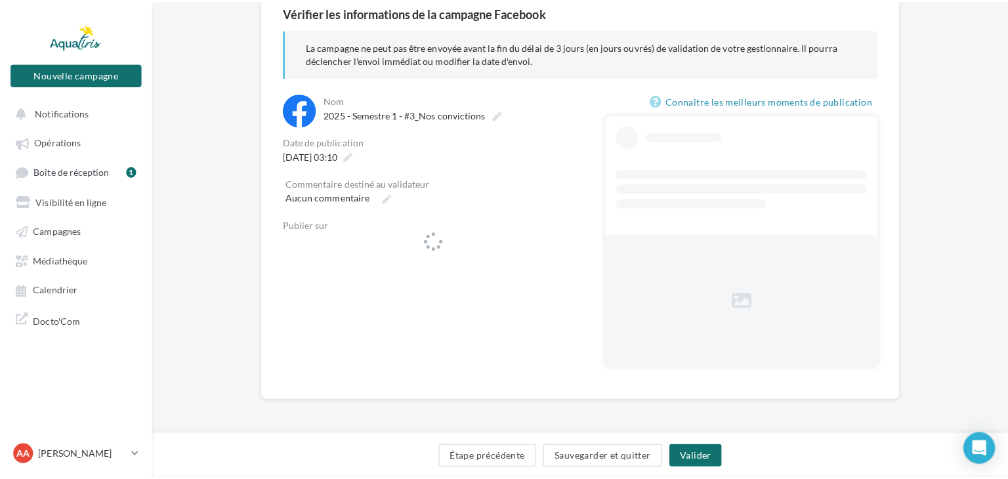
scroll to position [125, 0]
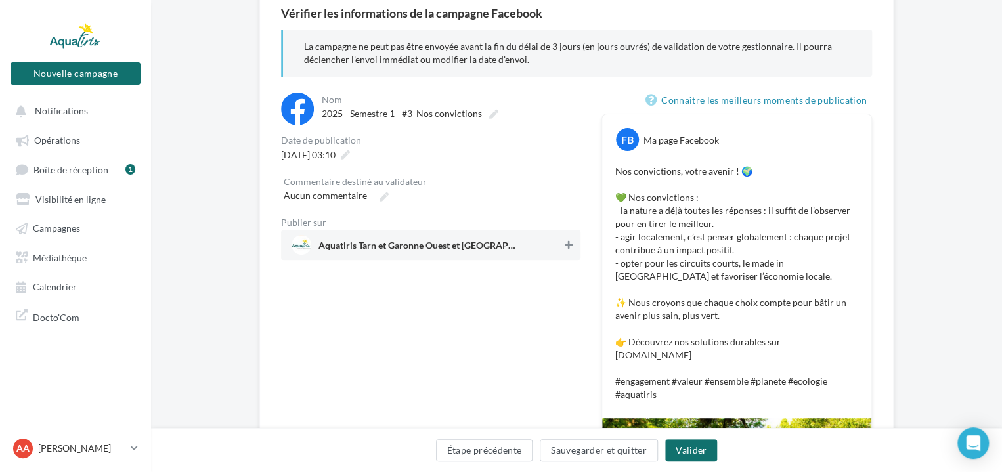
drag, startPoint x: 567, startPoint y: 245, endPoint x: 546, endPoint y: 236, distance: 22.1
click at [567, 245] on icon at bounding box center [569, 244] width 8 height 9
click at [350, 155] on icon at bounding box center [345, 154] width 9 height 9
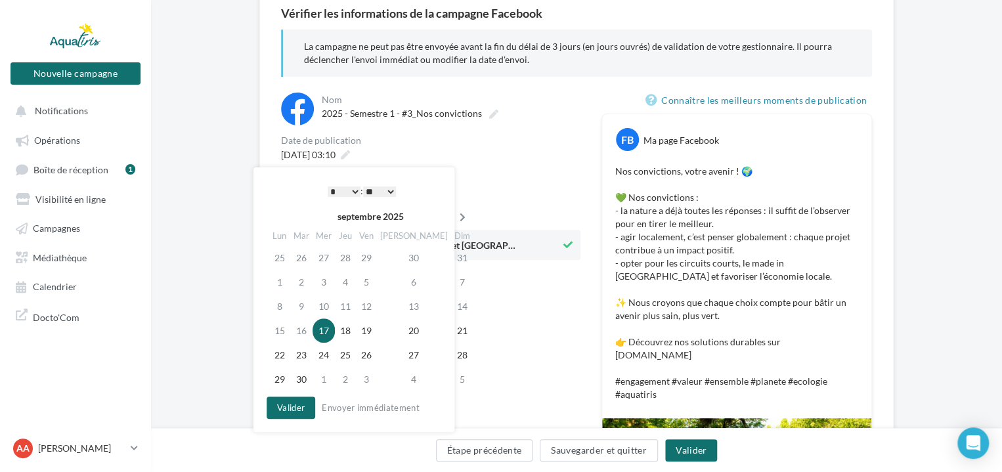
click at [454, 213] on icon at bounding box center [462, 217] width 16 height 9
click at [311, 326] on td "21" at bounding box center [303, 330] width 22 height 24
click at [347, 192] on select "* * * * * * * * * * ** ** ** ** ** ** ** ** ** ** ** ** ** **" at bounding box center [344, 191] width 33 height 11
click at [379, 192] on select "** ** ** ** ** **" at bounding box center [379, 191] width 33 height 11
click at [299, 402] on button "Valider" at bounding box center [291, 408] width 49 height 22
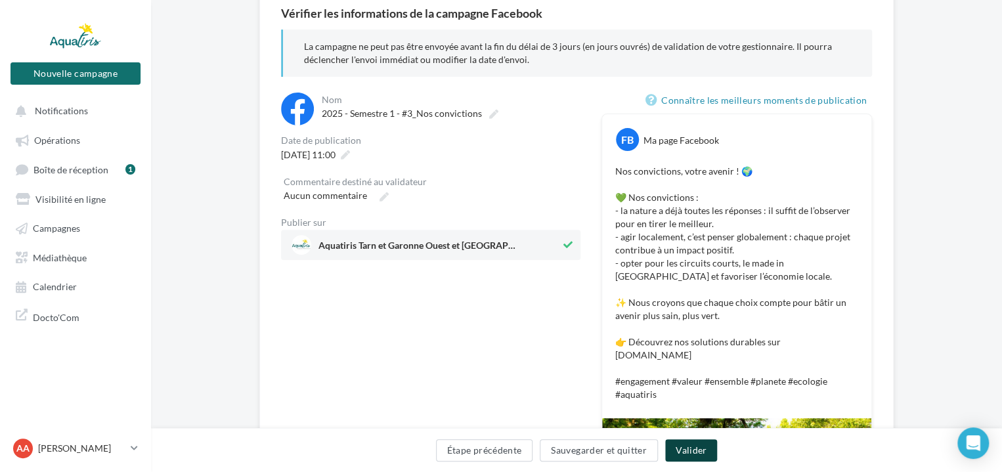
click at [697, 447] on button "Valider" at bounding box center [691, 450] width 52 height 22
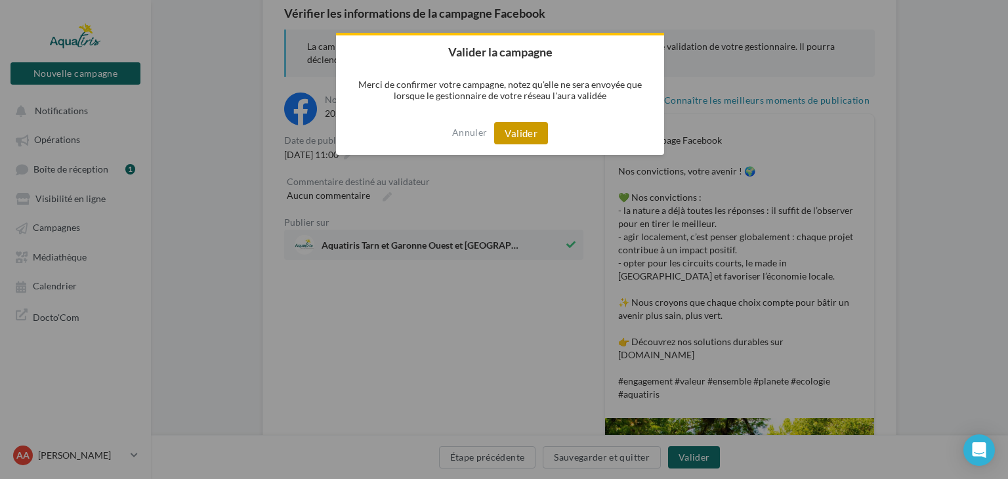
click at [517, 130] on button "Valider" at bounding box center [521, 133] width 54 height 22
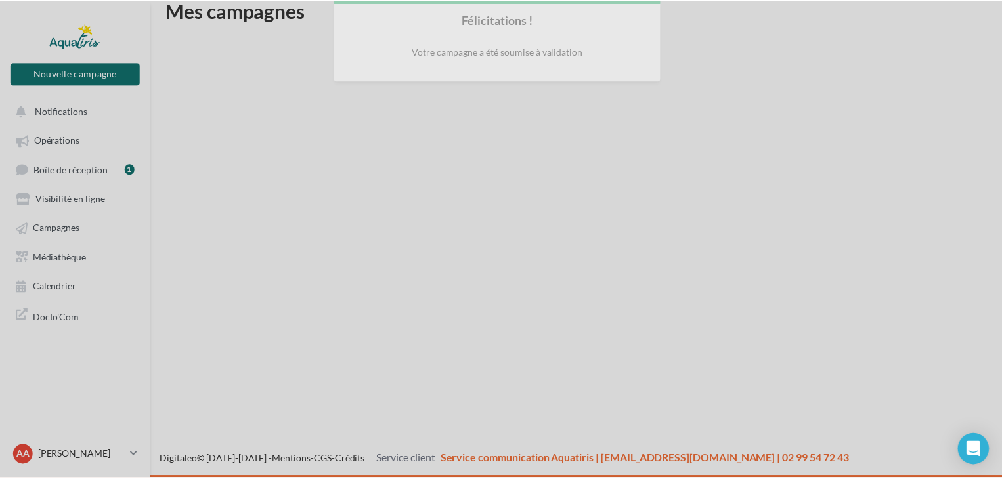
scroll to position [21, 0]
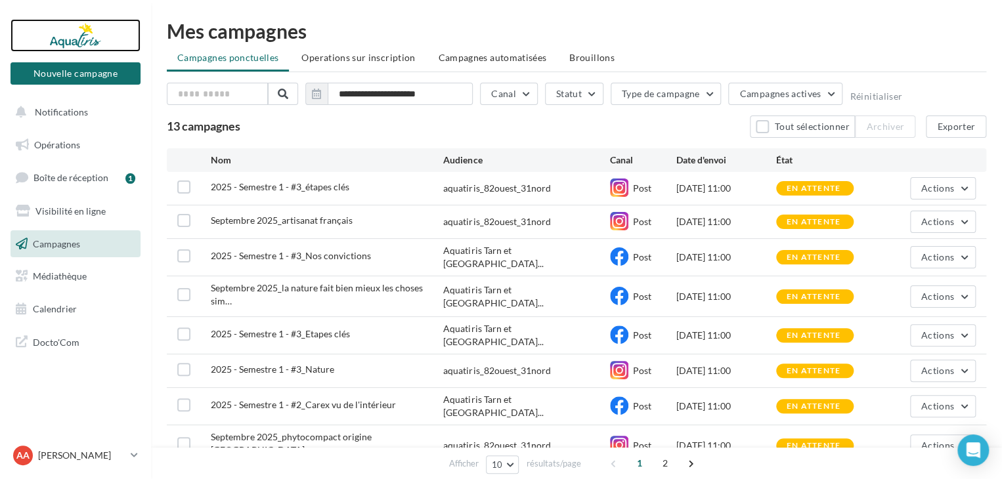
click at [72, 46] on div at bounding box center [75, 35] width 105 height 33
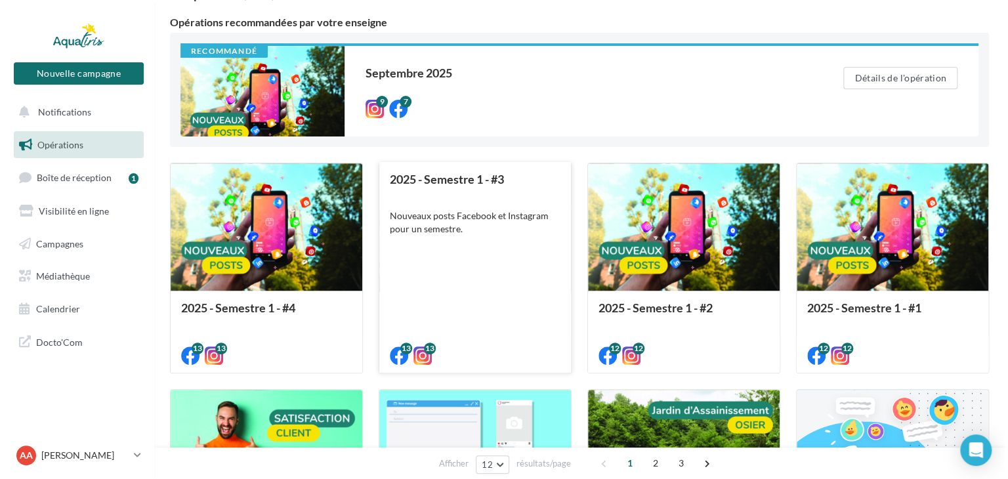
scroll to position [131, 0]
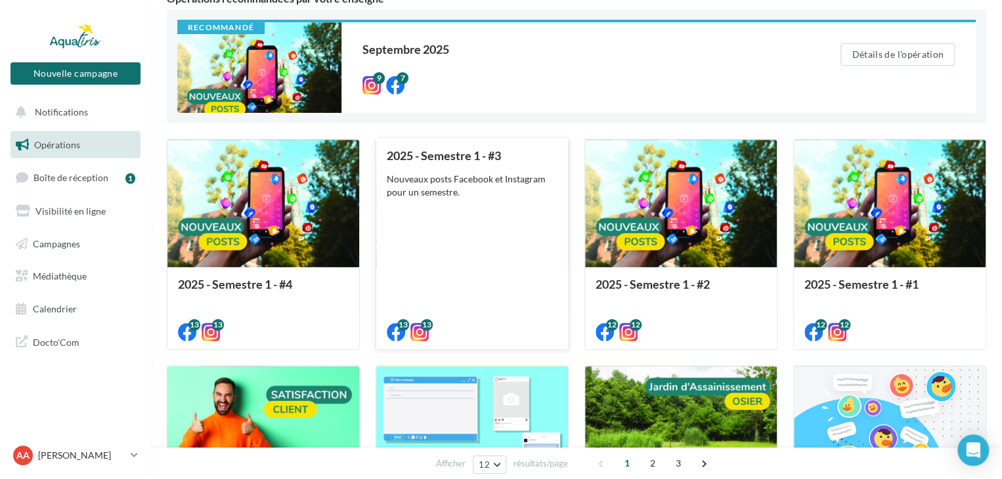
click at [504, 189] on div "Nouveaux posts Facebook et Instagram pour un semestre." at bounding box center [472, 186] width 171 height 26
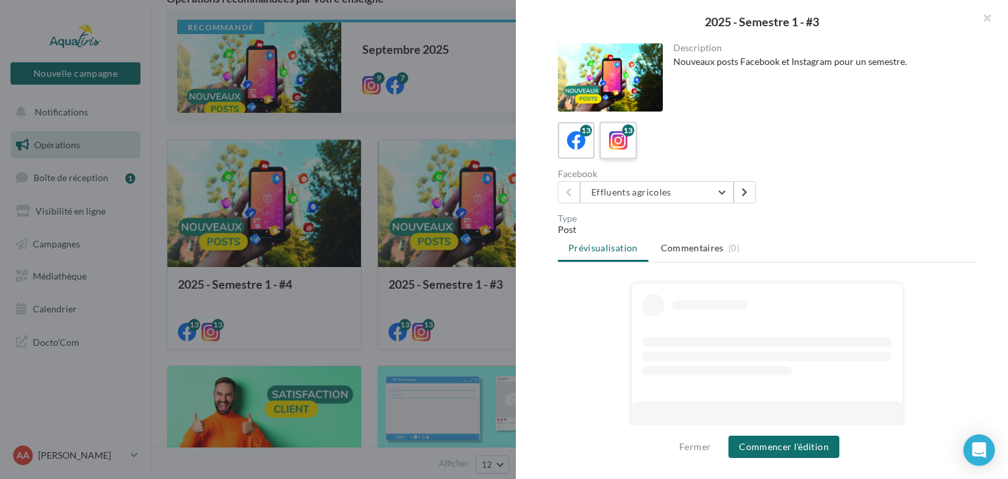
click at [628, 149] on div "13" at bounding box center [619, 141] width 24 height 24
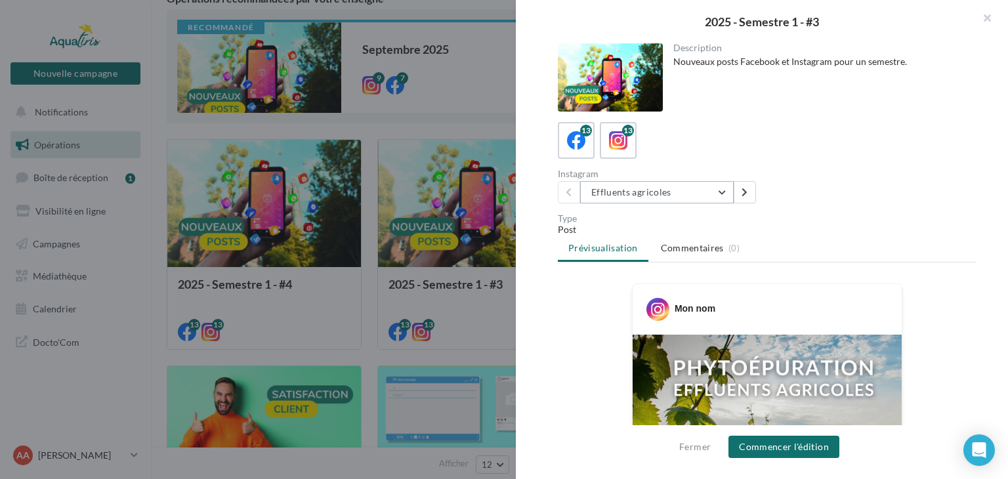
click at [699, 192] on button "Effluents agricoles" at bounding box center [657, 192] width 154 height 22
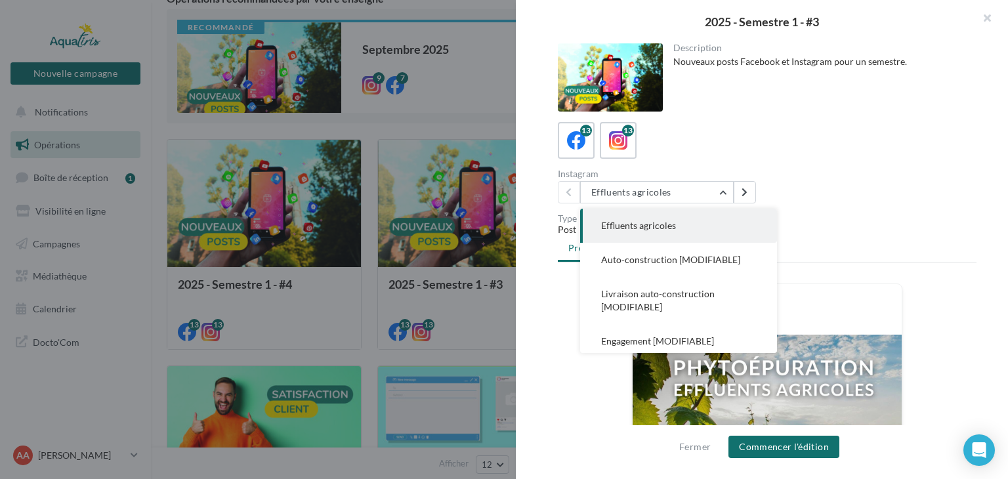
click at [676, 228] on button "Effluents agricoles" at bounding box center [678, 226] width 197 height 34
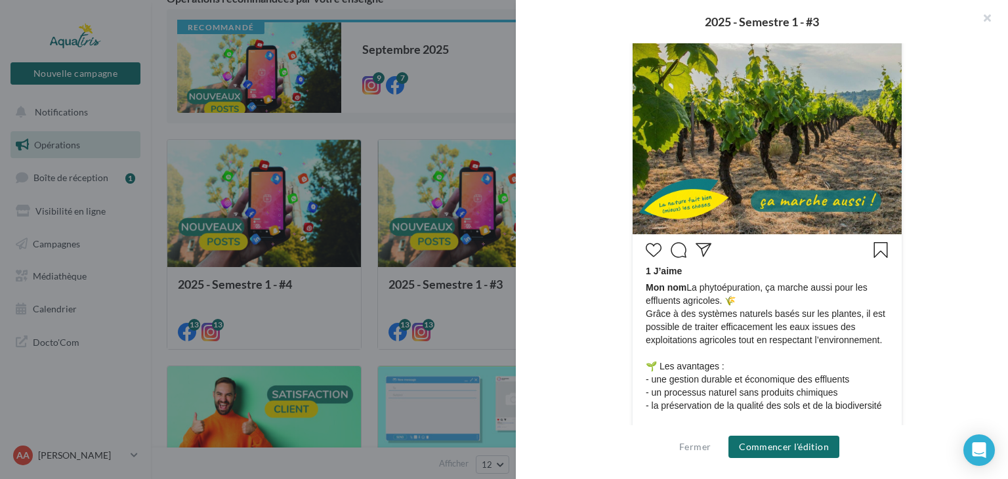
scroll to position [394, 0]
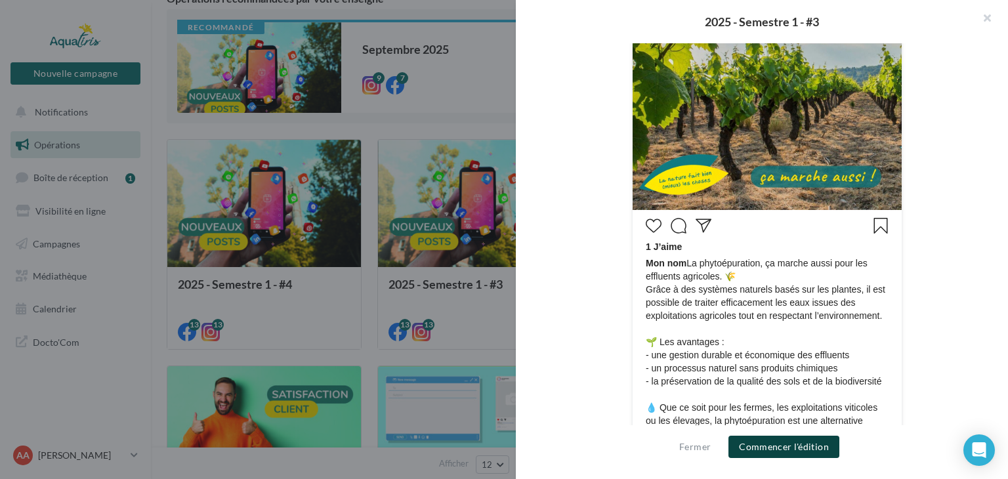
click at [800, 447] on button "Commencer l'édition" at bounding box center [784, 447] width 111 height 22
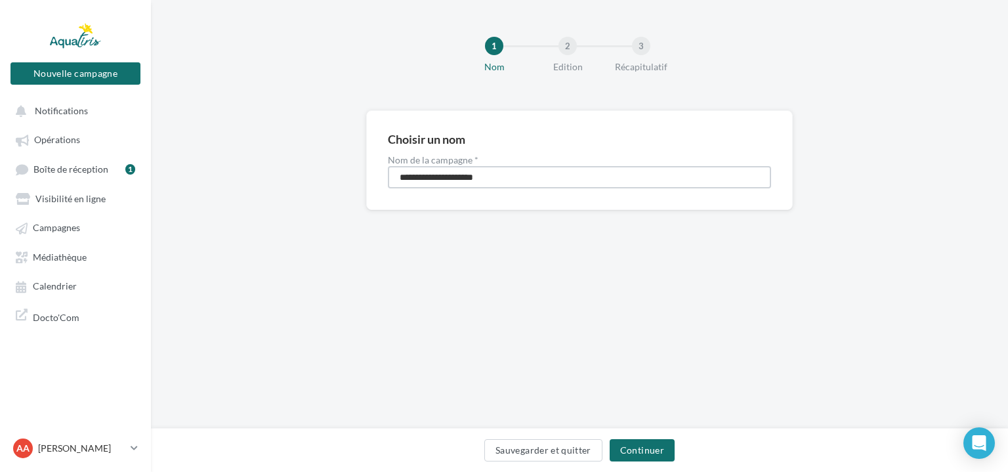
click at [508, 175] on input "**********" at bounding box center [579, 177] width 383 height 22
type input "**********"
click at [635, 447] on button "Continuer" at bounding box center [642, 450] width 65 height 22
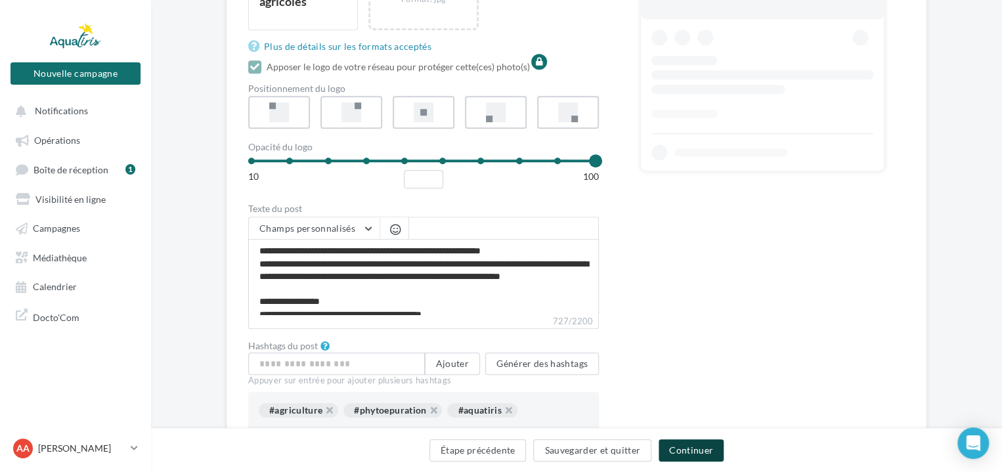
click at [703, 450] on button "Continuer" at bounding box center [690, 450] width 65 height 22
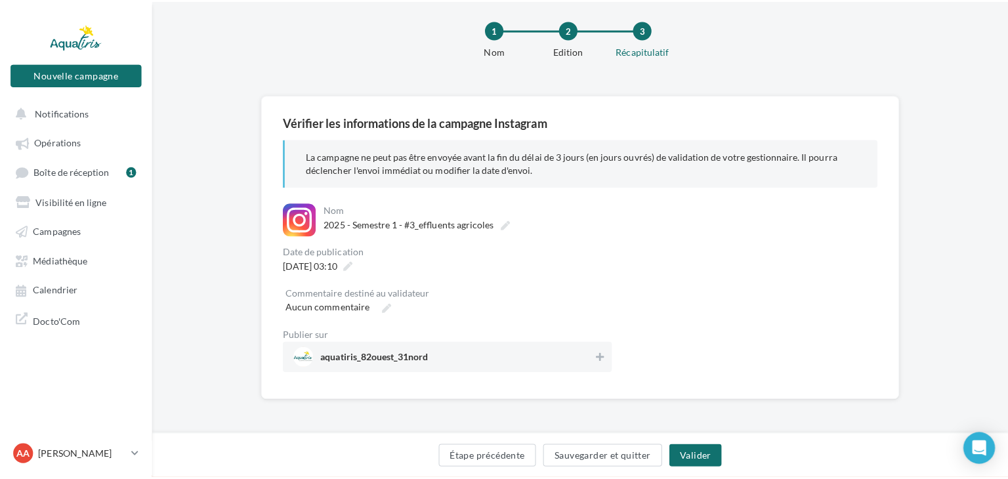
scroll to position [177, 0]
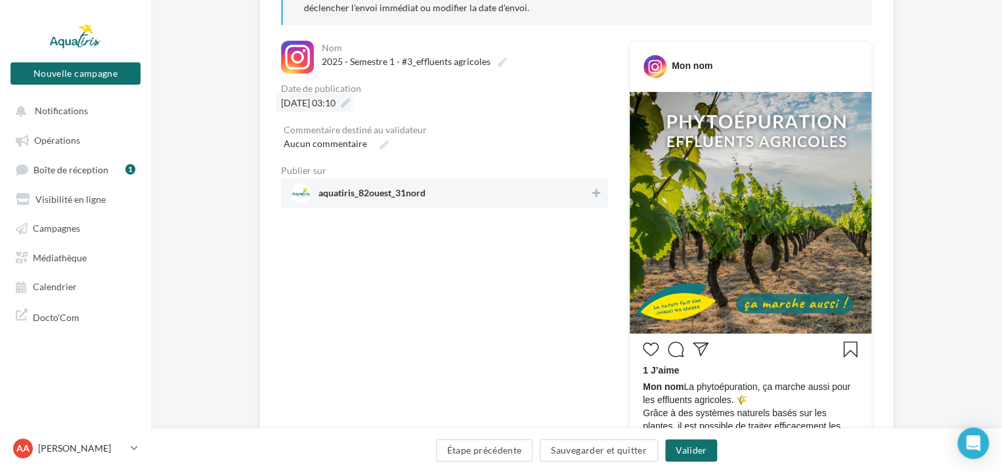
click at [353, 103] on div "[DATE] 03:10" at bounding box center [314, 102] width 77 height 19
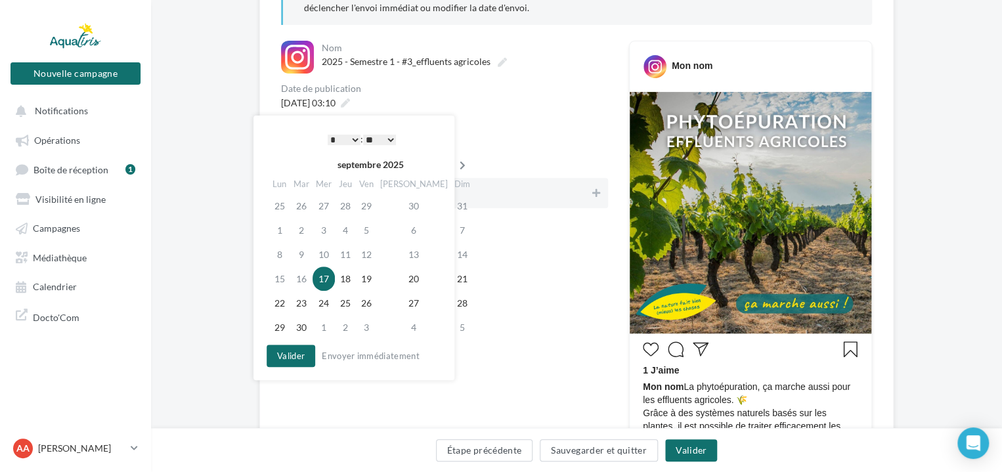
click at [451, 160] on th at bounding box center [462, 165] width 23 height 20
click at [327, 226] on td "8" at bounding box center [325, 230] width 22 height 24
click at [347, 140] on select "* * * * * * * * * * ** ** ** ** ** ** ** ** ** ** ** ** ** **" at bounding box center [344, 140] width 33 height 11
click at [377, 139] on select "** ** ** ** ** **" at bounding box center [379, 140] width 33 height 11
click at [301, 354] on button "Valider" at bounding box center [291, 356] width 49 height 22
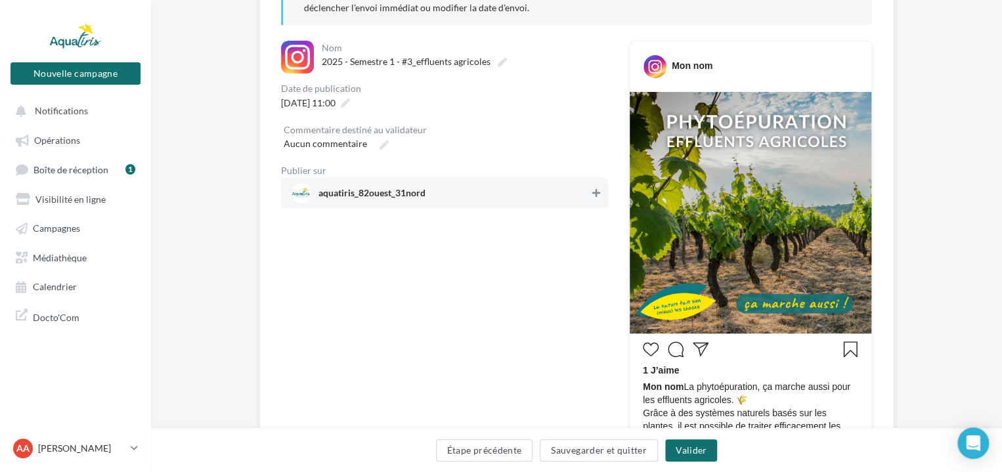
click at [592, 195] on icon at bounding box center [596, 192] width 8 height 9
click at [693, 448] on button "Valider" at bounding box center [691, 450] width 52 height 22
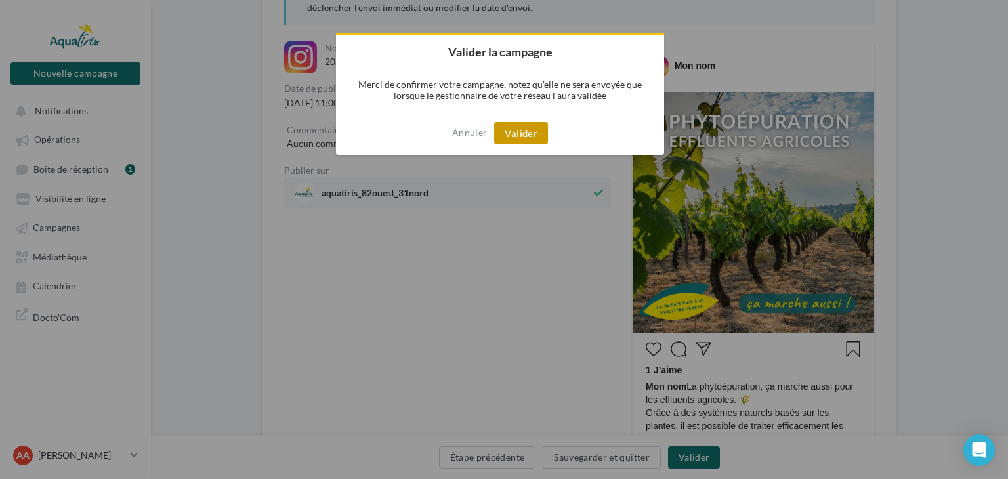
click at [520, 131] on button "Valider" at bounding box center [521, 133] width 54 height 22
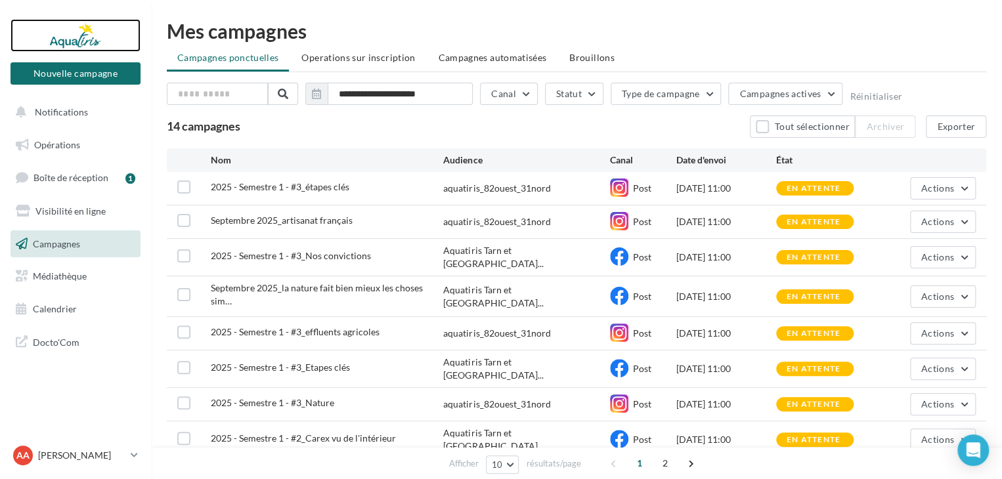
click at [98, 42] on div at bounding box center [75, 35] width 105 height 33
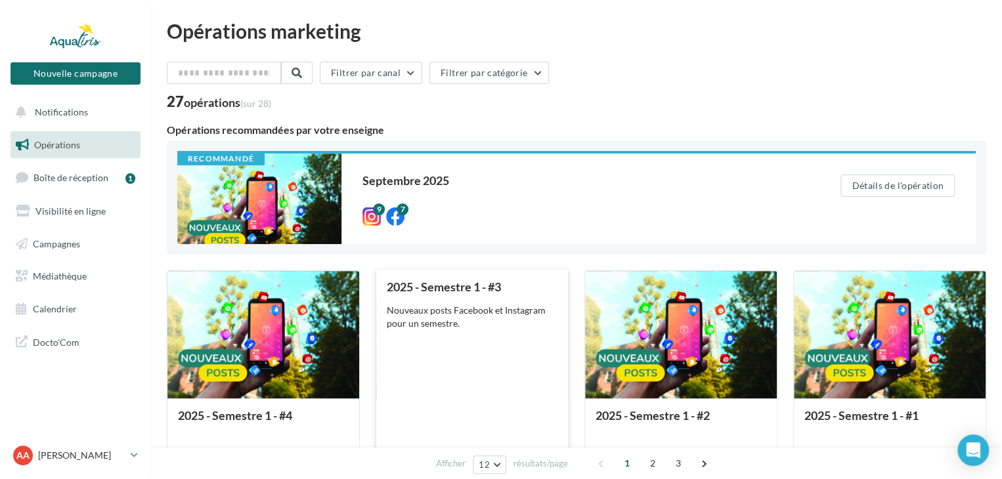
click at [477, 313] on div "Nouveaux posts Facebook et Instagram pour un semestre." at bounding box center [472, 317] width 171 height 26
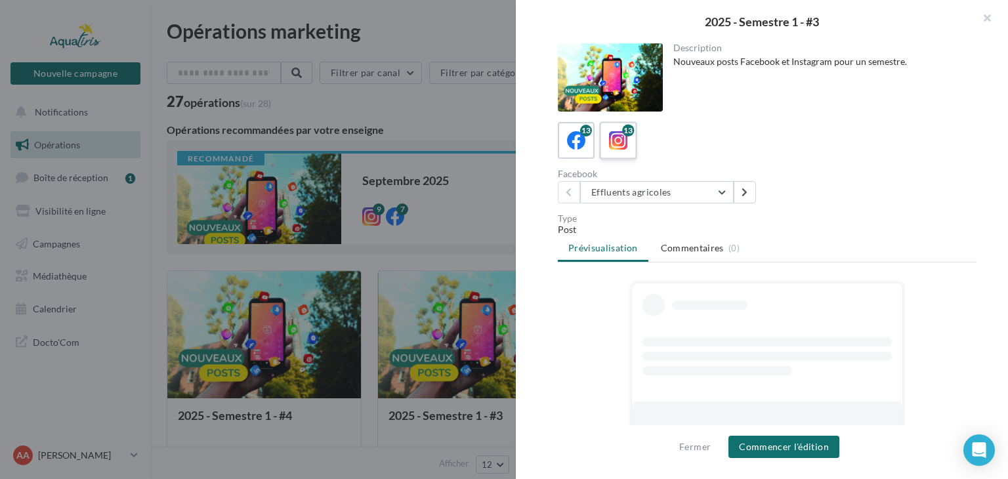
click at [619, 140] on icon at bounding box center [618, 140] width 19 height 19
click at [658, 192] on button "Effluents agricoles" at bounding box center [657, 192] width 154 height 22
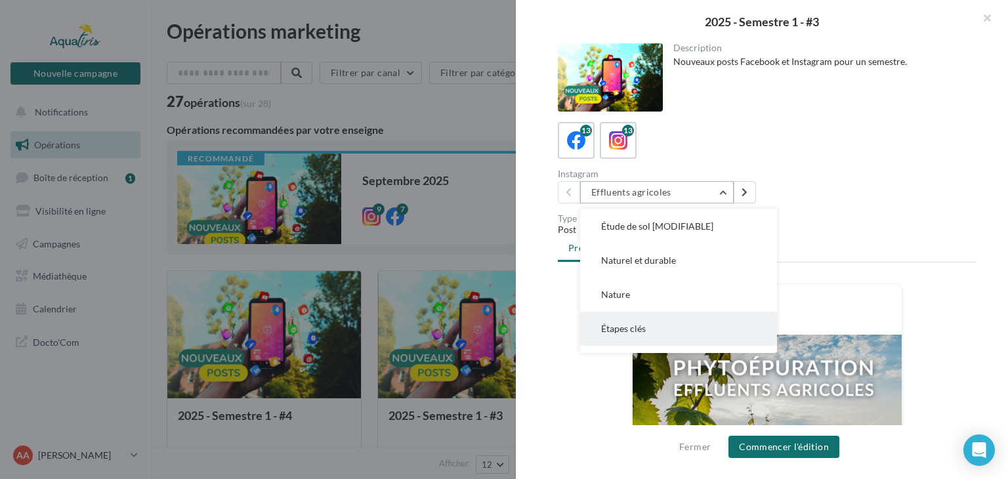
scroll to position [247, 0]
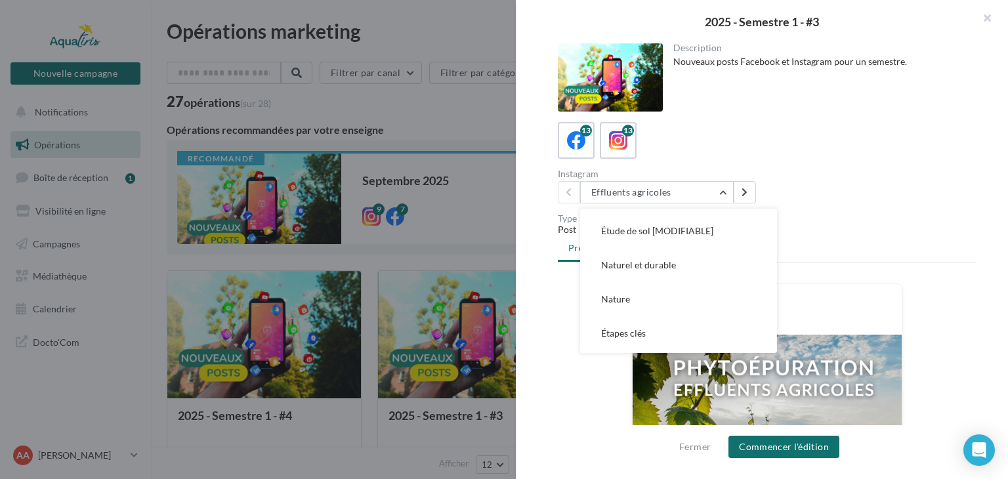
click at [714, 266] on button "Naturel et durable" at bounding box center [678, 265] width 197 height 34
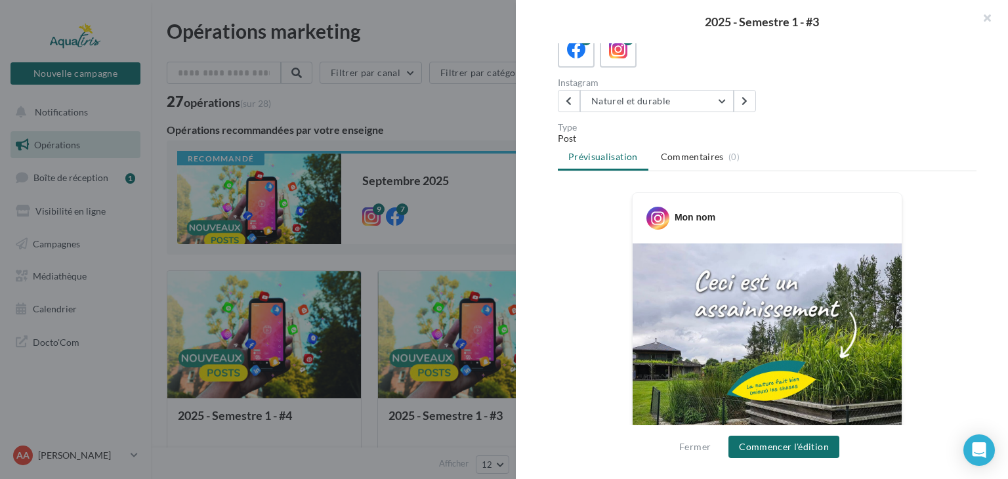
scroll to position [0, 0]
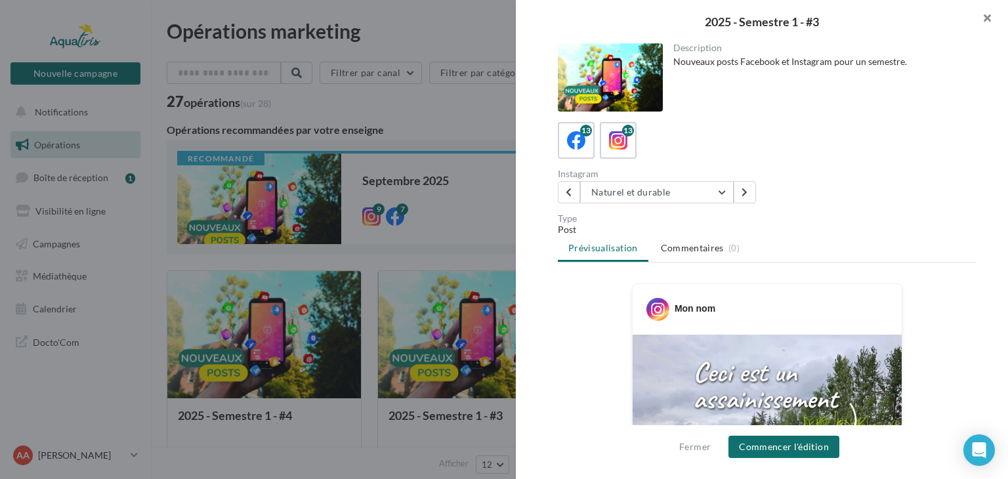
click at [984, 18] on button "button" at bounding box center [982, 19] width 53 height 39
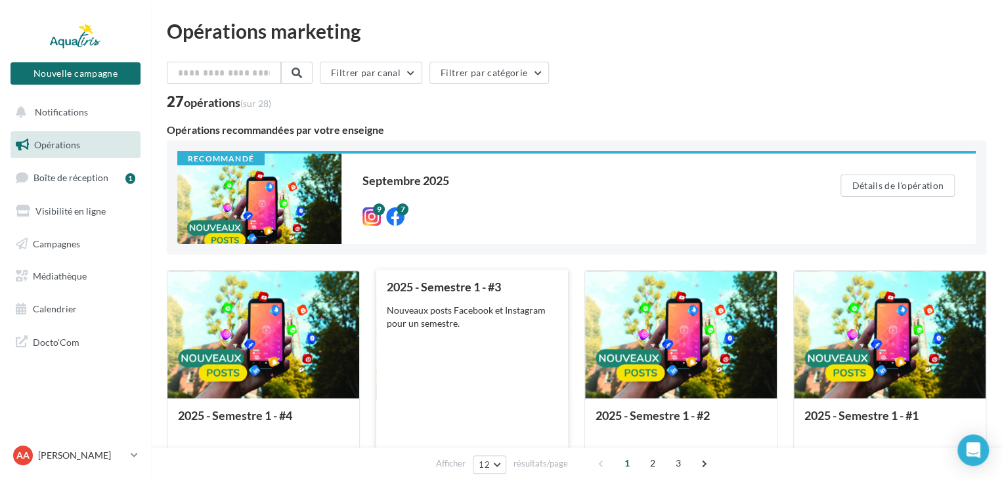
click at [461, 345] on div "2025 - Semestre 1 - #3 Nouveaux posts Facebook et Instagram pour un semestre." at bounding box center [472, 374] width 171 height 188
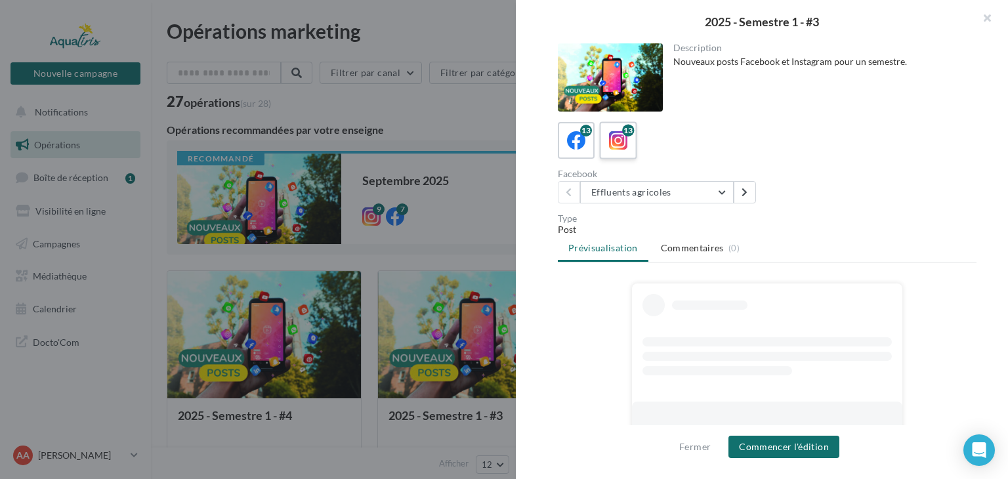
click at [621, 133] on icon at bounding box center [618, 140] width 19 height 19
click at [632, 198] on button "Effluents agricoles" at bounding box center [657, 192] width 154 height 22
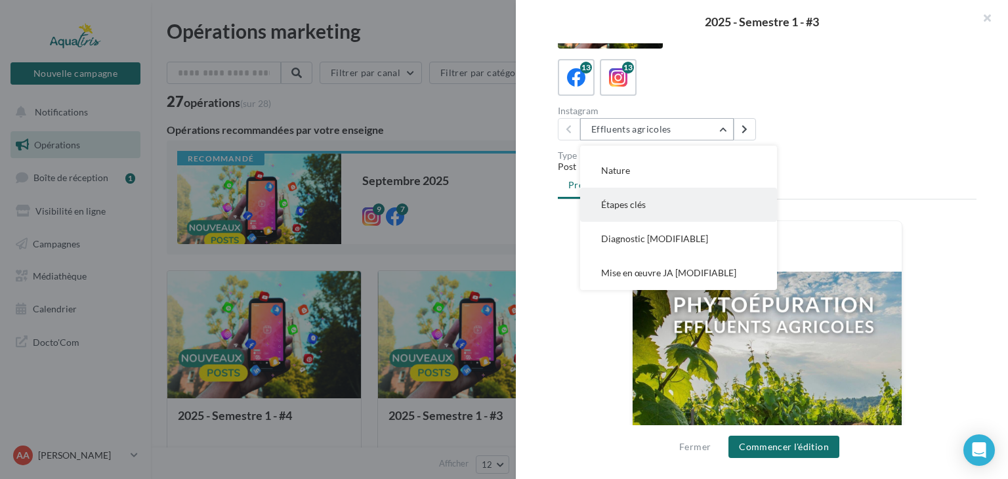
scroll to position [66, 0]
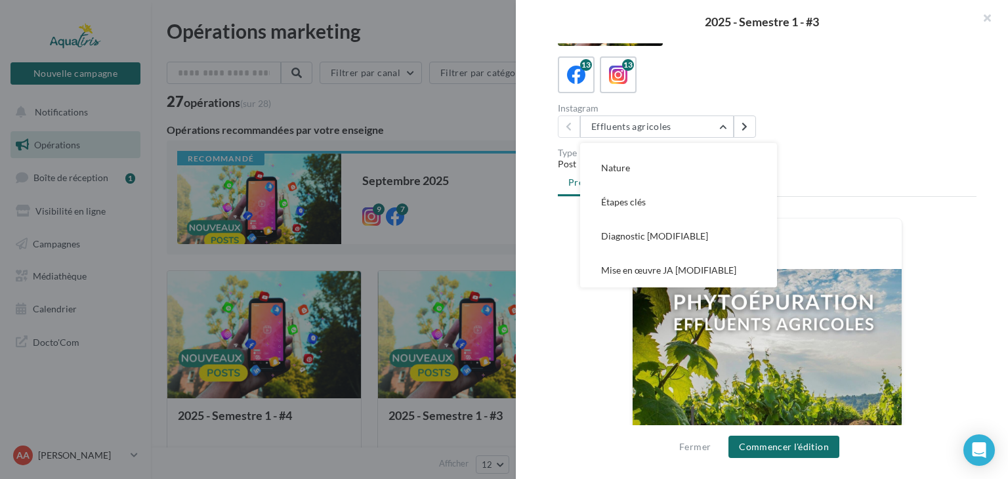
click at [871, 131] on div "Instagram Effluents agricoles Effluents agricoles Auto-construction [MODIFIABLE…" at bounding box center [772, 121] width 429 height 34
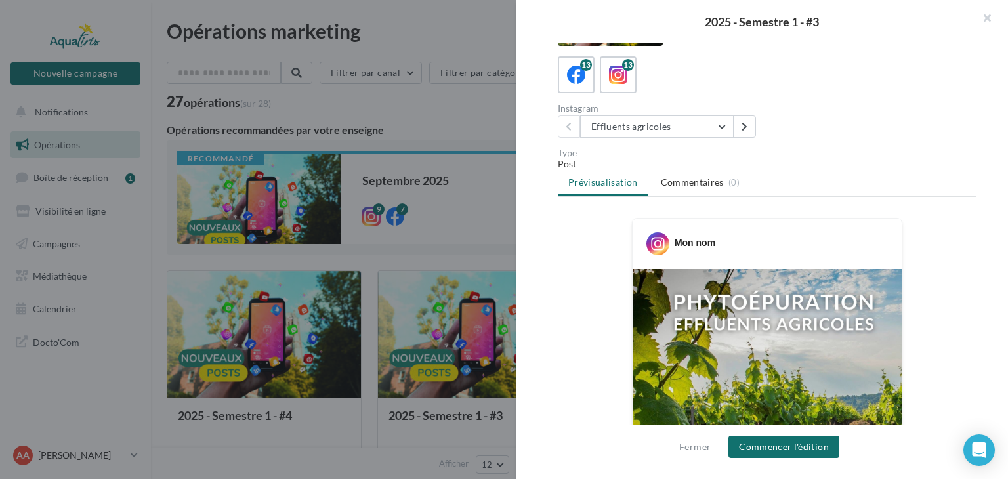
drag, startPoint x: 984, startPoint y: 16, endPoint x: 924, endPoint y: 32, distance: 62.4
click at [985, 17] on button "button" at bounding box center [982, 19] width 53 height 39
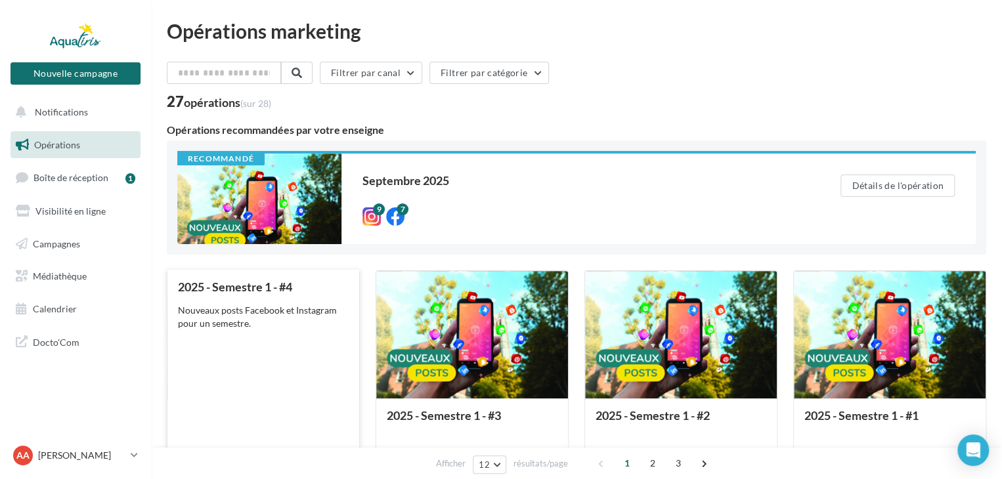
click at [251, 325] on div "Nouveaux posts Facebook et Instagram pour un semestre." at bounding box center [263, 317] width 171 height 26
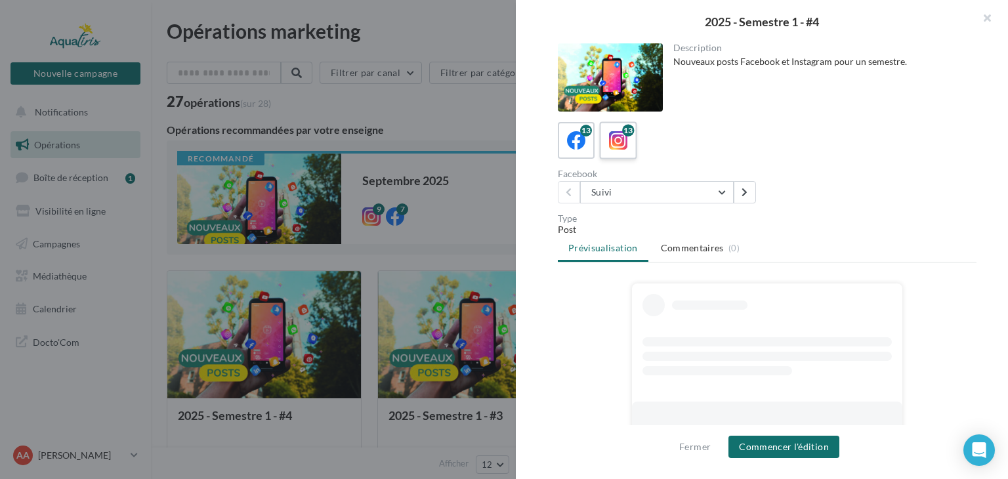
click at [633, 144] on label "13" at bounding box center [617, 139] width 37 height 37
click at [638, 194] on button "Suivi" at bounding box center [657, 192] width 154 height 22
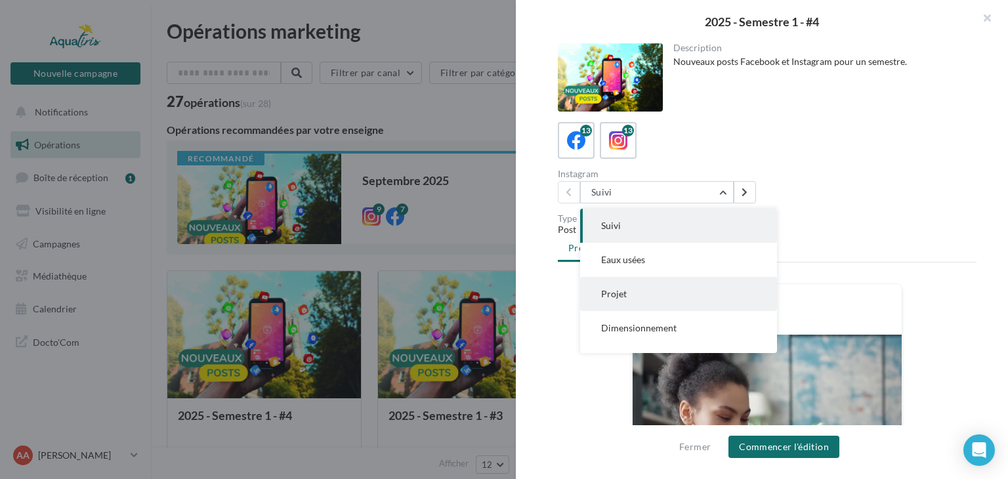
click at [691, 295] on button "Projet" at bounding box center [678, 294] width 197 height 34
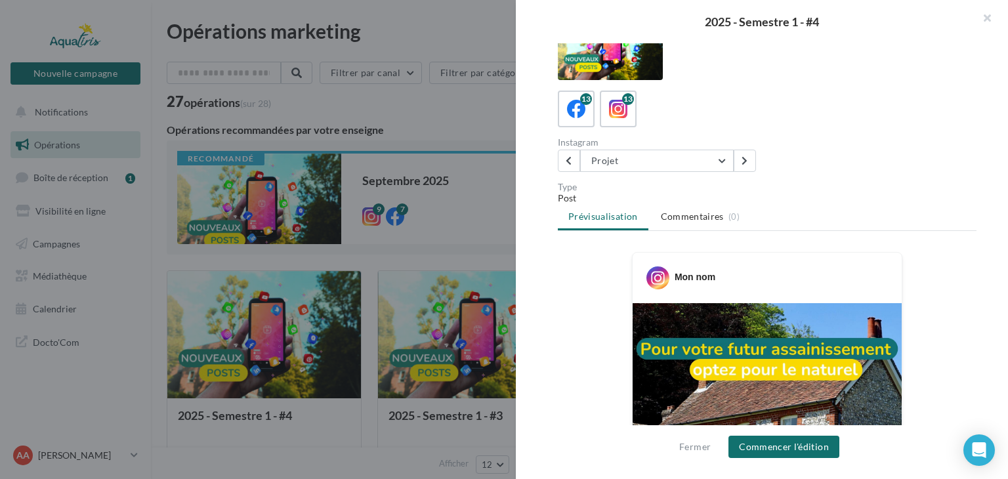
scroll to position [0, 0]
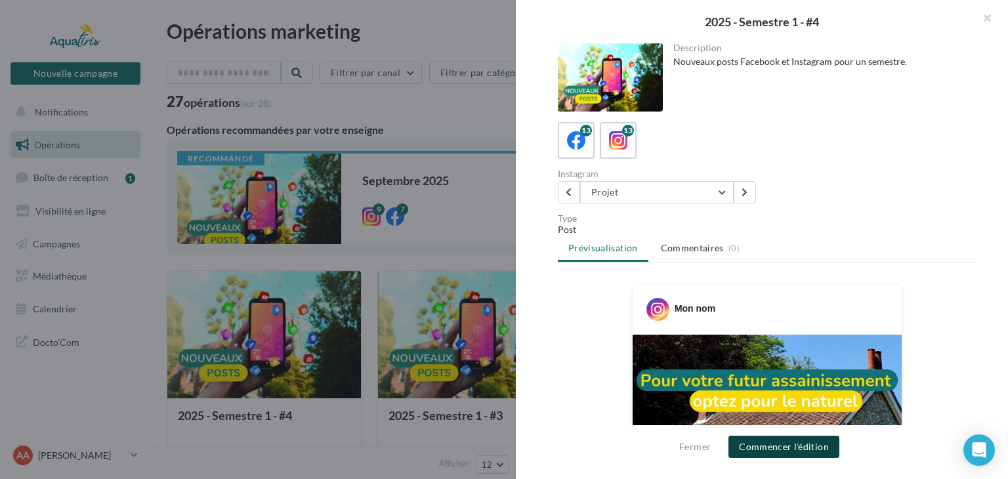
click at [796, 446] on button "Commencer l'édition" at bounding box center [784, 447] width 111 height 22
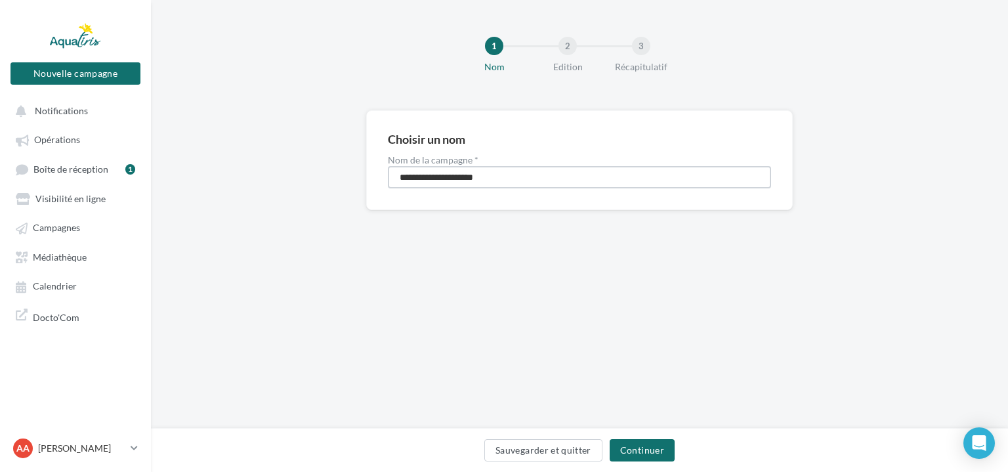
click at [528, 171] on input "**********" at bounding box center [579, 177] width 383 height 22
type input "**********"
click at [649, 447] on button "Continuer" at bounding box center [642, 450] width 65 height 22
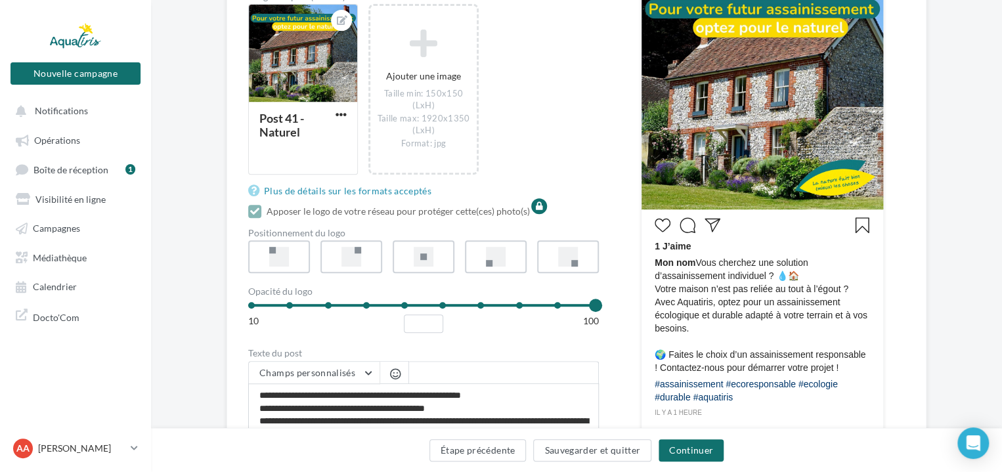
scroll to position [263, 0]
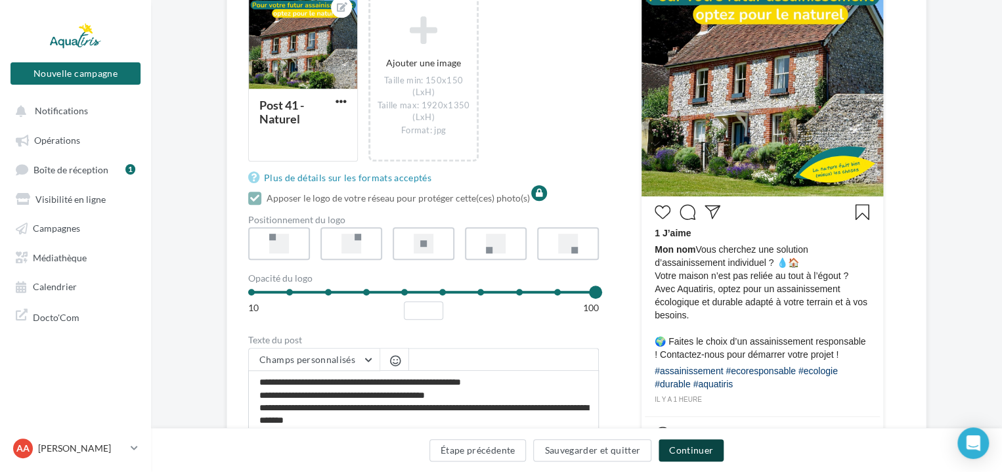
click at [697, 447] on button "Continuer" at bounding box center [690, 450] width 65 height 22
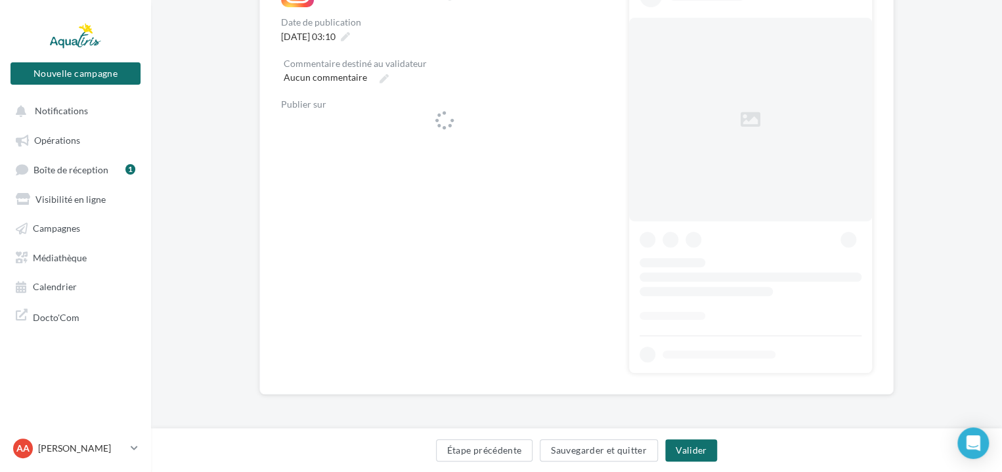
scroll to position [242, 0]
click at [350, 35] on icon at bounding box center [345, 37] width 9 height 9
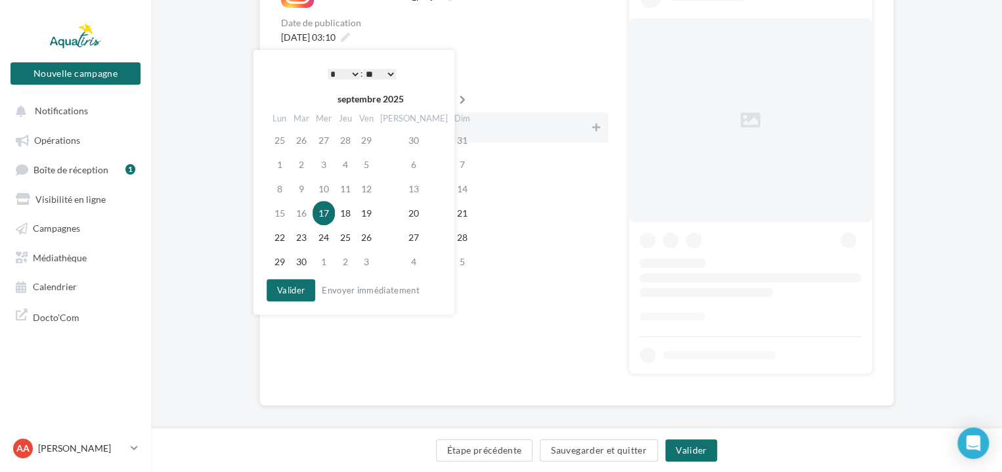
click at [454, 99] on icon at bounding box center [462, 99] width 16 height 9
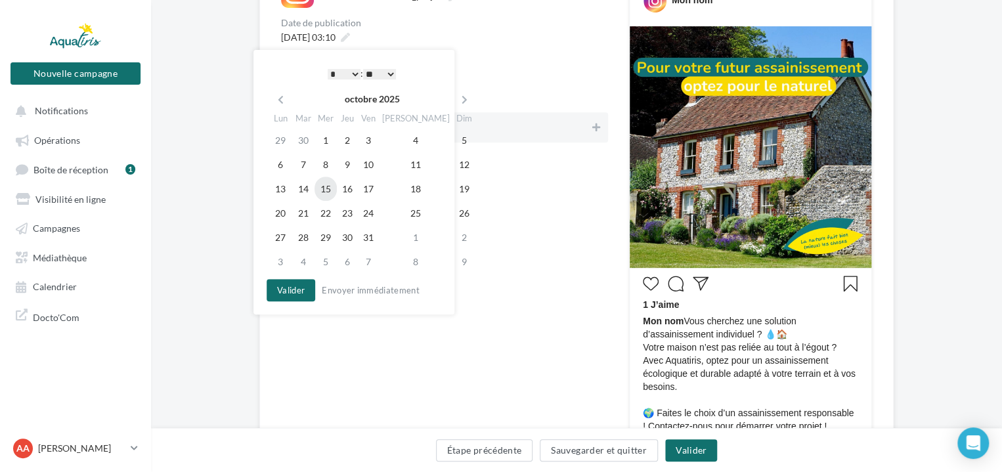
click at [332, 186] on td "15" at bounding box center [325, 189] width 22 height 24
click at [343, 66] on div "* * * * * * * * * * ** ** ** ** ** ** ** ** ** ** ** ** ** ** : ** ** ** ** ** …" at bounding box center [361, 74] width 133 height 20
click at [344, 70] on select "* * * * * * * * * * ** ** ** ** ** ** ** ** ** ** ** ** ** **" at bounding box center [344, 74] width 33 height 11
click at [383, 72] on select "** ** ** ** ** **" at bounding box center [379, 74] width 33 height 11
click at [299, 288] on button "Valider" at bounding box center [291, 290] width 49 height 22
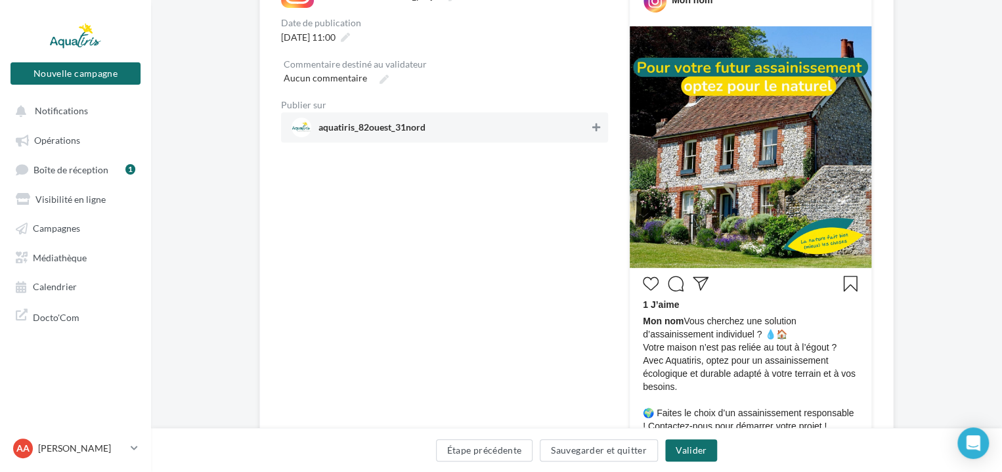
click at [595, 123] on icon at bounding box center [596, 127] width 8 height 9
click at [701, 443] on button "Valider" at bounding box center [691, 450] width 52 height 22
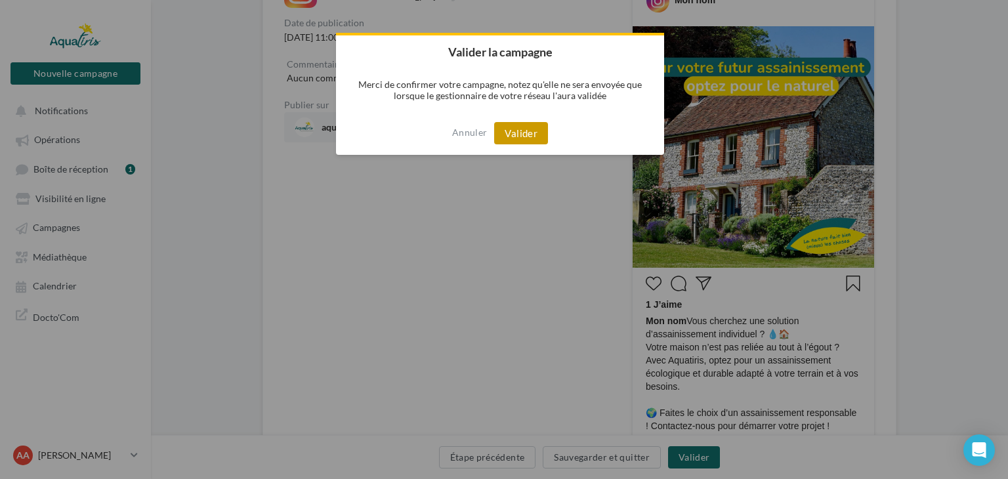
click at [532, 133] on button "Valider" at bounding box center [521, 133] width 54 height 22
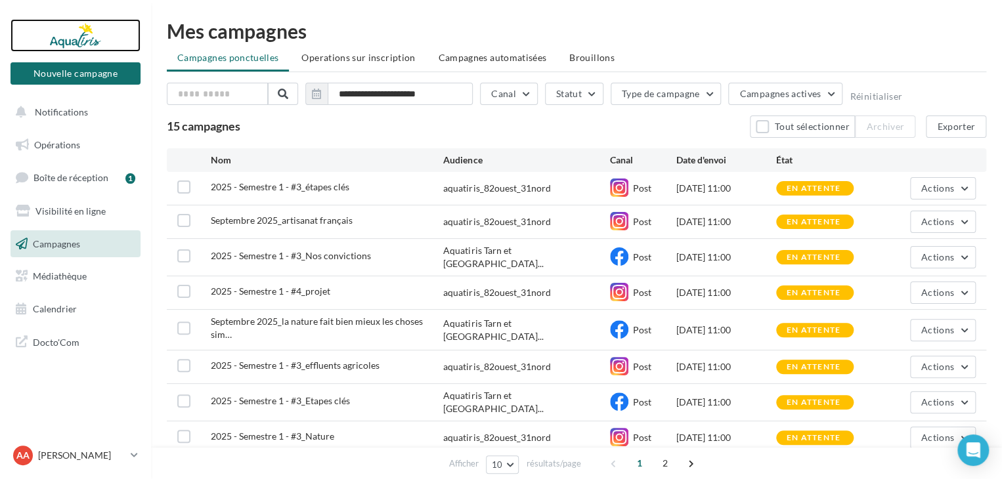
click at [84, 51] on div at bounding box center [75, 35] width 105 height 33
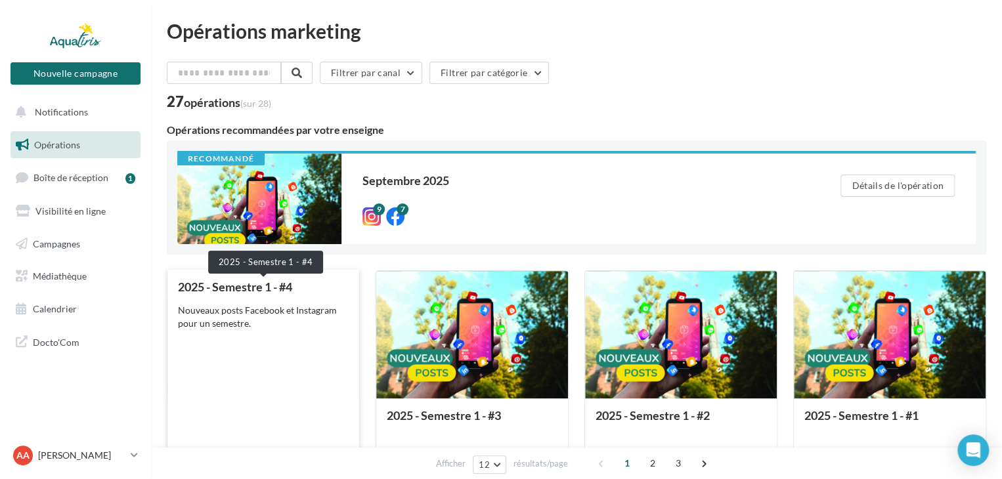
click at [273, 291] on div "2025 - Semestre 1 - #4" at bounding box center [263, 286] width 171 height 13
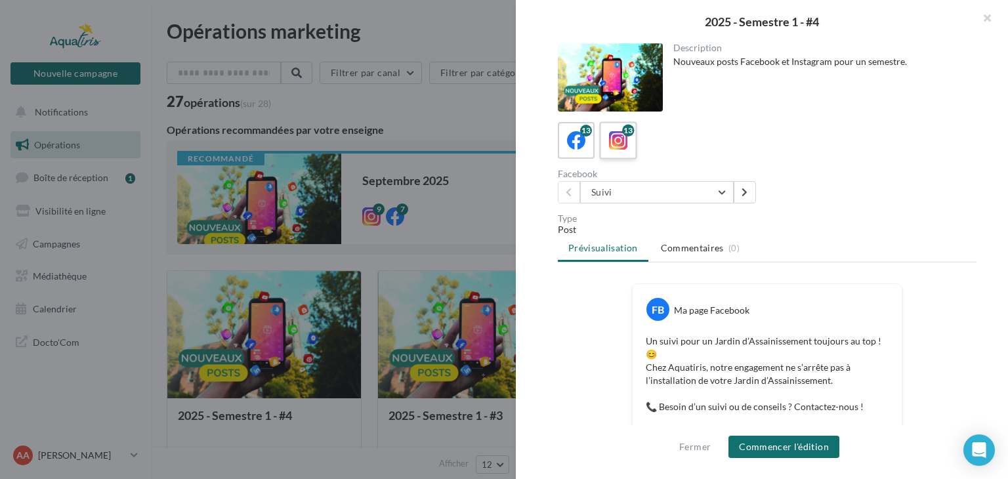
click at [625, 140] on icon at bounding box center [618, 140] width 19 height 19
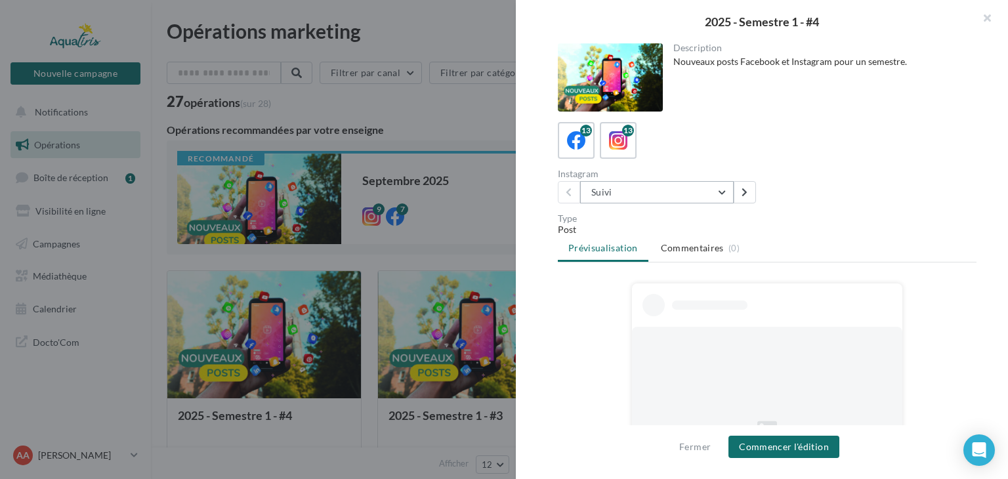
click at [630, 188] on button "Suivi" at bounding box center [657, 192] width 154 height 22
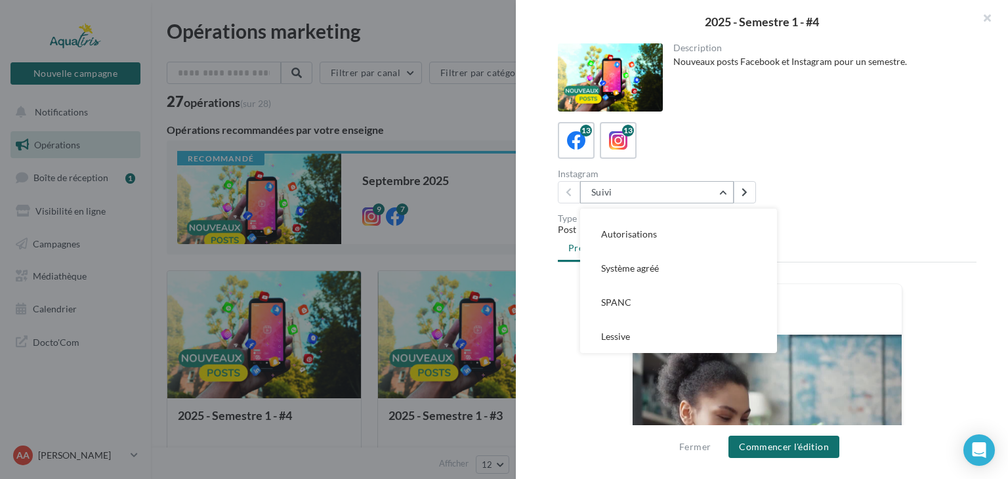
scroll to position [131, 0]
click at [681, 294] on button "SPANC" at bounding box center [678, 299] width 197 height 34
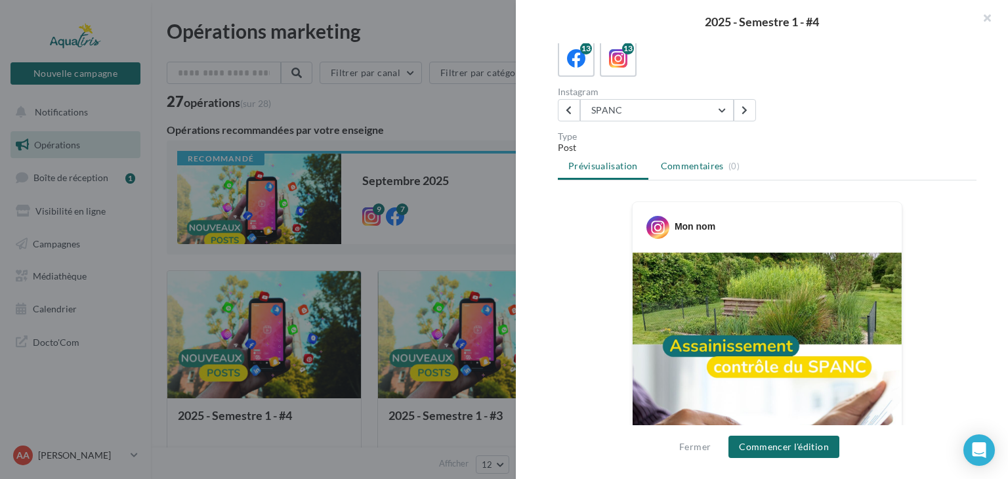
scroll to position [66, 0]
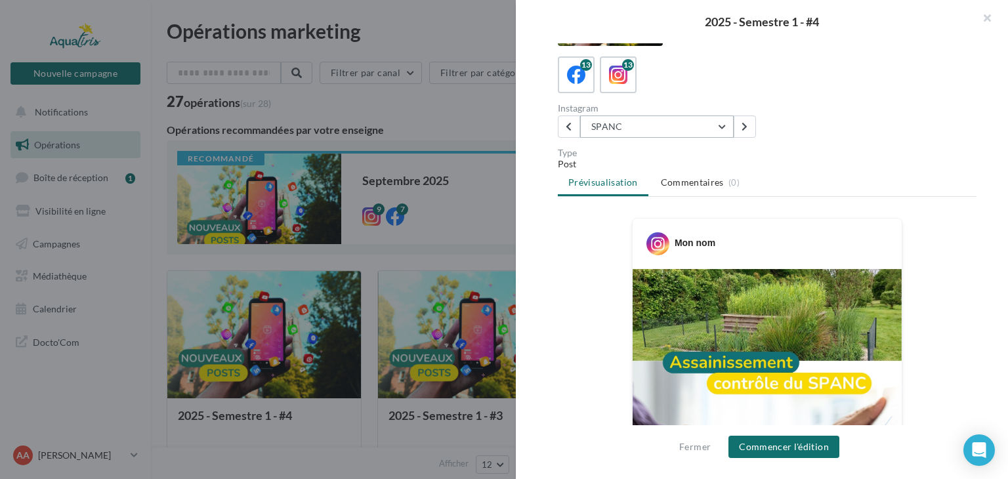
click at [673, 119] on button "SPANC" at bounding box center [657, 127] width 154 height 22
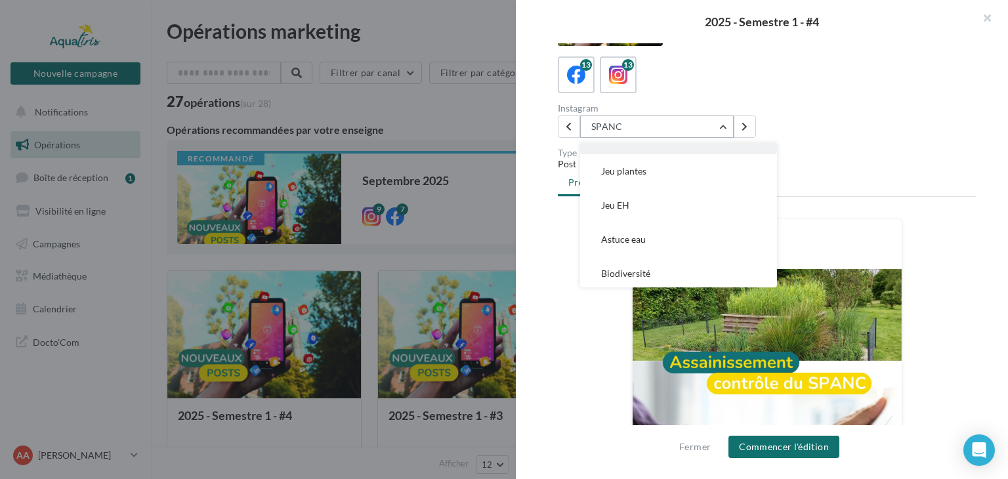
scroll to position [299, 0]
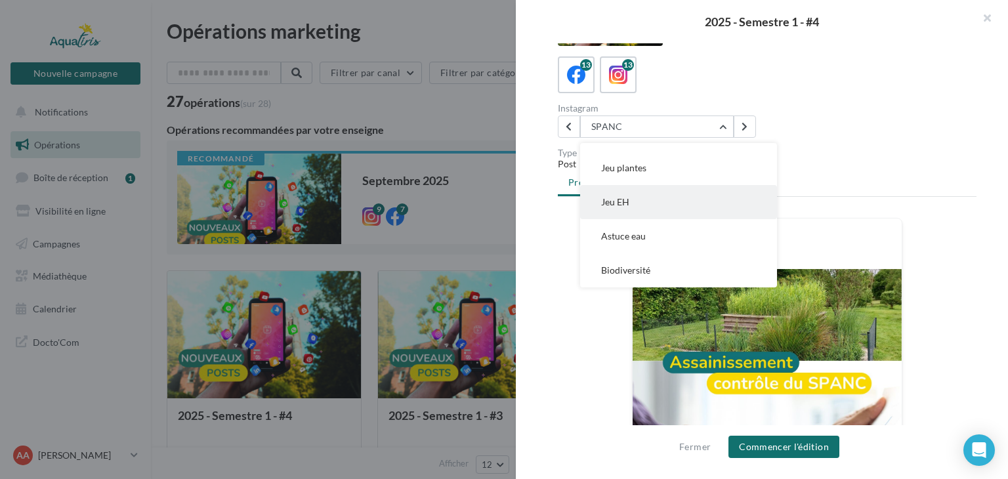
click at [680, 203] on button "Jeu EH" at bounding box center [678, 202] width 197 height 34
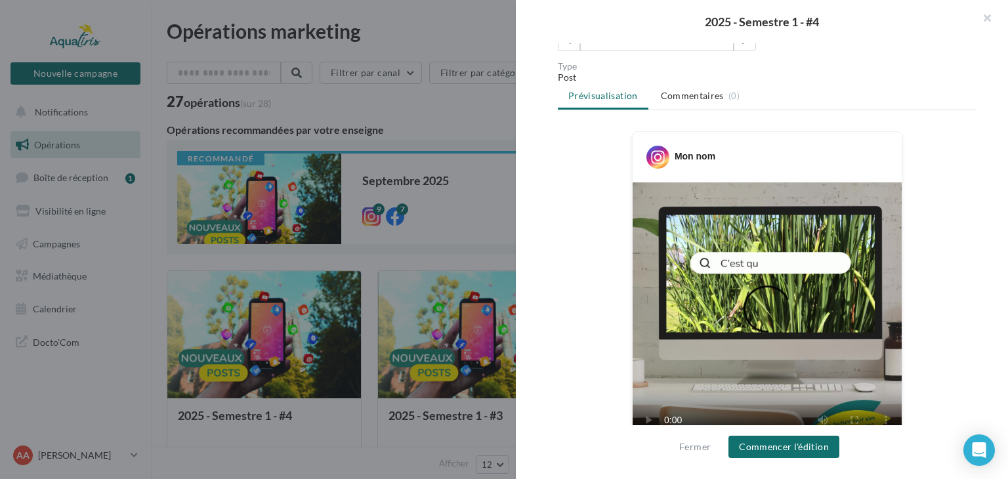
scroll to position [197, 0]
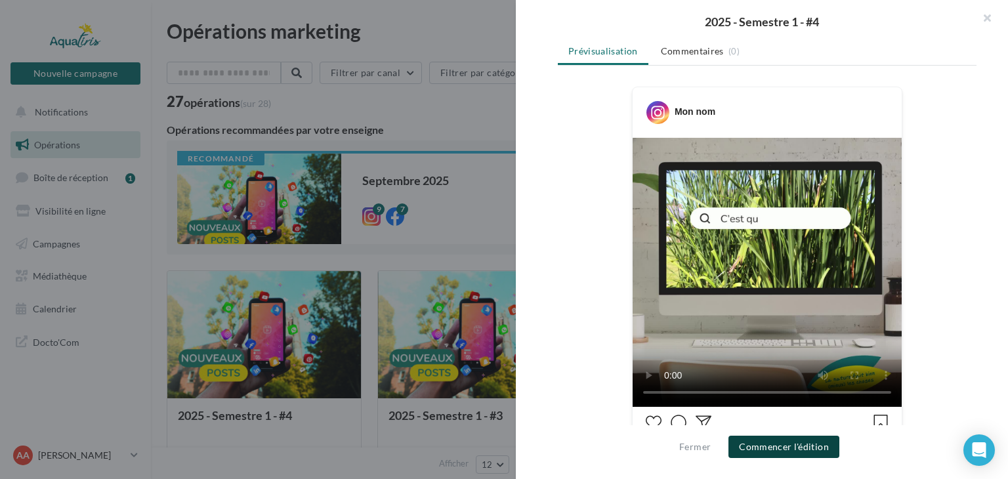
click at [776, 442] on button "Commencer l'édition" at bounding box center [784, 447] width 111 height 22
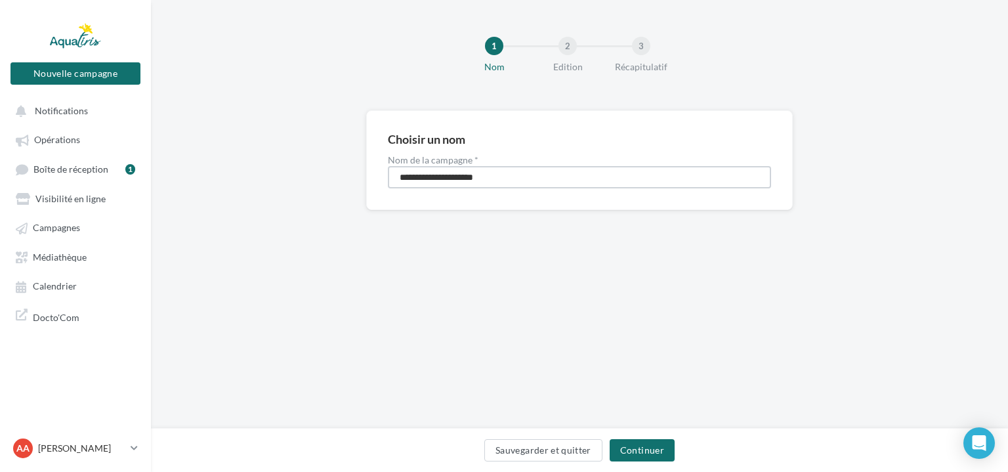
click at [544, 174] on input "**********" at bounding box center [579, 177] width 383 height 22
type input "**********"
click at [649, 442] on button "Continuer" at bounding box center [642, 450] width 65 height 22
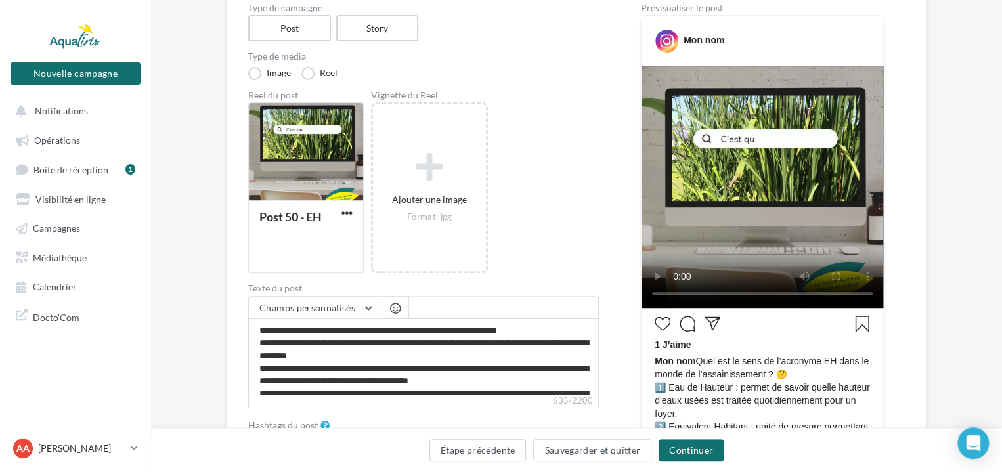
scroll to position [197, 0]
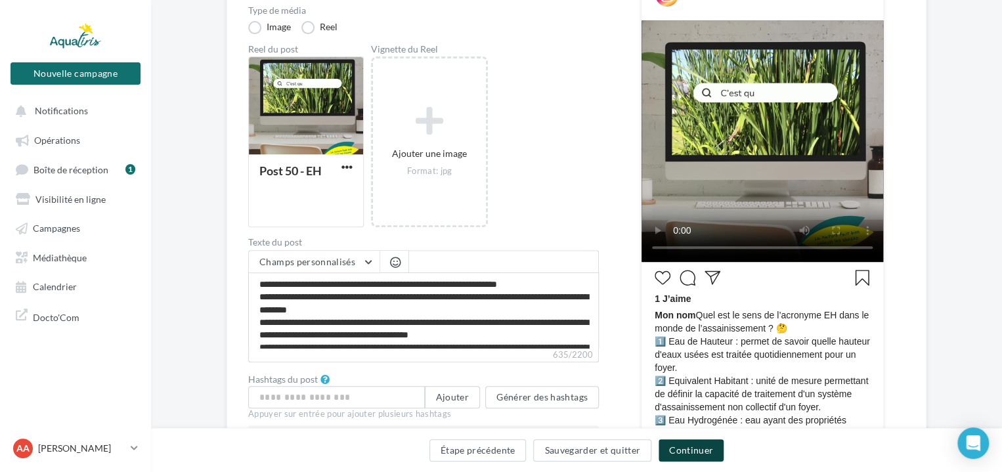
click at [684, 450] on button "Continuer" at bounding box center [690, 450] width 65 height 22
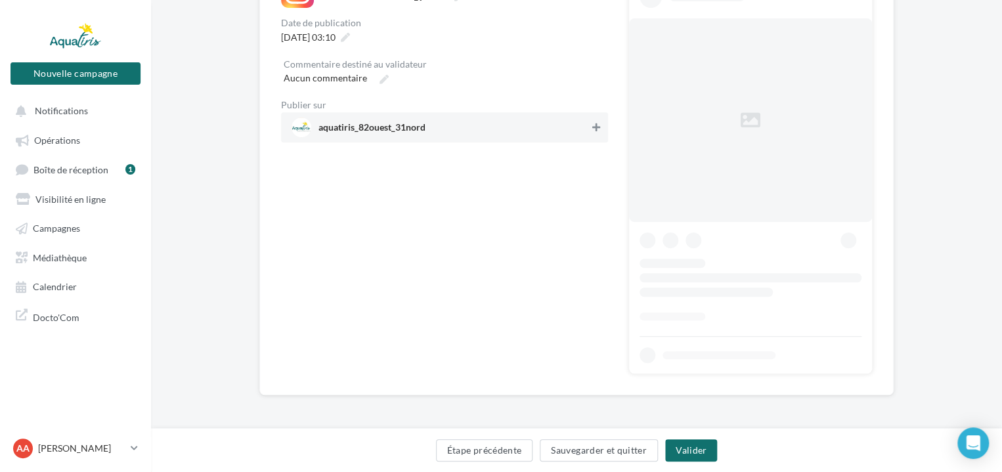
click at [599, 124] on icon at bounding box center [596, 127] width 8 height 9
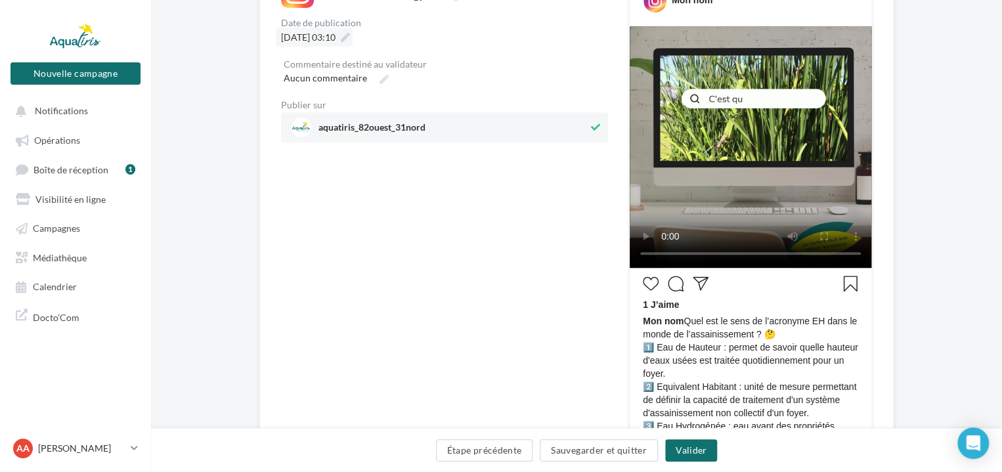
click at [350, 41] on icon at bounding box center [345, 37] width 9 height 9
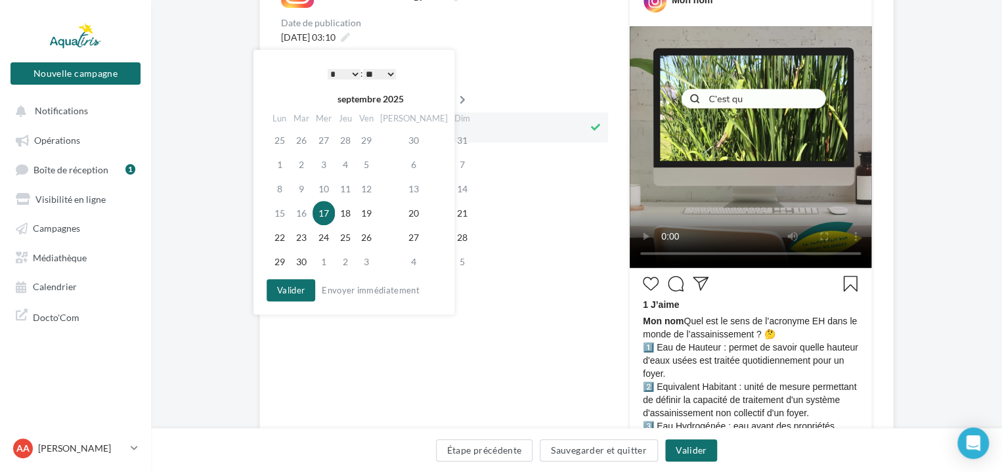
click at [454, 98] on icon at bounding box center [462, 99] width 16 height 9
click at [331, 208] on td "22" at bounding box center [325, 213] width 22 height 24
click at [352, 70] on select "* * * * * * * * * * ** ** ** ** ** ** ** ** ** ** ** ** ** **" at bounding box center [344, 74] width 33 height 11
click at [379, 72] on select "** ** ** ** ** **" at bounding box center [379, 74] width 33 height 11
click at [295, 290] on button "Valider" at bounding box center [291, 290] width 49 height 22
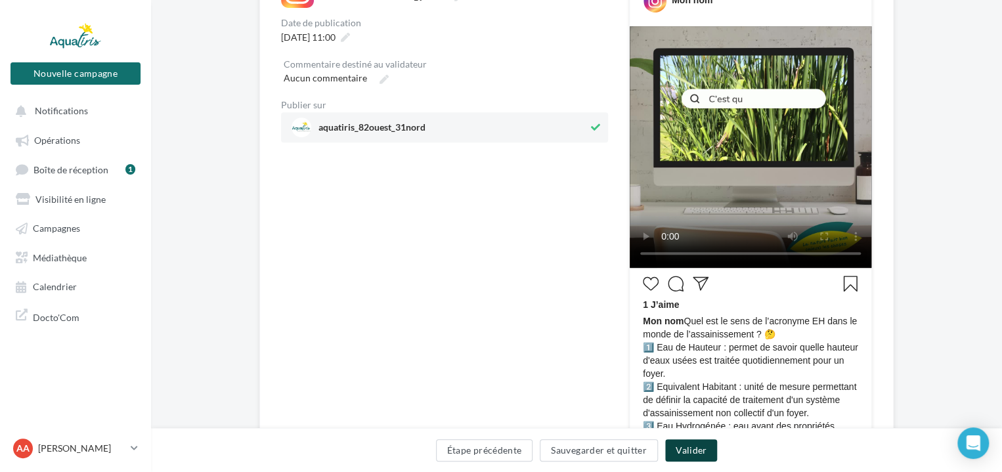
click at [679, 445] on button "Valider" at bounding box center [691, 450] width 52 height 22
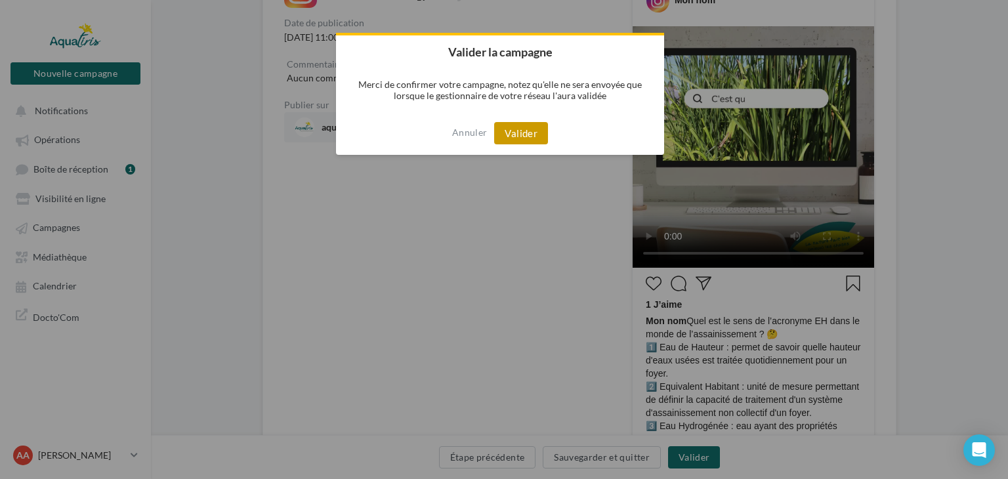
click at [520, 140] on button "Valider" at bounding box center [521, 133] width 54 height 22
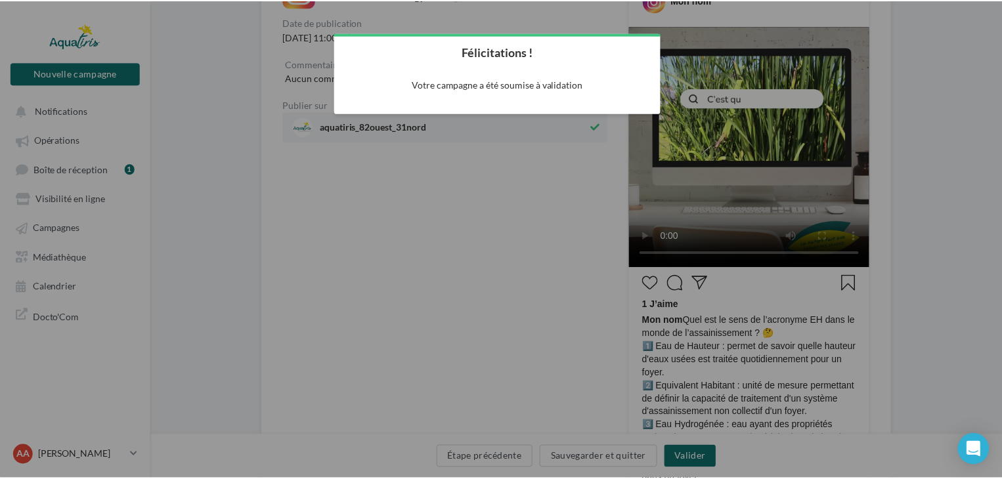
scroll to position [21, 0]
